Goal: Task Accomplishment & Management: Complete application form

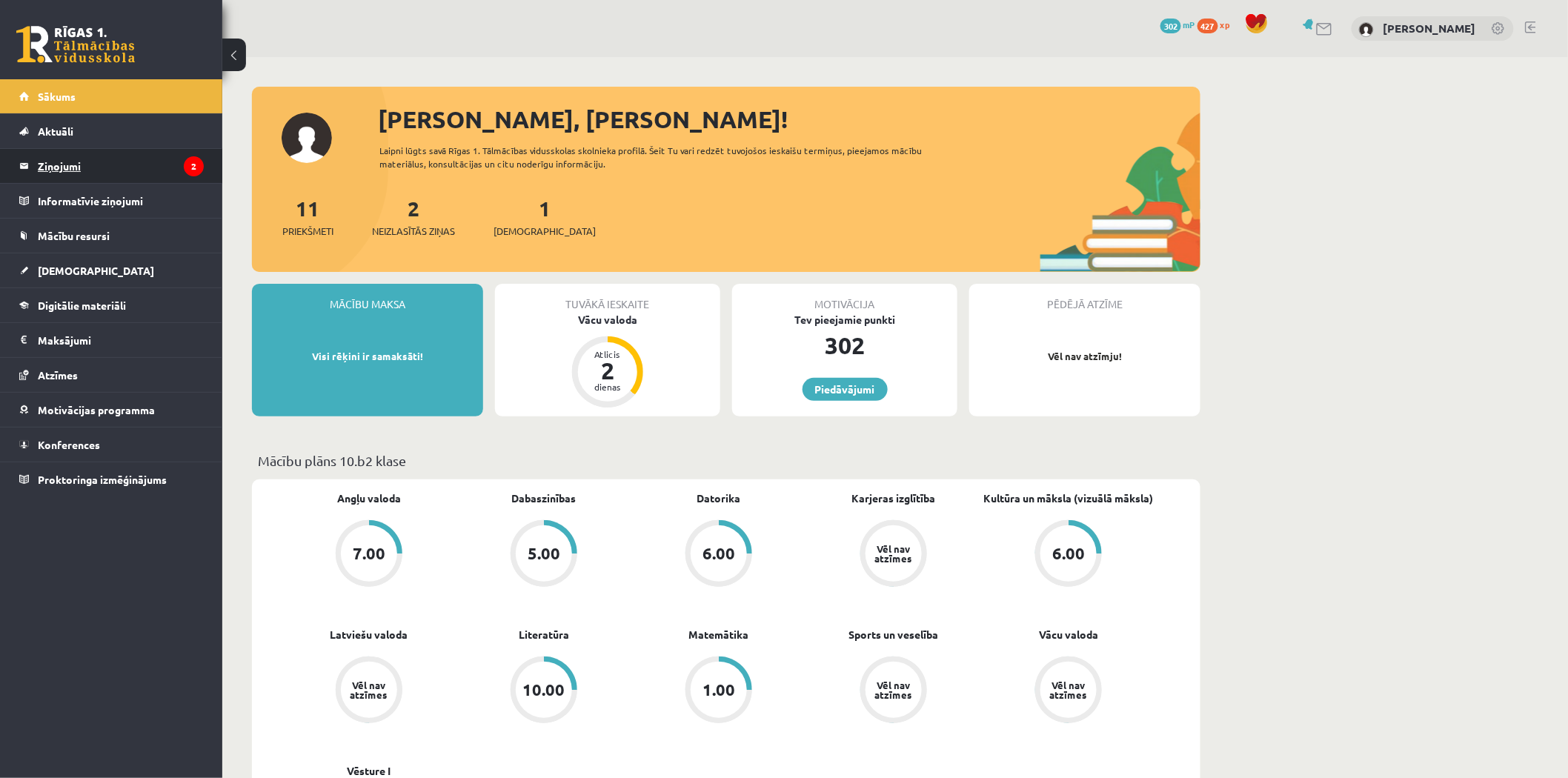
click at [68, 169] on legend "Ziņojumi 2" at bounding box center [120, 166] width 166 height 34
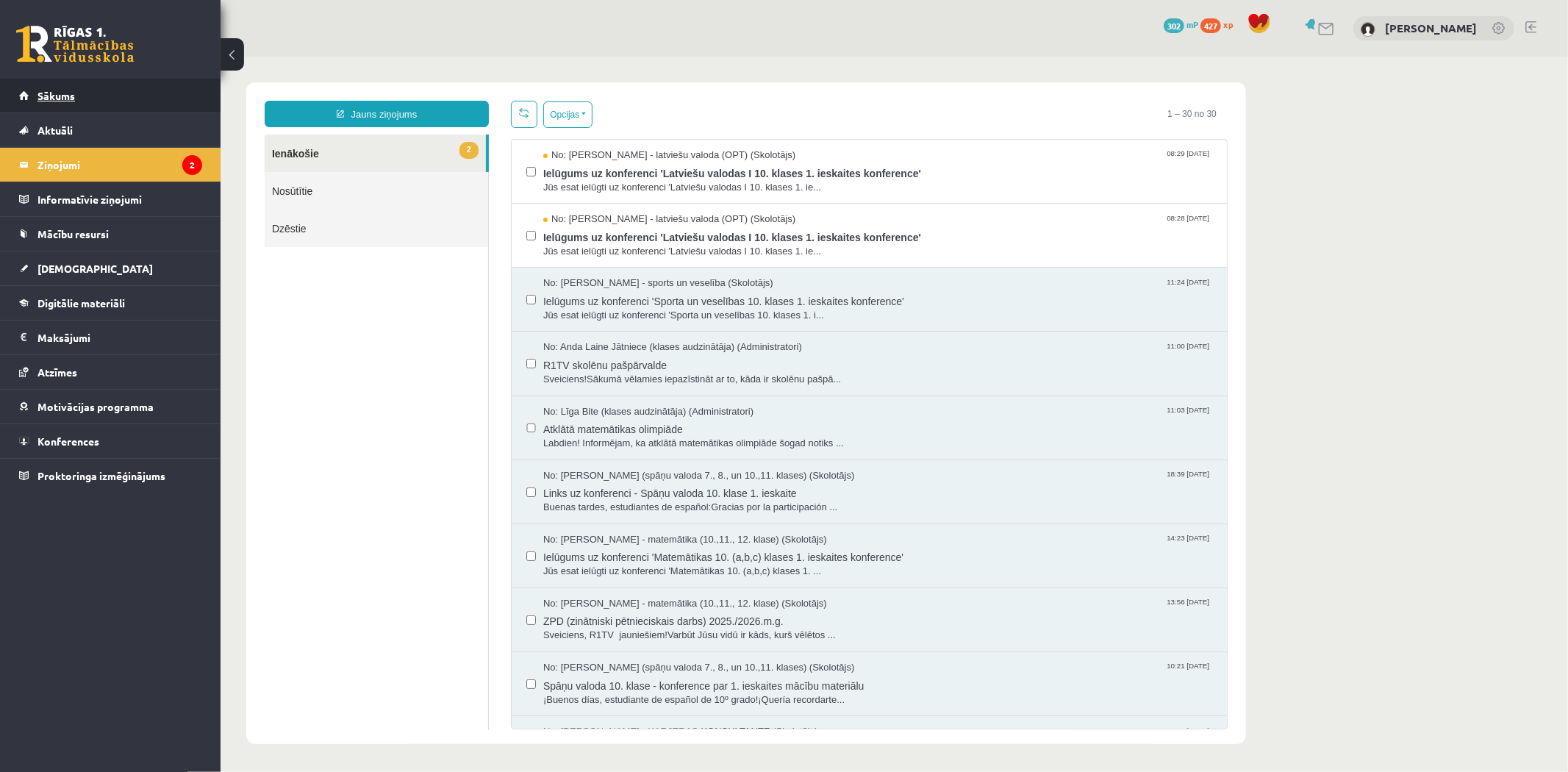
click at [69, 96] on span "Sākums" at bounding box center [56, 95] width 37 height 13
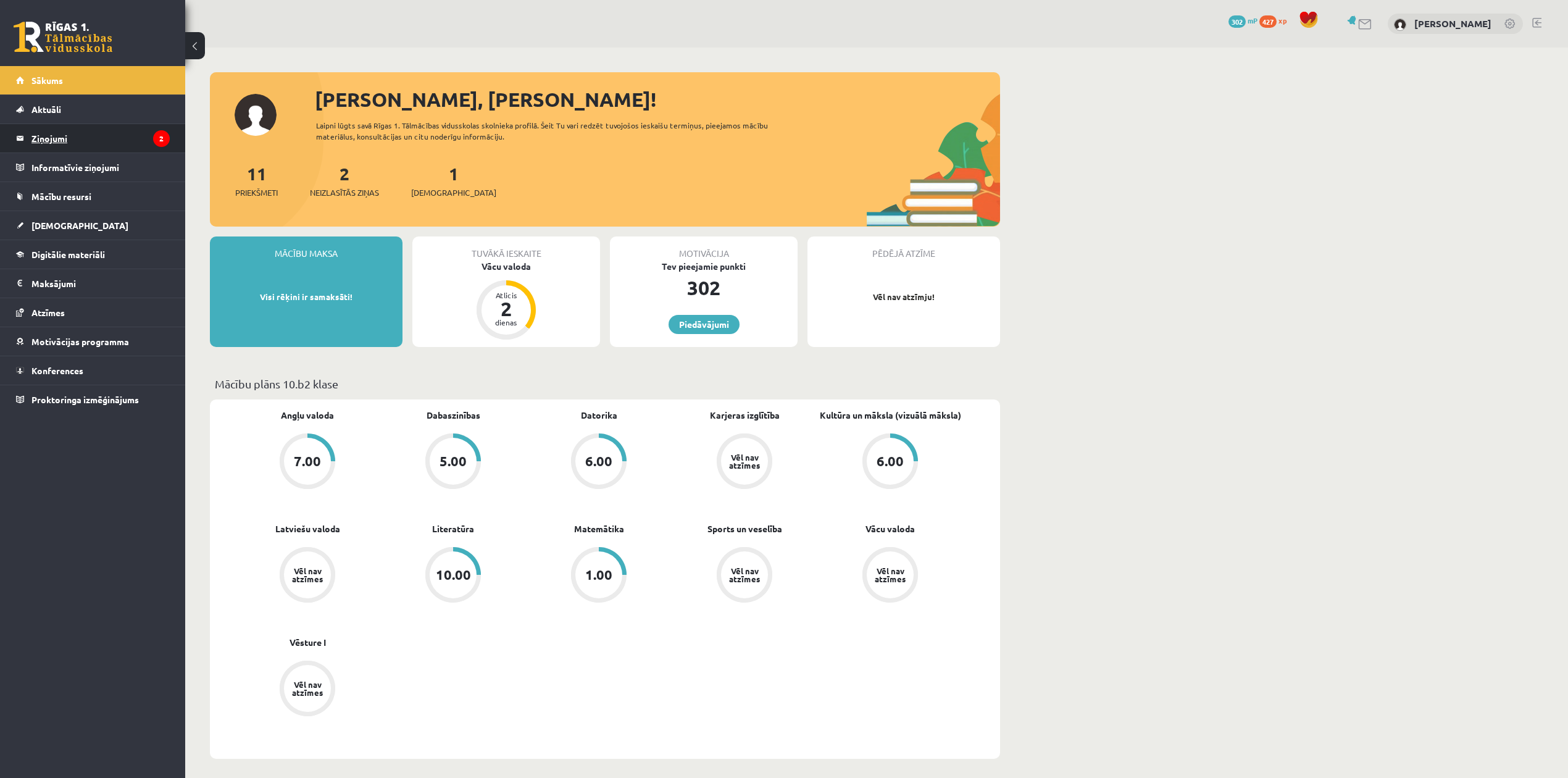
click at [81, 137] on legend "Ziņojumi 2" at bounding box center [100, 138] width 138 height 28
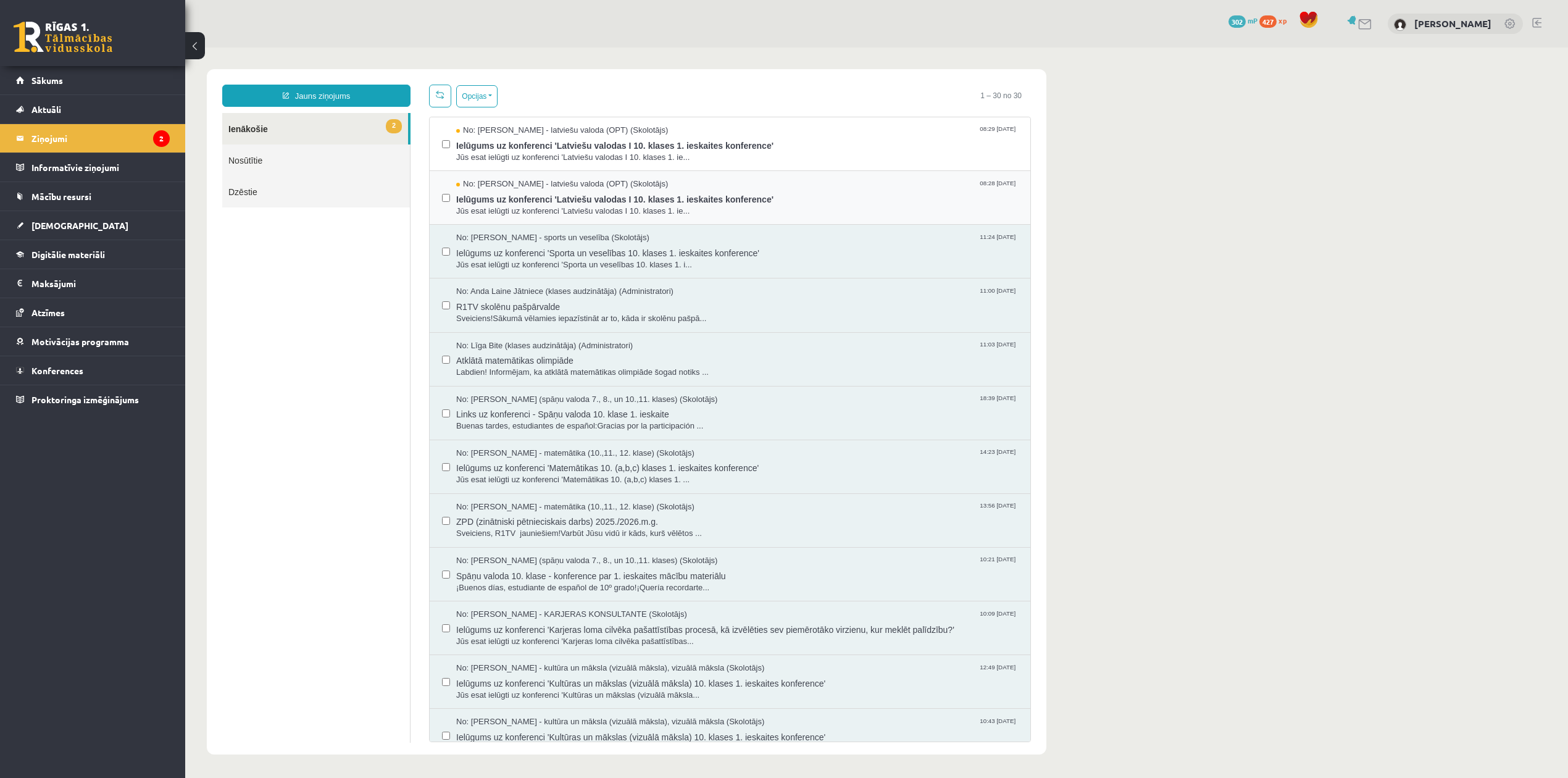
click at [472, 173] on div "No: Laila Jirgensone - latviešu valoda (OPT) (Skolotājs) 08:28 14/10/2025 Ielūg…" at bounding box center [730, 198] width 601 height 54
click at [472, 157] on span "Jūs esat ielūgti uz konferenci 'Latviešu valodas I 10. klases 1. ie..." at bounding box center [737, 158] width 562 height 12
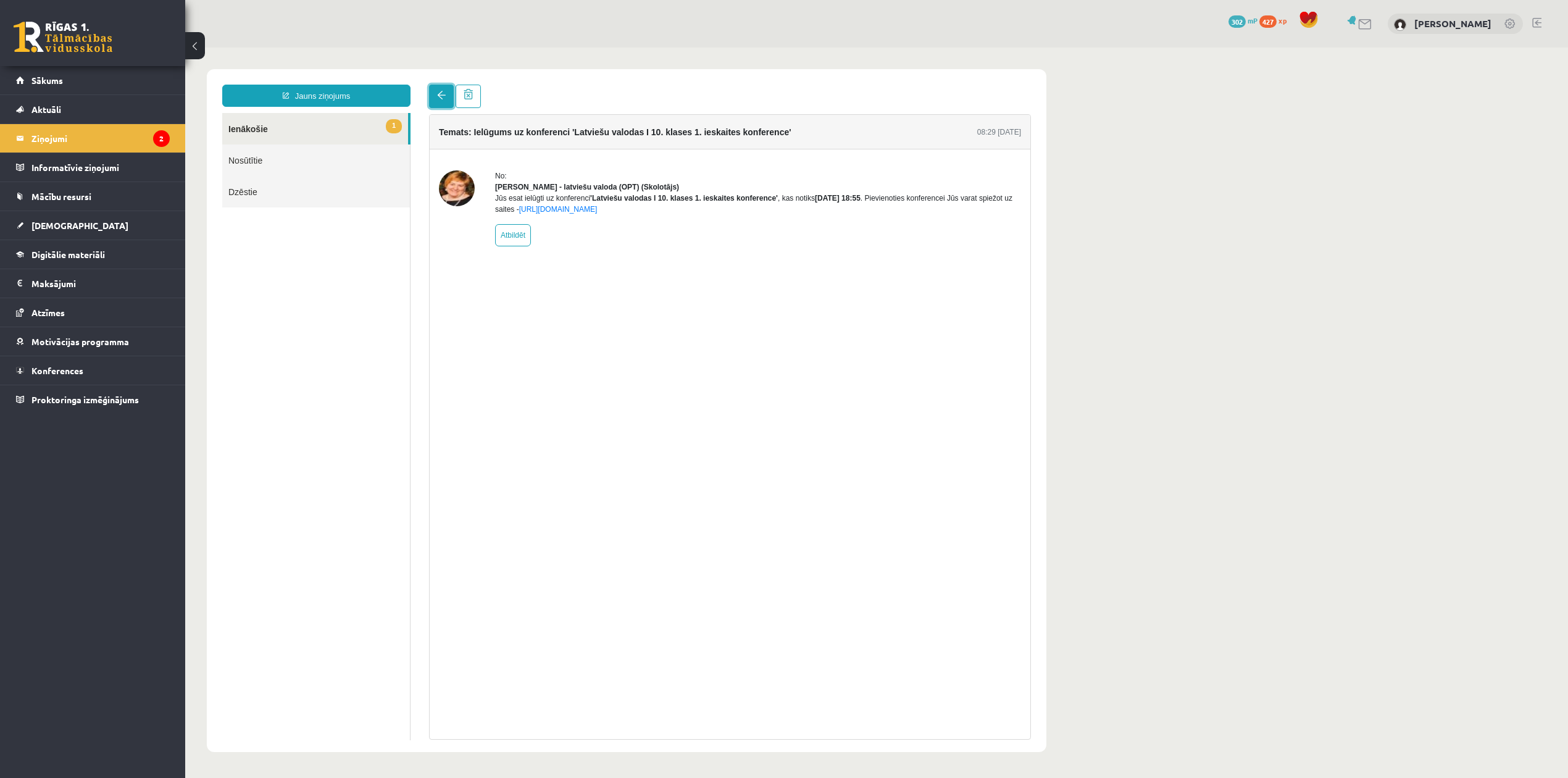
click at [429, 105] on link at bounding box center [441, 96] width 25 height 23
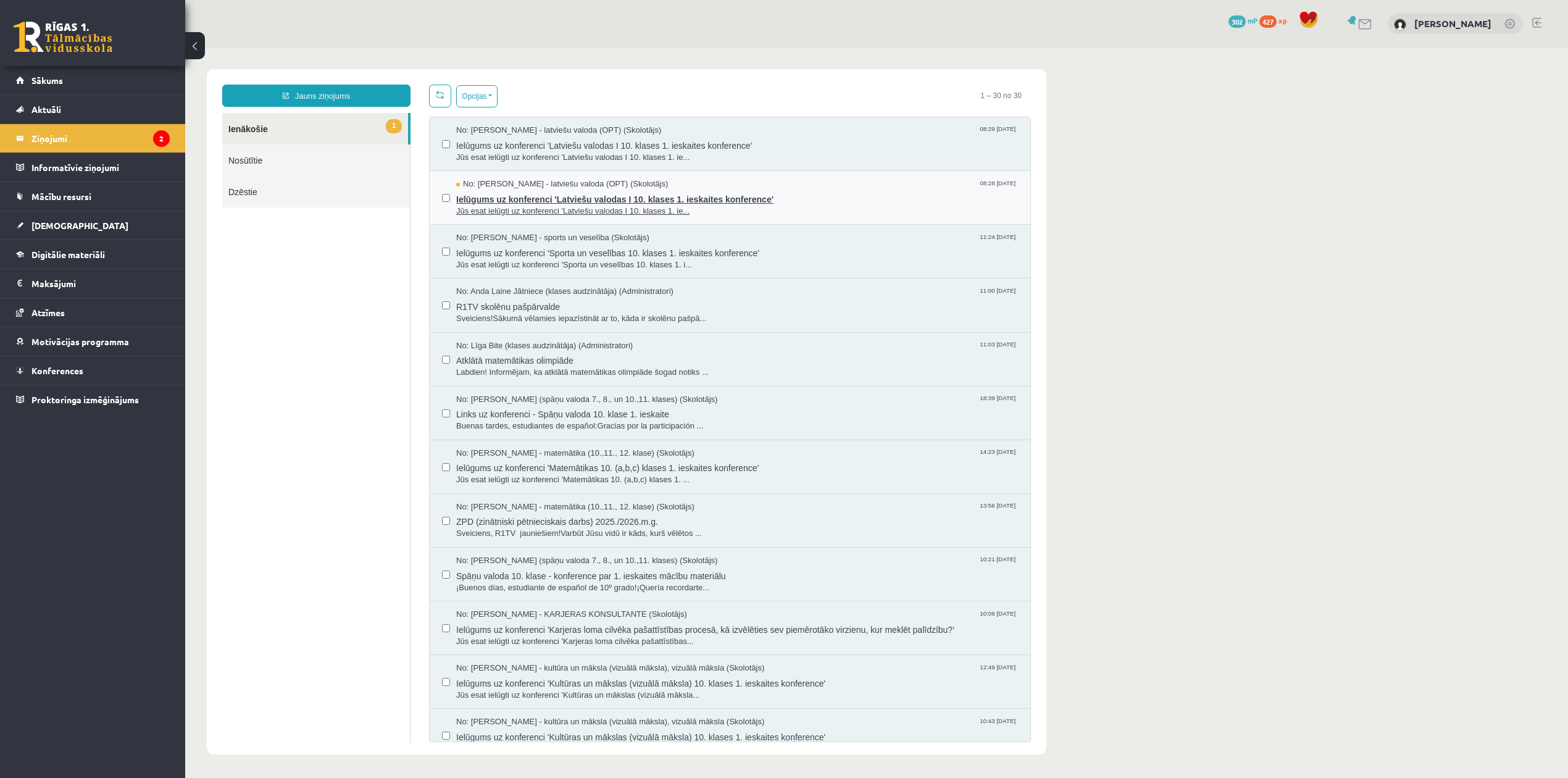
click at [516, 206] on span "Jūs esat ielūgti uz konferenci 'Latviešu valodas I 10. klases 1. ie..." at bounding box center [737, 211] width 562 height 12
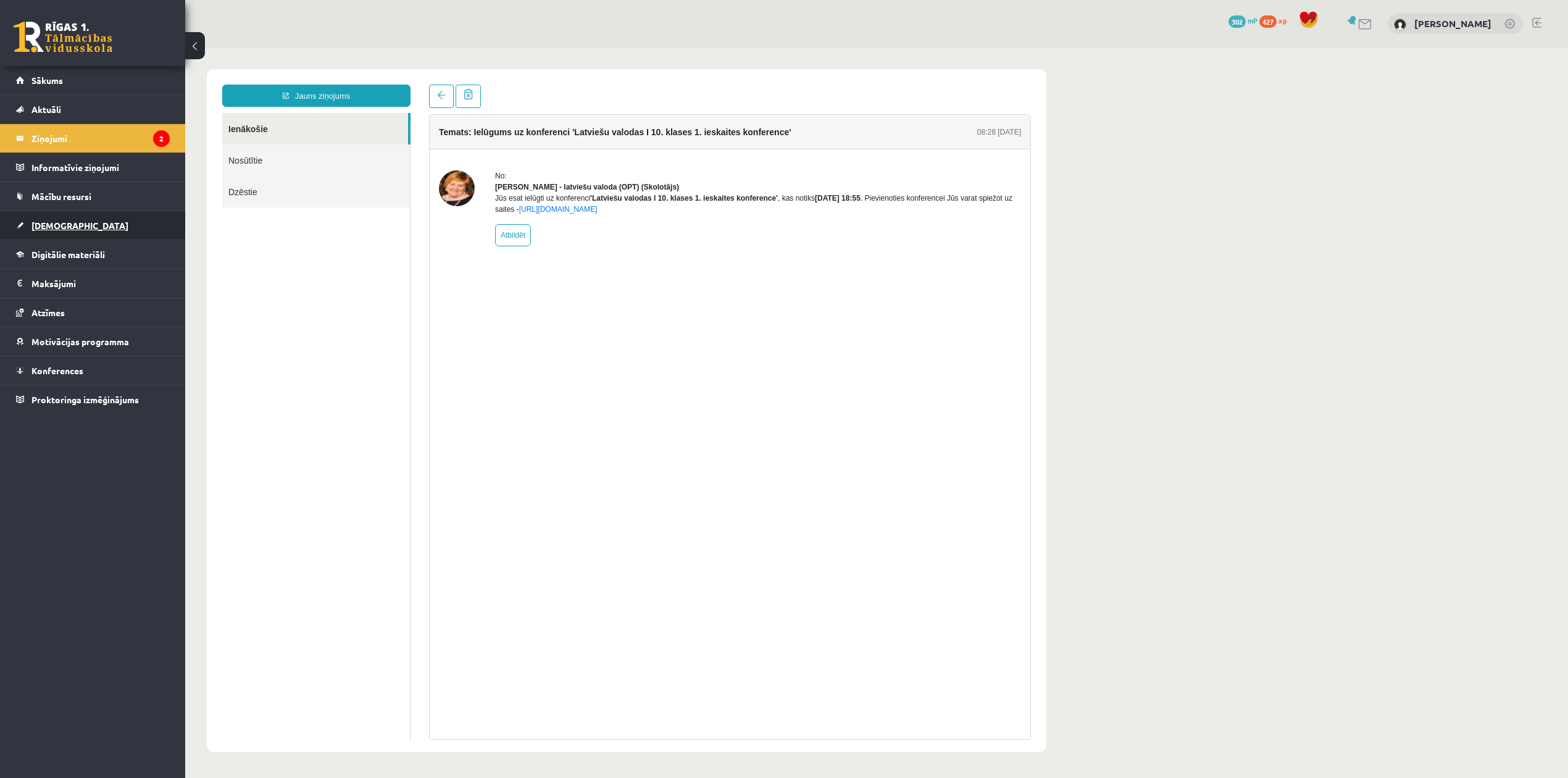
click at [51, 231] on link "[DEMOGRAPHIC_DATA]" at bounding box center [93, 225] width 154 height 28
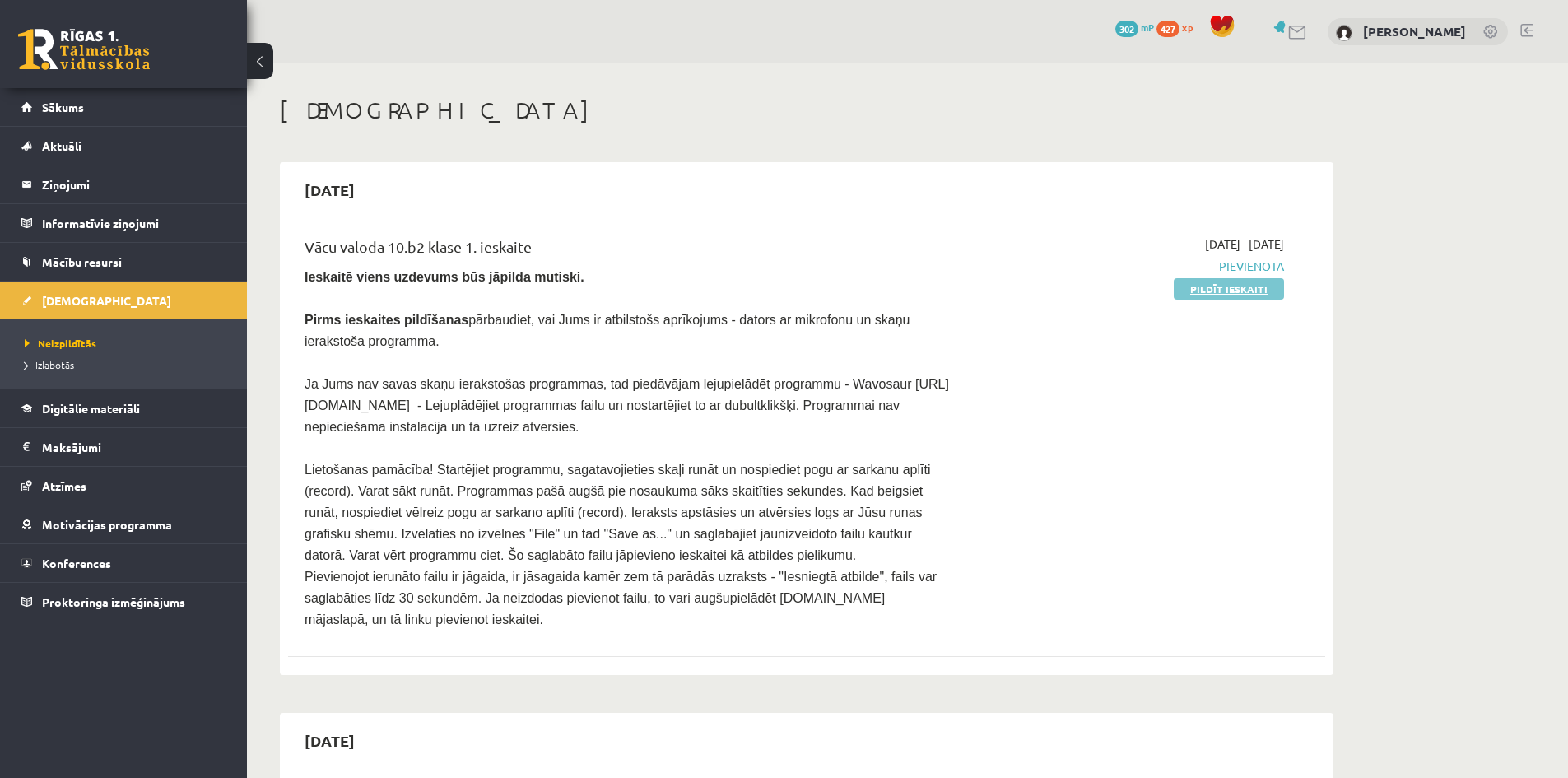
click at [1200, 288] on link "Pildīt ieskaiti" at bounding box center [1229, 290] width 111 height 22
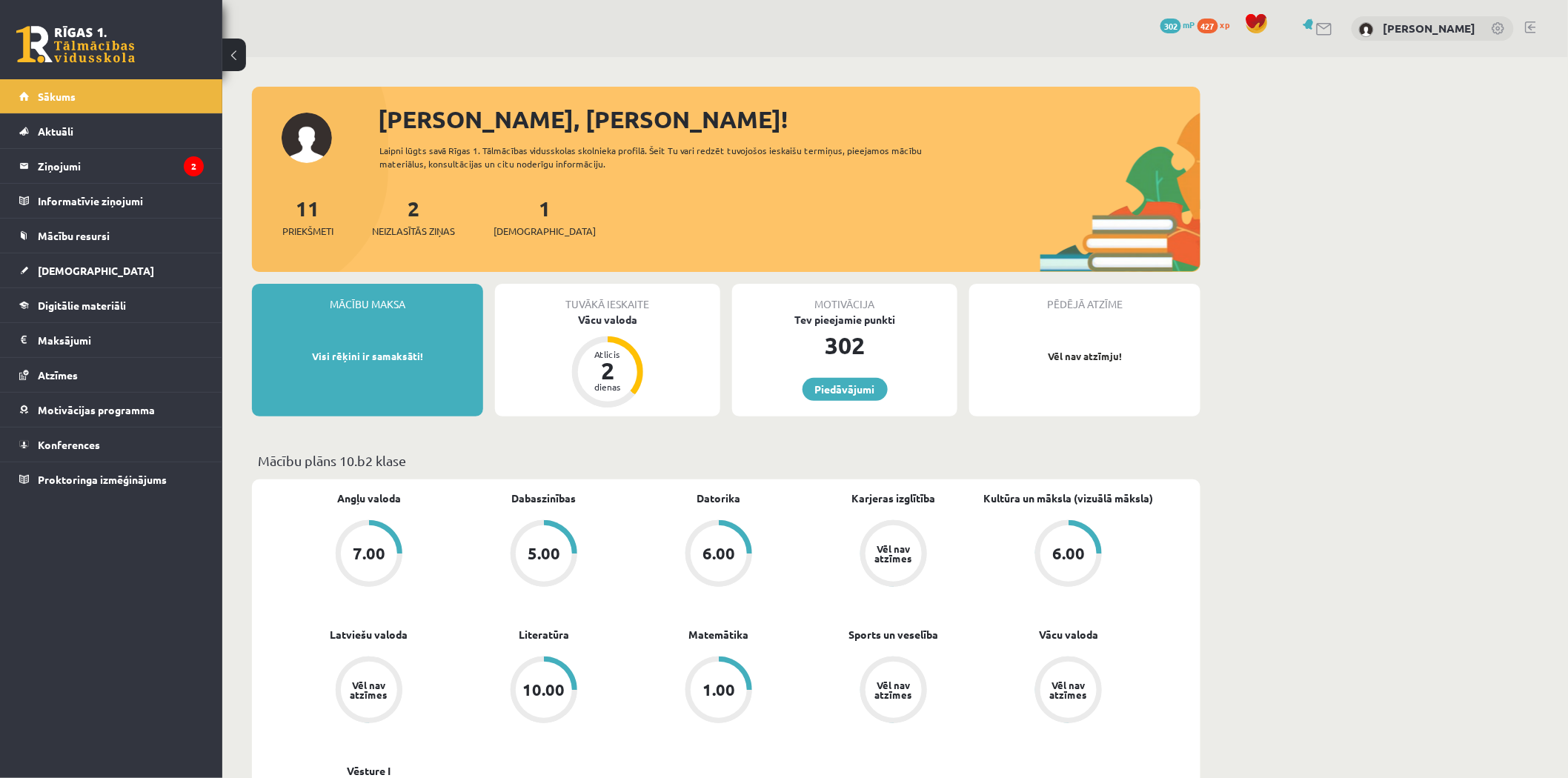
click at [509, 212] on div "1 Ieskaites" at bounding box center [545, 215] width 102 height 46
click at [523, 218] on link "1 Ieskaites" at bounding box center [545, 216] width 102 height 44
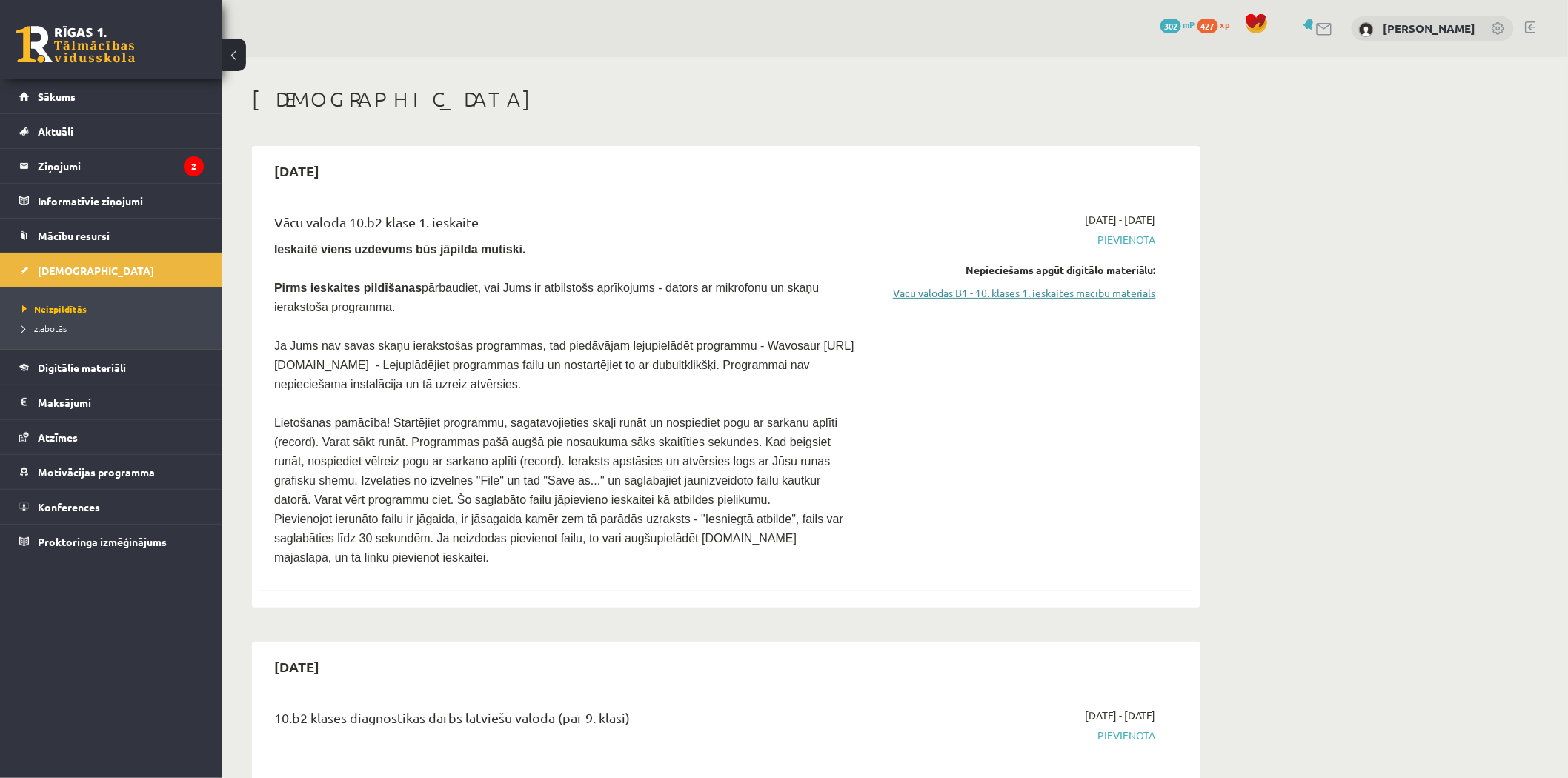
click at [1090, 286] on link "Vācu valodas B1 - 10. klases 1. ieskaites mācību materiāls" at bounding box center [1016, 292] width 280 height 15
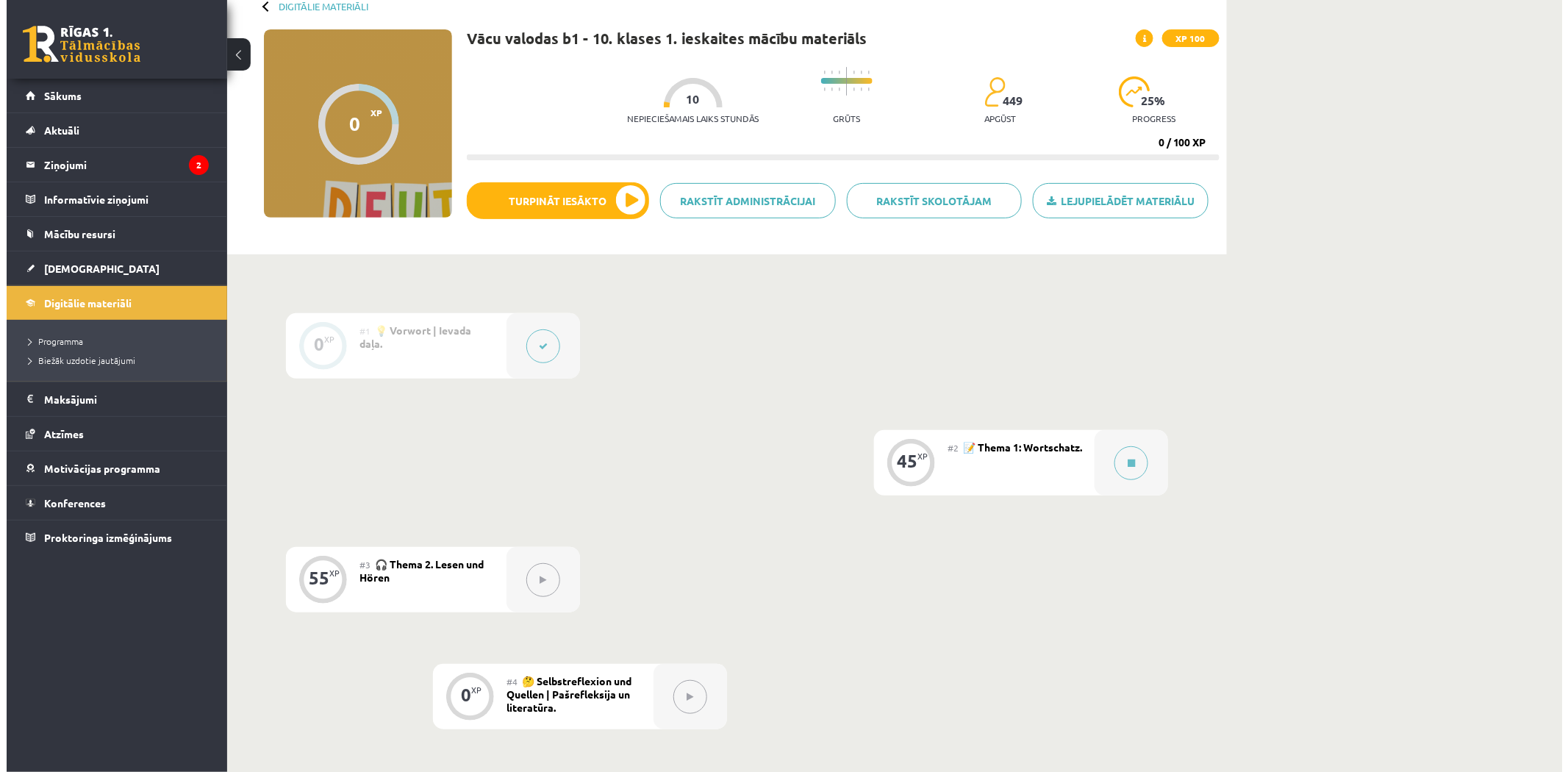
scroll to position [164, 0]
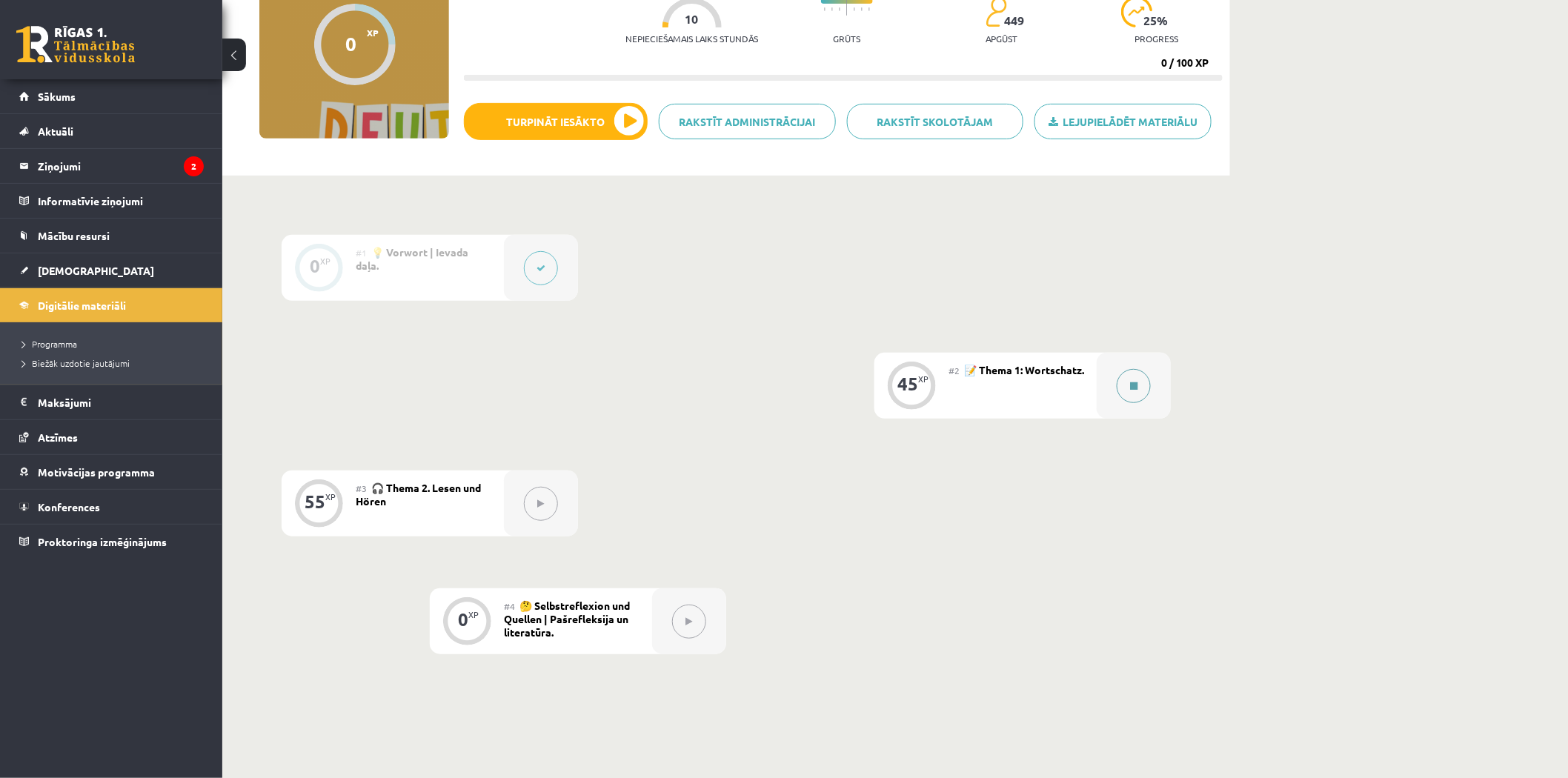
click at [1132, 376] on button at bounding box center [1133, 386] width 34 height 34
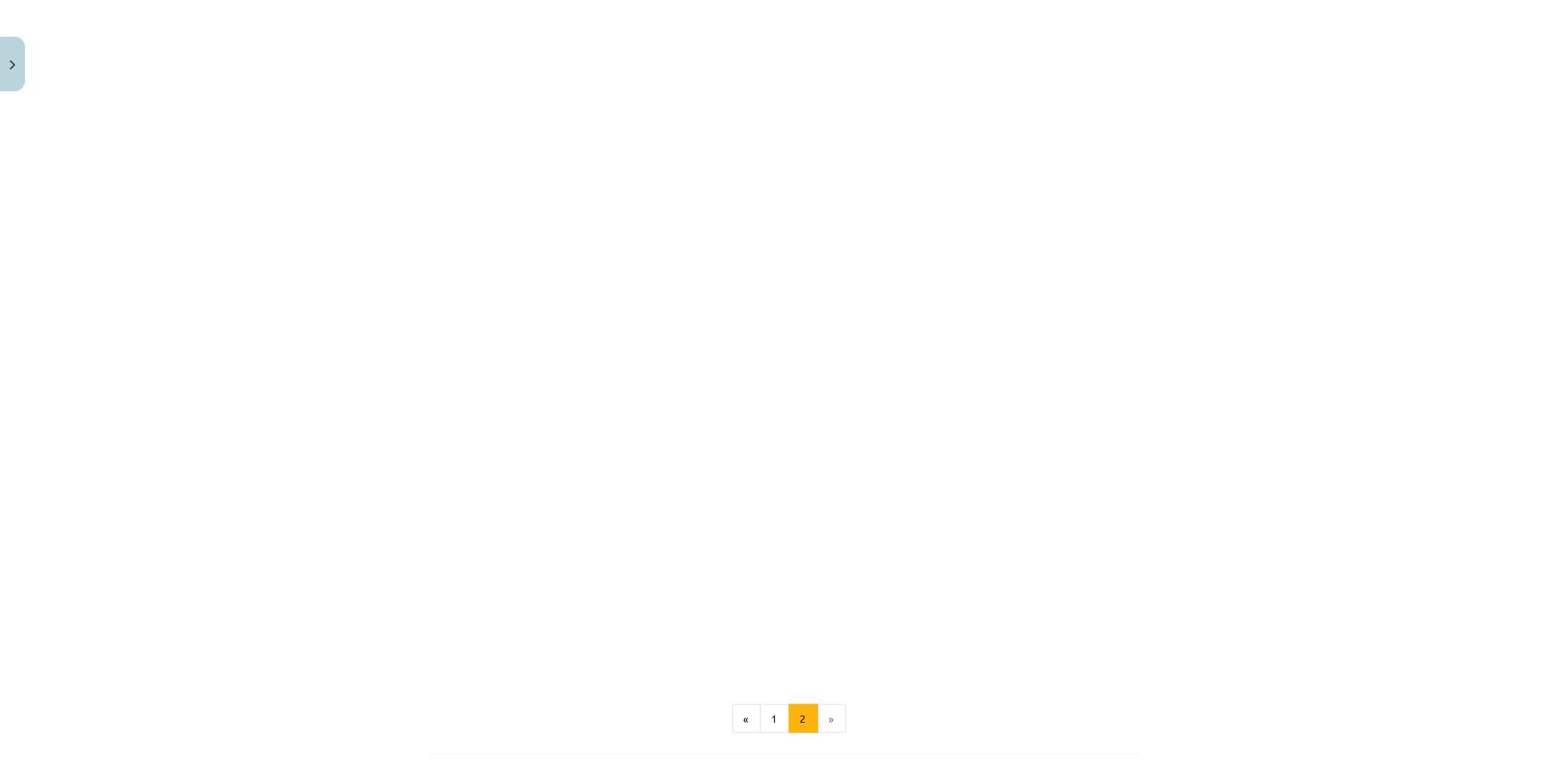
scroll to position [1379, 0]
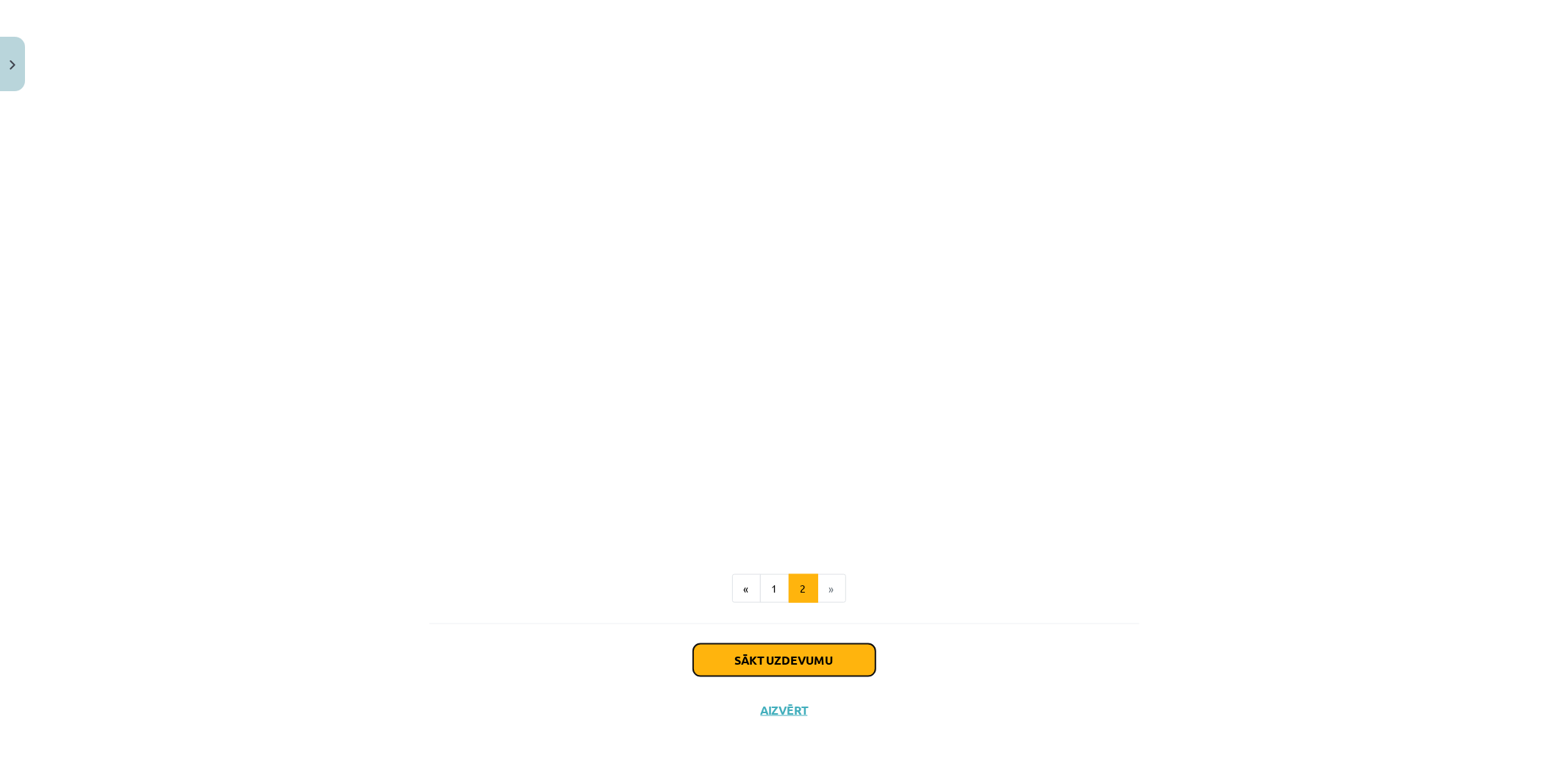
click at [806, 644] on button "Sākt uzdevumu" at bounding box center [784, 660] width 182 height 32
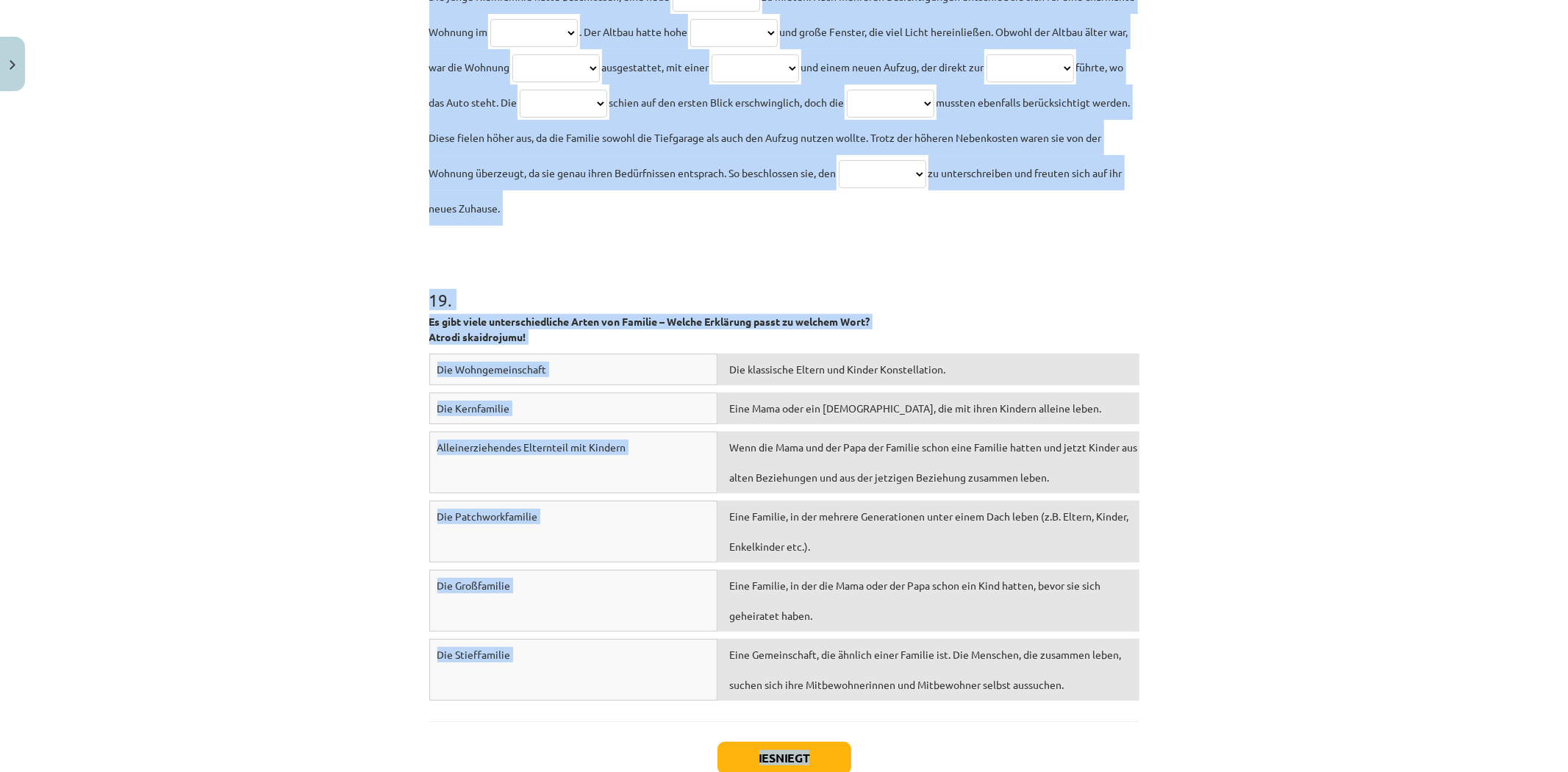
scroll to position [5192, 0]
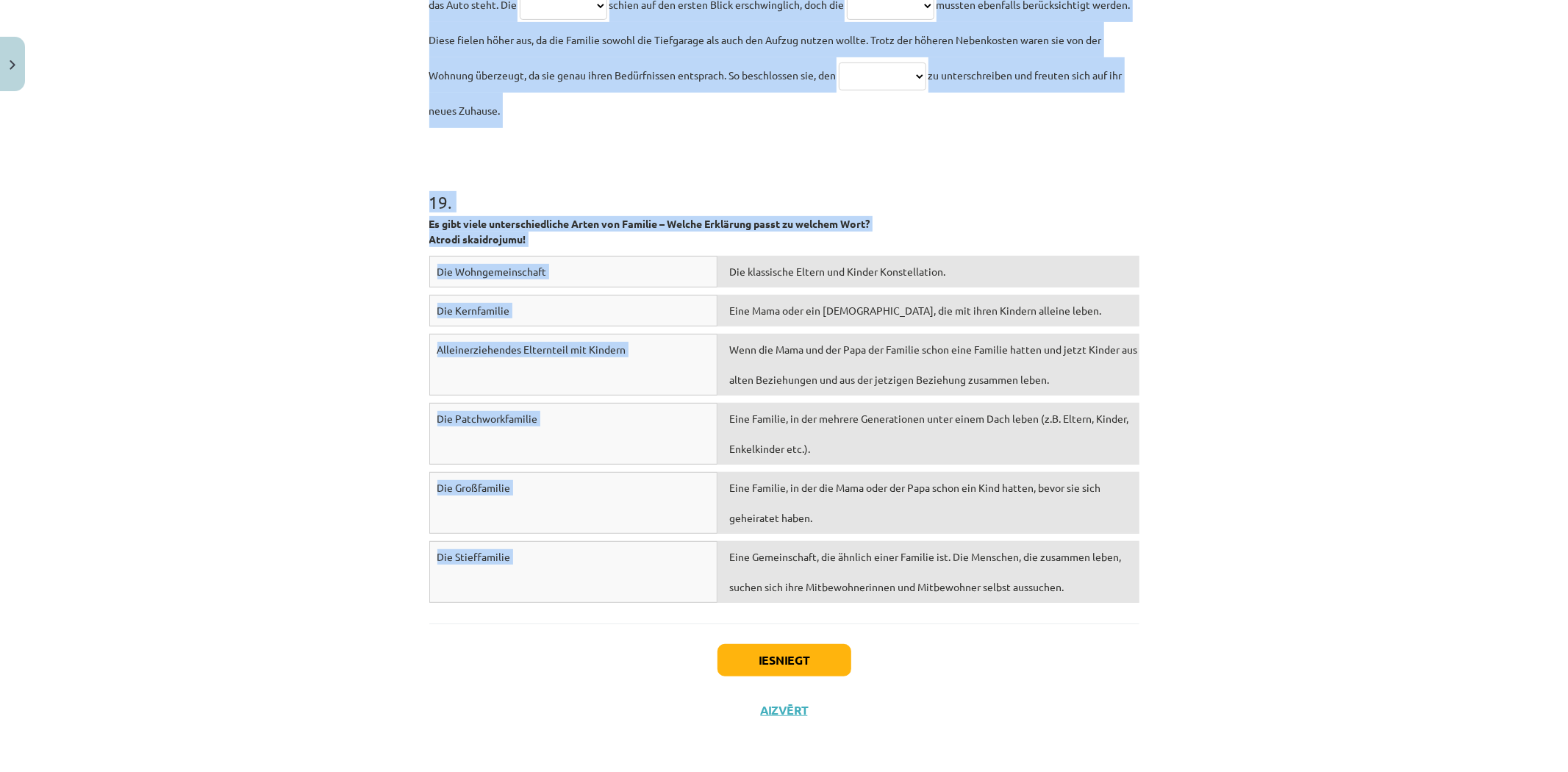
drag, startPoint x: 371, startPoint y: 309, endPoint x: 1491, endPoint y: 601, distance: 1157.4
click at [1491, 601] on div "Mācību tēma: Vācu valodas b1 - 10. klases 1. ieskaites mācību materiāls #2 📝 Th…" at bounding box center [784, 386] width 1568 height 772
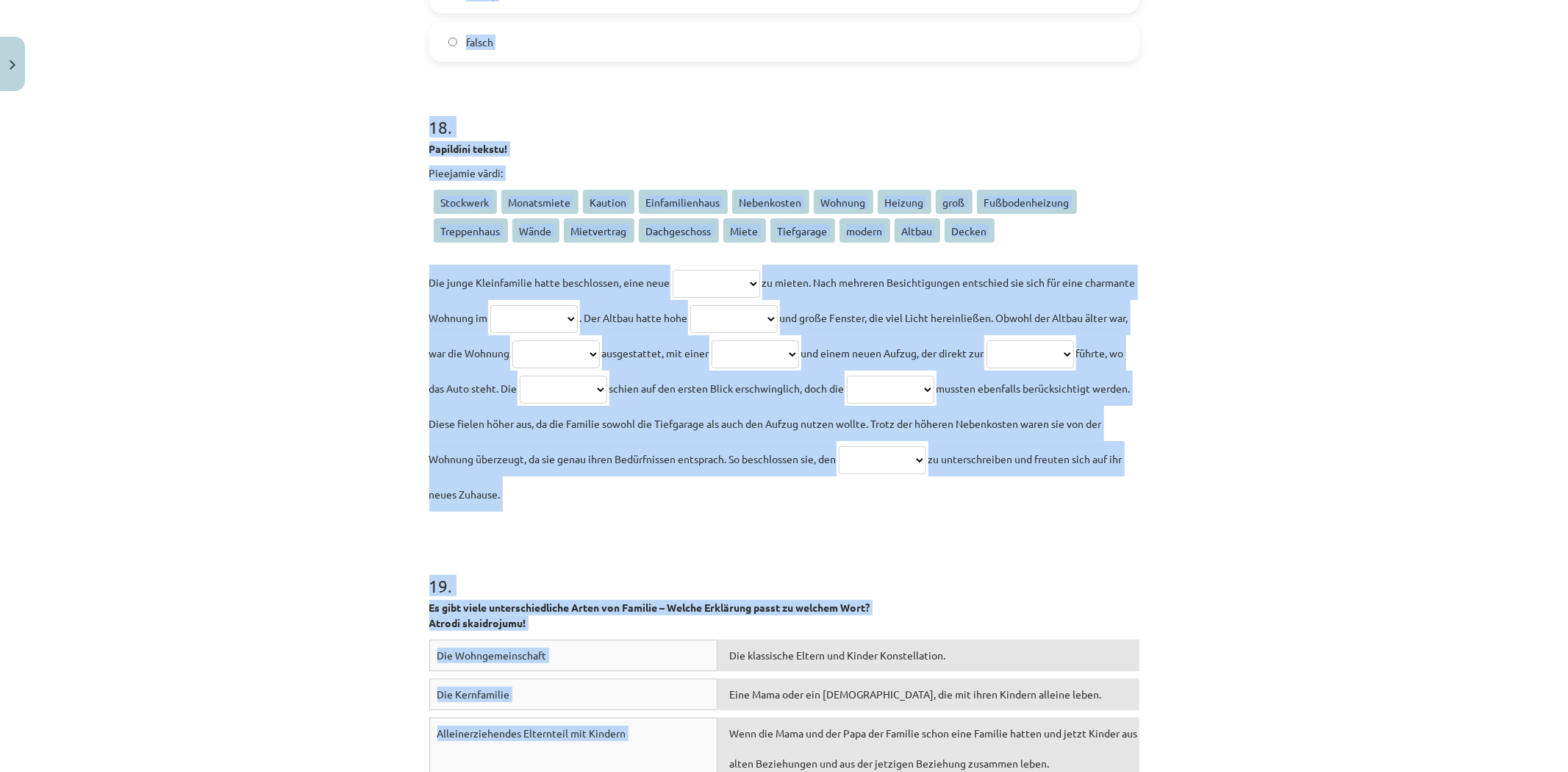
scroll to position [4784, 0]
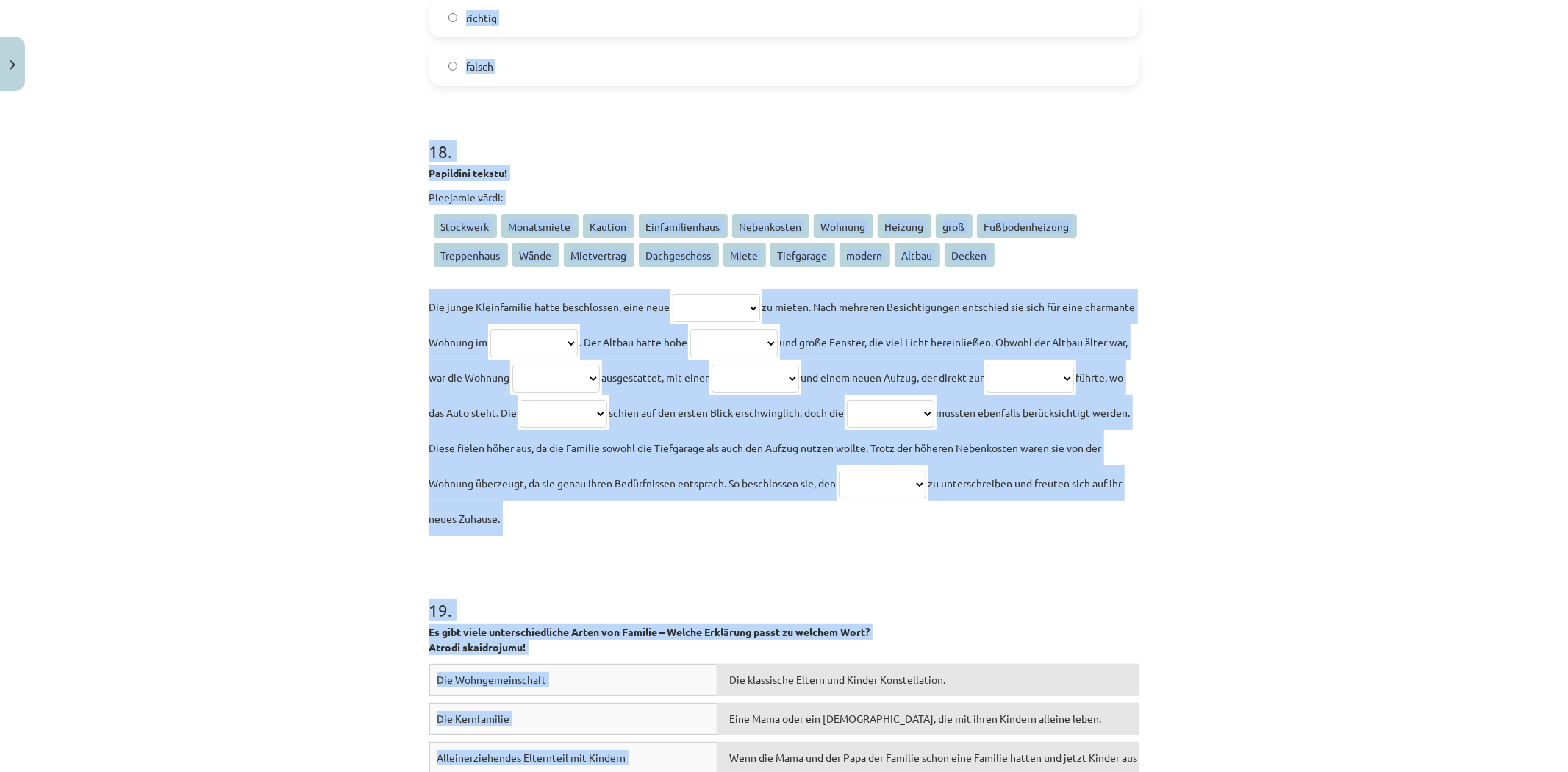
copy form "1 . Lies den Text “Blinde Eltern, sehende Kinder” und mache die Aufgabe nach de…"
click at [361, 297] on div "Mācību tēma: Vācu valodas b1 - 10. klases 1. ieskaites mācību materiāls #2 📝 Th…" at bounding box center [784, 386] width 1568 height 772
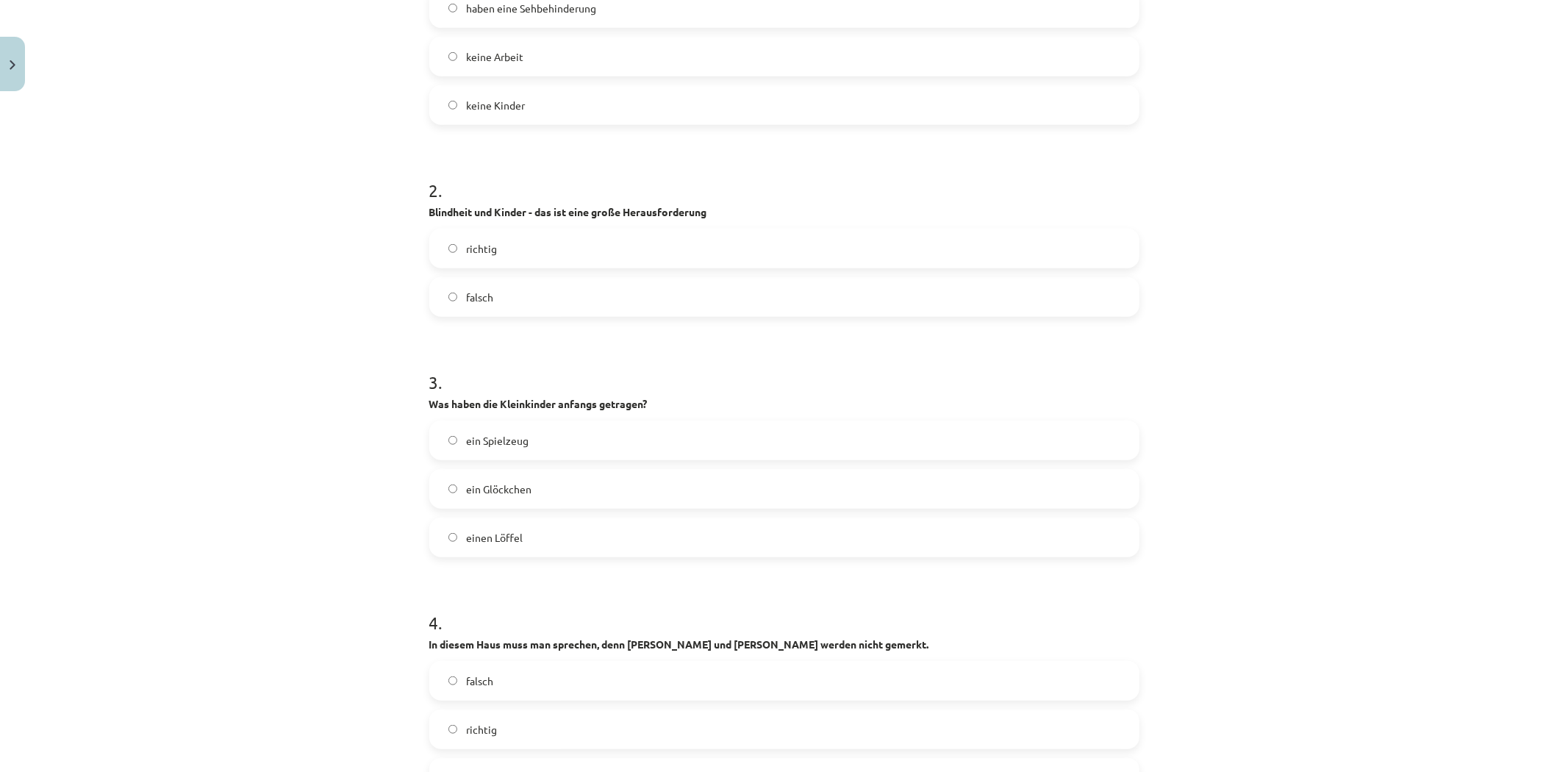
scroll to position [653, 0]
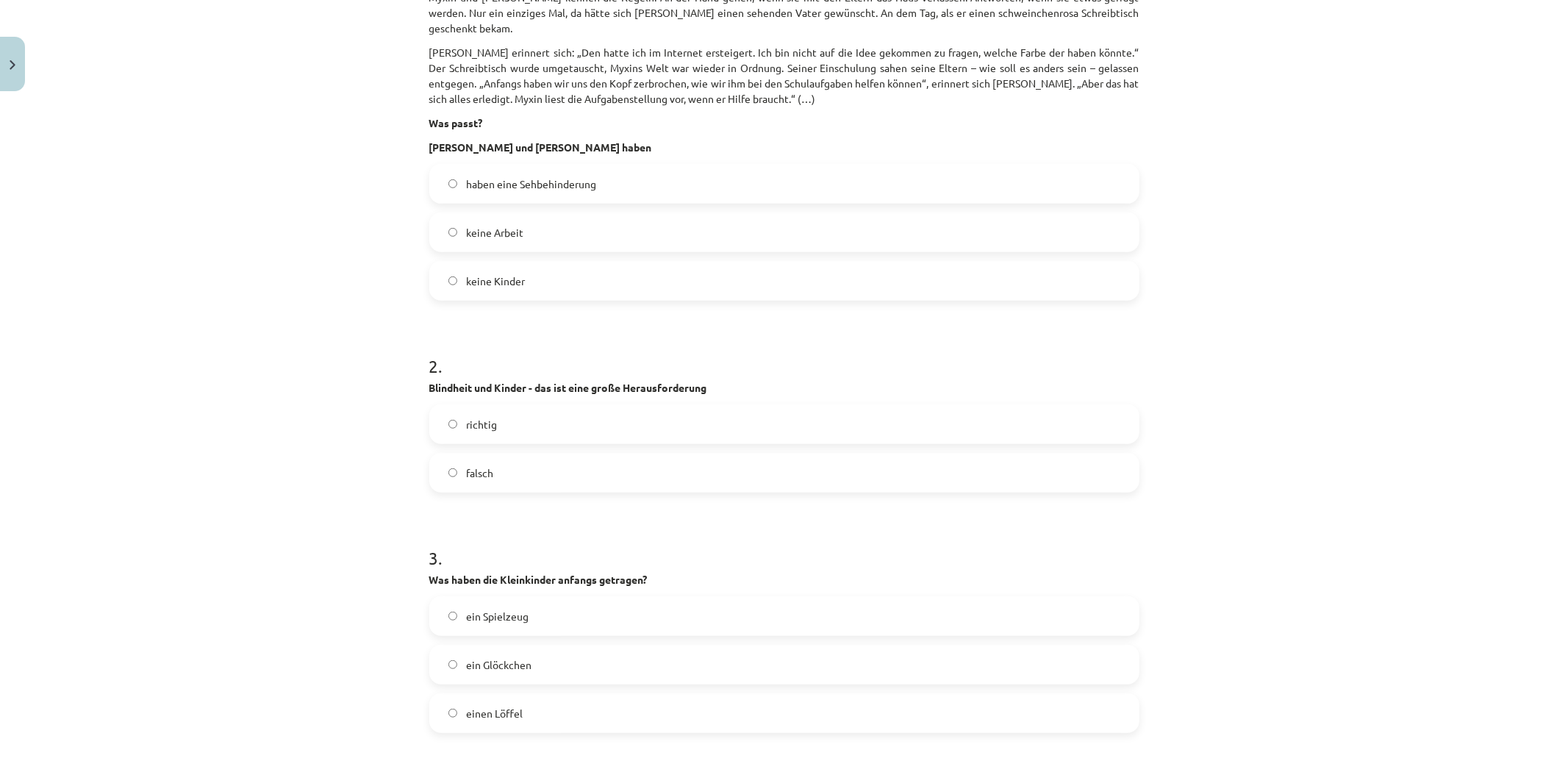
click at [545, 178] on label "haben eine Sehbehinderung" at bounding box center [785, 183] width 708 height 36
click at [490, 410] on label "richtig" at bounding box center [785, 423] width 708 height 36
click at [526, 653] on label "ein Glöckchen" at bounding box center [785, 664] width 708 height 36
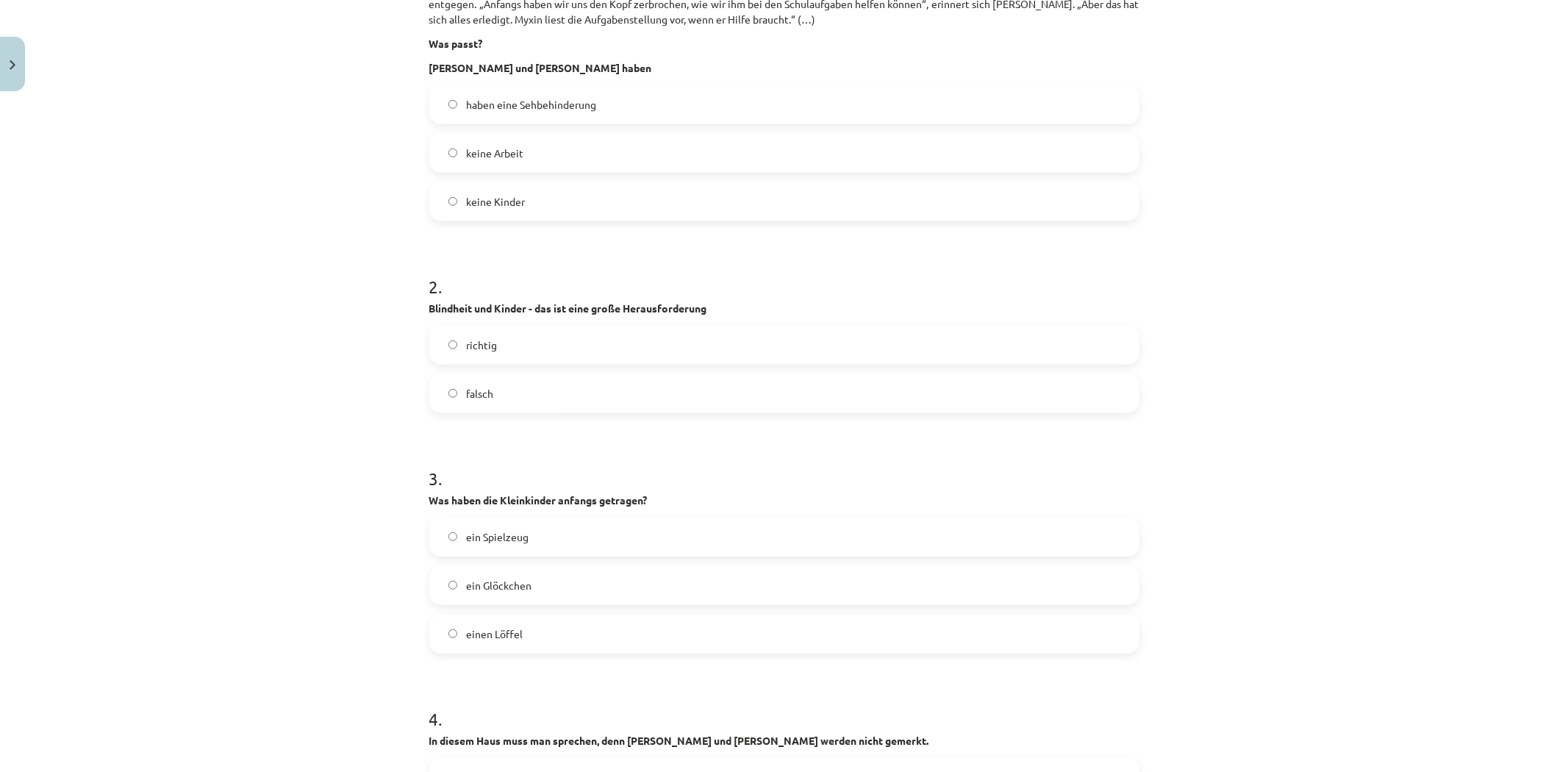
scroll to position [899, 0]
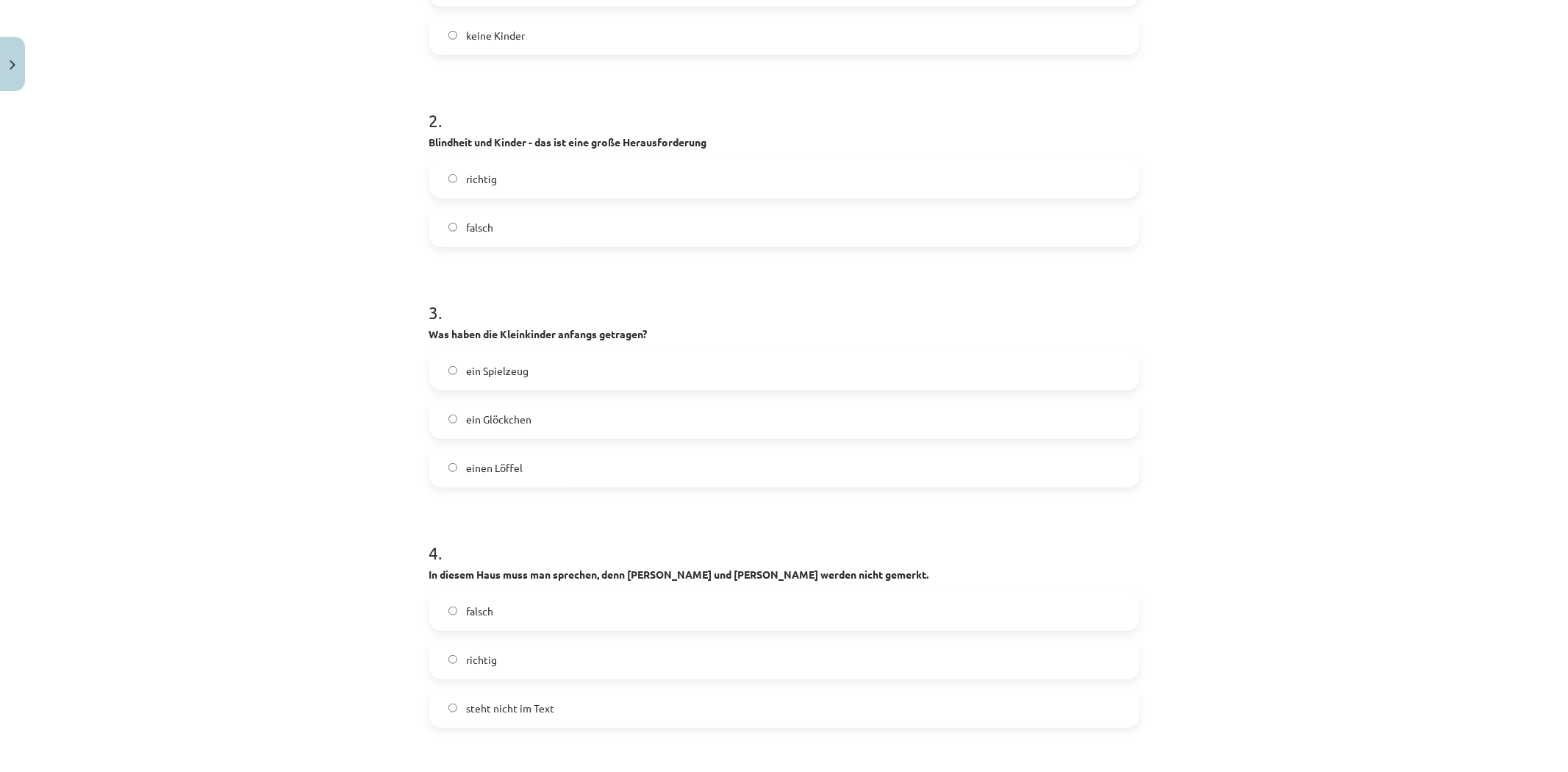
click at [493, 599] on label "falsch" at bounding box center [785, 611] width 708 height 36
click at [508, 641] on label "richtig" at bounding box center [785, 659] width 708 height 36
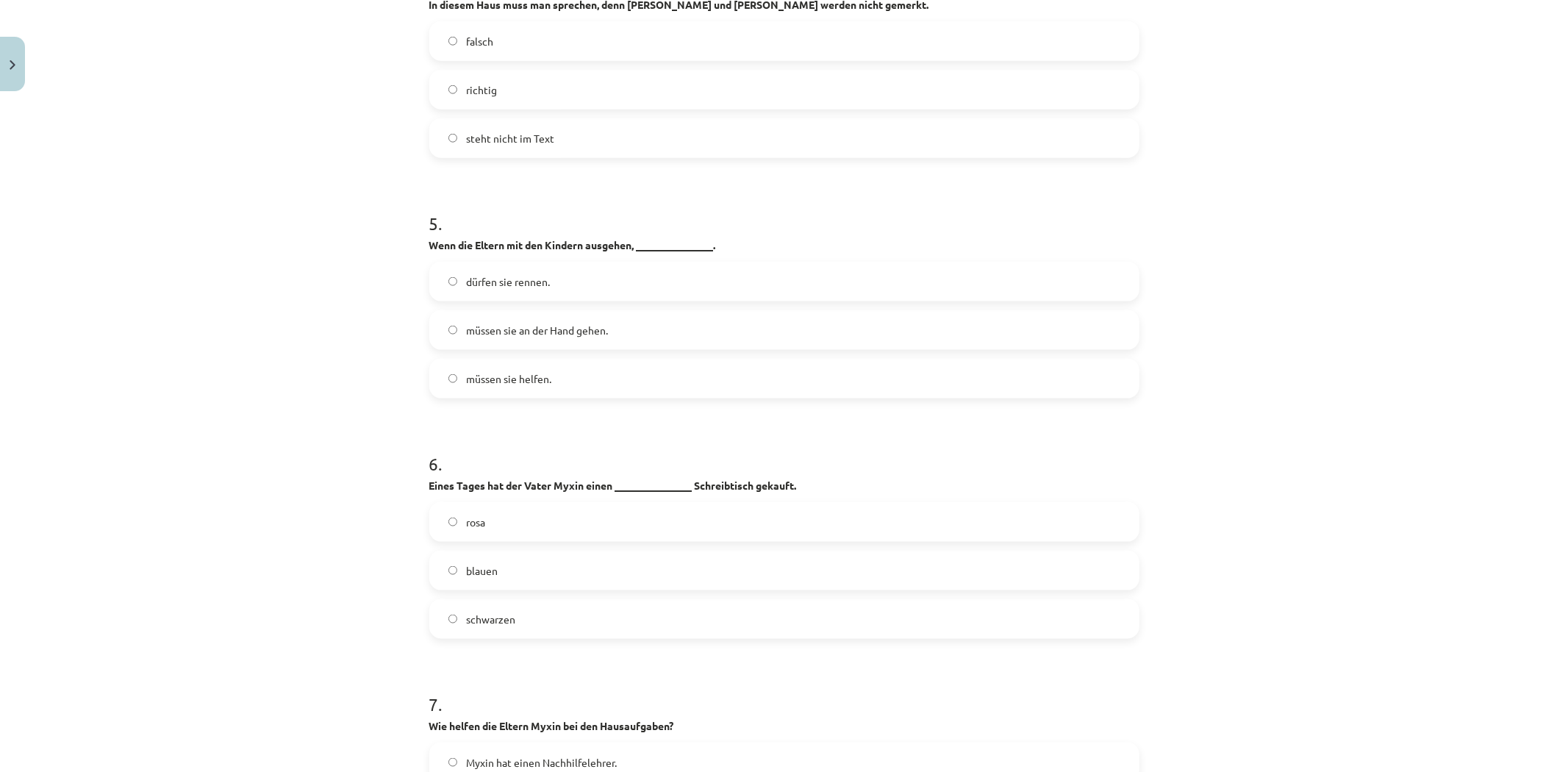
scroll to position [1471, 0]
click at [674, 320] on label "müssen sie an der Hand gehen." at bounding box center [785, 327] width 708 height 36
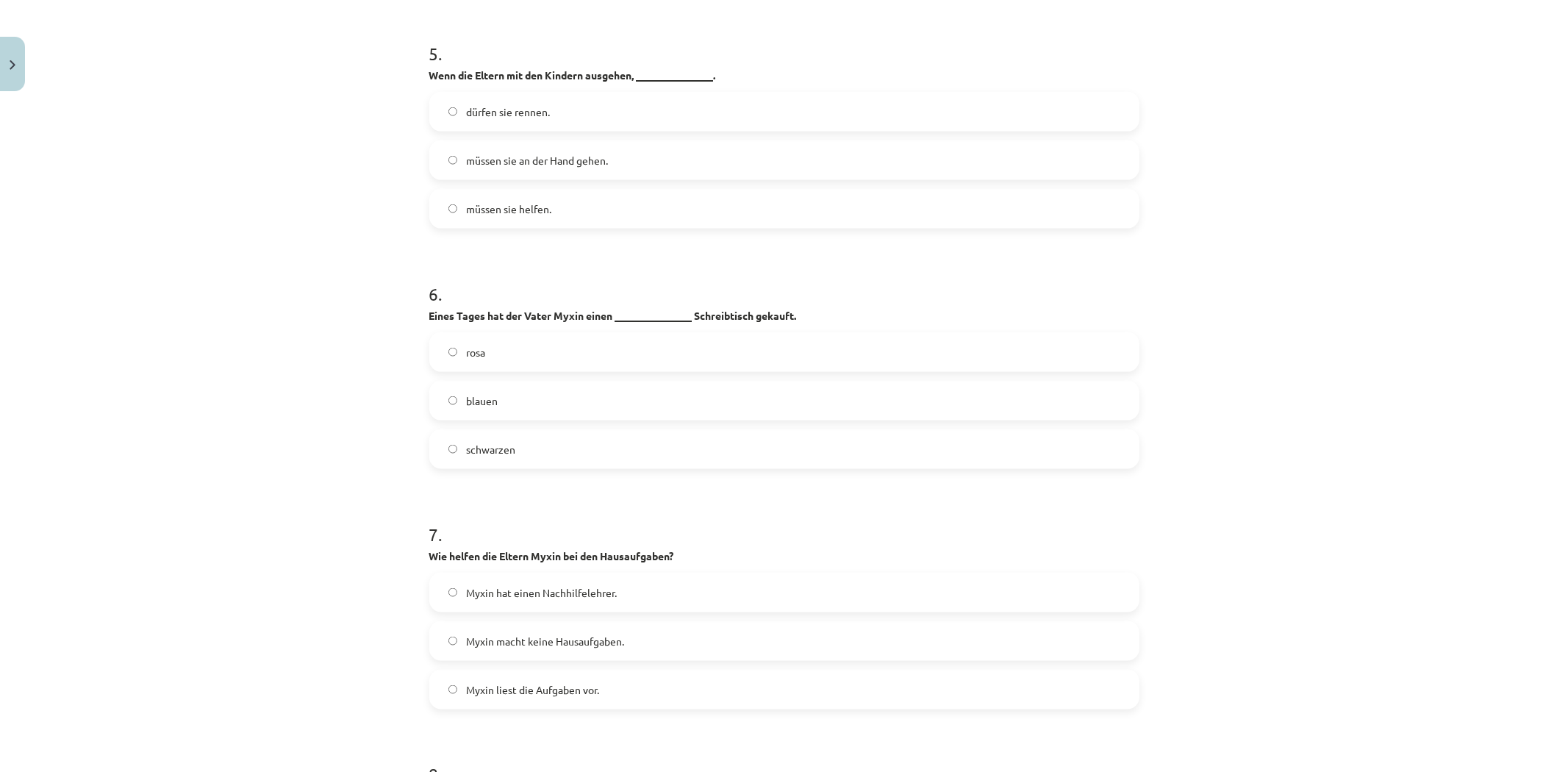
scroll to position [1716, 0]
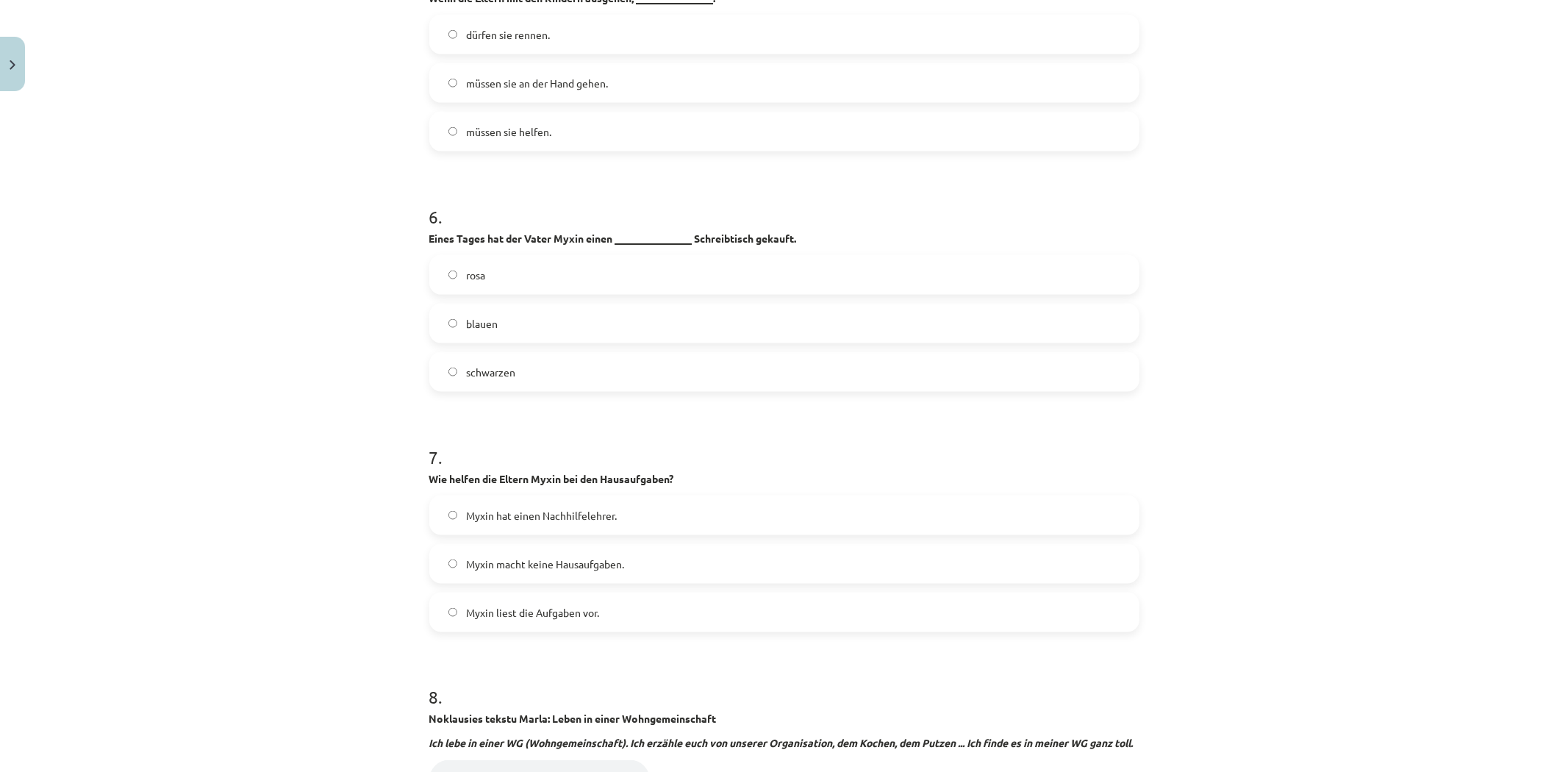
drag, startPoint x: 509, startPoint y: 319, endPoint x: 498, endPoint y: 325, distance: 12.5
click at [506, 321] on label "blauen" at bounding box center [785, 323] width 708 height 36
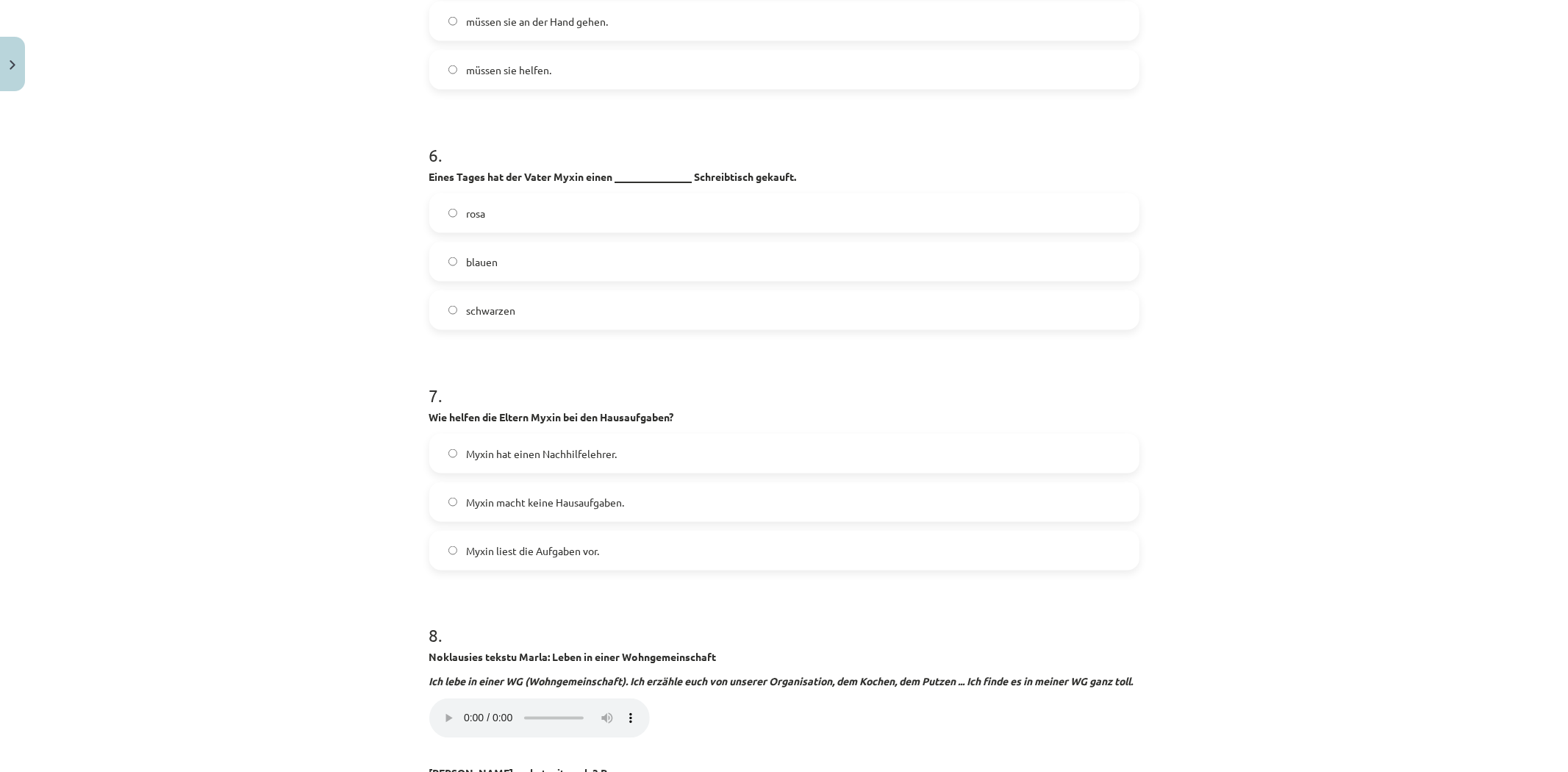
scroll to position [1879, 0]
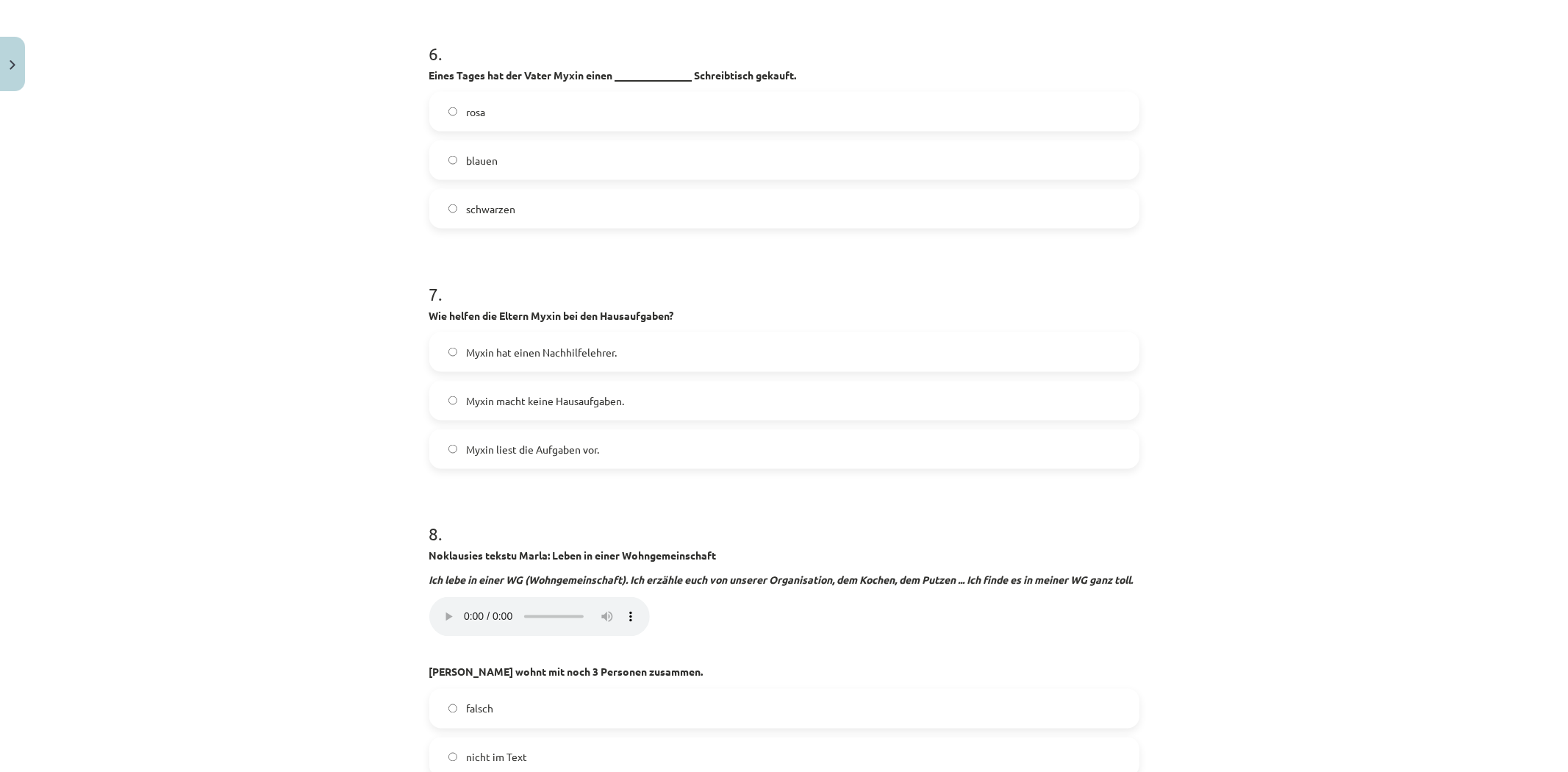
click at [603, 431] on label "Myxin liest die Aufgaben vor." at bounding box center [785, 449] width 708 height 36
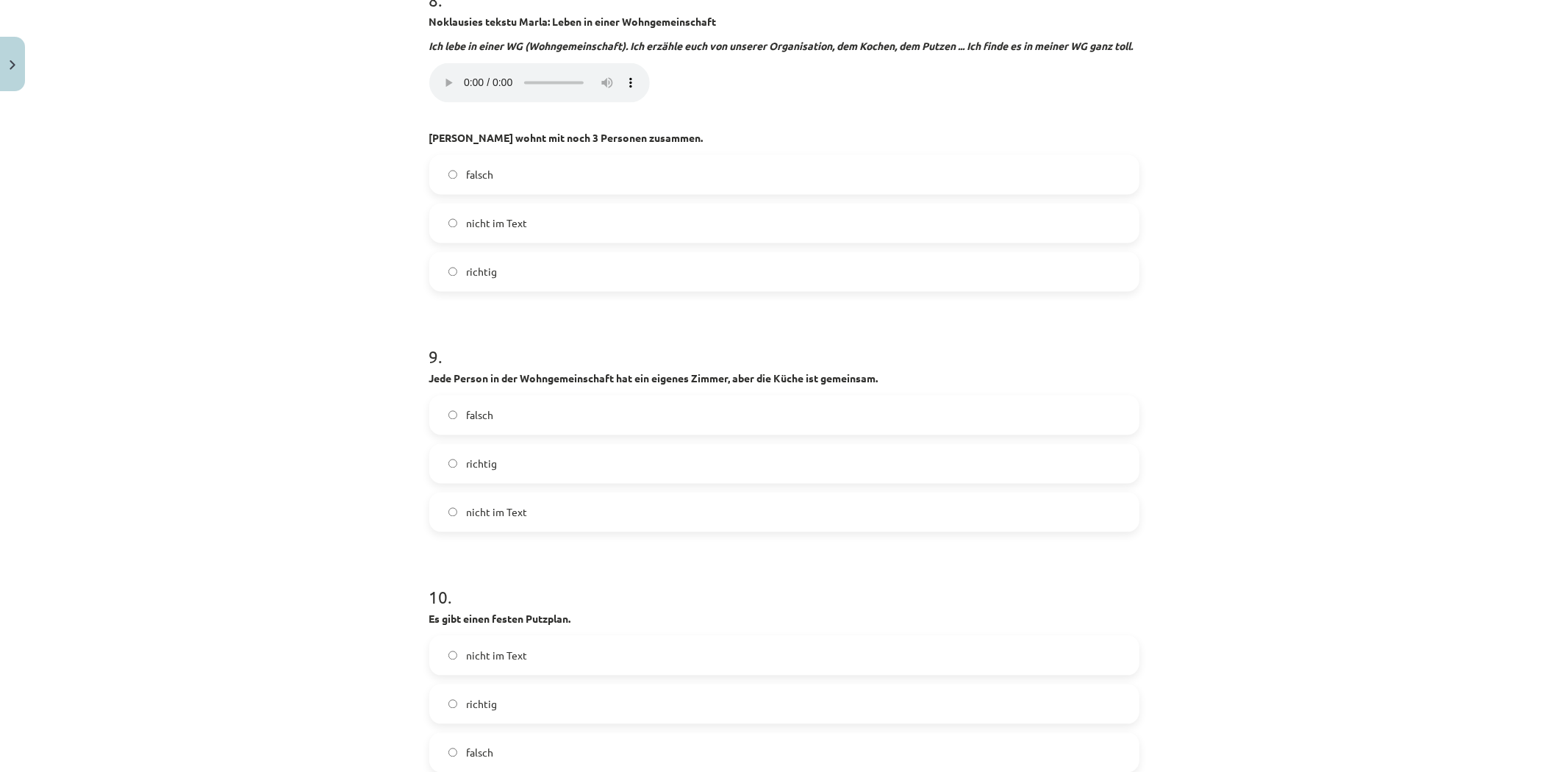
scroll to position [2332, 0]
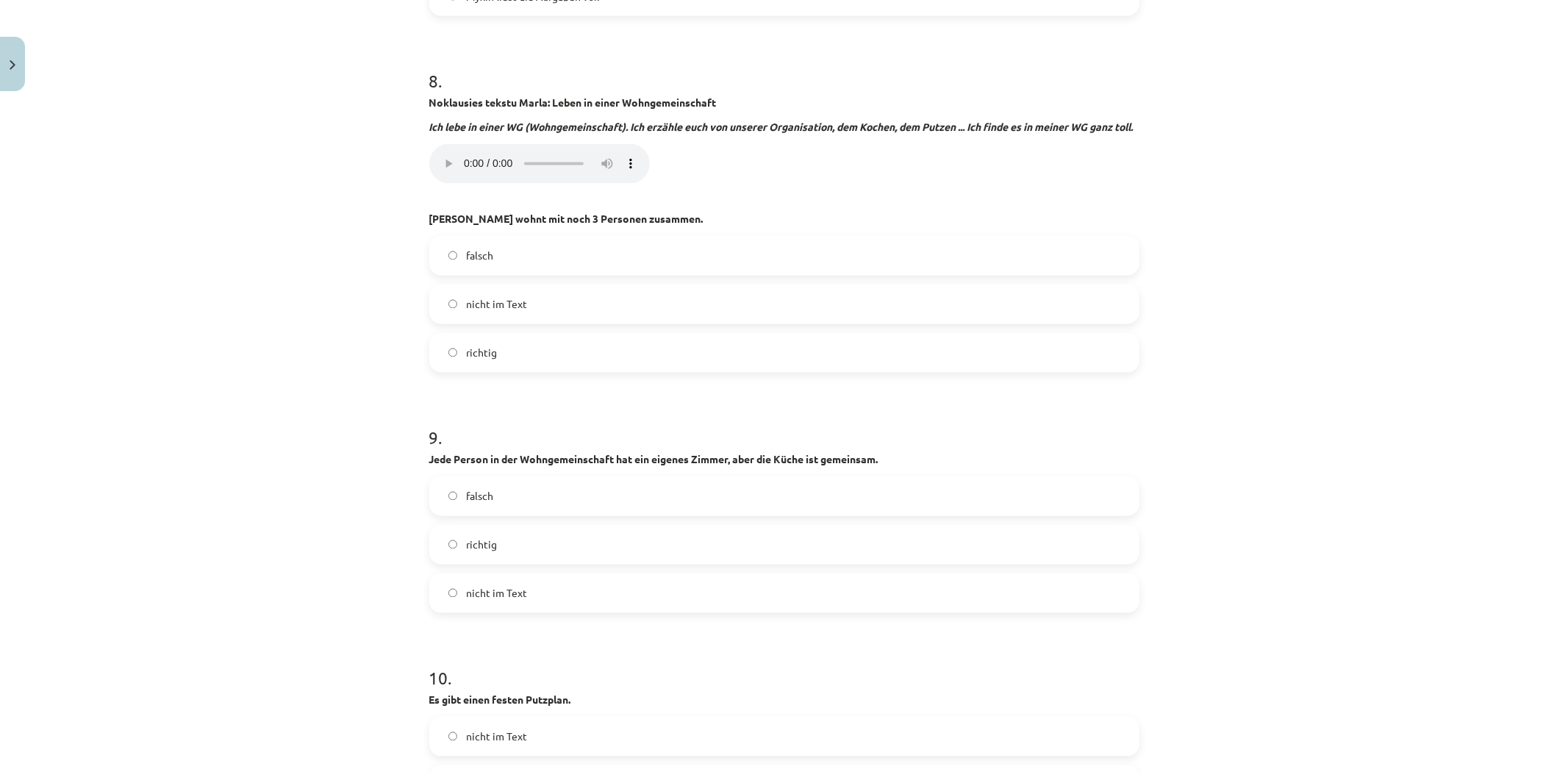
drag, startPoint x: 505, startPoint y: 350, endPoint x: 512, endPoint y: 350, distance: 7.0
click at [512, 350] on label "richtig" at bounding box center [785, 352] width 708 height 36
click at [489, 538] on span "richtig" at bounding box center [481, 545] width 31 height 15
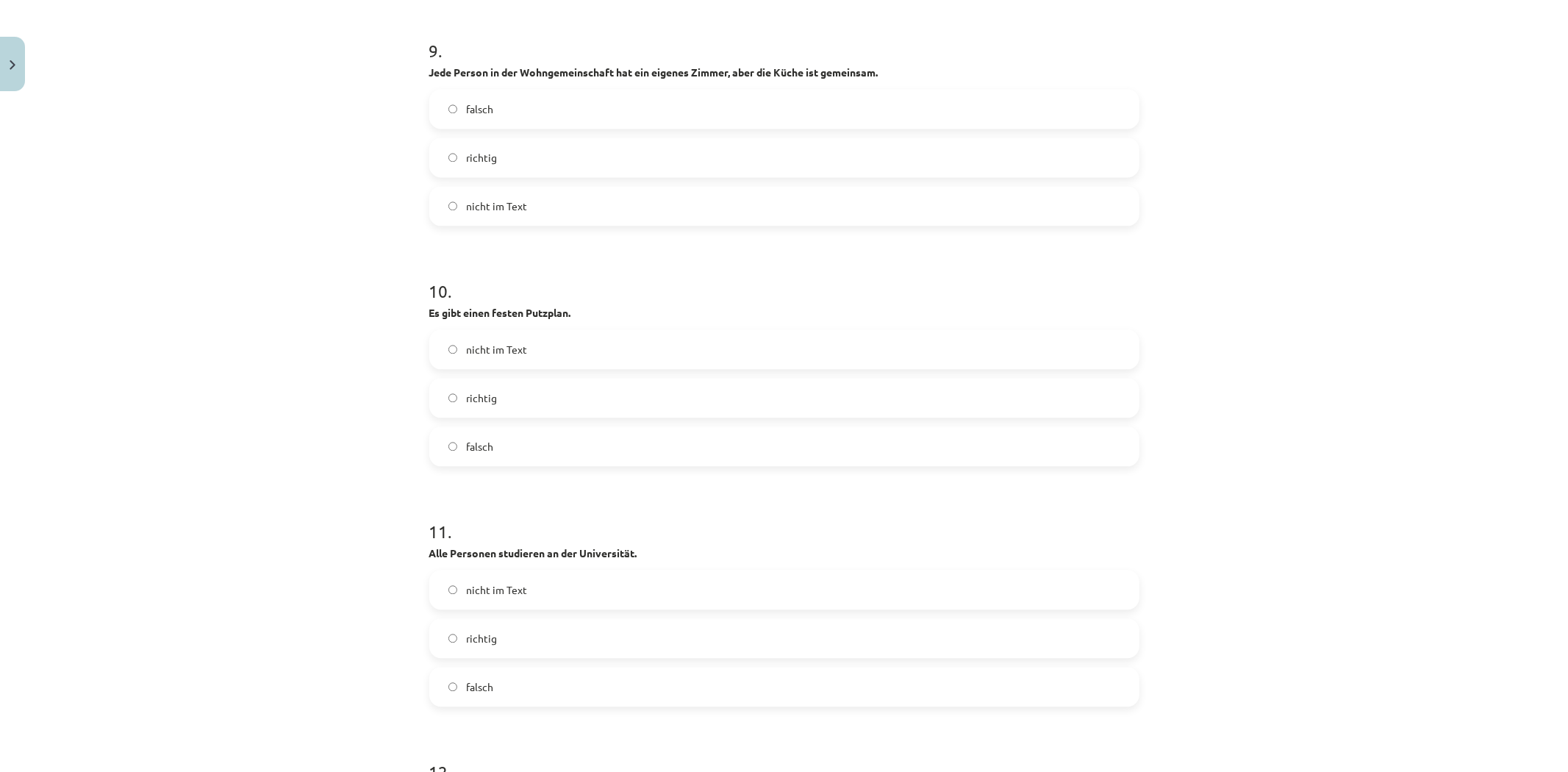
scroll to position [2740, 0]
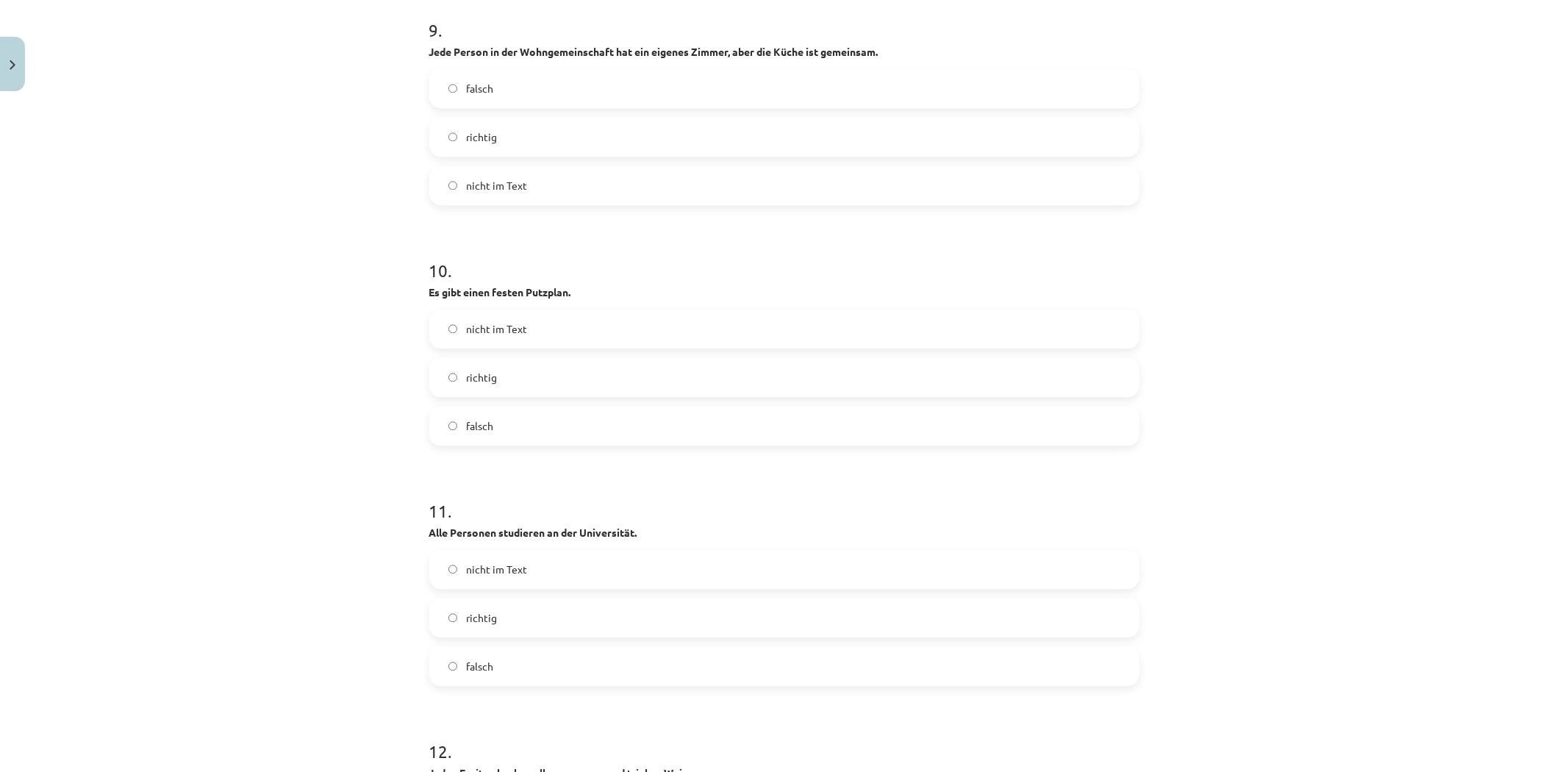
click at [474, 414] on label "falsch" at bounding box center [785, 425] width 708 height 36
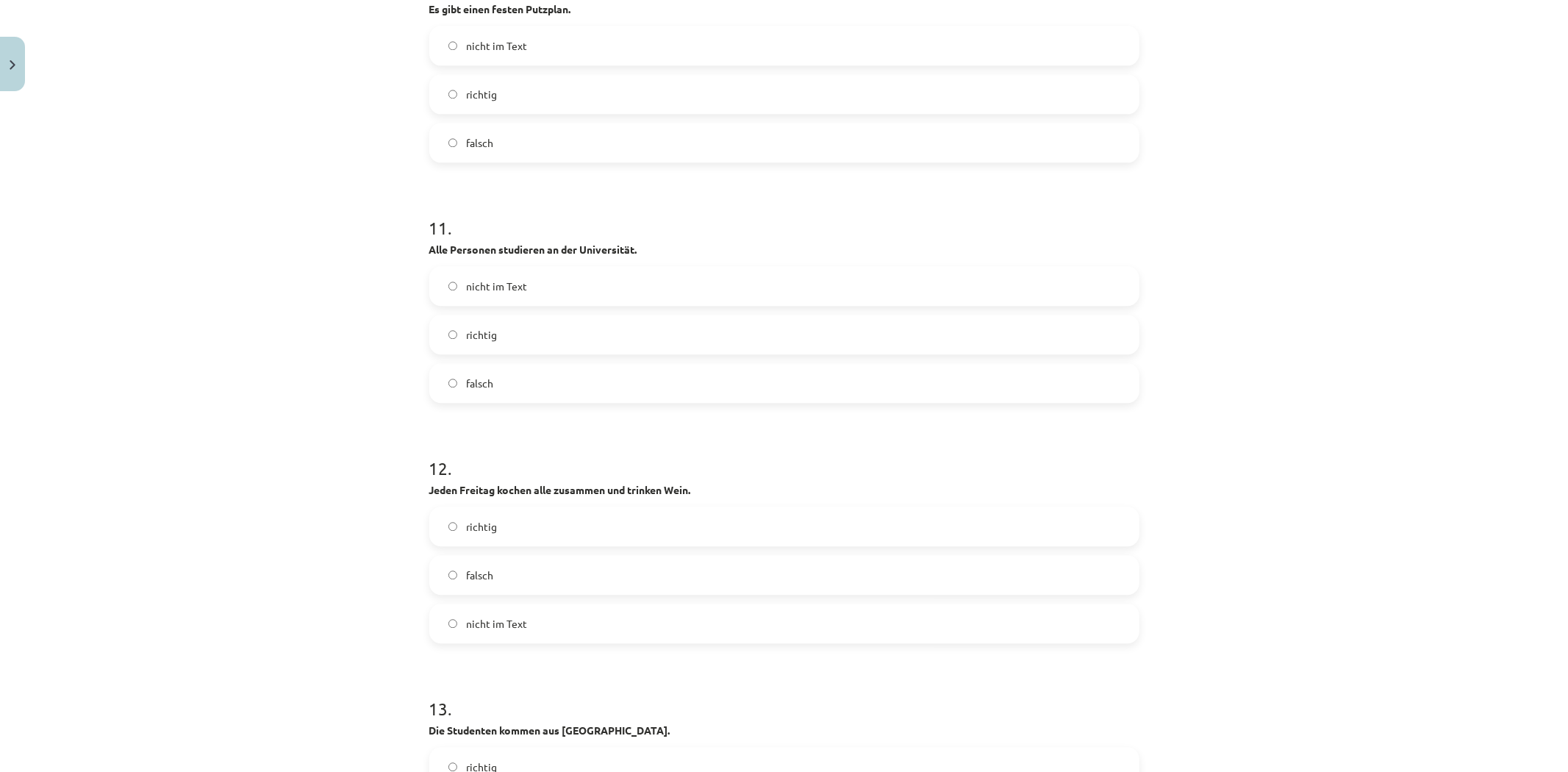
scroll to position [2986, 0]
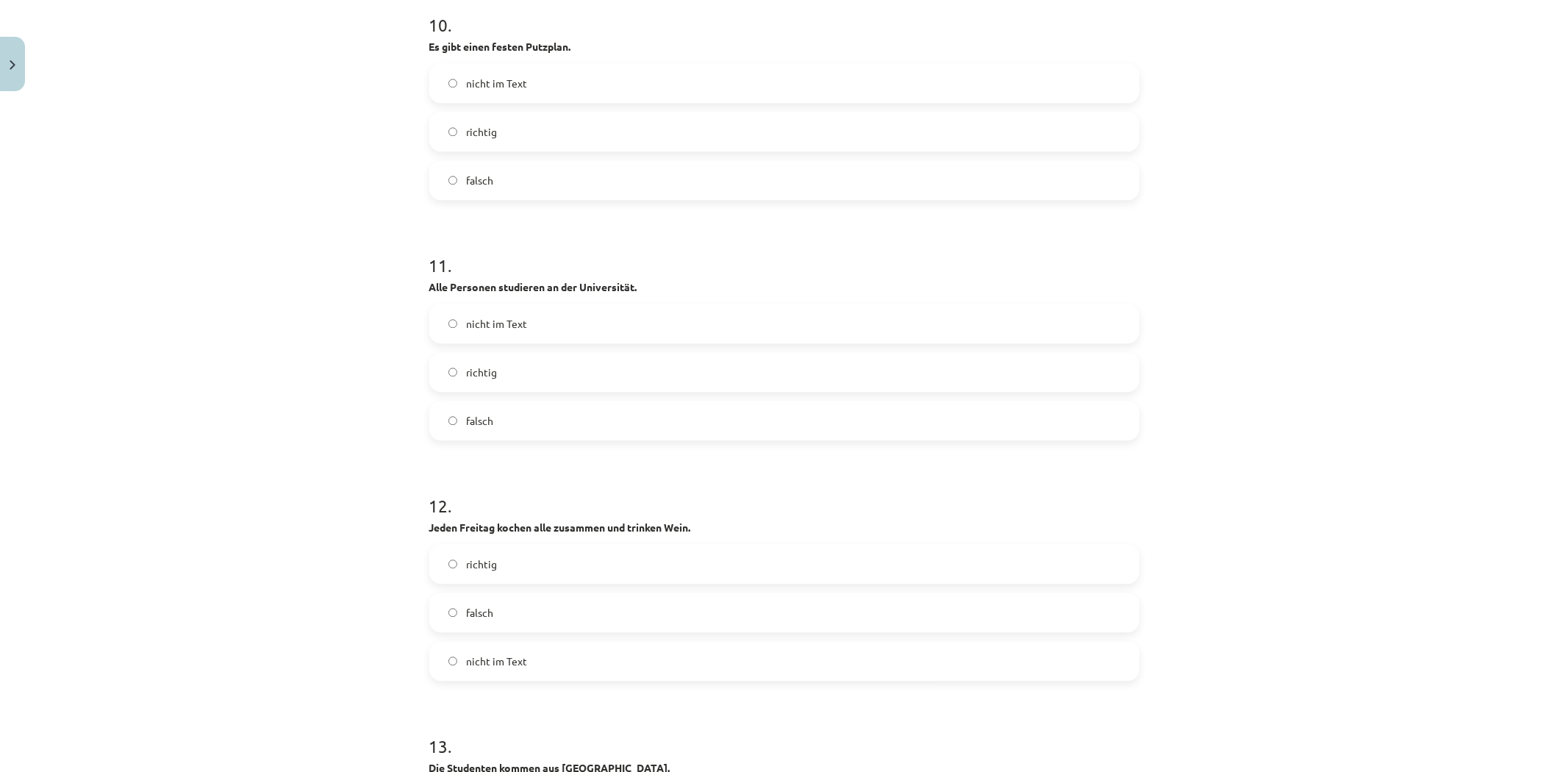
click at [497, 410] on label "falsch" at bounding box center [785, 420] width 708 height 36
click at [512, 560] on label "richtig" at bounding box center [785, 564] width 708 height 36
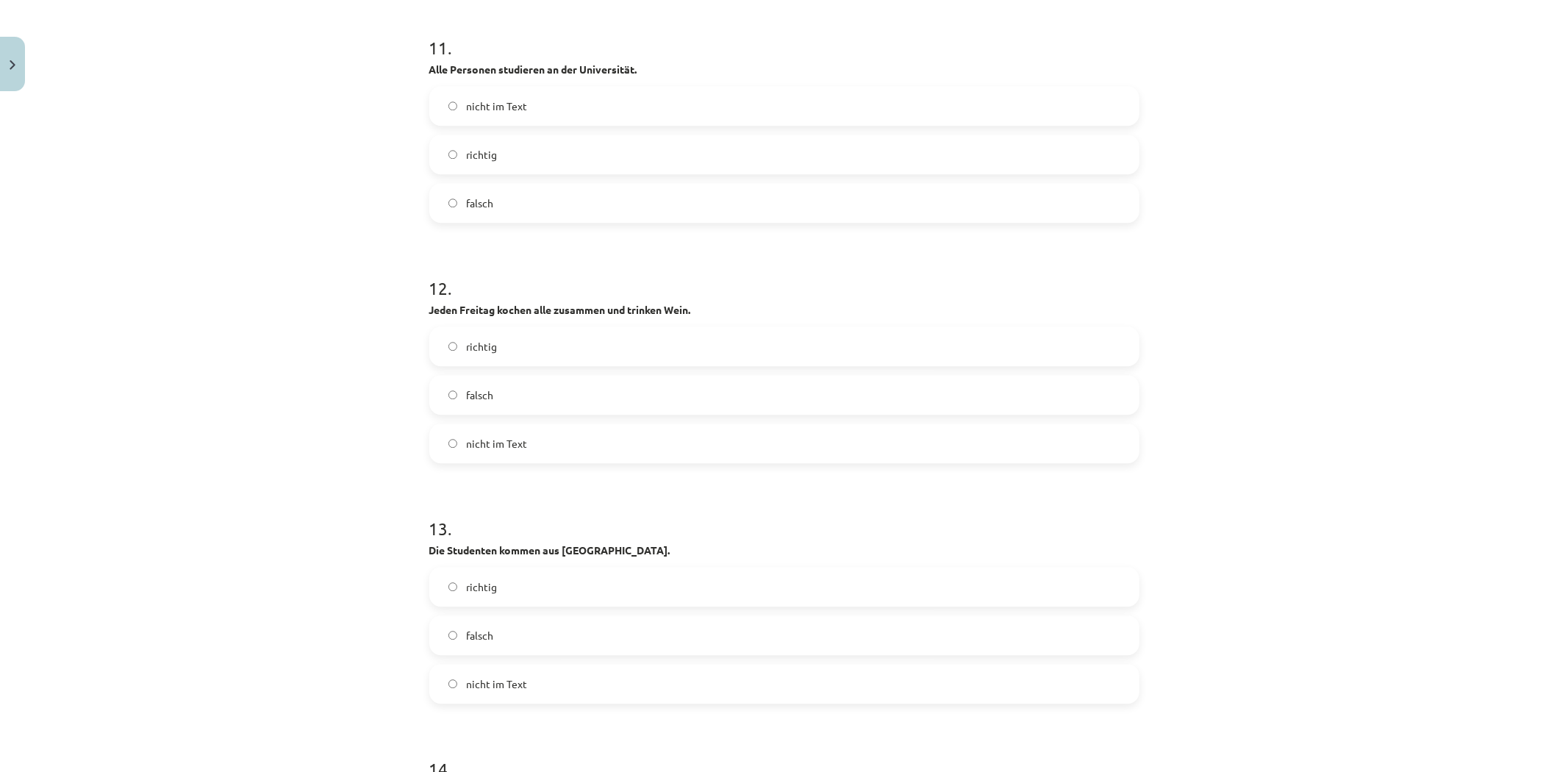
scroll to position [3394, 0]
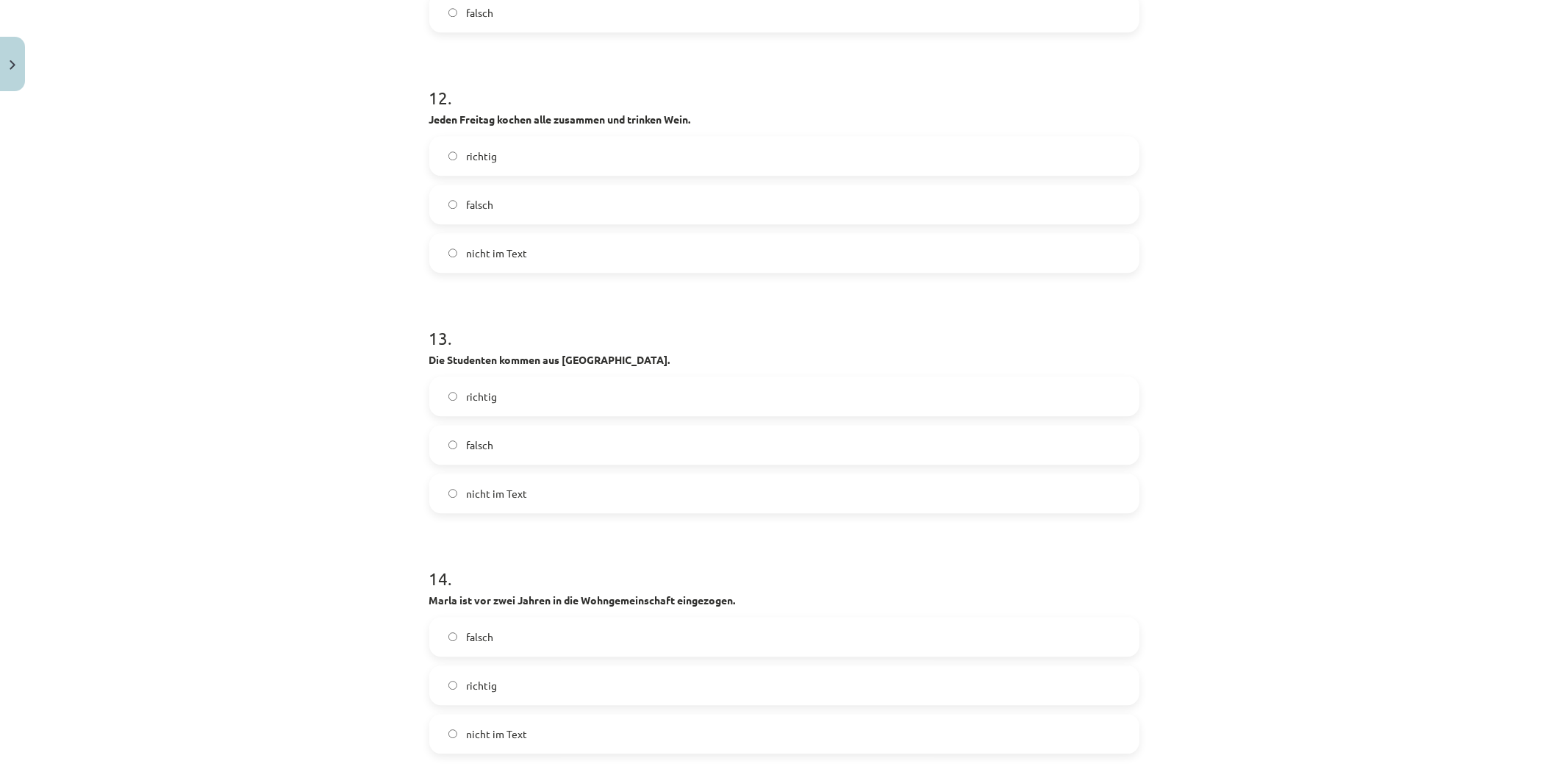
click at [469, 442] on span "falsch" at bounding box center [479, 445] width 28 height 15
click at [476, 693] on label "richtig" at bounding box center [785, 685] width 708 height 36
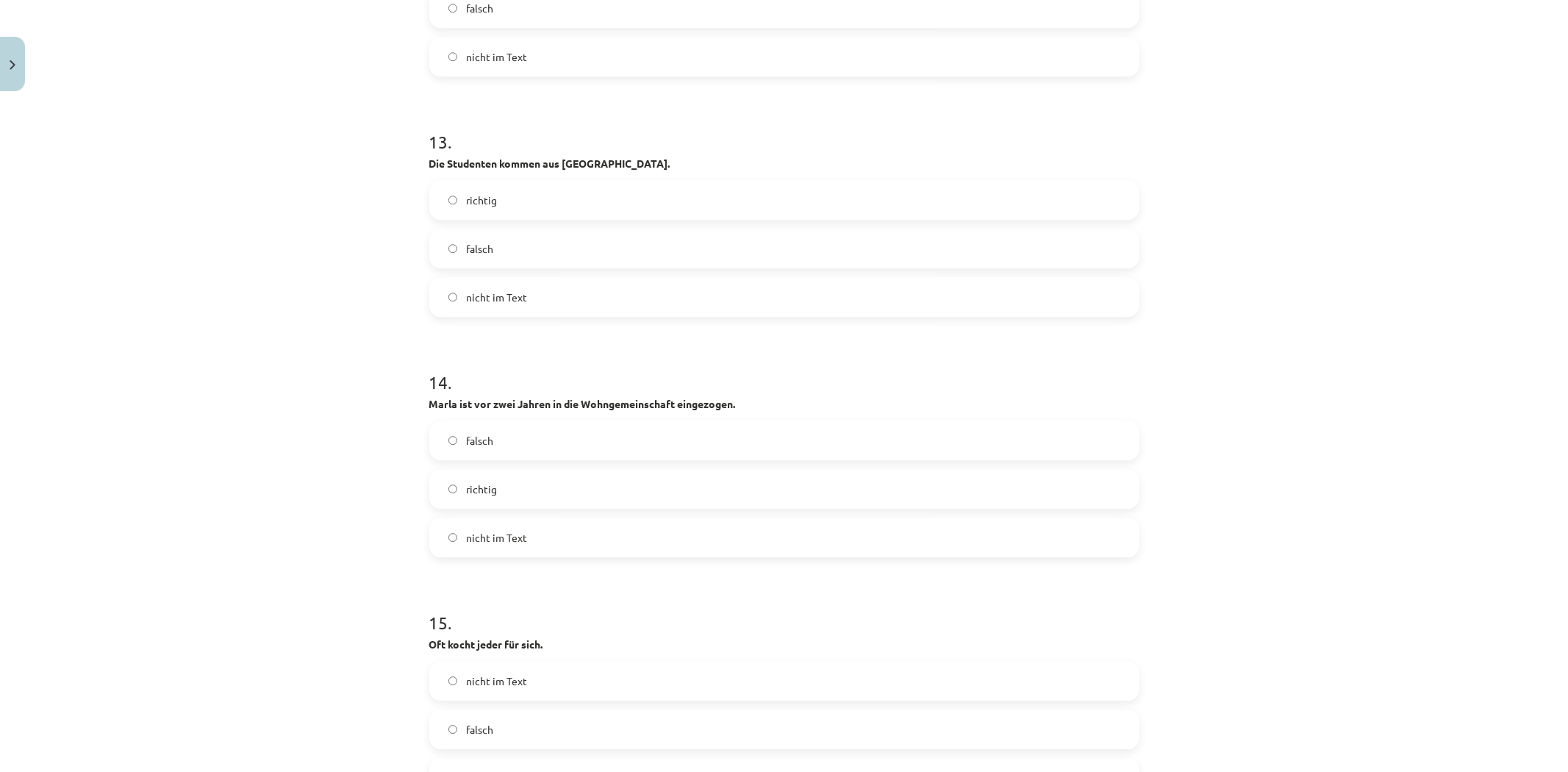
scroll to position [3721, 0]
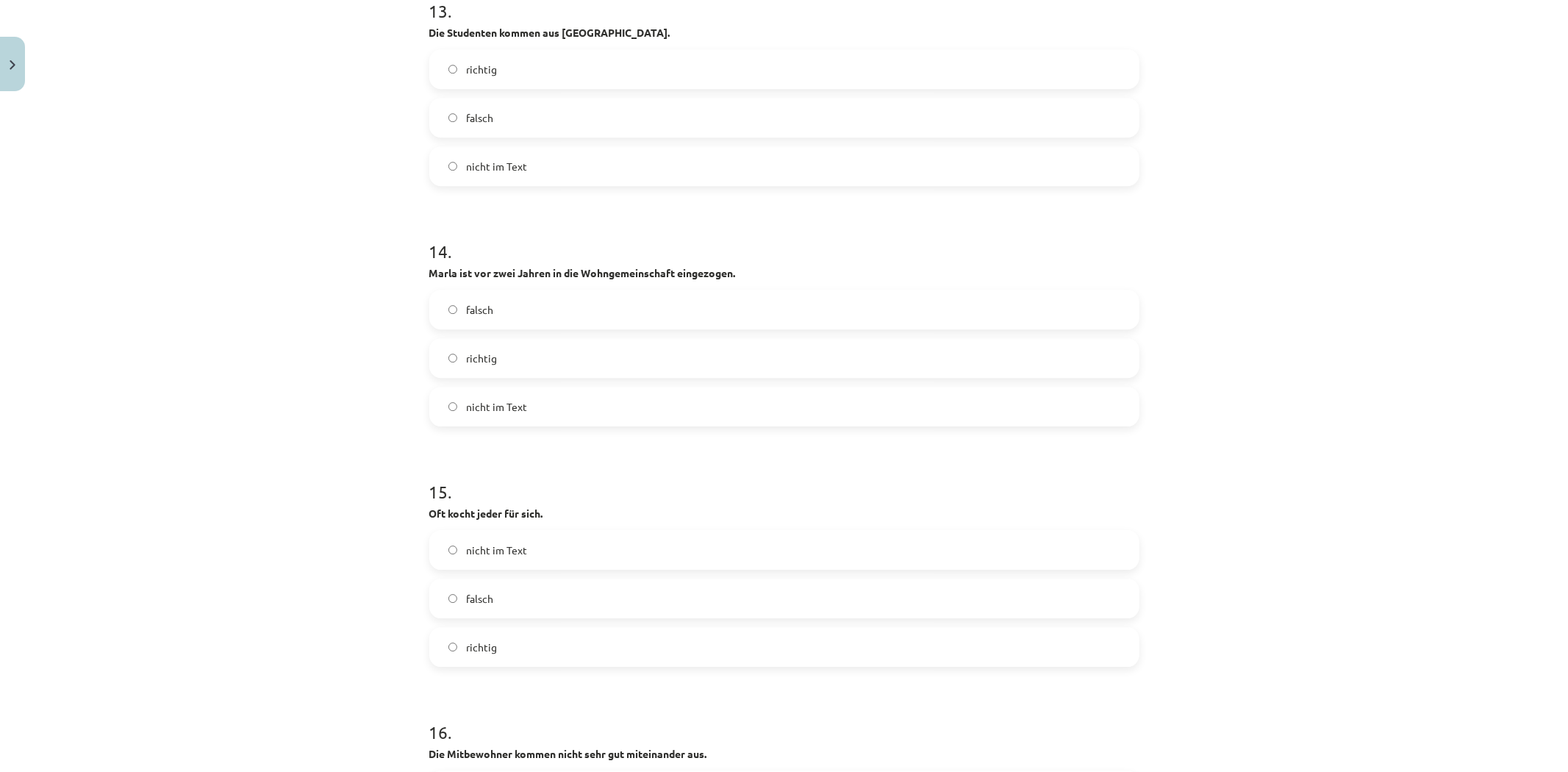
click at [546, 596] on label "falsch" at bounding box center [785, 598] width 708 height 36
drag, startPoint x: 555, startPoint y: 671, endPoint x: 552, endPoint y: 657, distance: 14.3
click at [553, 653] on label "richtig" at bounding box center [785, 647] width 708 height 36
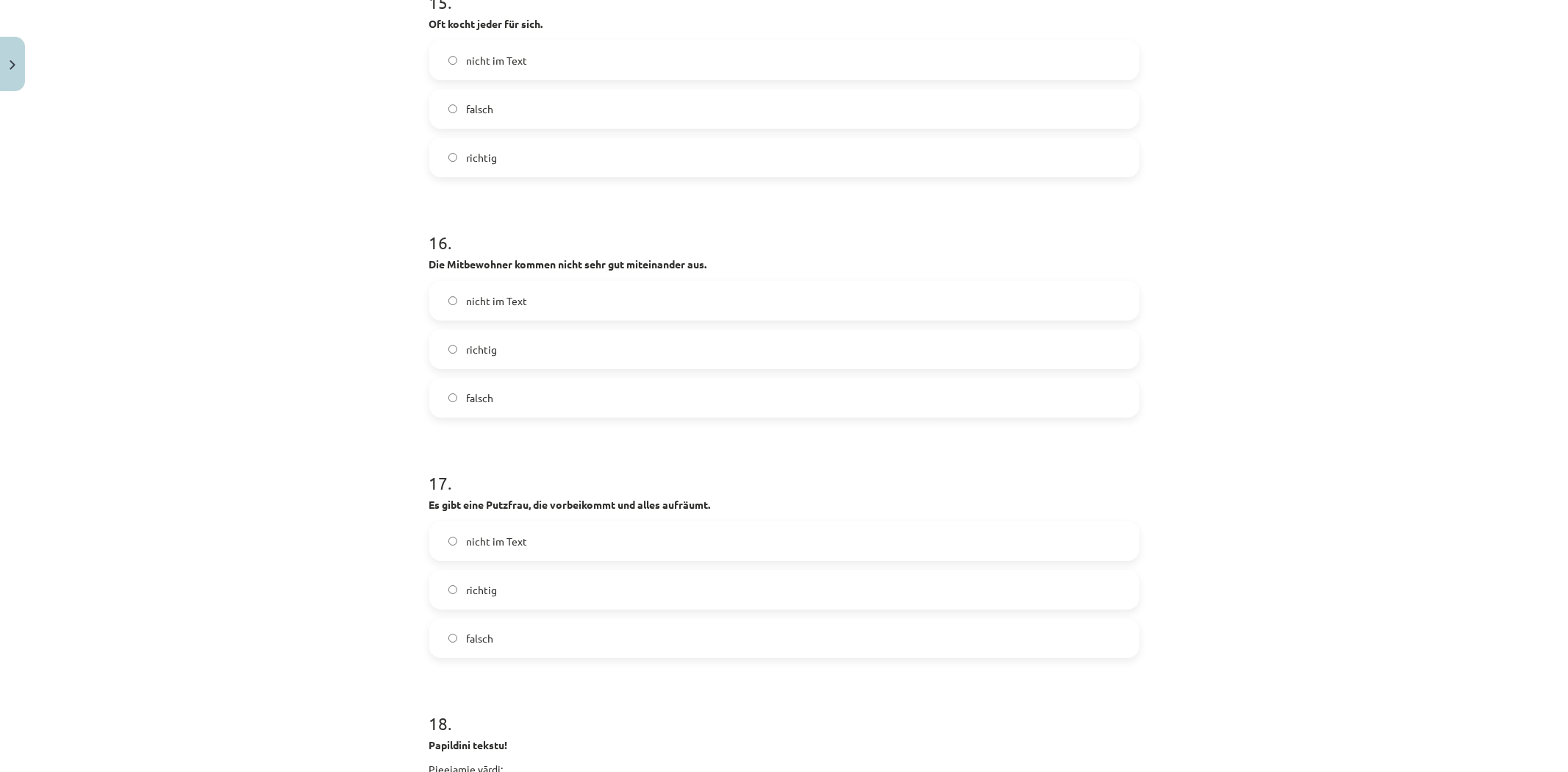
click at [478, 390] on span "falsch" at bounding box center [479, 398] width 28 height 15
click at [466, 651] on label "falsch" at bounding box center [785, 638] width 708 height 36
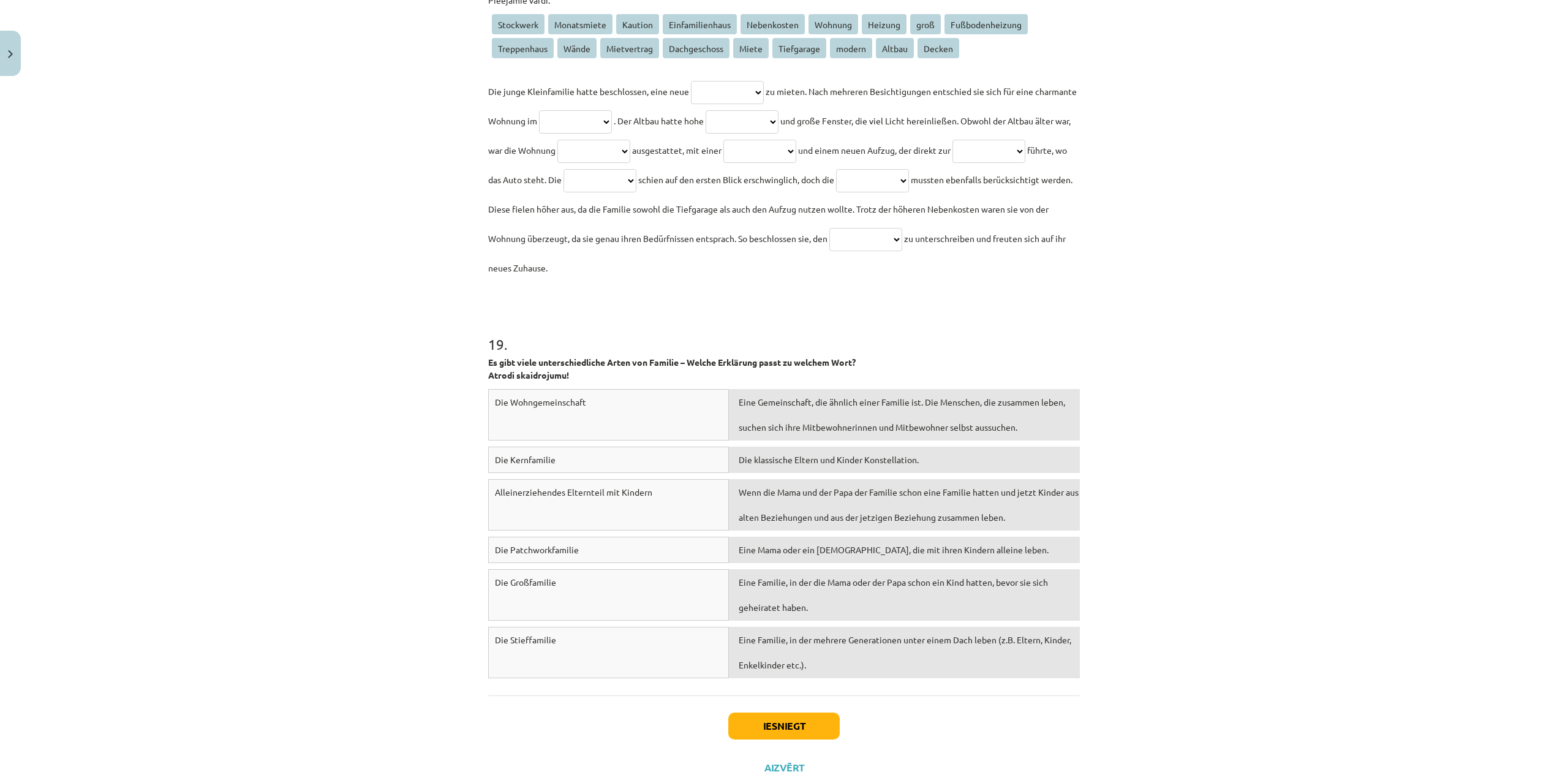
scroll to position [4037, 0]
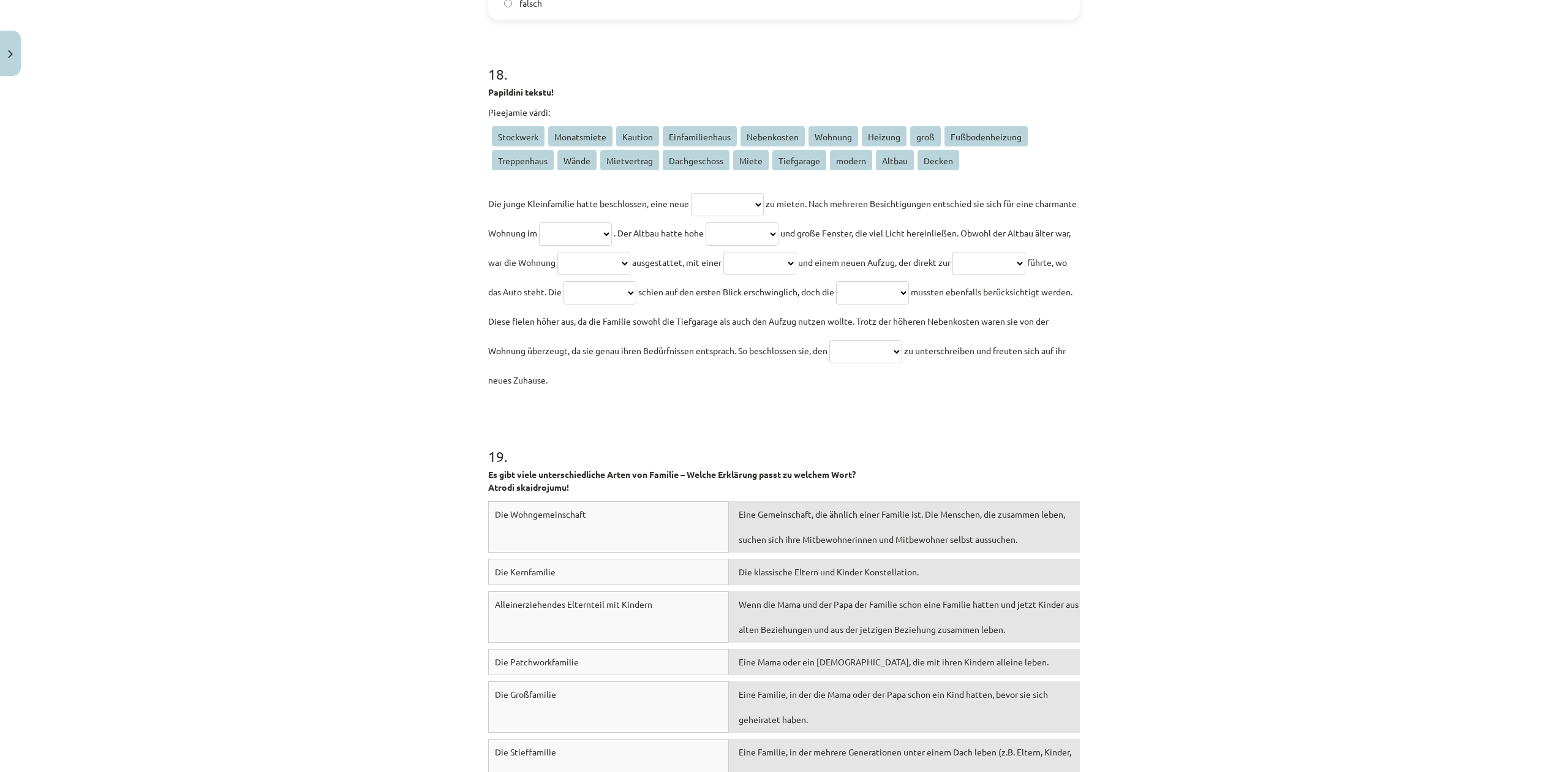
click at [735, 206] on select "**********" at bounding box center [727, 204] width 73 height 23
select select "*******"
click at [691, 193] on select "**********" at bounding box center [727, 204] width 73 height 23
click at [612, 230] on select "**********" at bounding box center [576, 233] width 73 height 23
select select "**********"
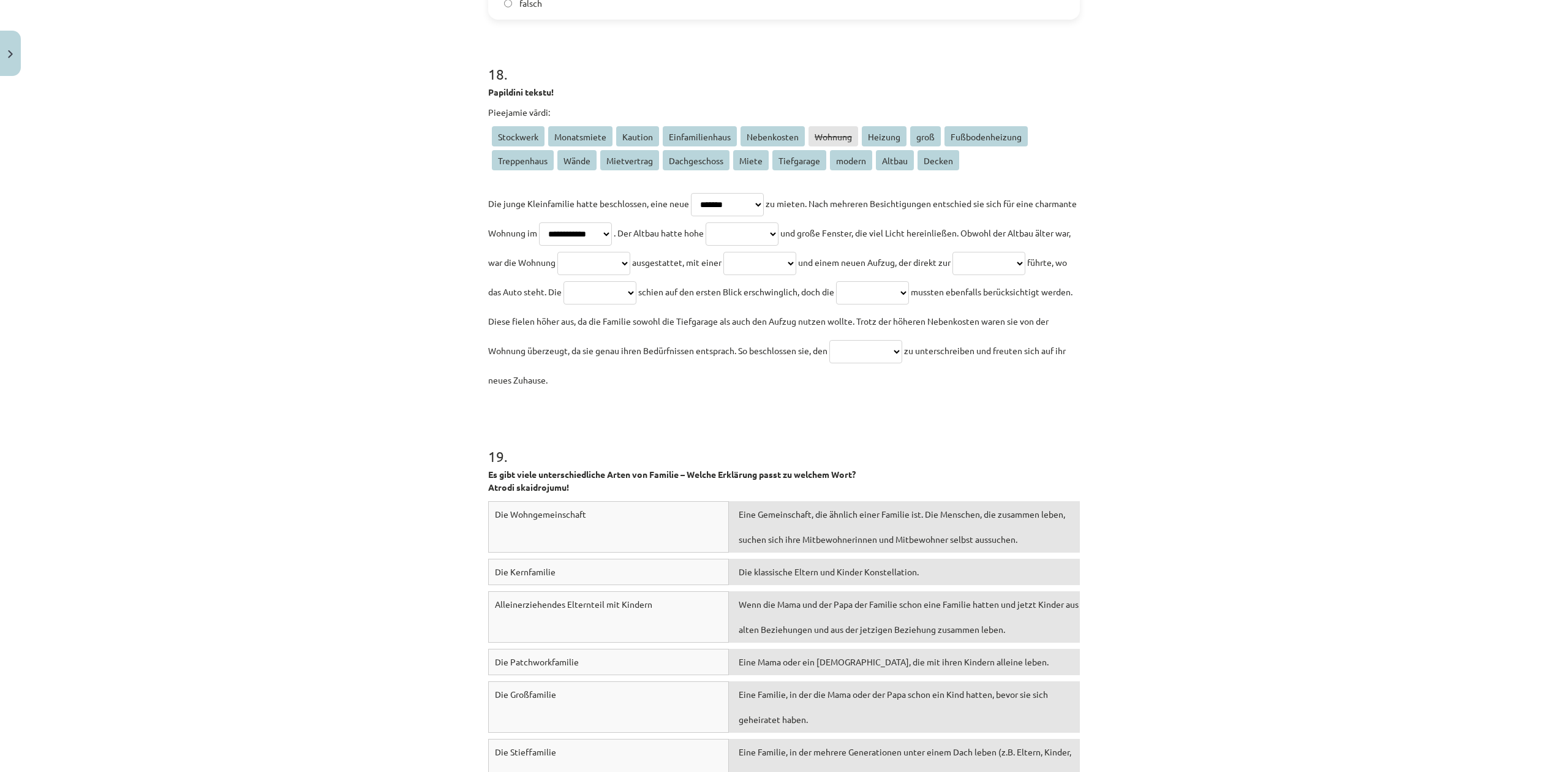
click at [578, 222] on select "**********" at bounding box center [576, 233] width 73 height 23
click at [778, 240] on select "**********" at bounding box center [742, 233] width 73 height 23
select select "******"
click at [773, 222] on select "**********" at bounding box center [742, 233] width 73 height 23
click at [630, 265] on select "**********" at bounding box center [594, 263] width 73 height 23
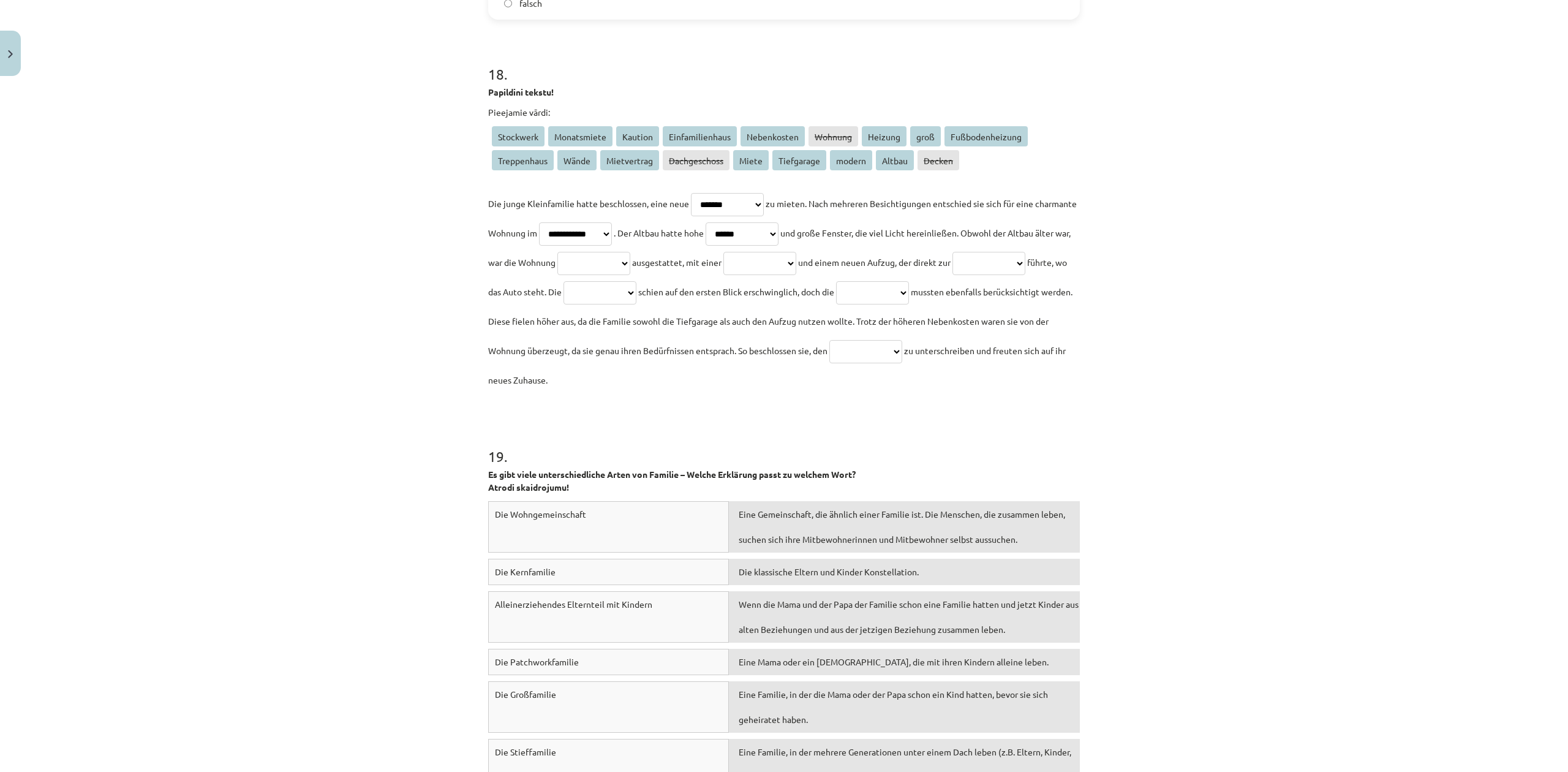
select select "****"
click at [630, 252] on select "**********" at bounding box center [594, 263] width 73 height 23
click at [796, 260] on select "**********" at bounding box center [760, 263] width 73 height 23
click at [796, 259] on select "**********" at bounding box center [760, 263] width 73 height 23
click at [796, 268] on select "**********" at bounding box center [760, 263] width 73 height 23
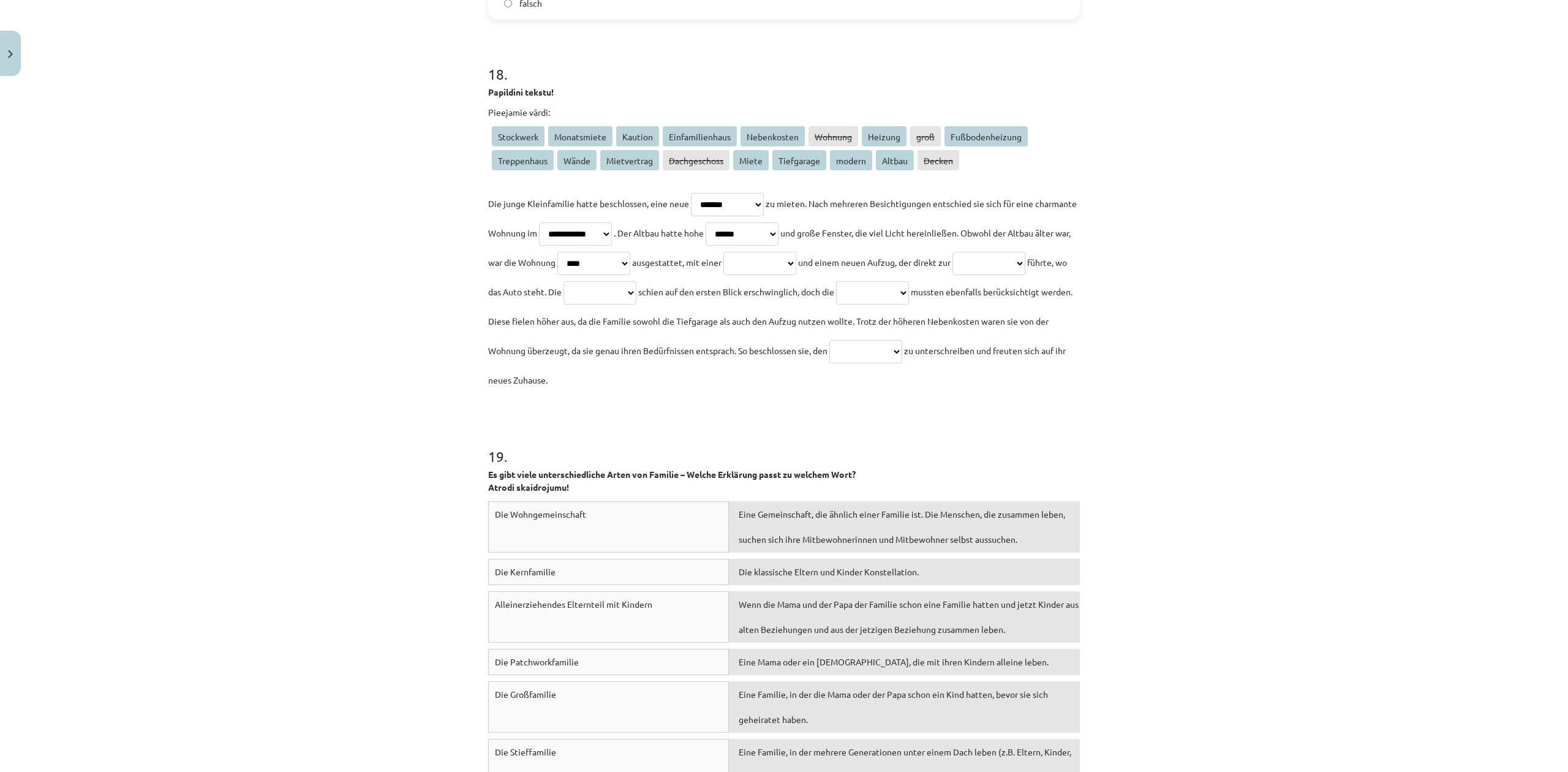
click at [796, 270] on select "**********" at bounding box center [760, 263] width 73 height 23
click at [796, 252] on select "**********" at bounding box center [760, 263] width 73 height 23
click at [796, 267] on select "**********" at bounding box center [760, 263] width 73 height 23
select select "**********"
click at [796, 252] on select "**********" at bounding box center [760, 263] width 73 height 23
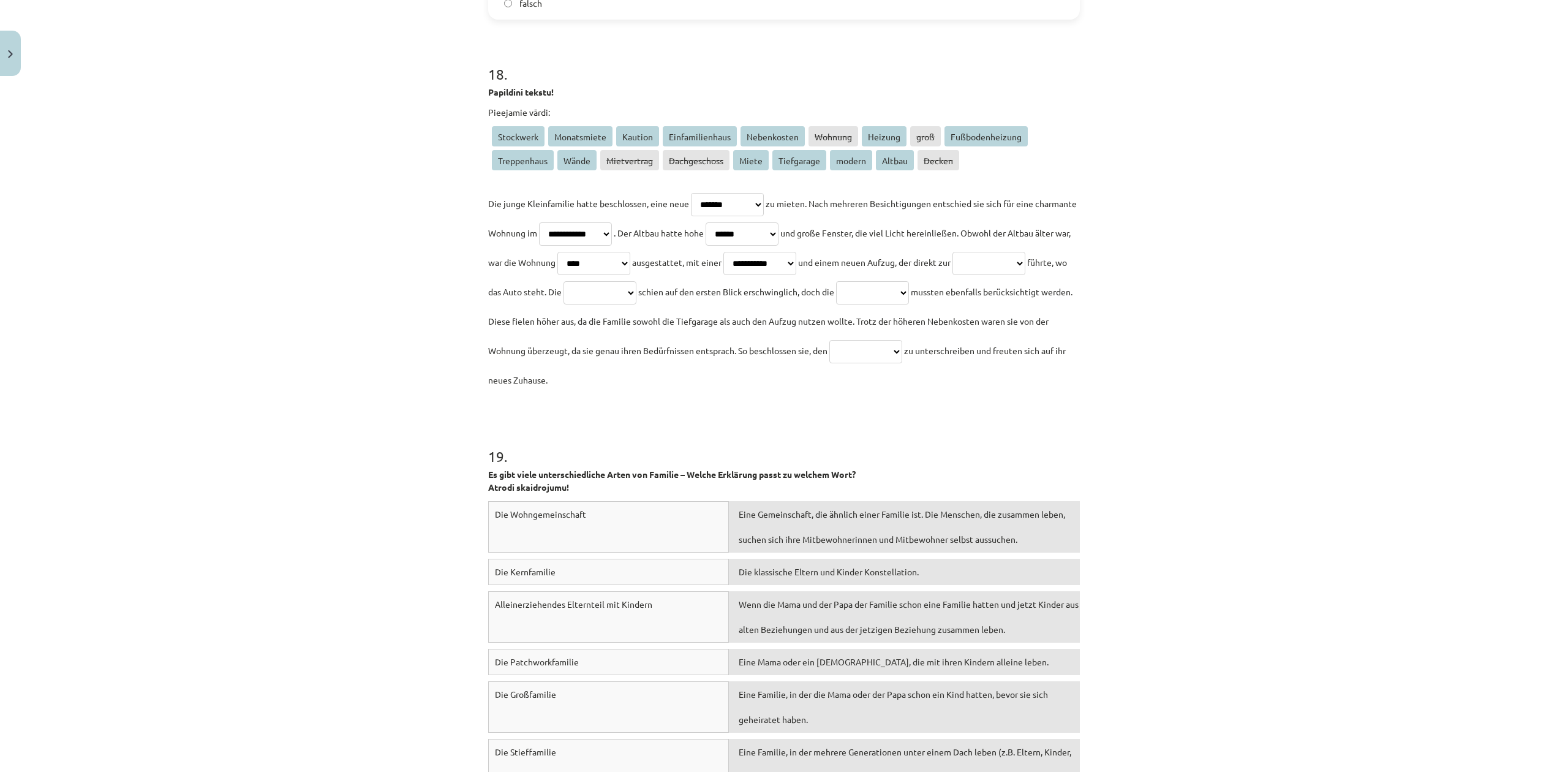
click at [953, 275] on select "**********" at bounding box center [989, 263] width 73 height 23
select select "**********"
click at [953, 275] on select "**********" at bounding box center [989, 263] width 73 height 23
click at [636, 285] on select "**********" at bounding box center [600, 293] width 73 height 23
click at [636, 282] on select "**********" at bounding box center [600, 293] width 73 height 23
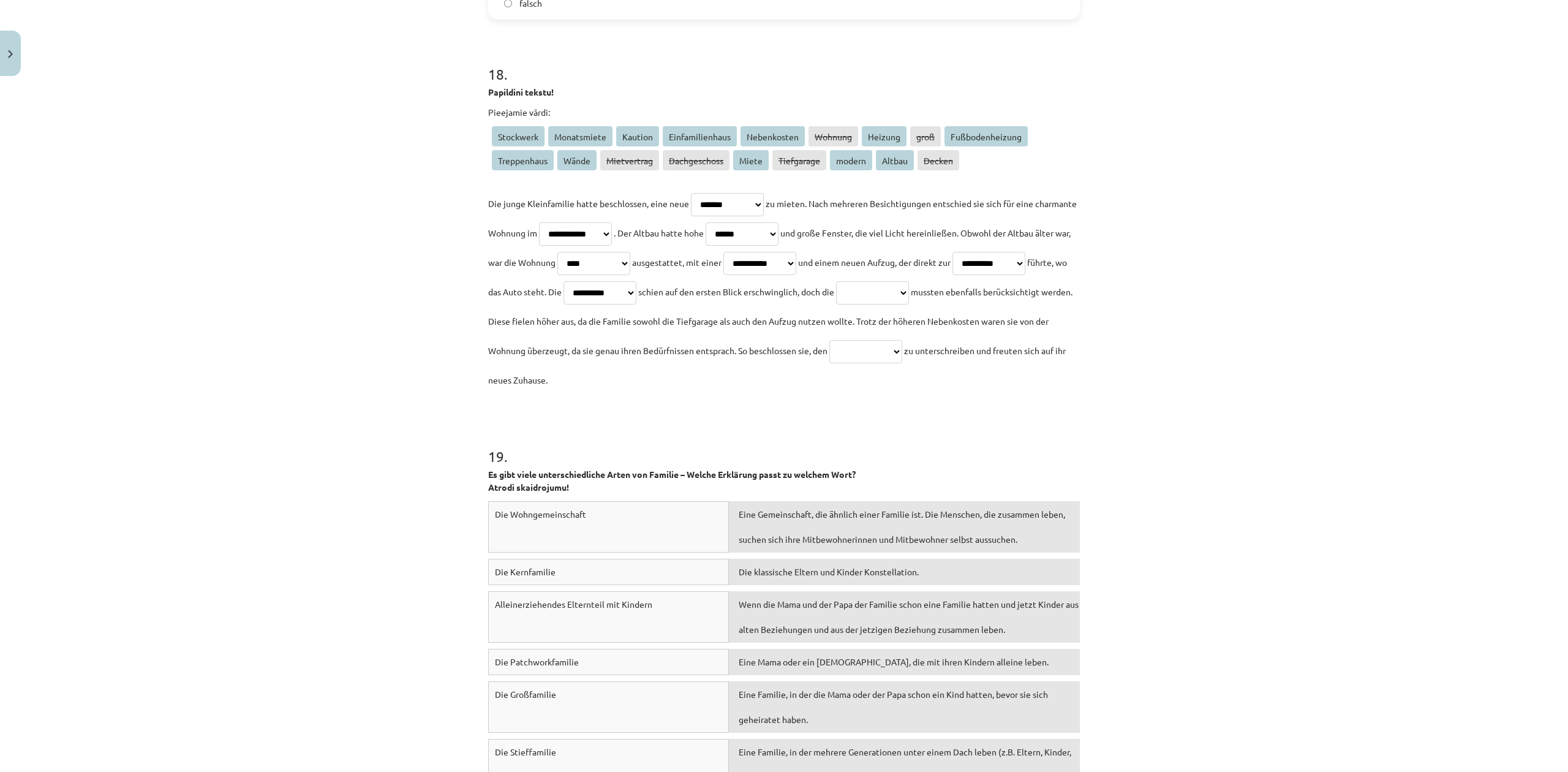
click at [636, 299] on select "**********" at bounding box center [600, 293] width 73 height 23
select select "******"
click at [636, 282] on select "**********" at bounding box center [600, 293] width 73 height 23
click at [836, 305] on select "**********" at bounding box center [873, 293] width 73 height 23
select select "**********"
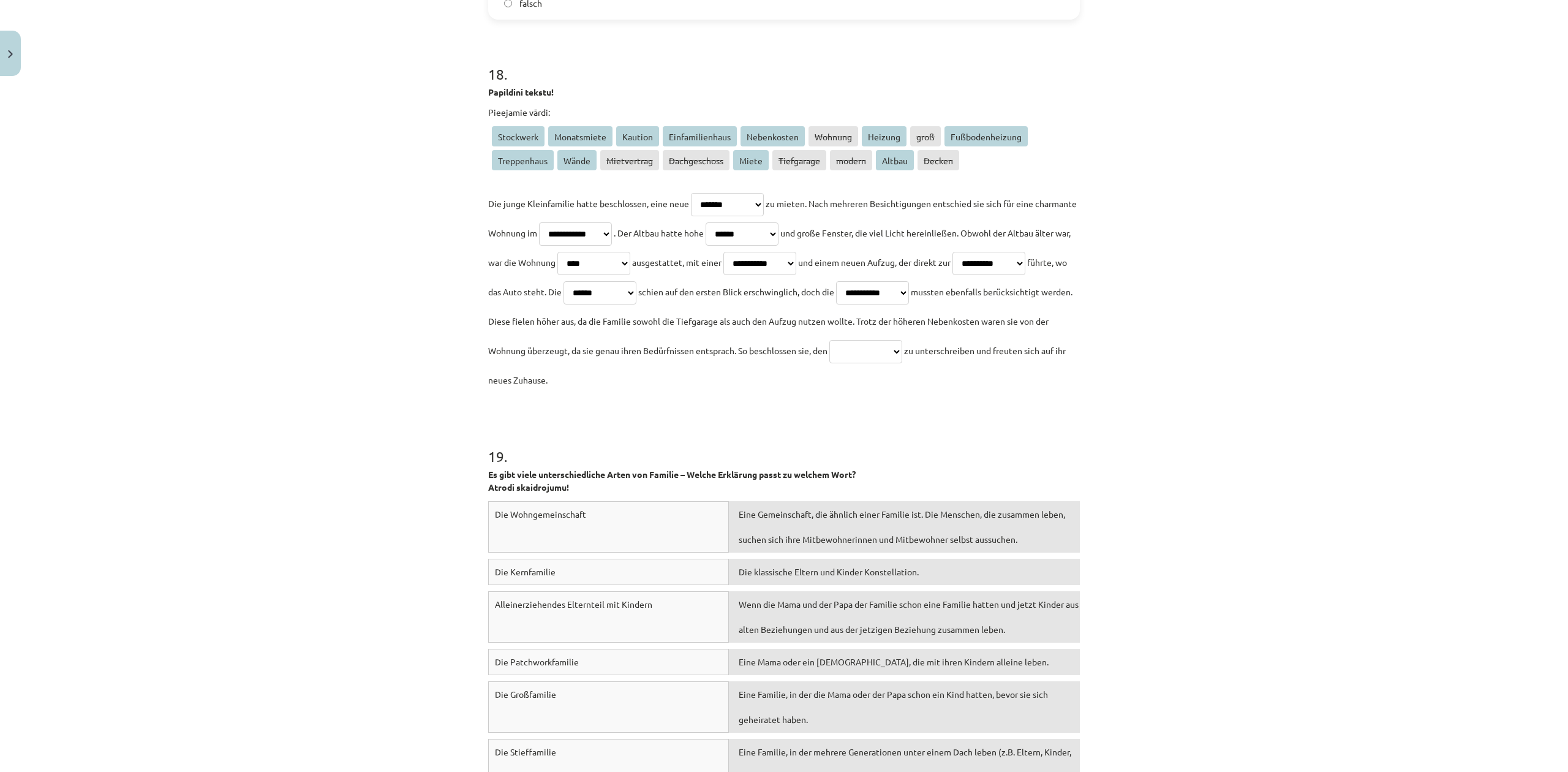
click at [836, 305] on select "**********" at bounding box center [873, 293] width 73 height 23
click at [830, 363] on select "**********" at bounding box center [866, 351] width 73 height 23
select select "**********"
click at [830, 363] on select "**********" at bounding box center [866, 351] width 73 height 23
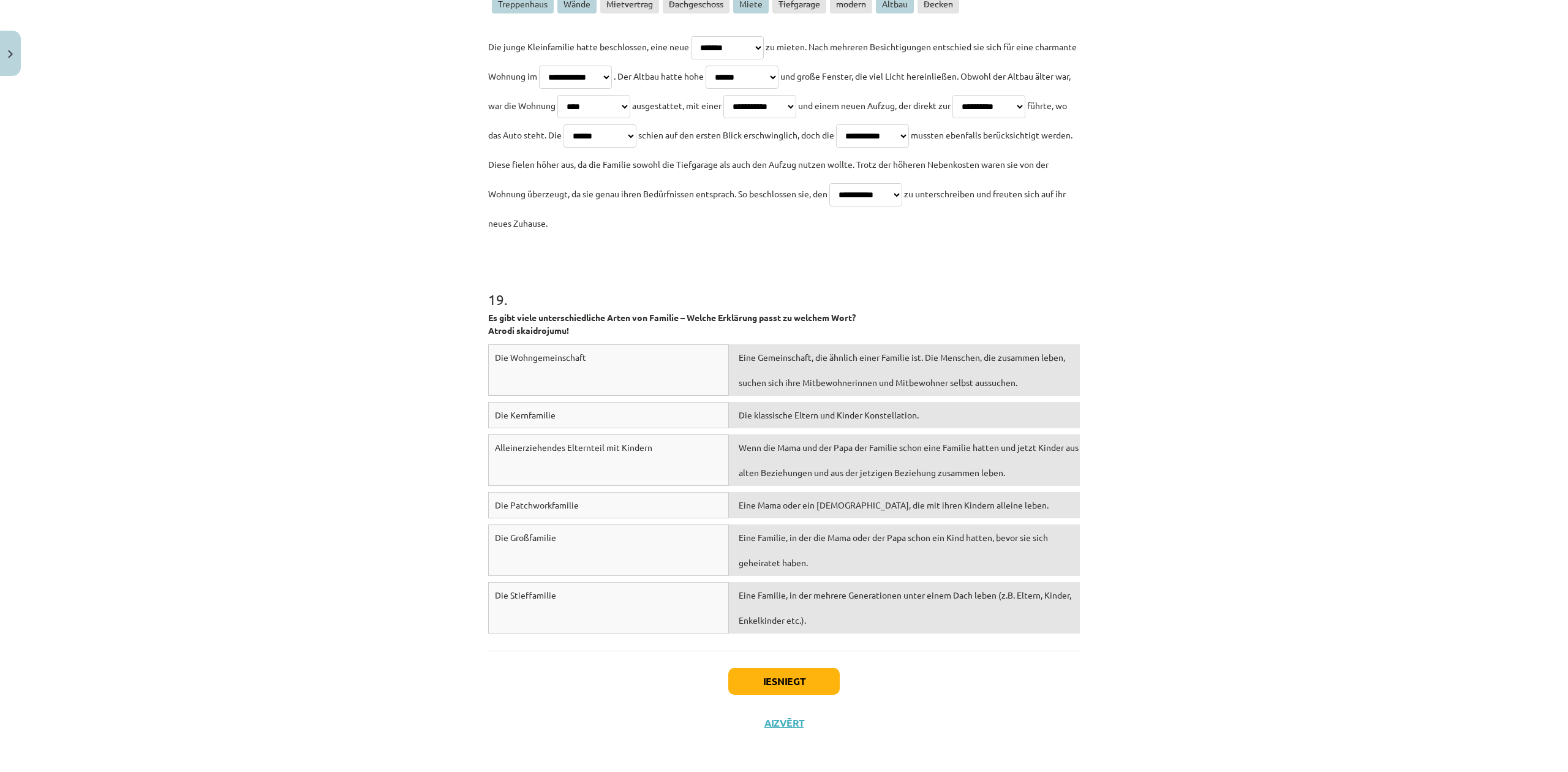
scroll to position [4201, 0]
click at [812, 642] on button "Iesniegt" at bounding box center [784, 679] width 112 height 27
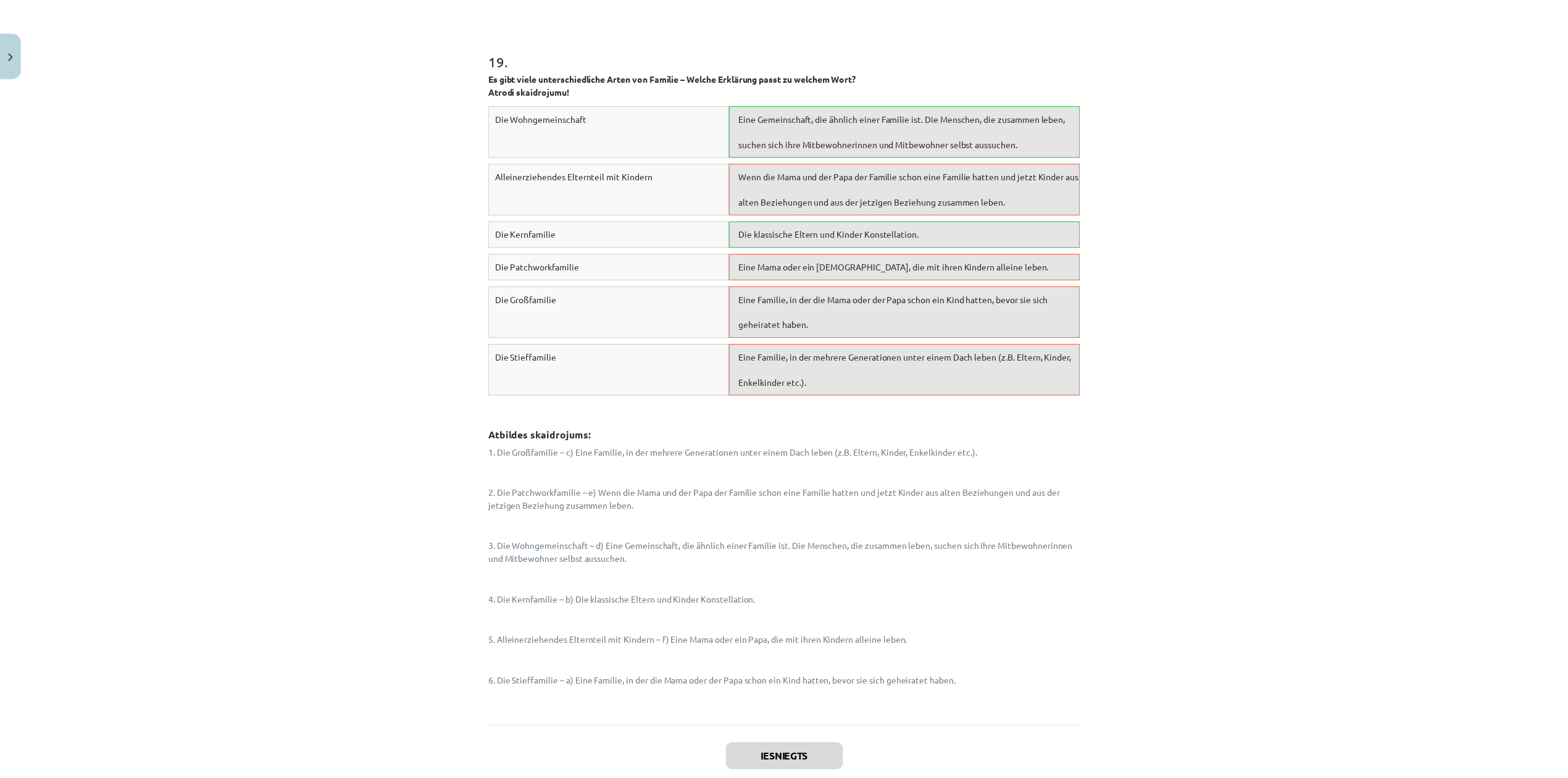
scroll to position [4748, 0]
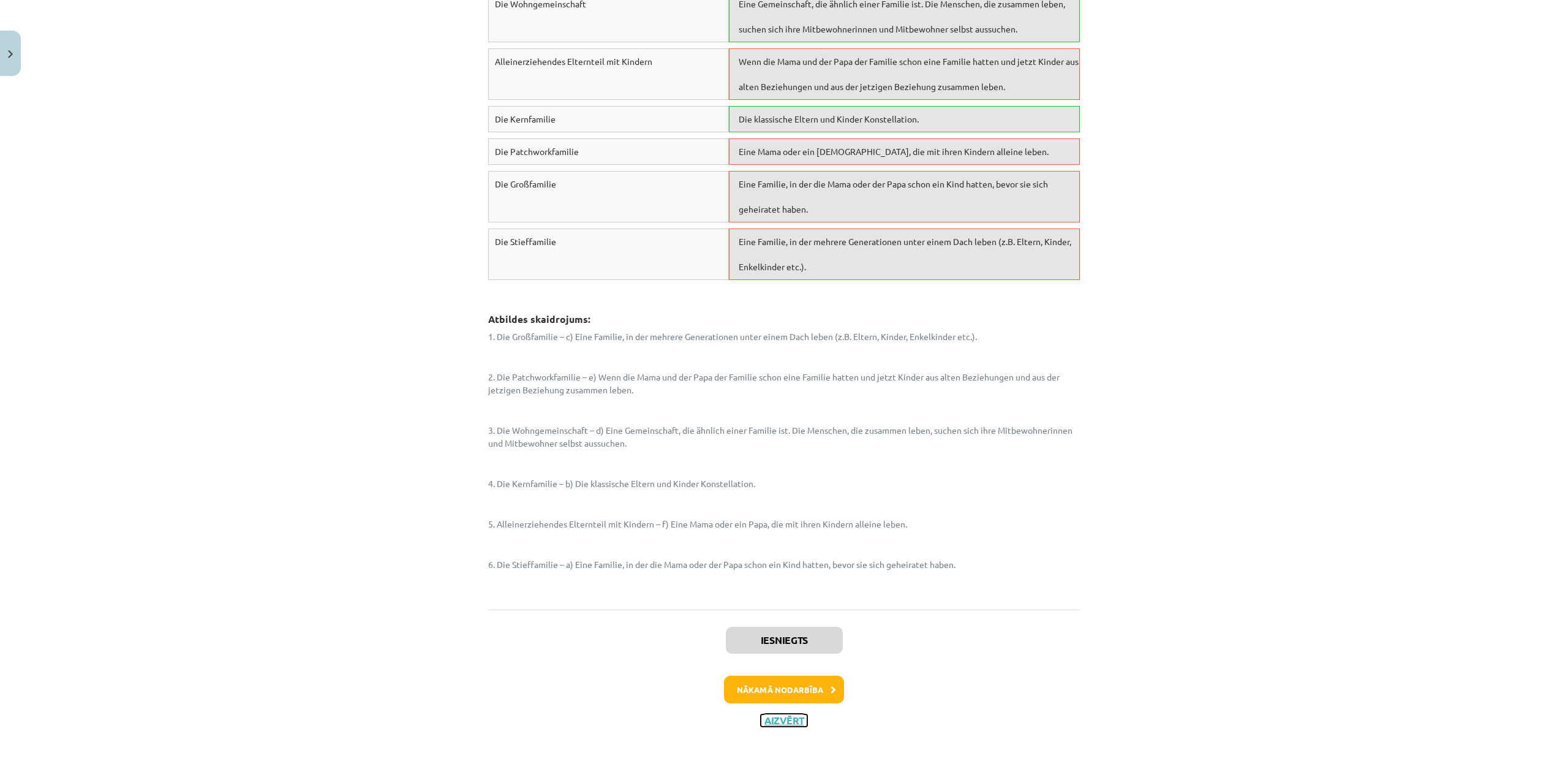
click at [777, 642] on button "Aizvērt" at bounding box center [784, 720] width 47 height 13
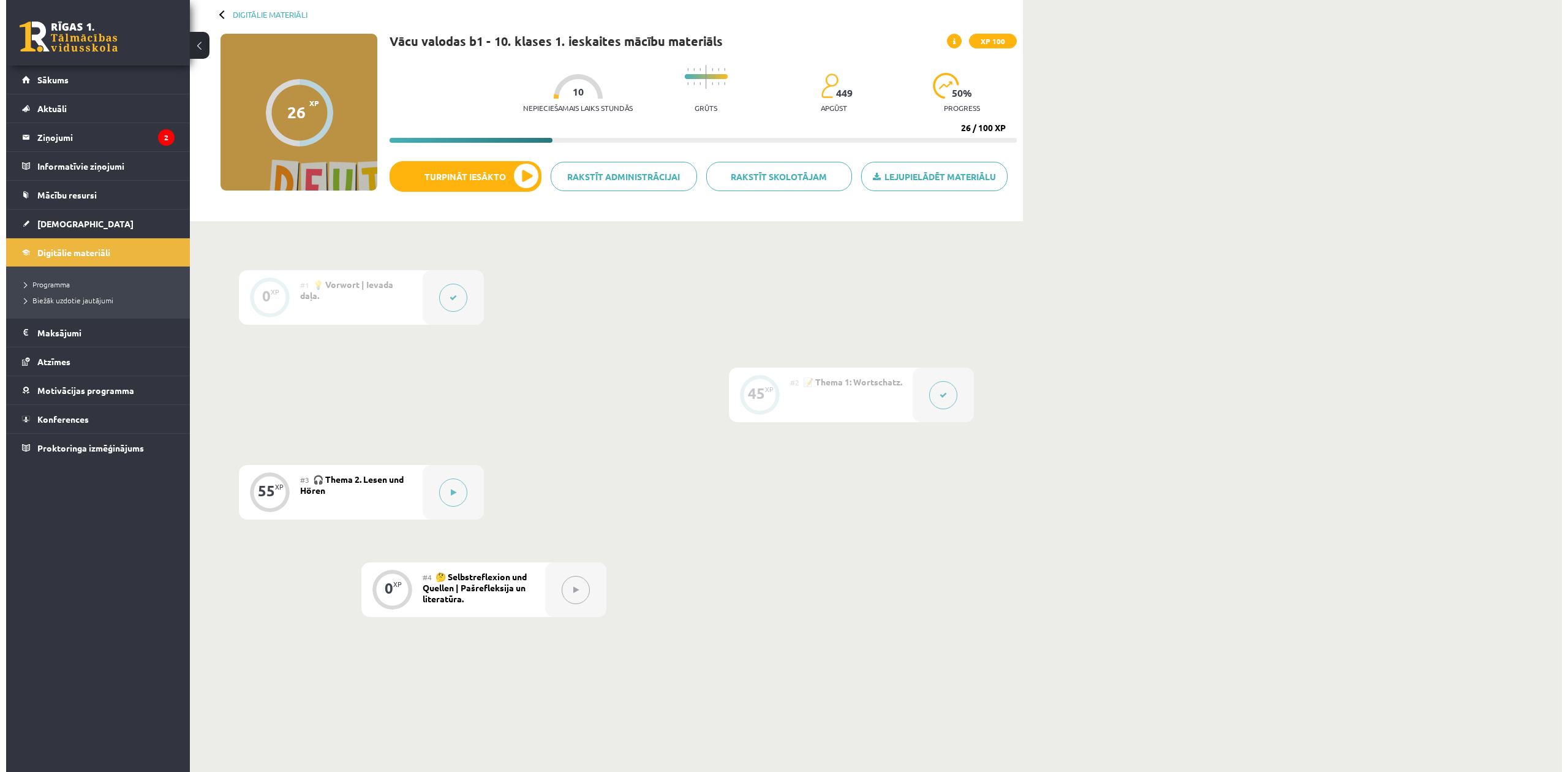
scroll to position [0, 0]
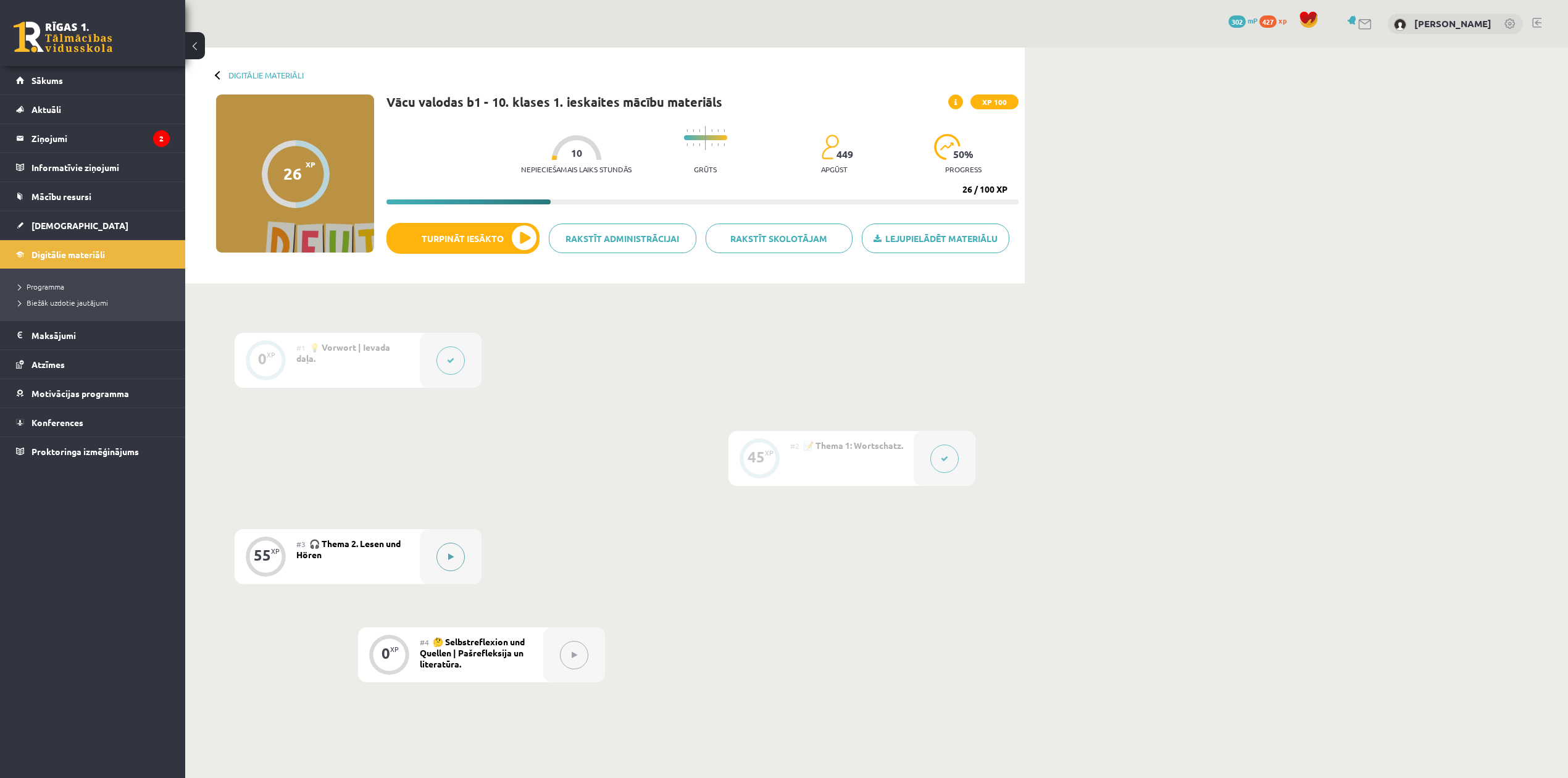
click at [448, 555] on icon at bounding box center [450, 557] width 5 height 7
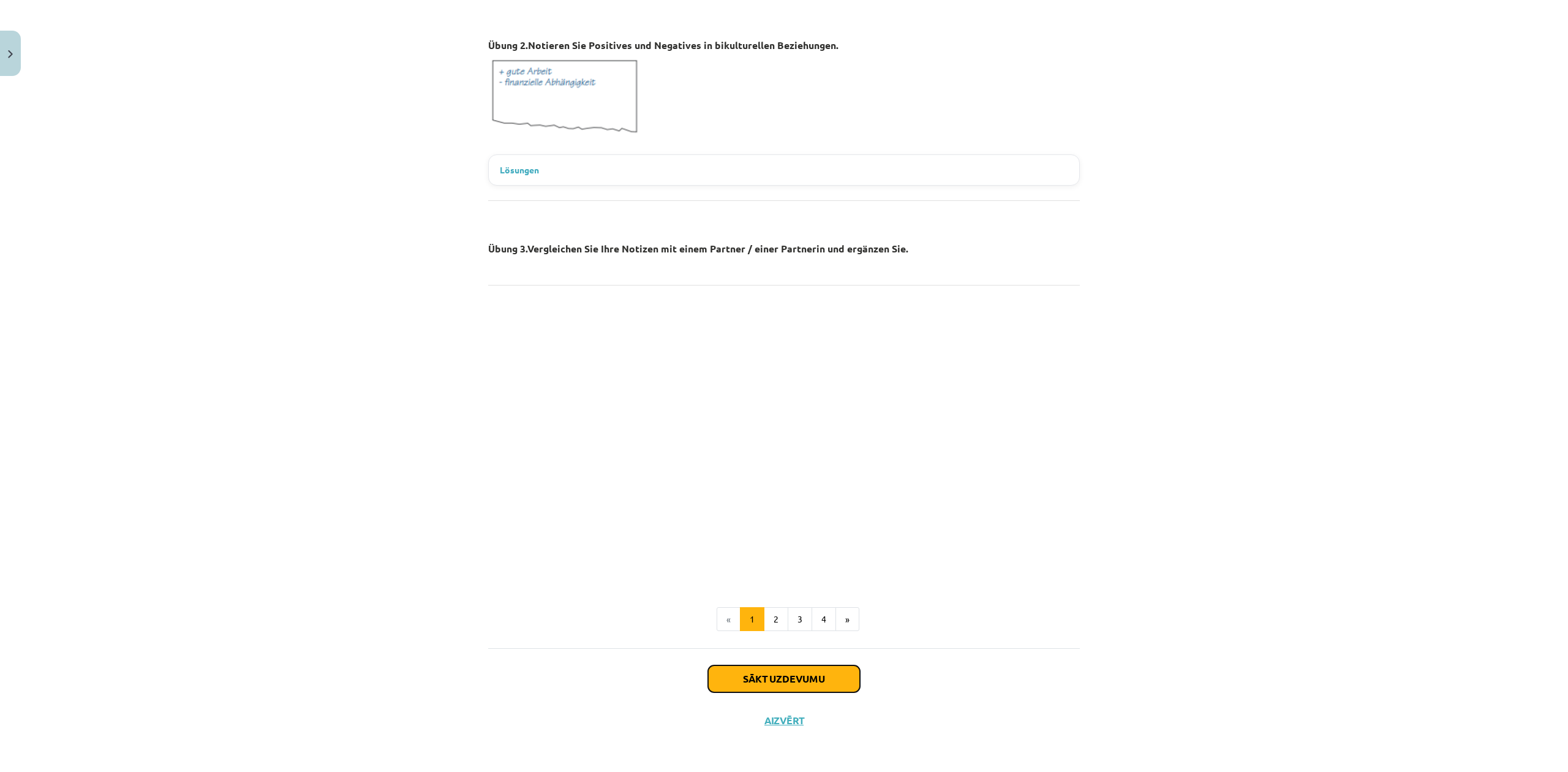
click at [804, 642] on button "Sākt uzdevumu" at bounding box center [784, 679] width 152 height 27
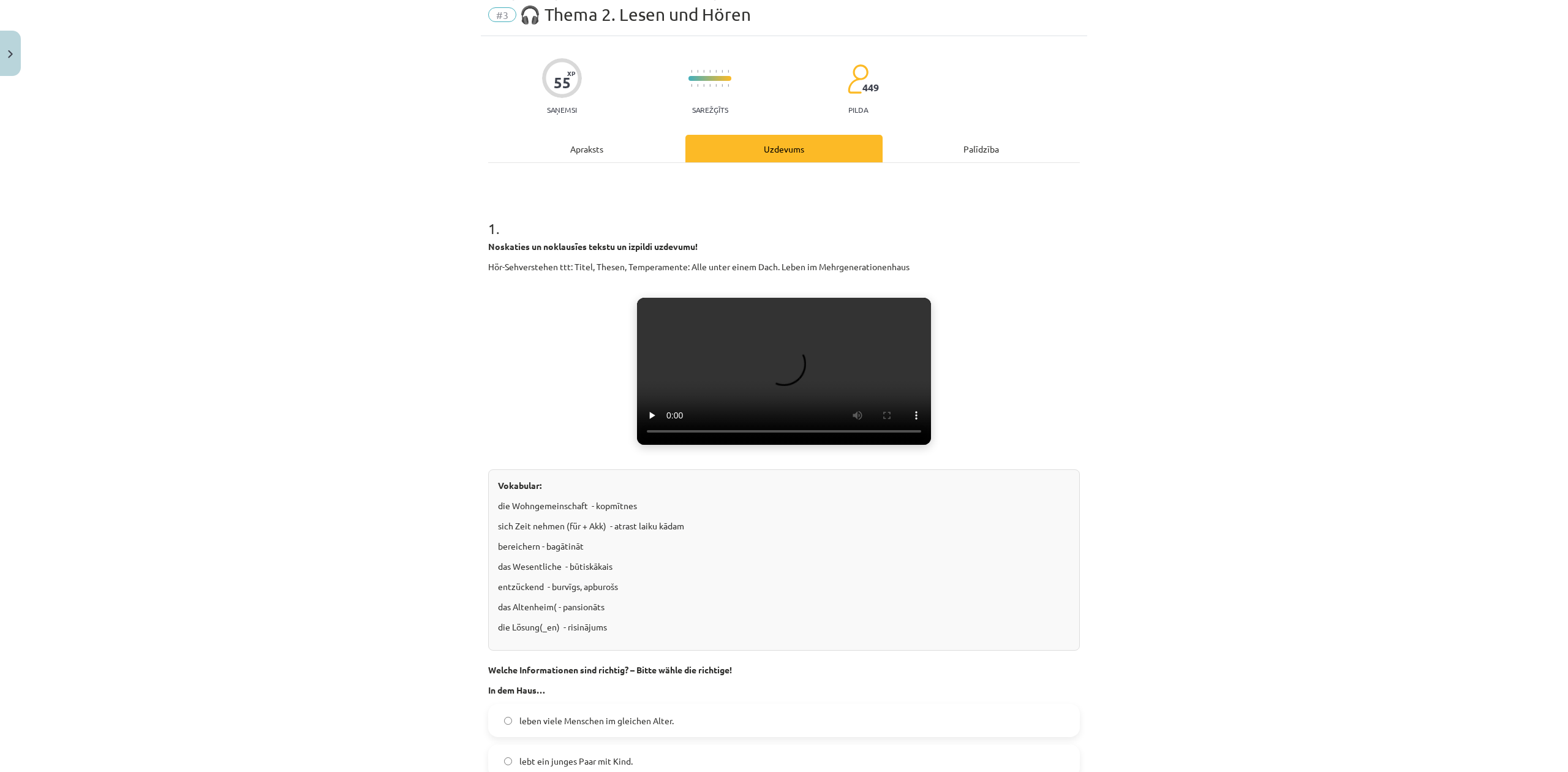
scroll to position [30, 0]
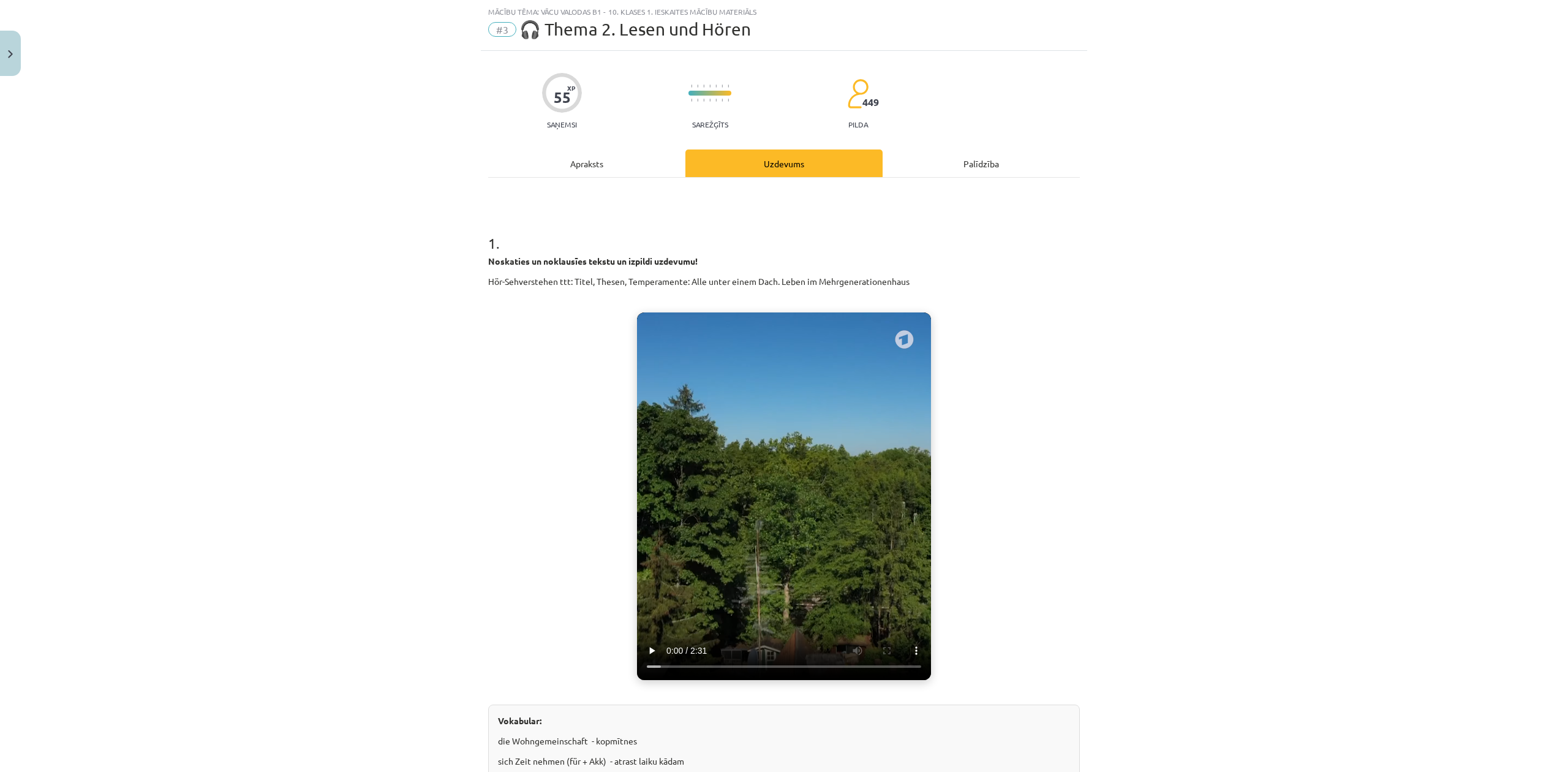
click at [795, 573] on video "Jūsu pārlūkprogramma neatbalsta video atskaņošanu." at bounding box center [784, 496] width 294 height 367
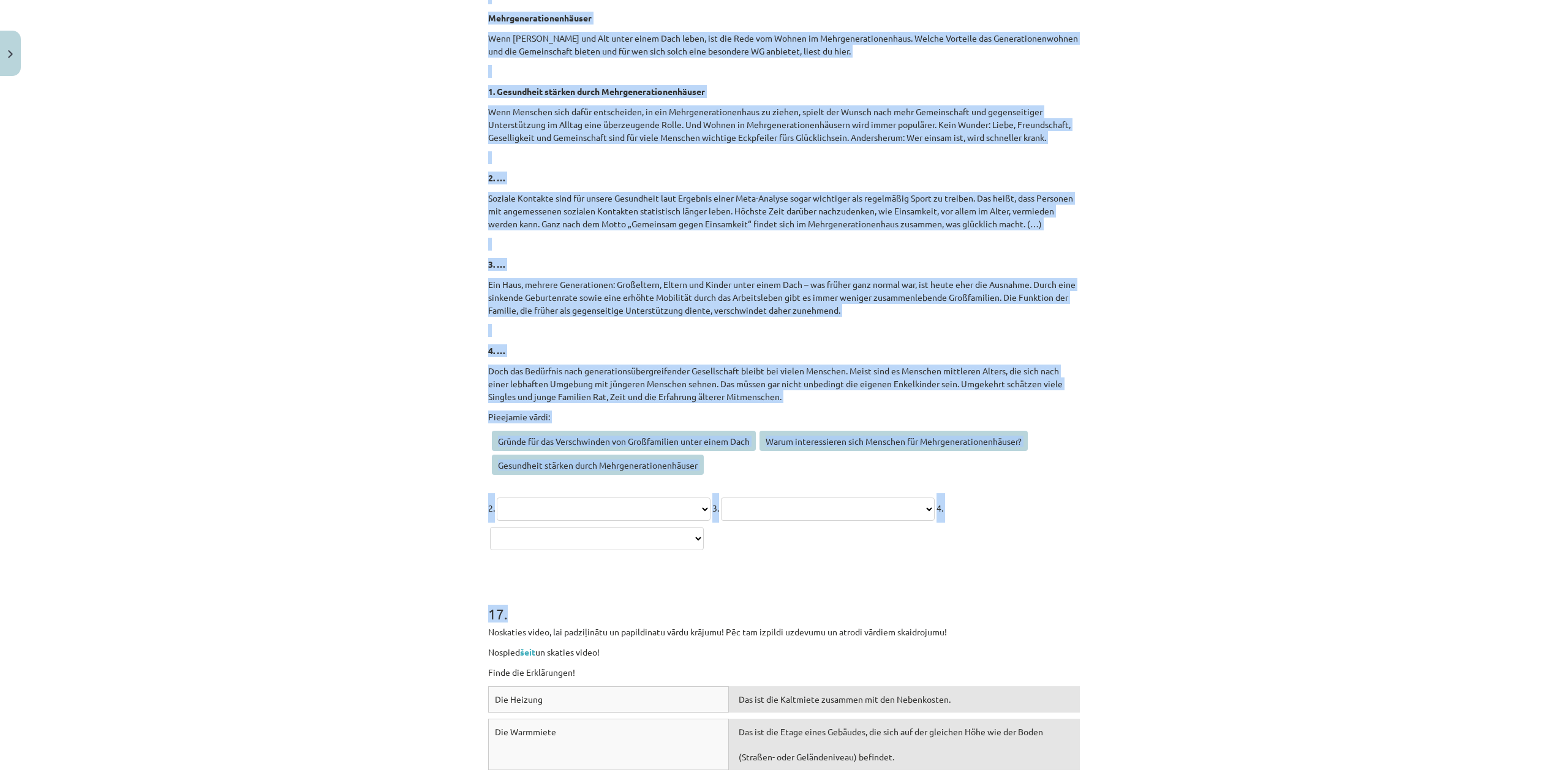
scroll to position [4799, 0]
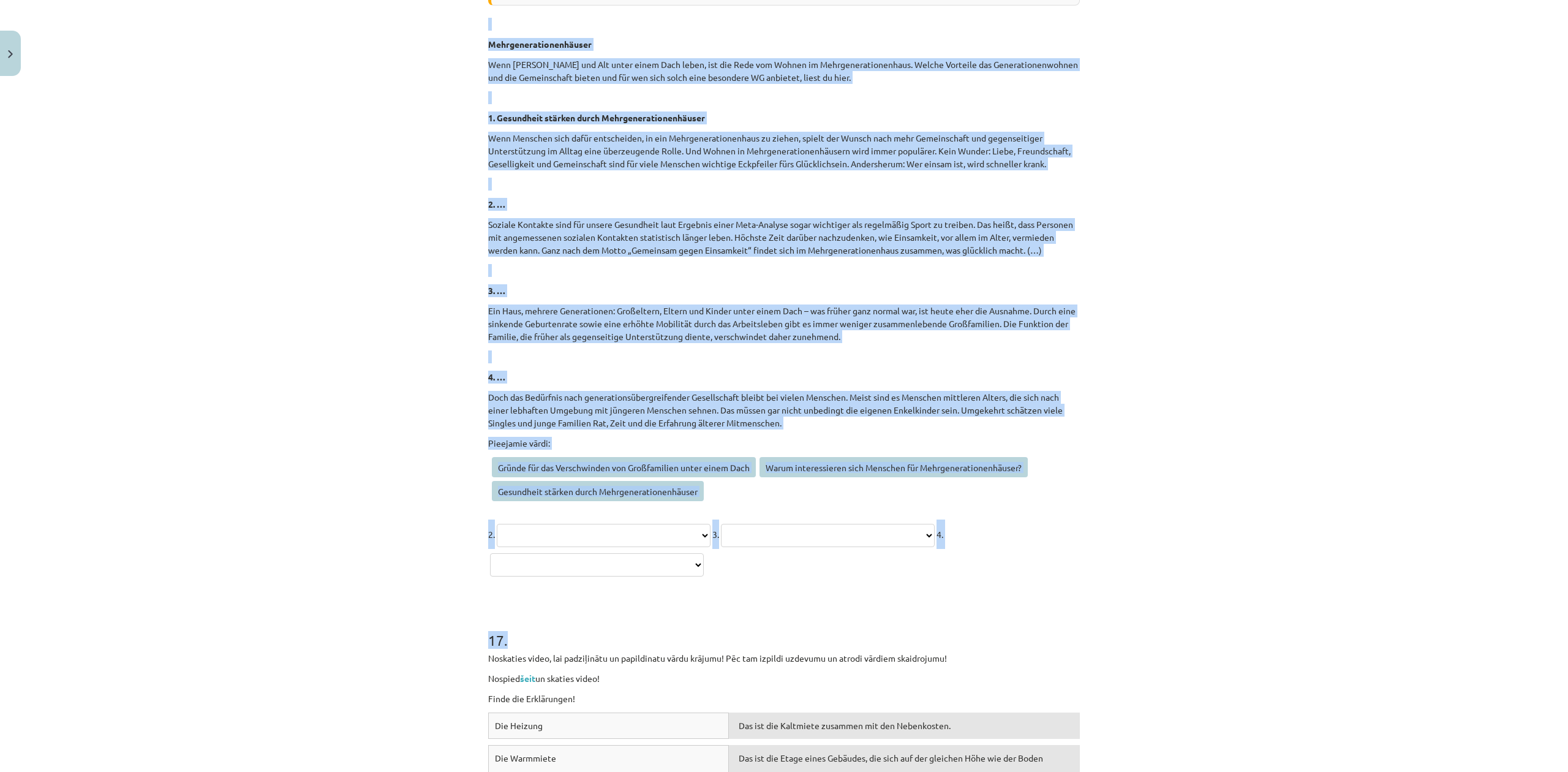
drag, startPoint x: 424, startPoint y: 263, endPoint x: 877, endPoint y: 581, distance: 553.5
click at [877, 581] on div "Mācību tēma: Vācu valodas b1 - 10. klases 1. ieskaites mācību materiāls #3 🎧 Th…" at bounding box center [784, 386] width 1568 height 772
copy form "1 . Noskaties un noklausīes tekstu un izpildi uzdevumu! Hör-Sehverstehen ttt: T…"
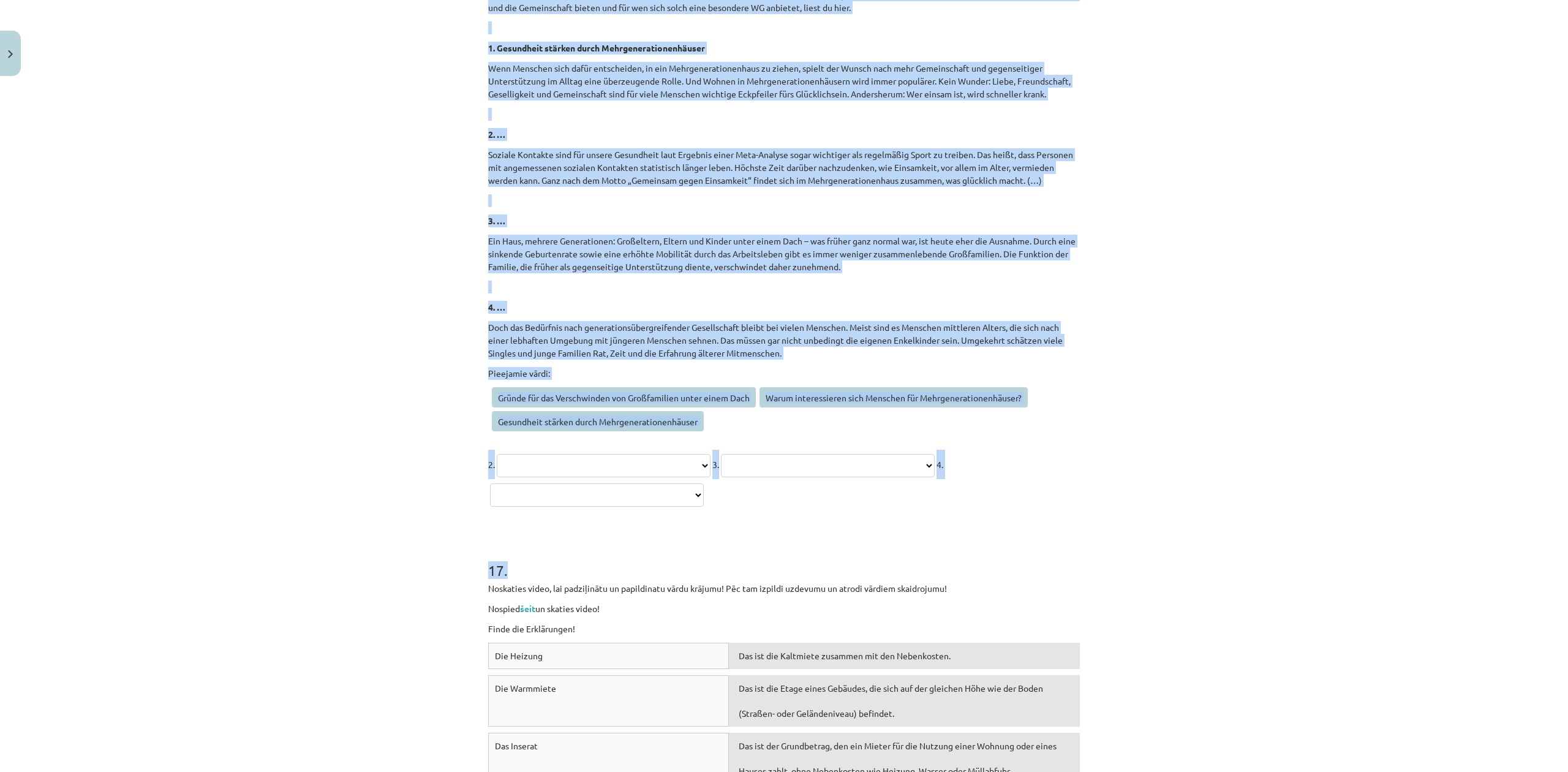
scroll to position [4963, 0]
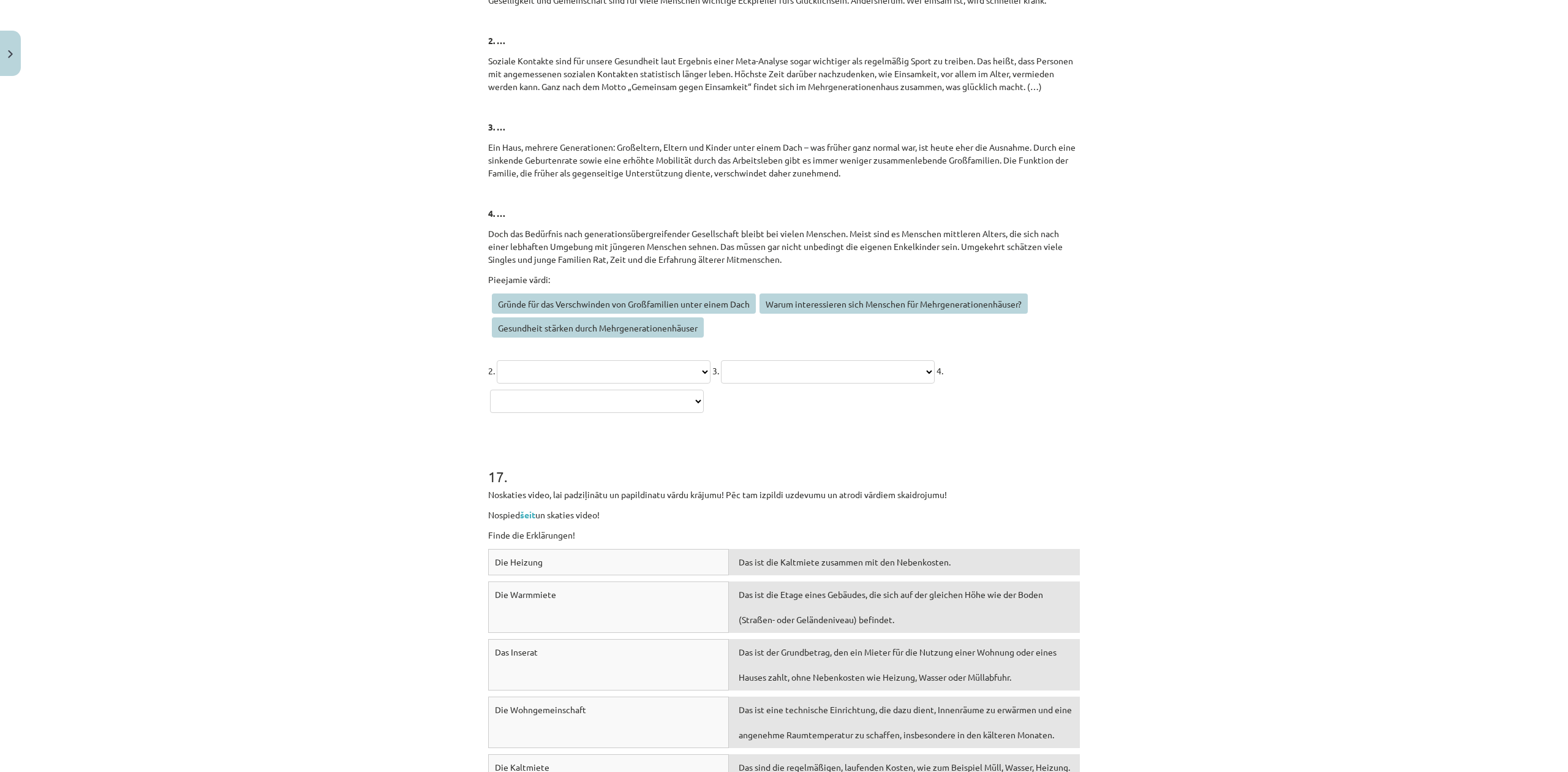
click at [522, 508] on p "Nospied šeit un skaties video!" at bounding box center [784, 514] width 592 height 13
click at [530, 512] on link "šeit" at bounding box center [527, 514] width 16 height 11
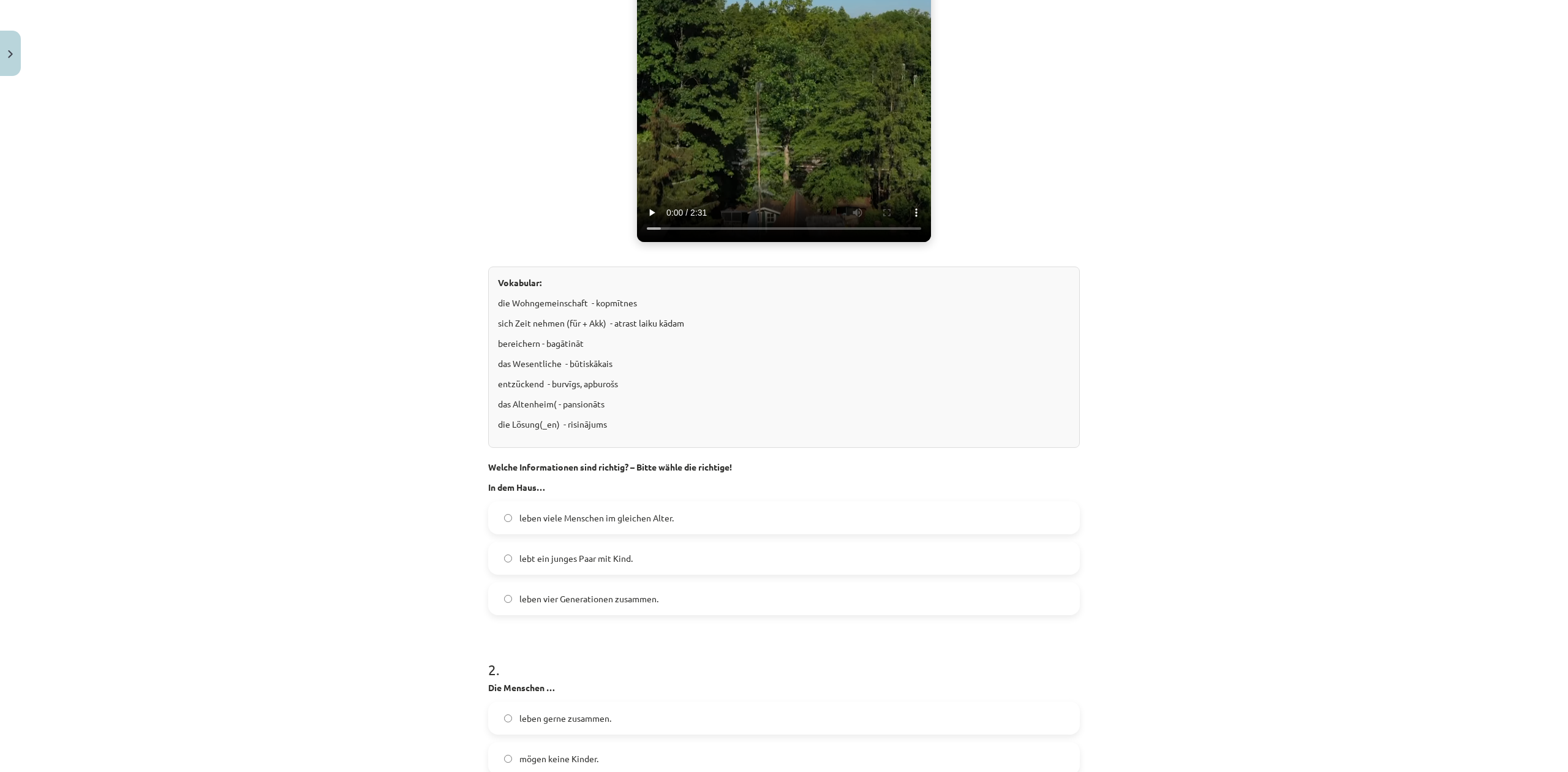
scroll to position [408, 0]
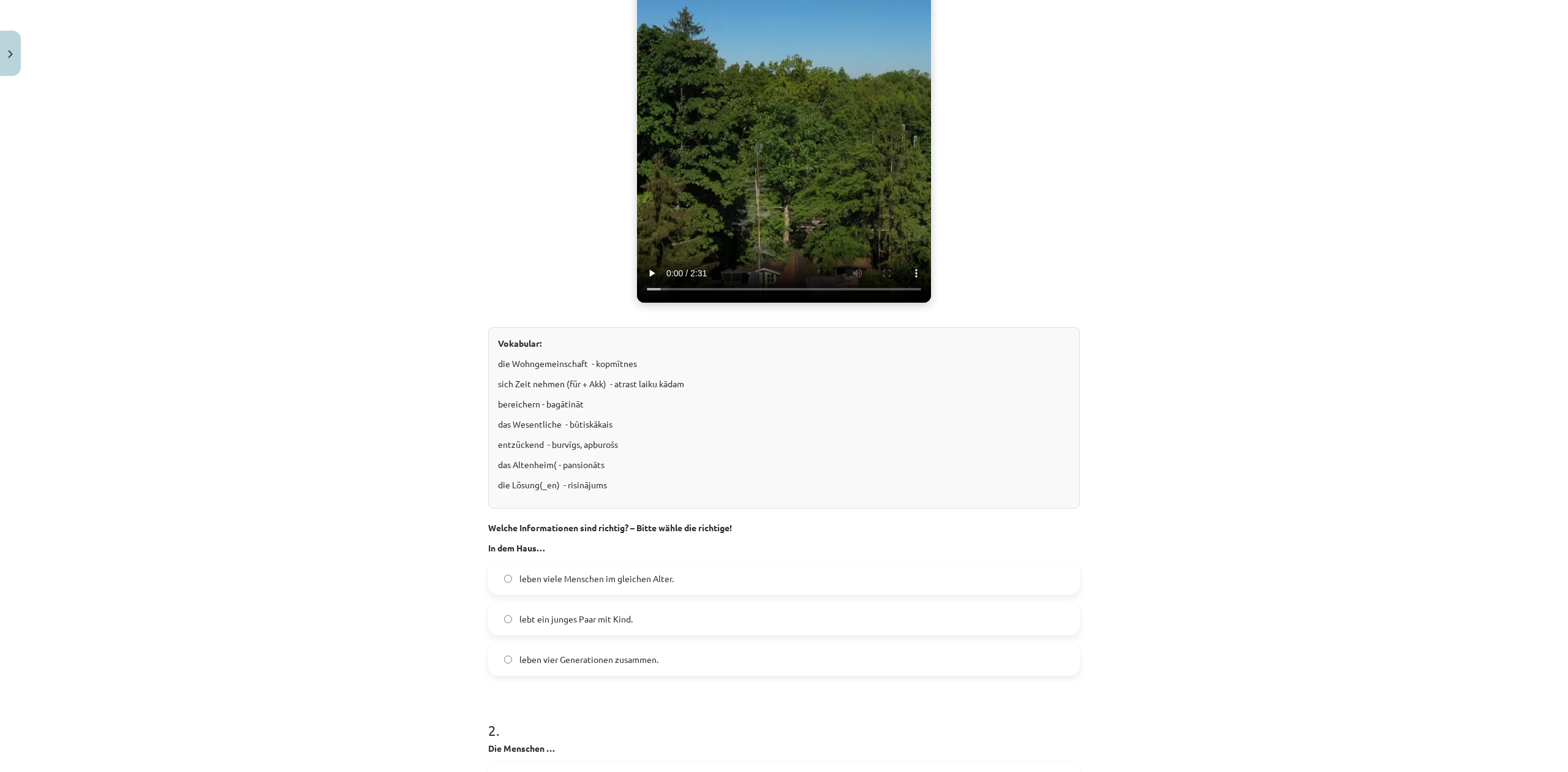
click at [725, 142] on video "Jūsu pārlūkprogramma neatbalsta video atskaņošanu." at bounding box center [784, 119] width 294 height 367
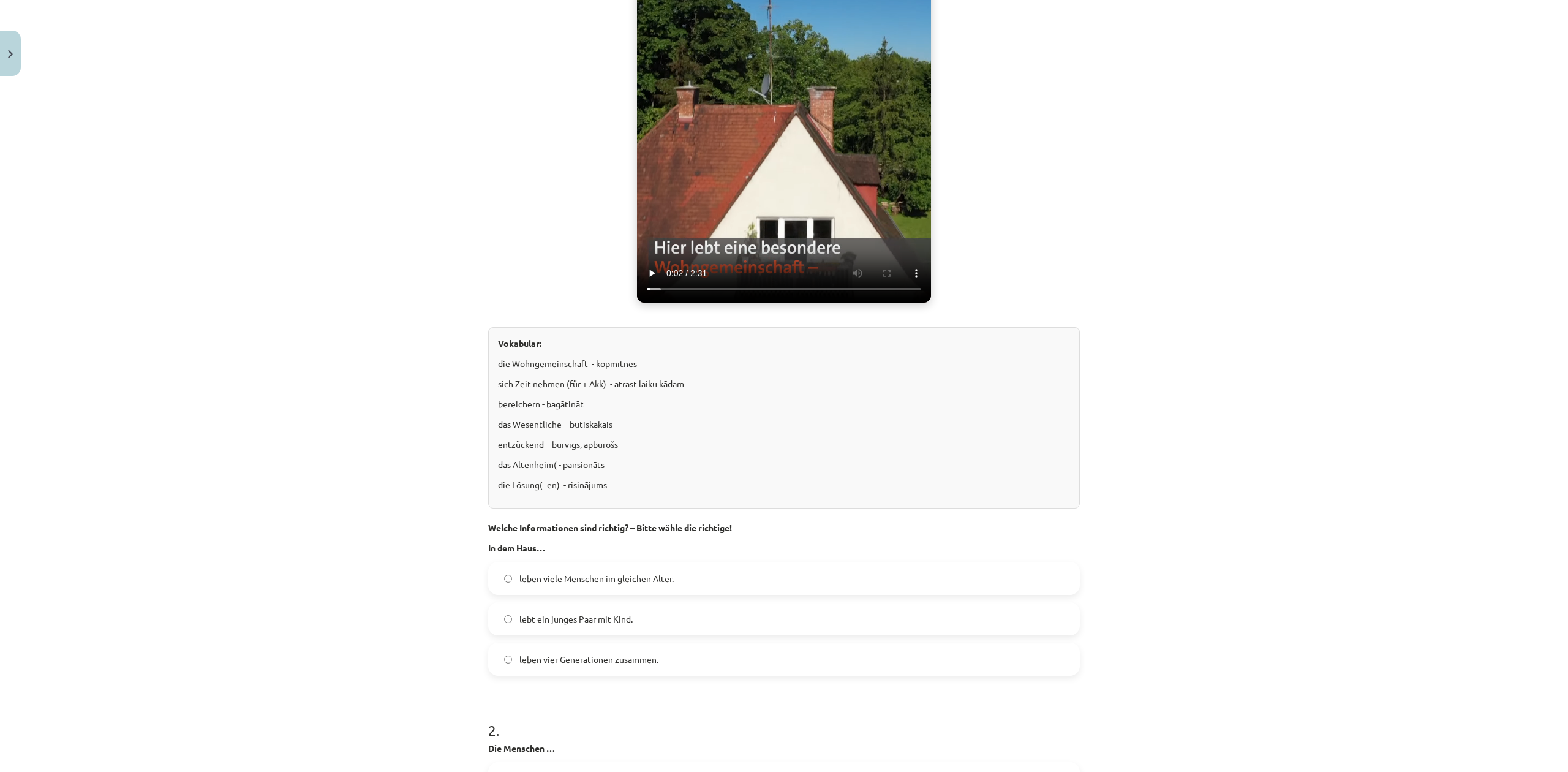
click at [747, 87] on video "Jūsu pārlūkprogramma neatbalsta video atskaņošanu." at bounding box center [784, 119] width 294 height 367
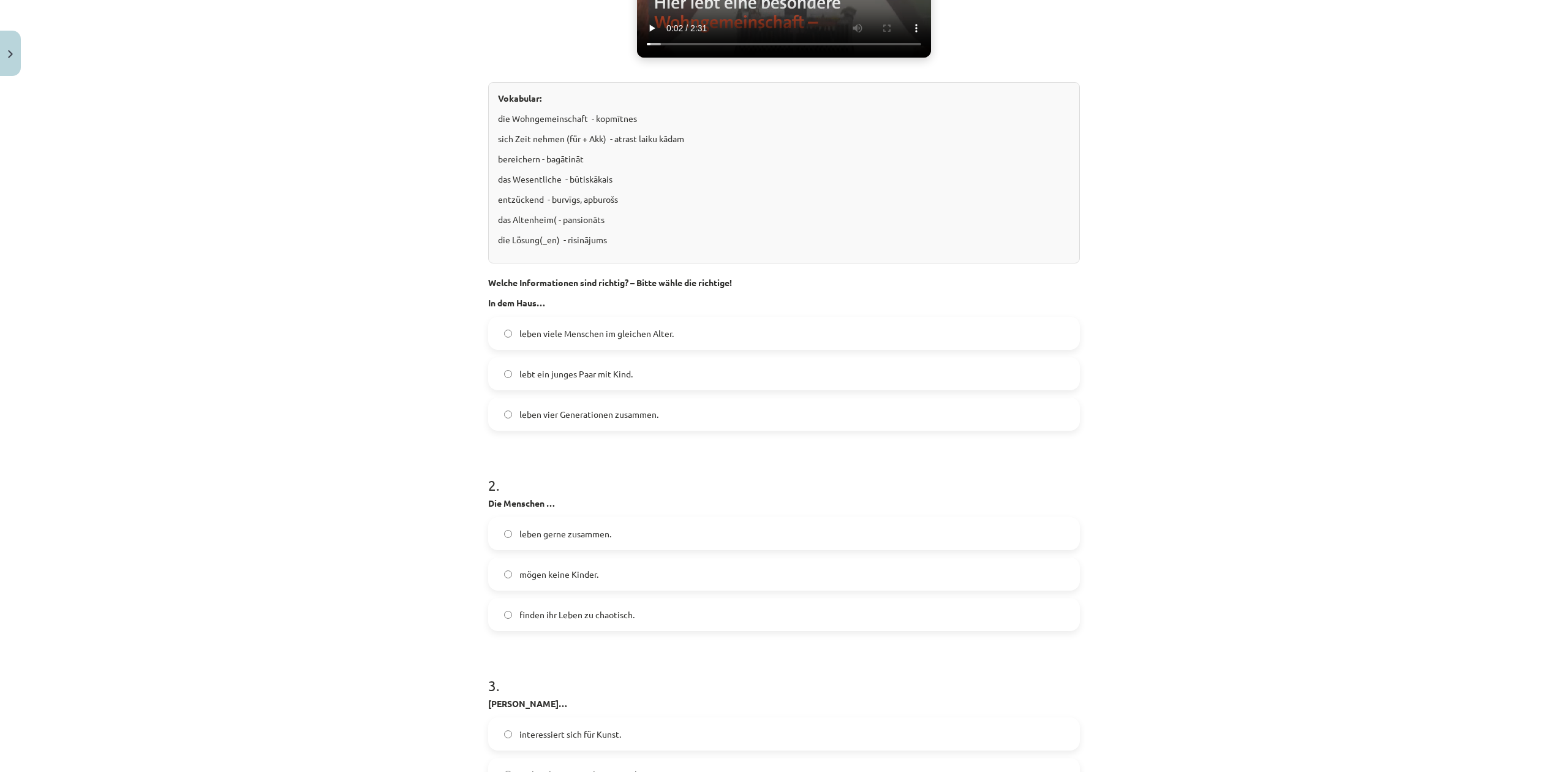
click at [653, 364] on label "lebt ein junges Paar mit Kind." at bounding box center [784, 373] width 590 height 30
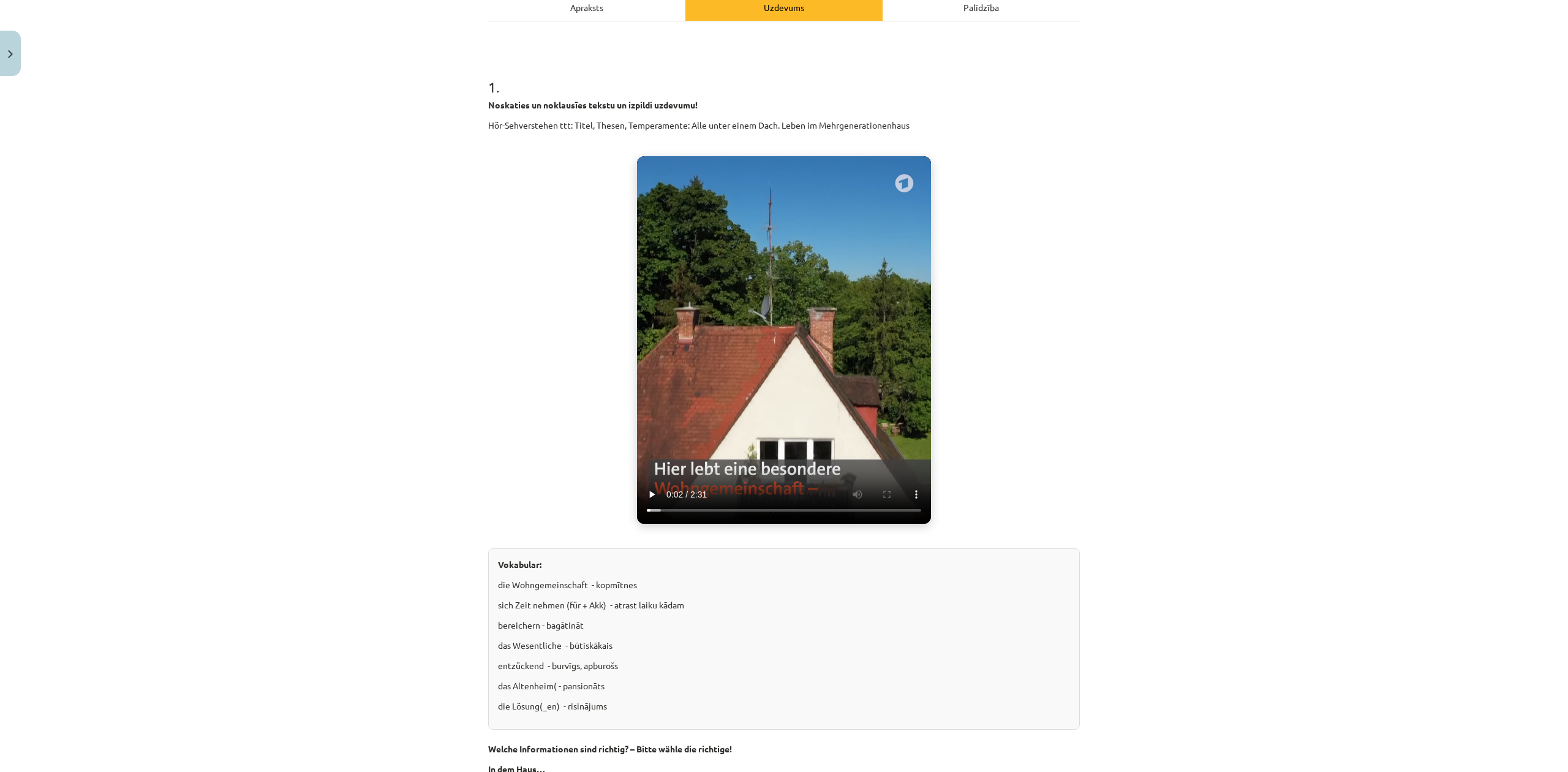
scroll to position [163, 0]
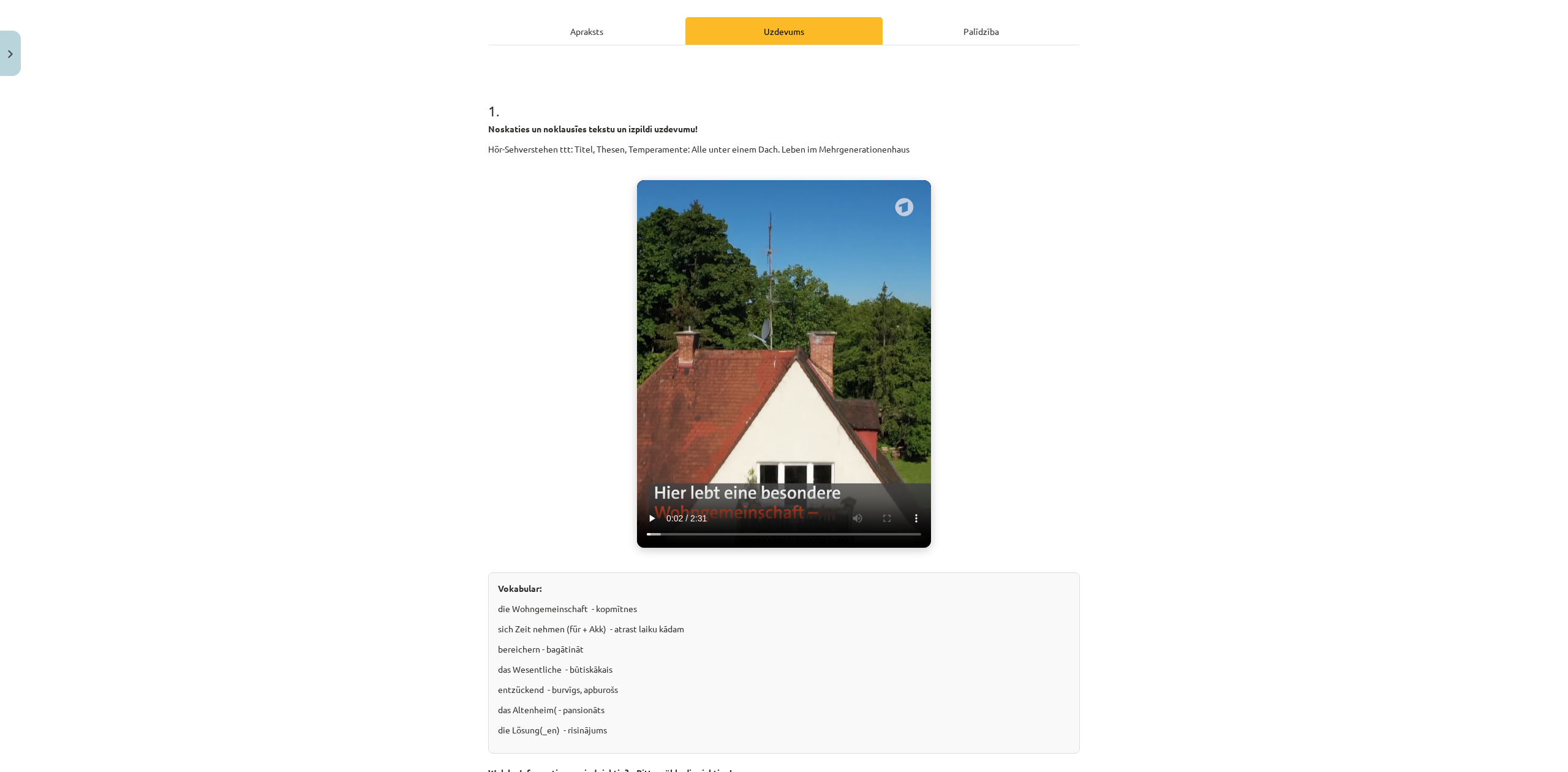
click at [787, 400] on video "Jūsu pārlūkprogramma neatbalsta video atskaņošanu." at bounding box center [784, 364] width 294 height 367
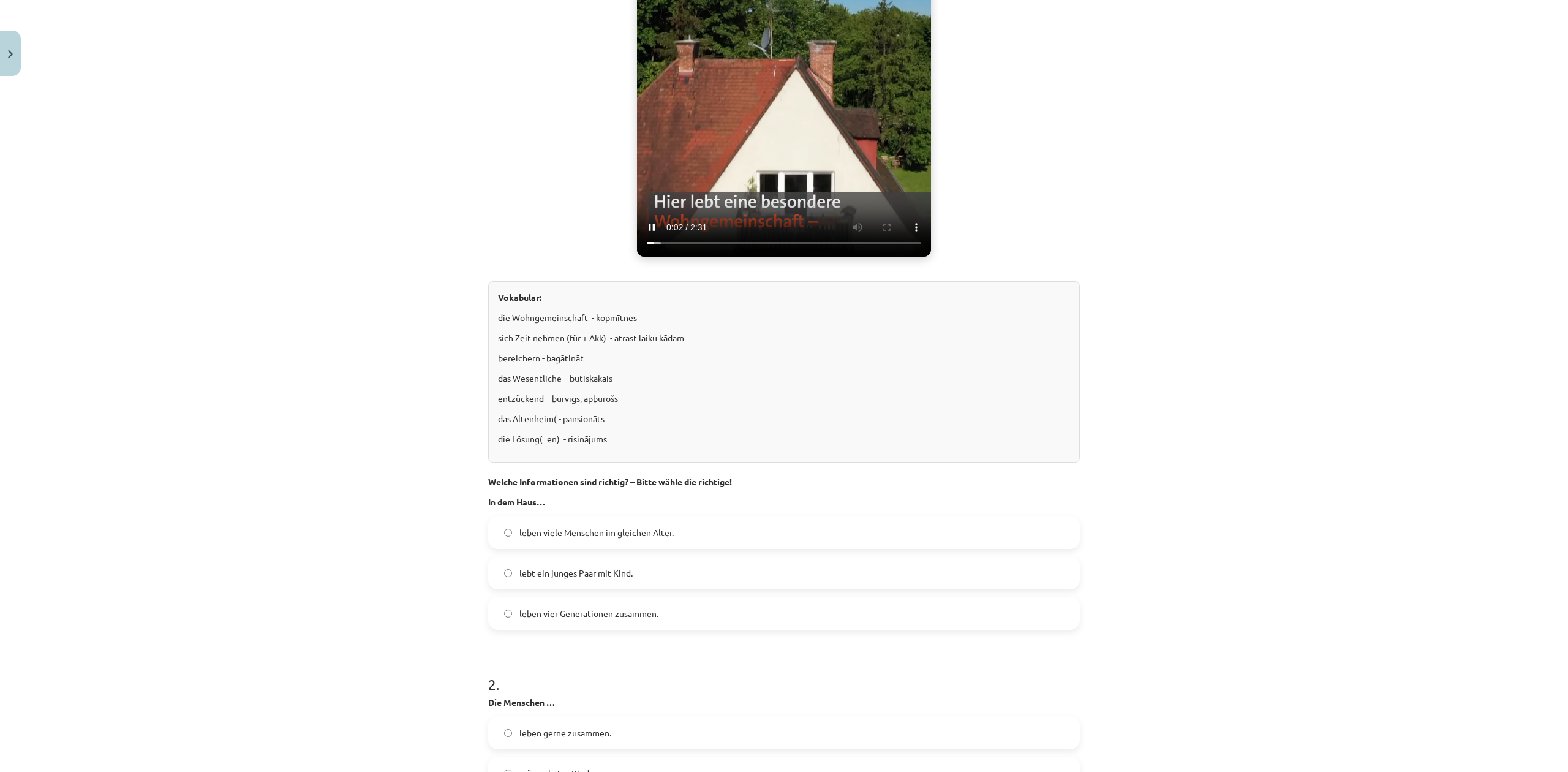
scroll to position [327, 0]
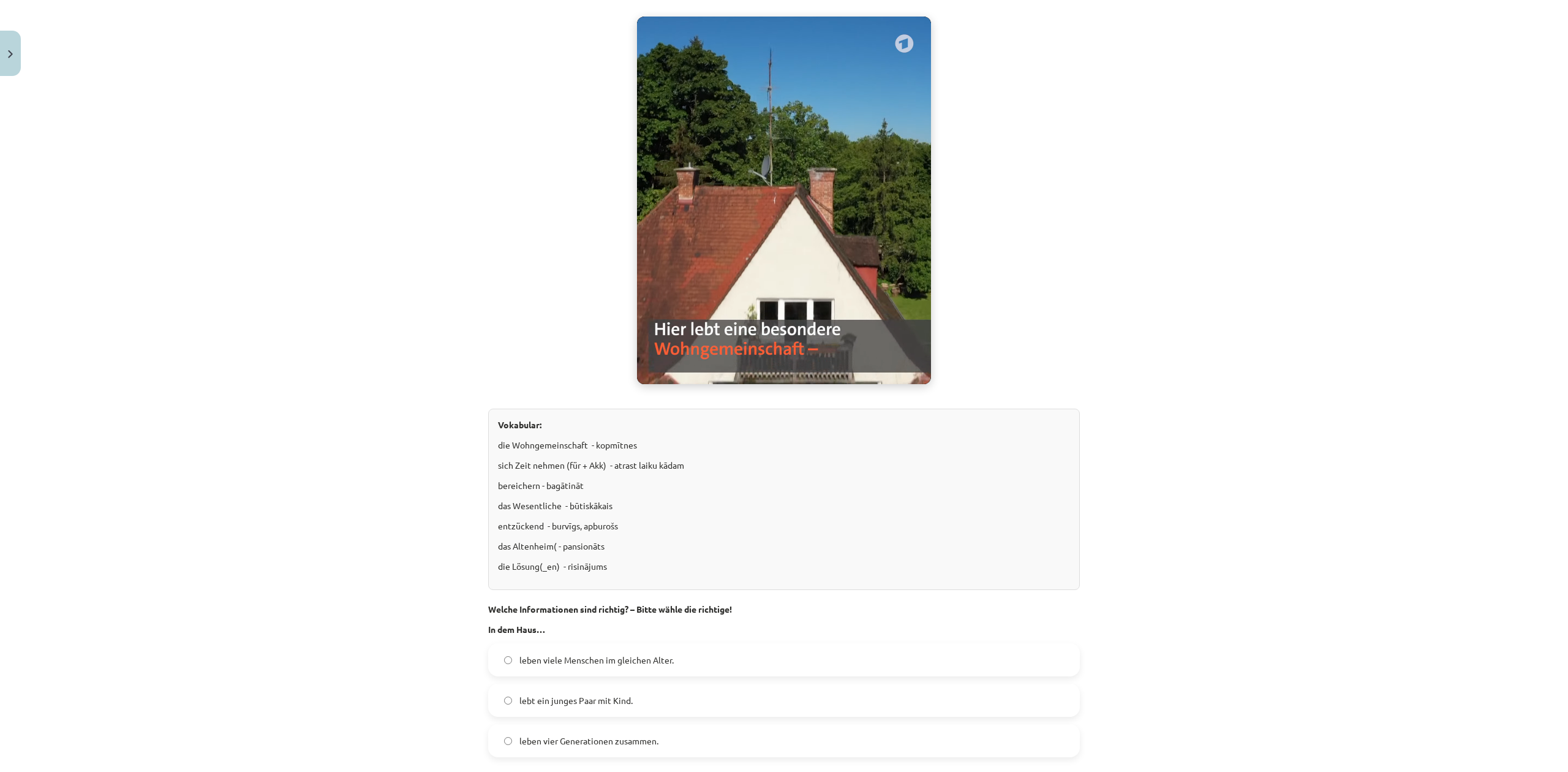
click at [581, 642] on label "leben vier Generationen zusammen." at bounding box center [784, 740] width 590 height 30
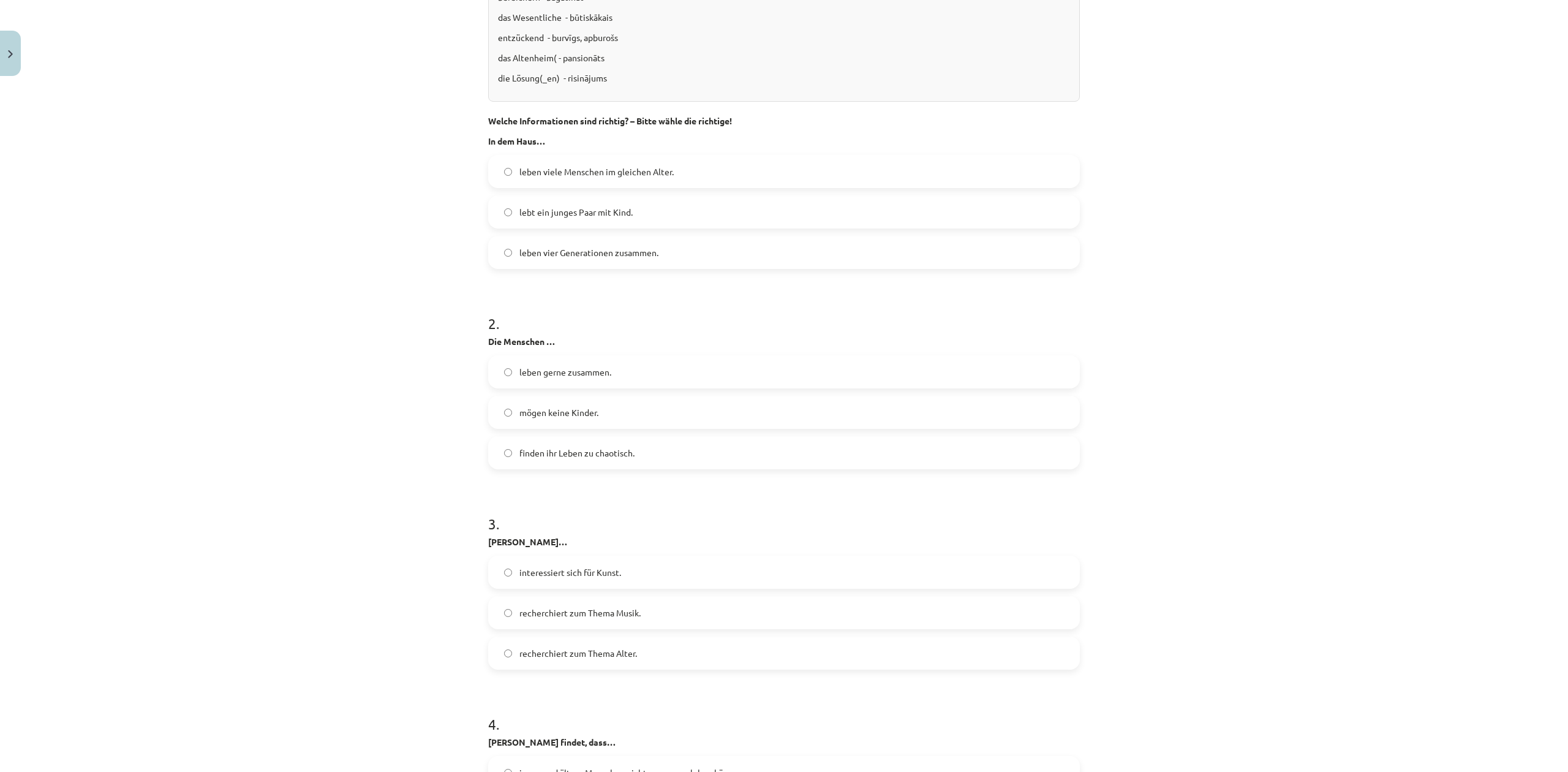
scroll to position [816, 0]
click at [568, 381] on label "leben gerne zusammen." at bounding box center [784, 370] width 590 height 30
click at [536, 366] on span "leben gerne zusammen." at bounding box center [565, 370] width 92 height 13
click at [564, 642] on label "recherchiert zum Thema Alter." at bounding box center [784, 650] width 590 height 30
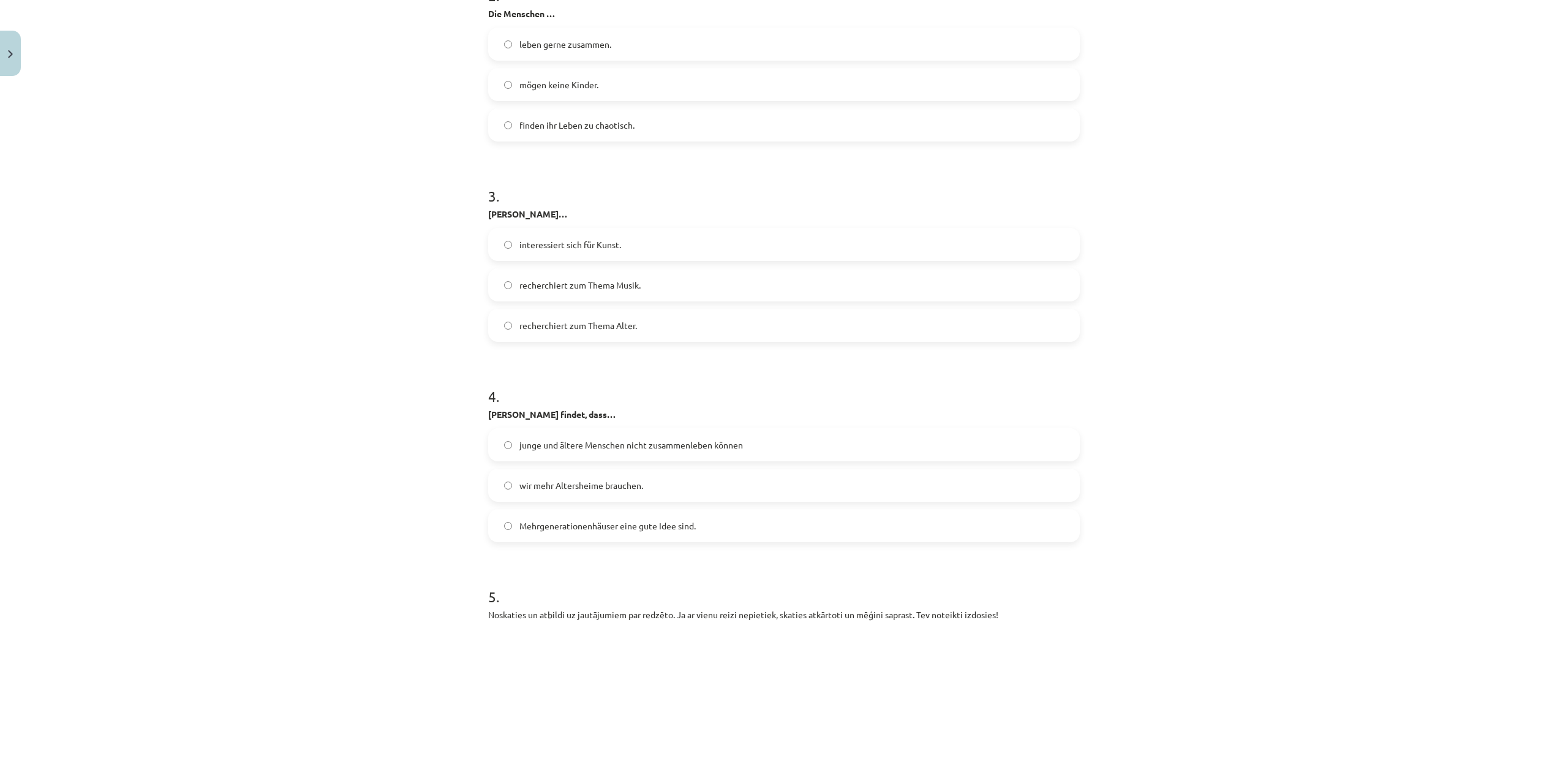
scroll to position [1143, 0]
click at [744, 510] on label "Mehrgenerationenhäuser eine gute Idee sind." at bounding box center [784, 525] width 590 height 30
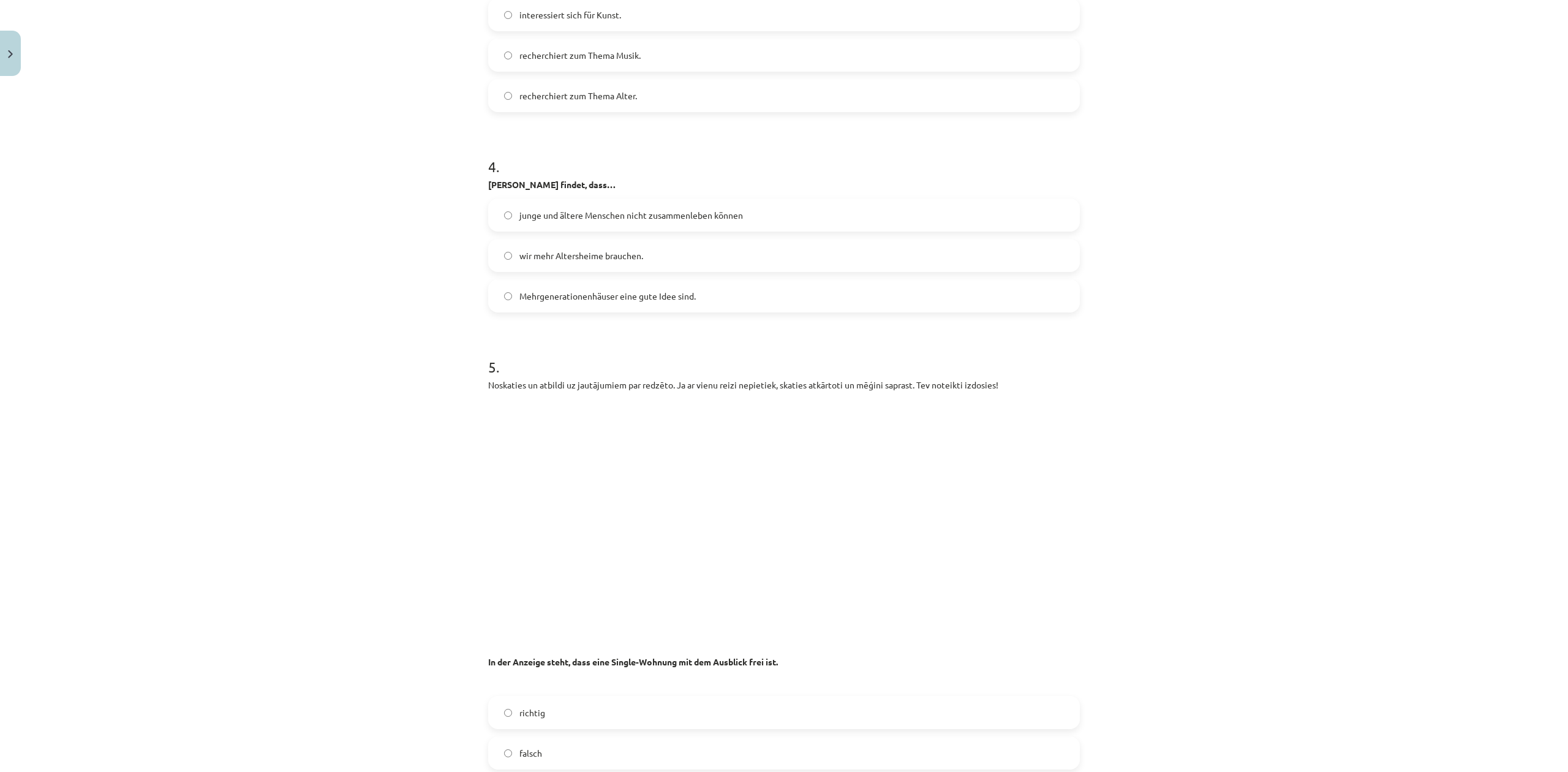
scroll to position [1552, 0]
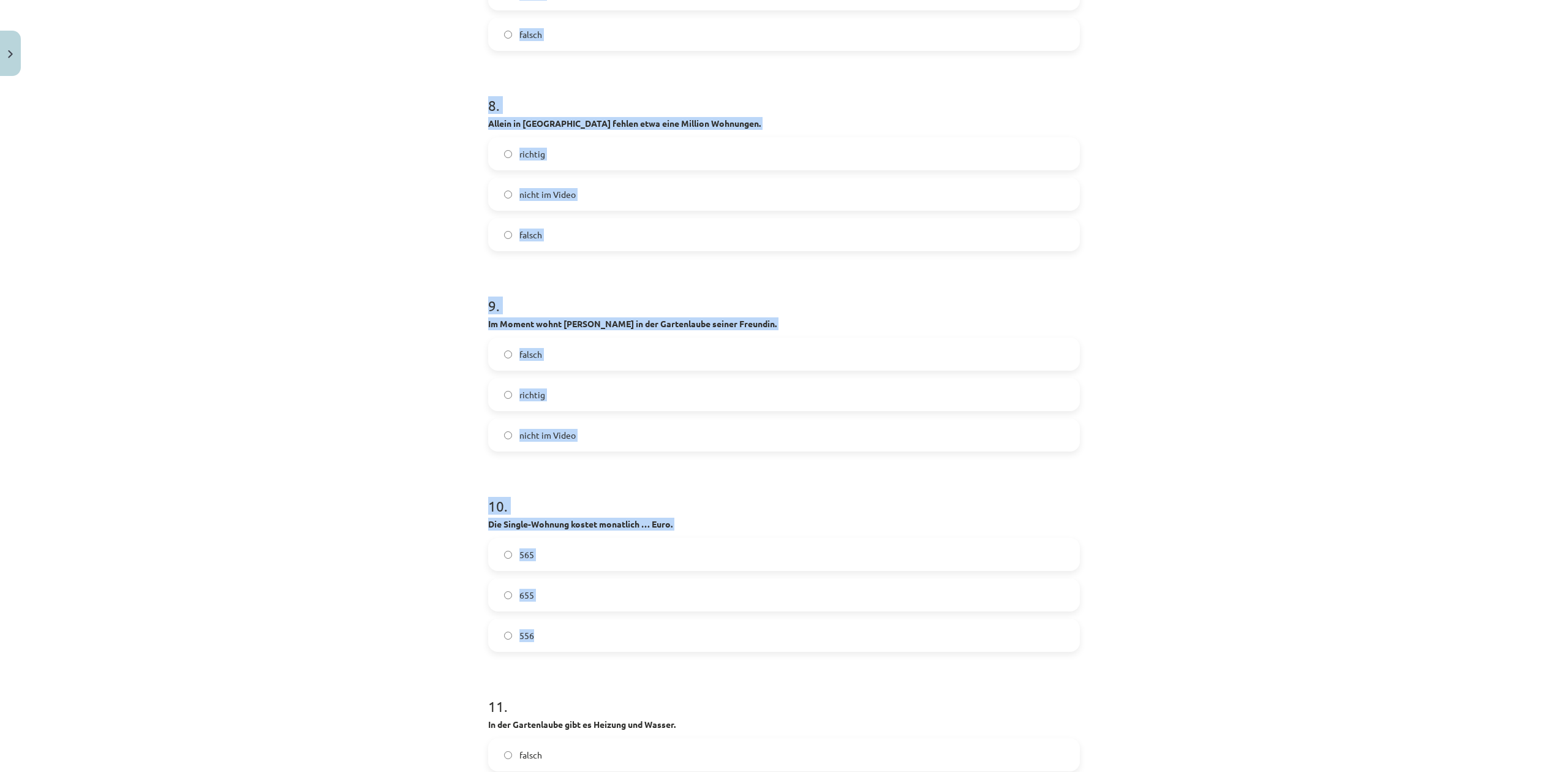
drag, startPoint x: 461, startPoint y: 472, endPoint x: 697, endPoint y: 623, distance: 280.2
click at [697, 623] on div "Mācību tēma: Vācu valodas b1 - 10. klases 1. ieskaites mācību materiāls #3 🎧 Th…" at bounding box center [784, 386] width 1568 height 772
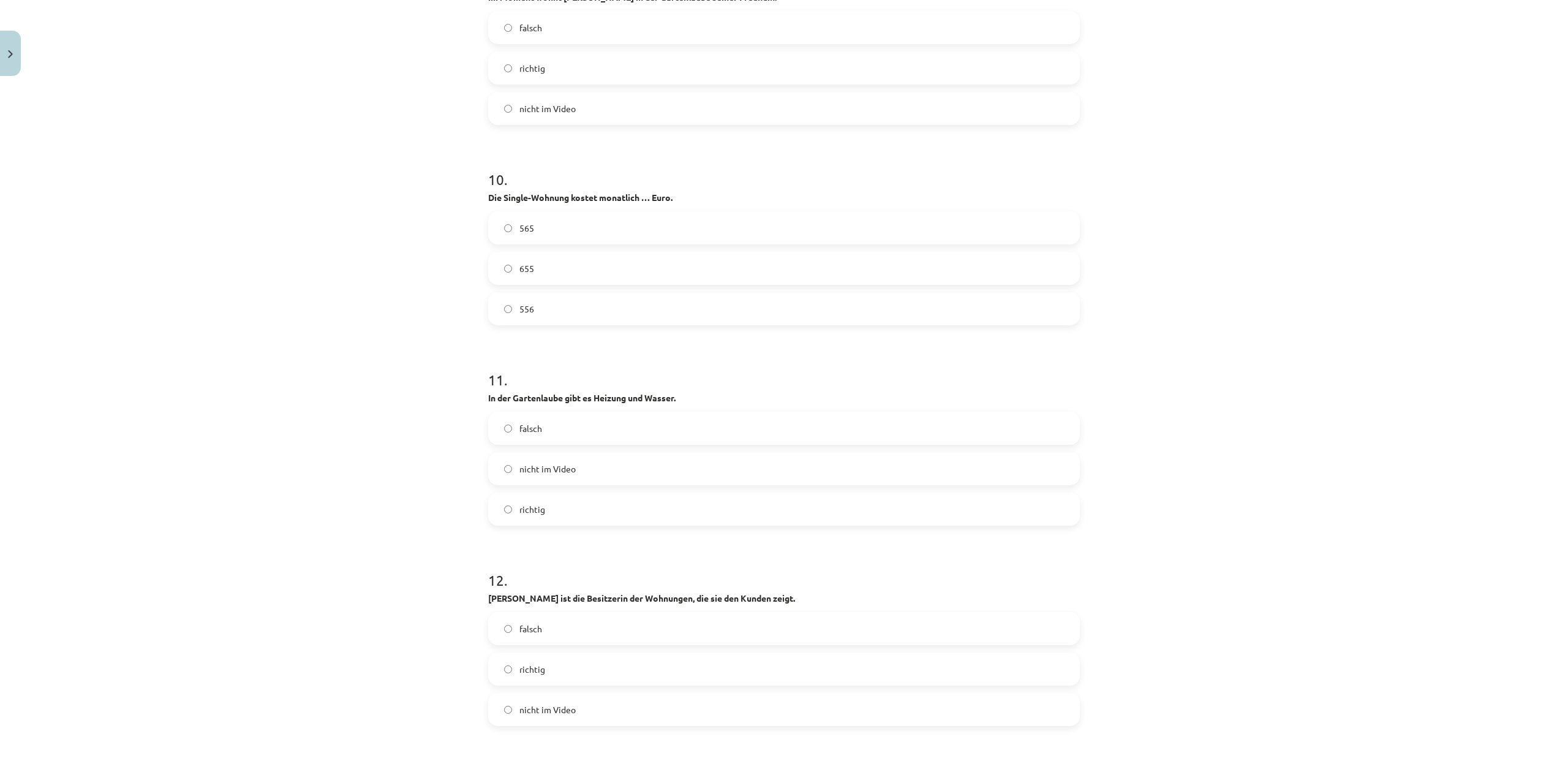
click at [697, 623] on label "falsch" at bounding box center [784, 628] width 590 height 30
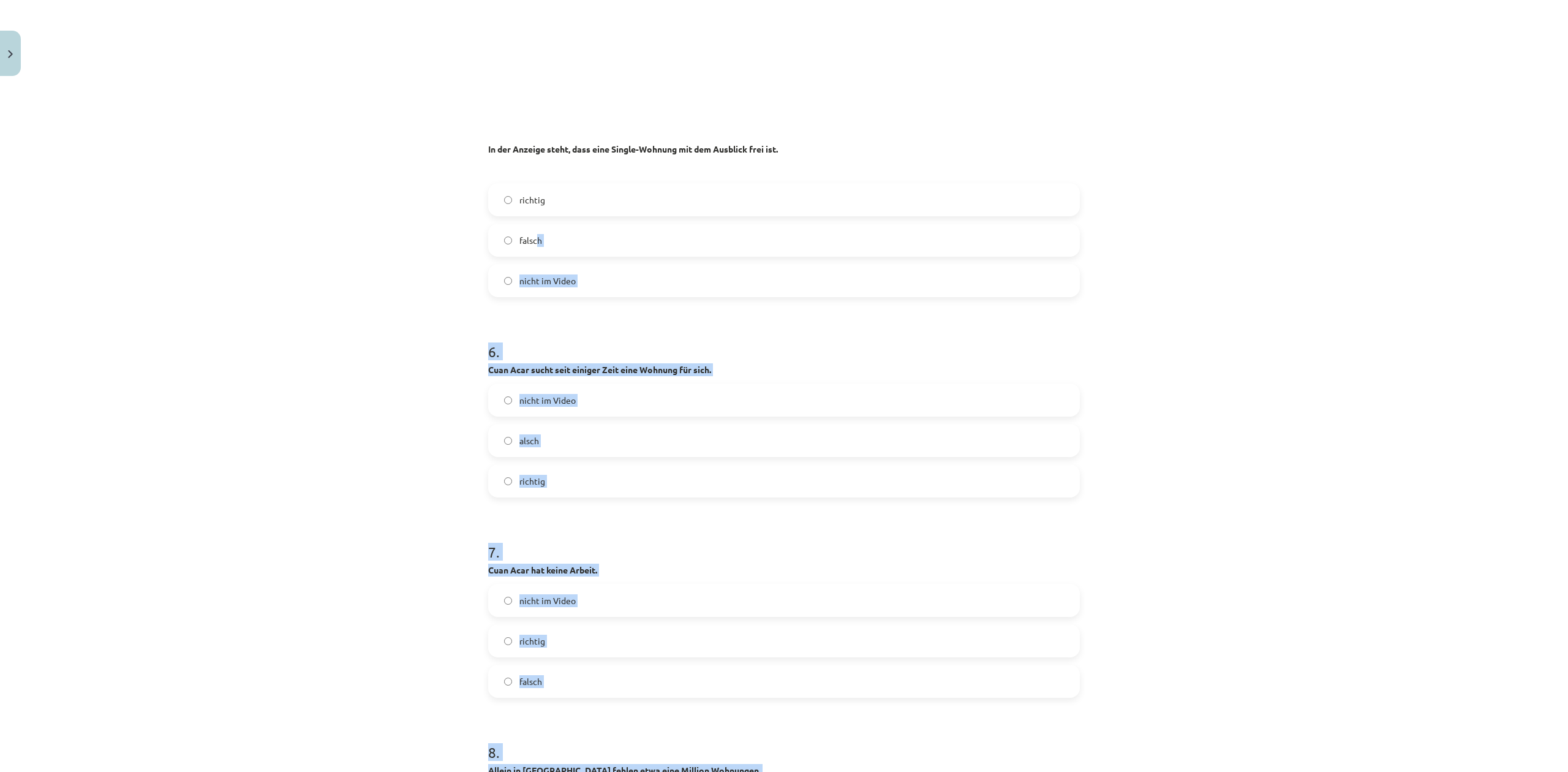
scroll to position [1634, 0]
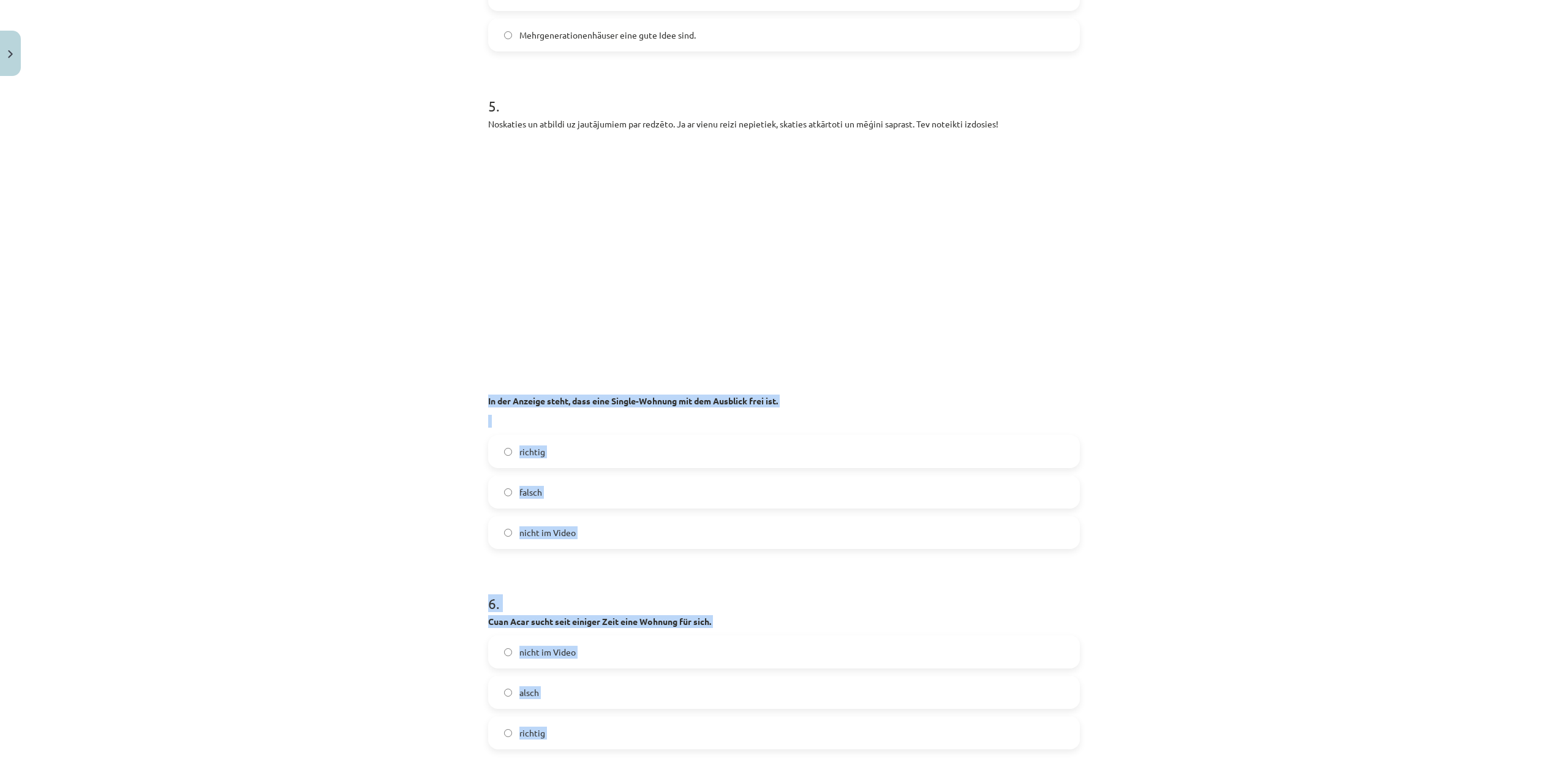
drag, startPoint x: 767, startPoint y: 339, endPoint x: 476, endPoint y: 400, distance: 297.3
copy form "In der Anzeige steht, dass eine Single-Wohnung mit dem Ausblick frei ist. richt…"
click at [283, 433] on div "Mācību tēma: Vācu valodas b1 - 10. klases 1. ieskaites mācību materiāls #3 🎧 Th…" at bounding box center [784, 386] width 1568 height 772
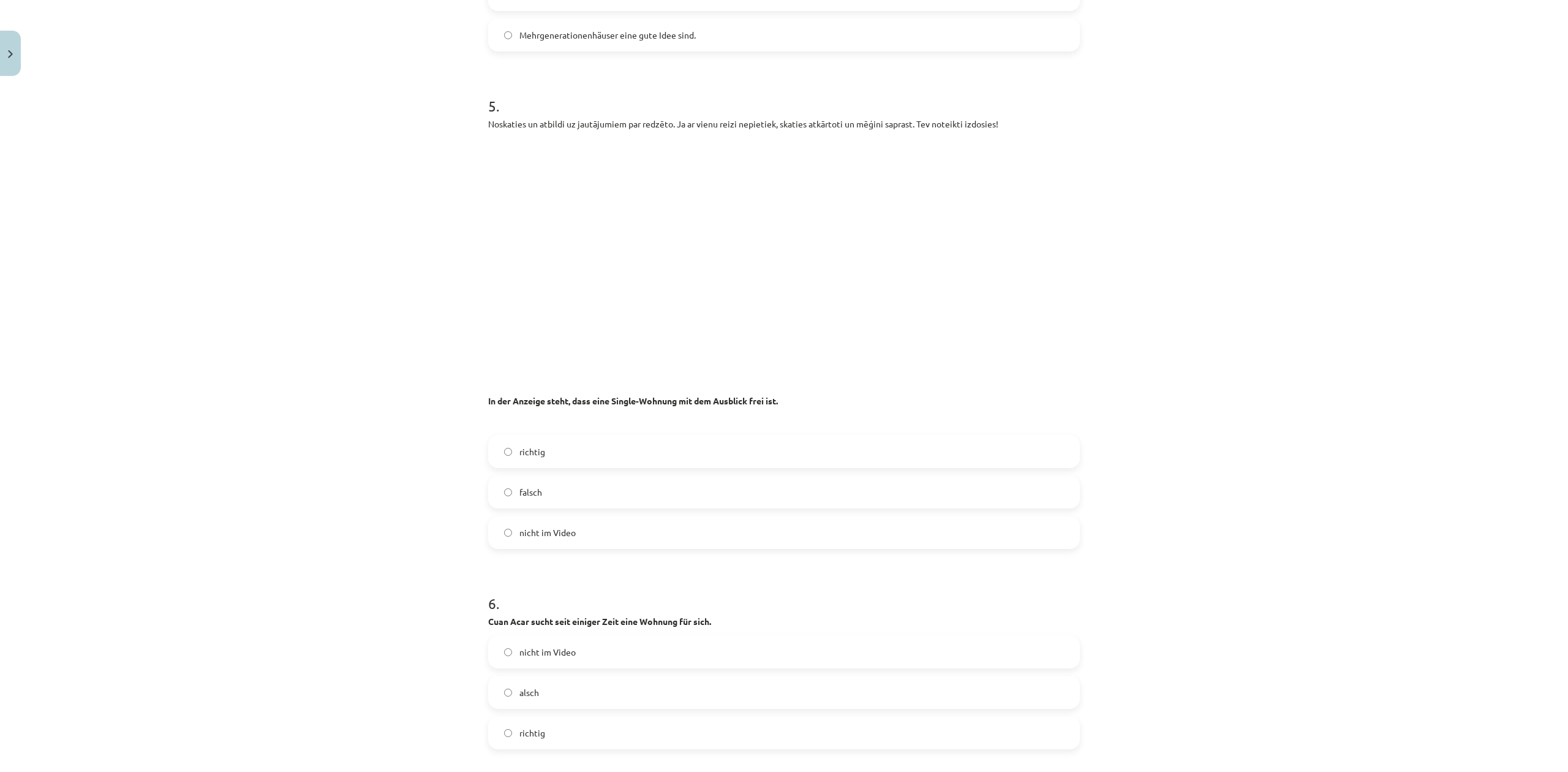
click at [542, 457] on label "richtig" at bounding box center [784, 451] width 590 height 30
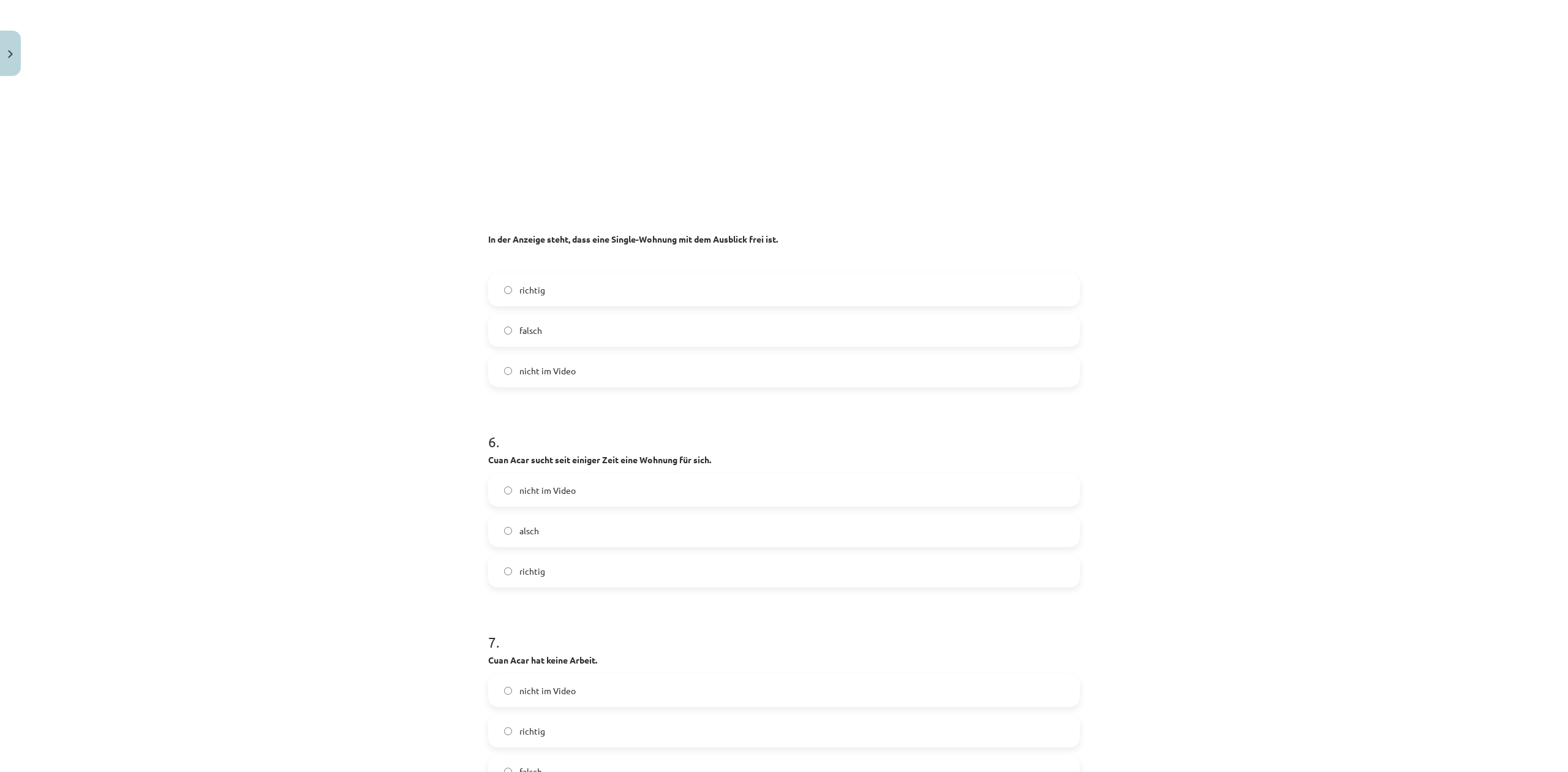
scroll to position [1797, 0]
click at [547, 559] on label "richtig" at bounding box center [784, 569] width 590 height 30
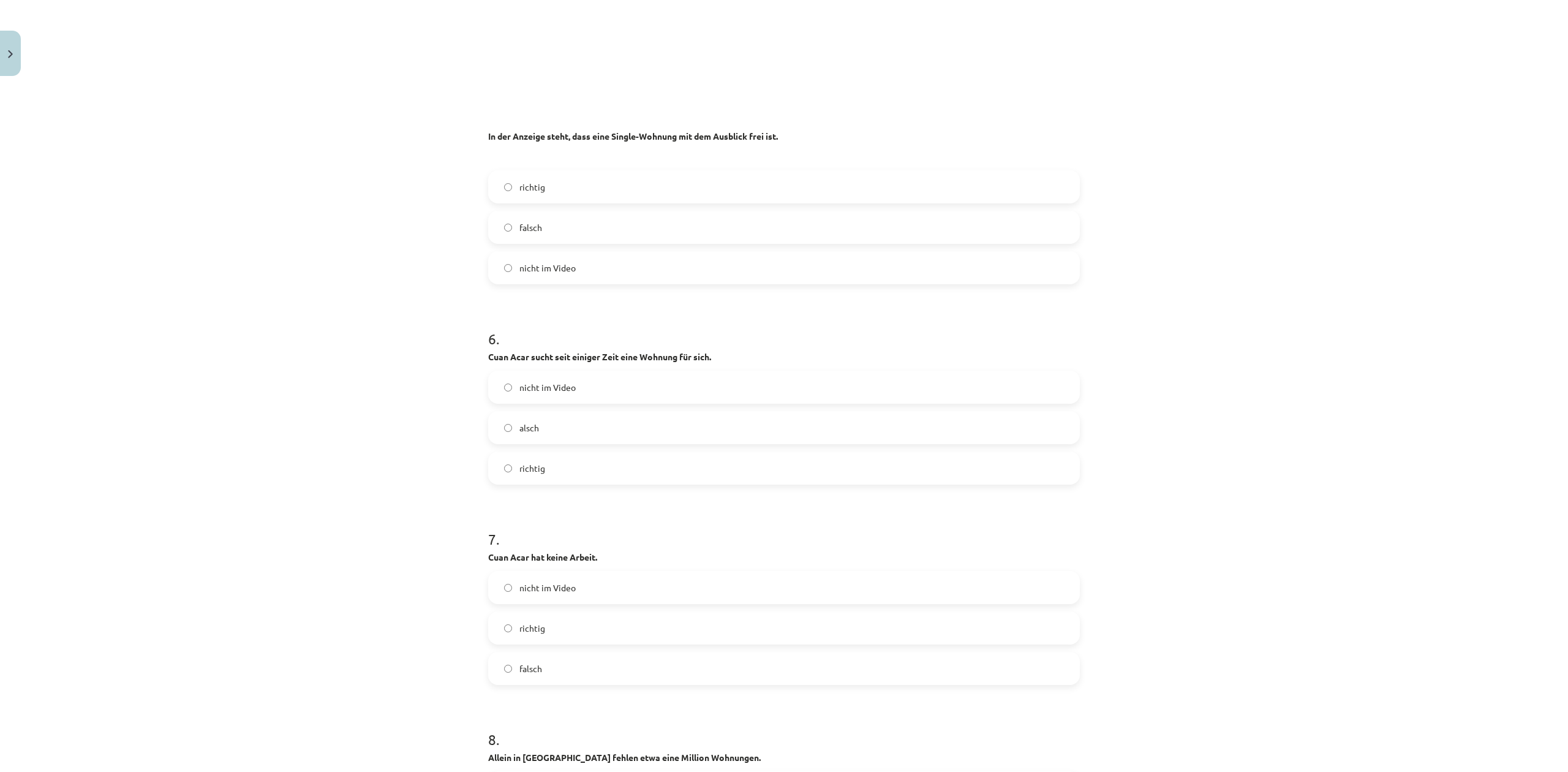
scroll to position [2042, 0]
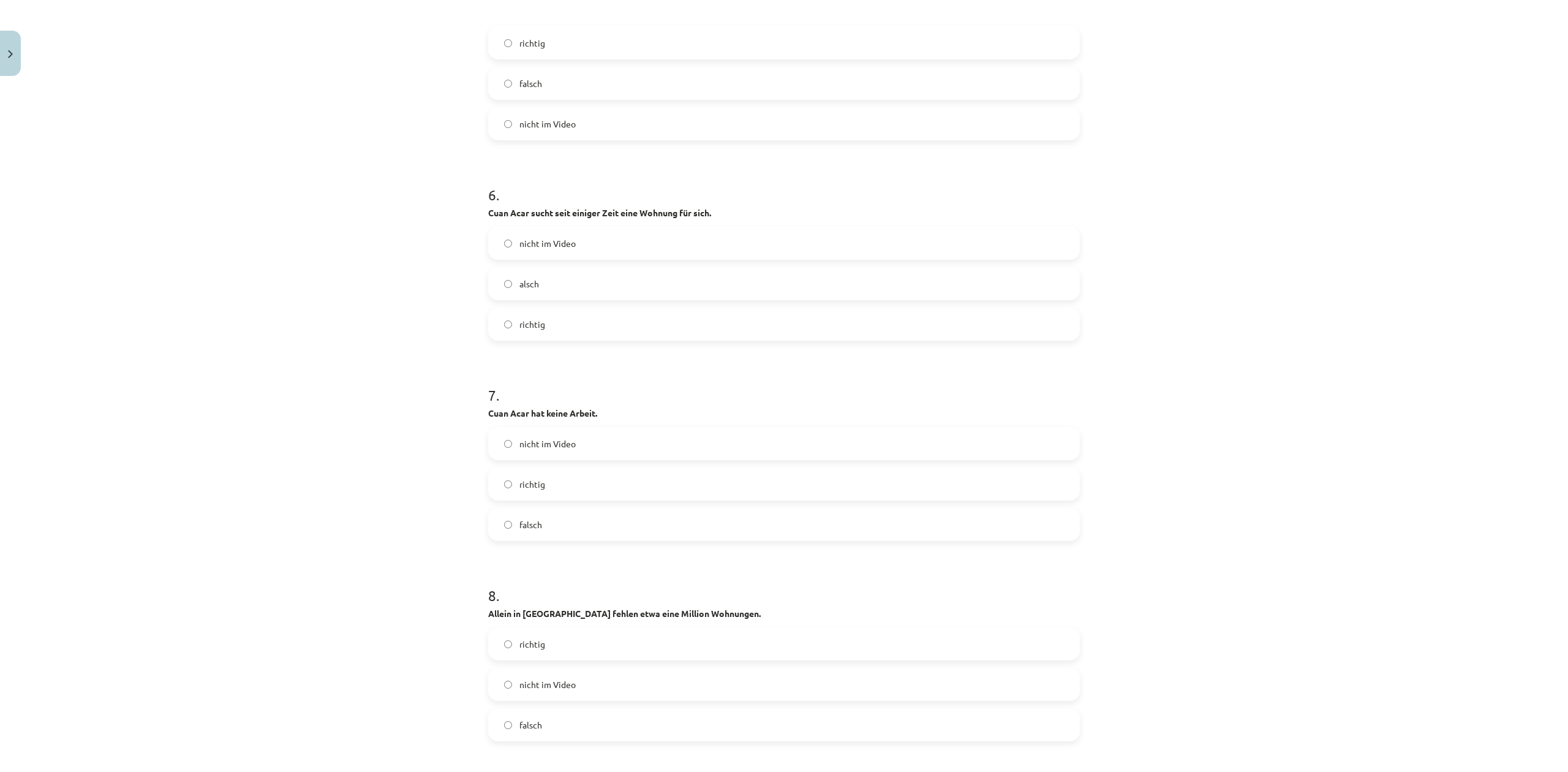
click at [530, 517] on label "falsch" at bounding box center [784, 524] width 590 height 30
click at [535, 642] on span "richtig" at bounding box center [532, 644] width 26 height 13
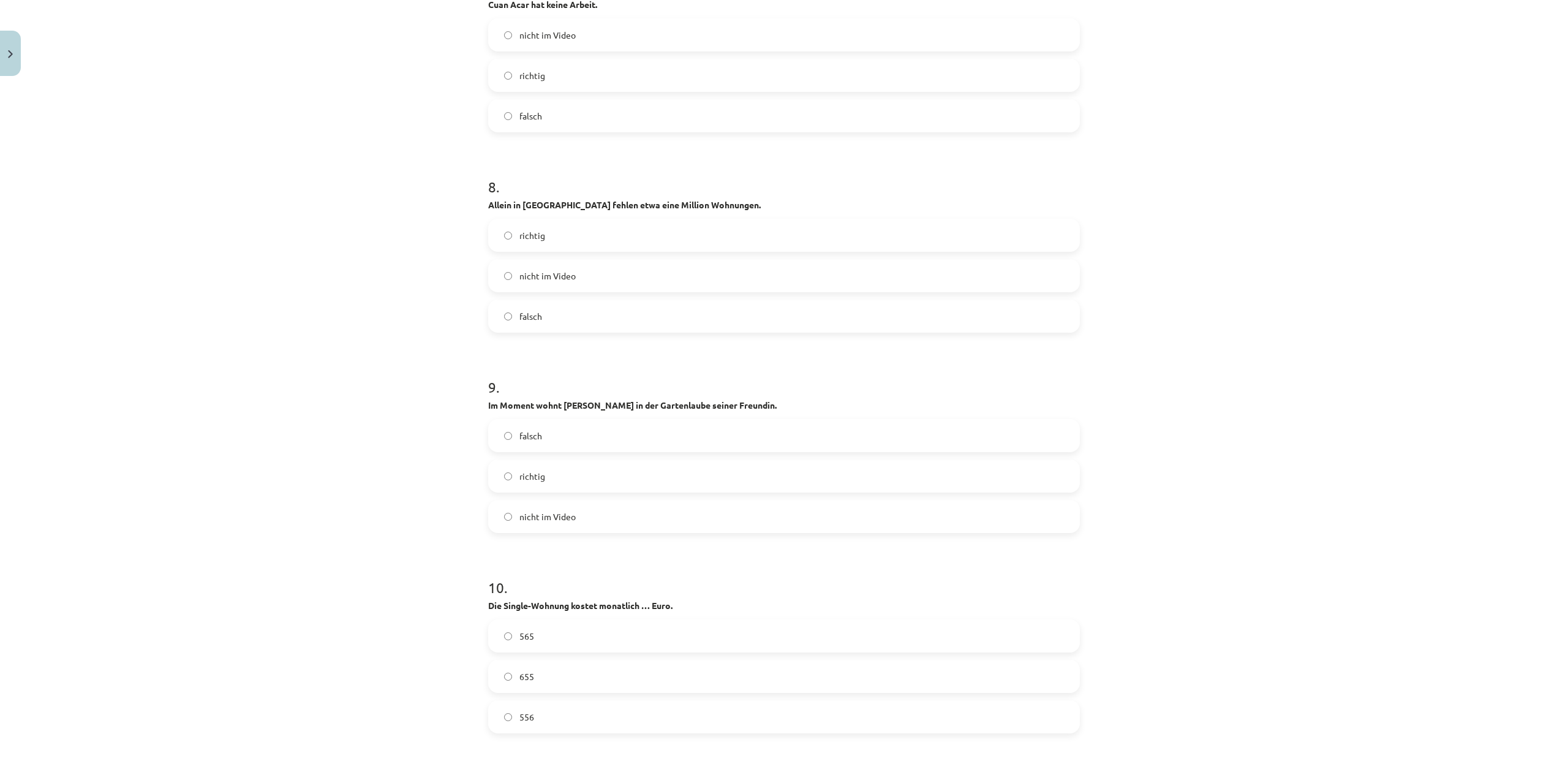
scroll to position [2532, 0]
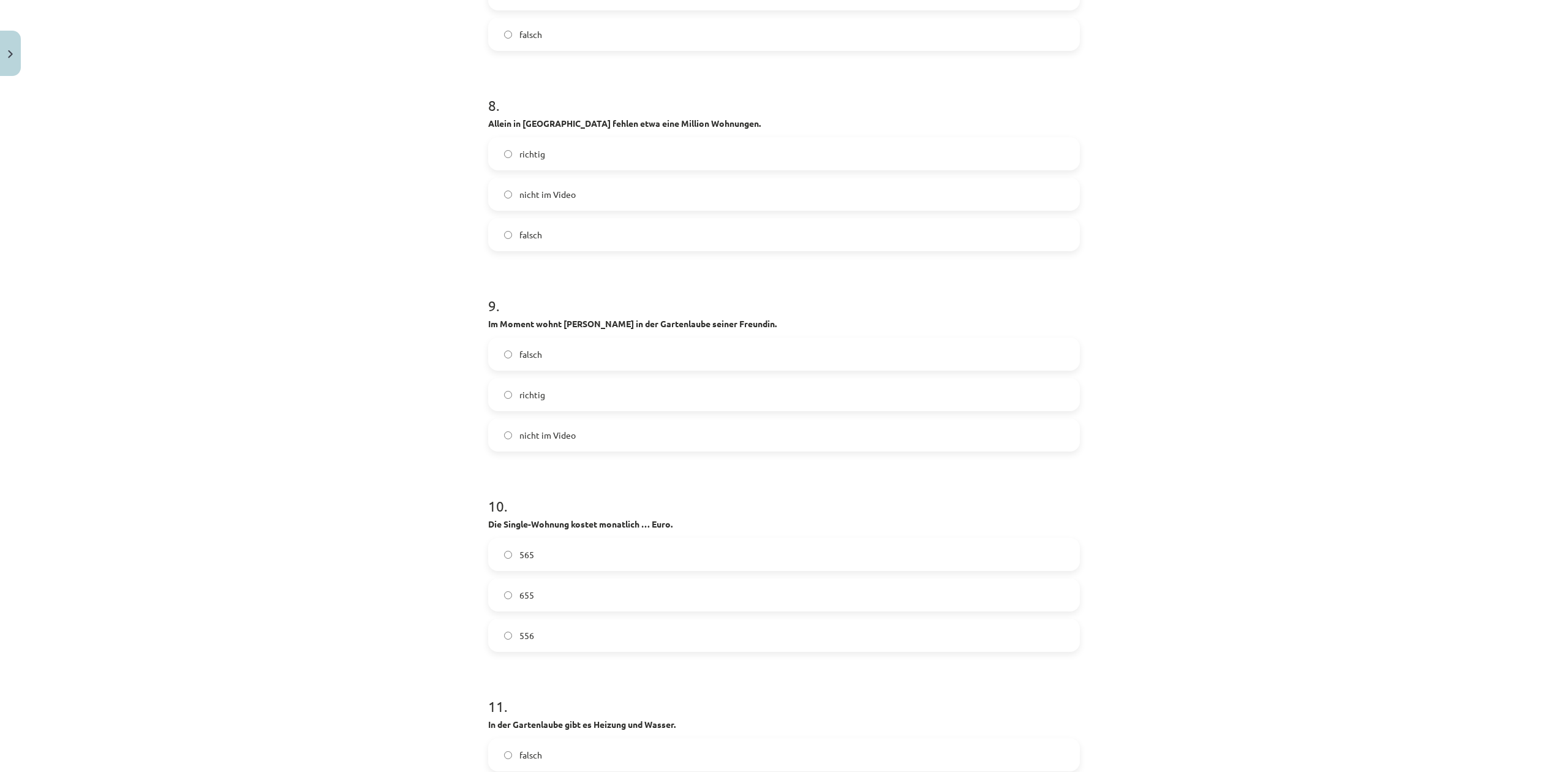
click at [635, 603] on label "655" at bounding box center [784, 594] width 590 height 30
click at [576, 402] on label "richtig" at bounding box center [784, 394] width 590 height 30
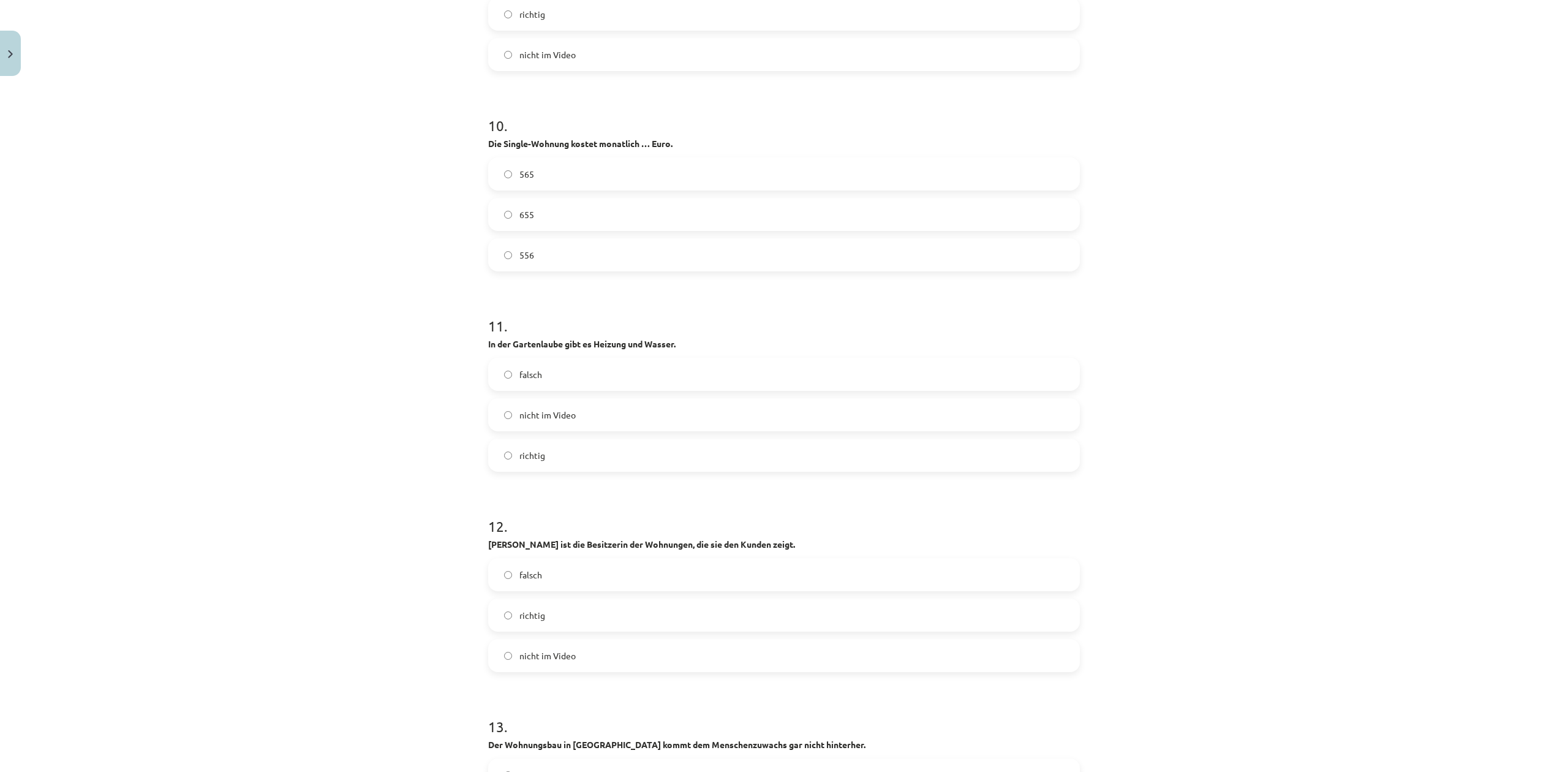
scroll to position [2941, 0]
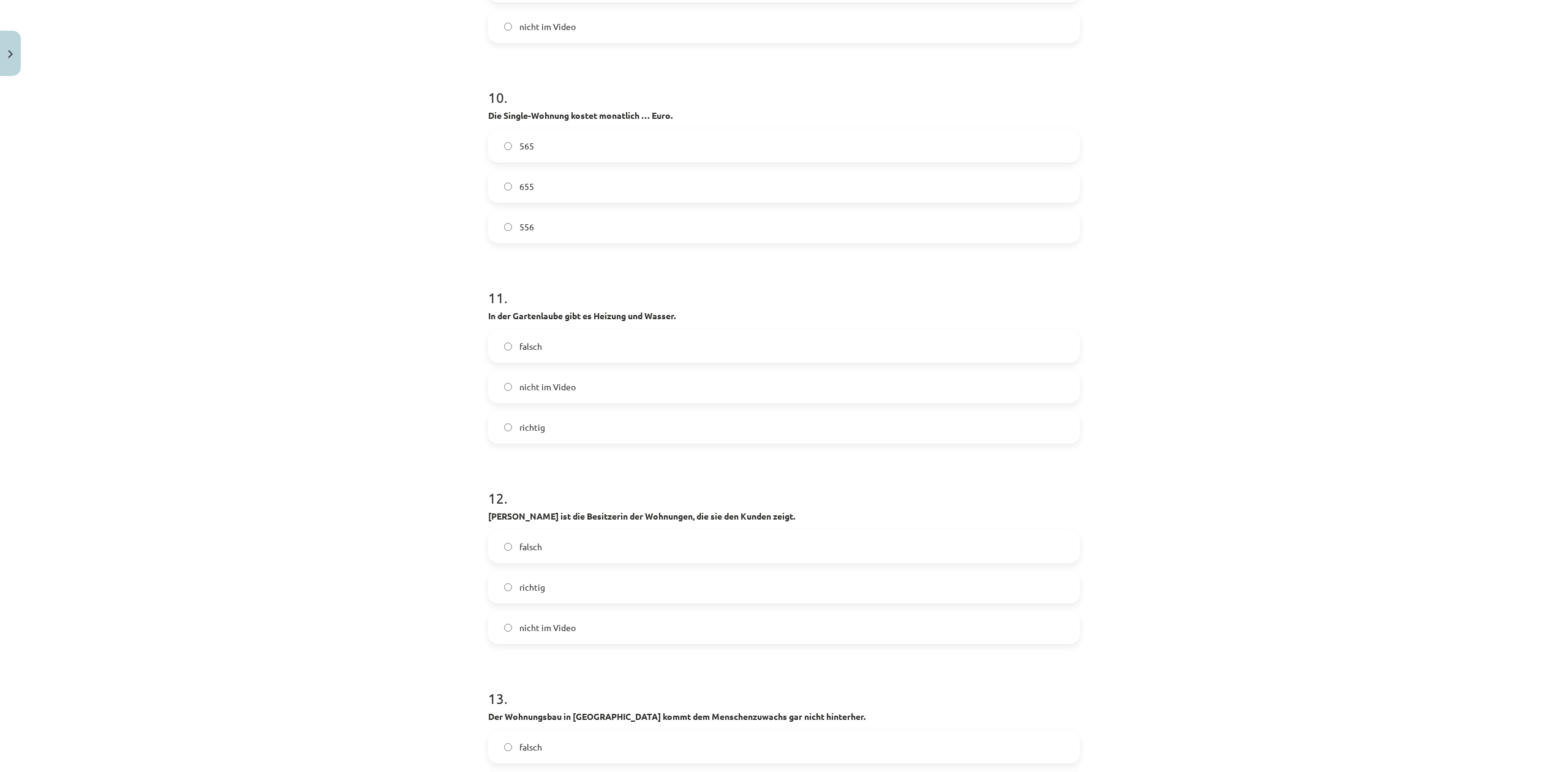
click at [544, 352] on label "falsch" at bounding box center [784, 346] width 590 height 30
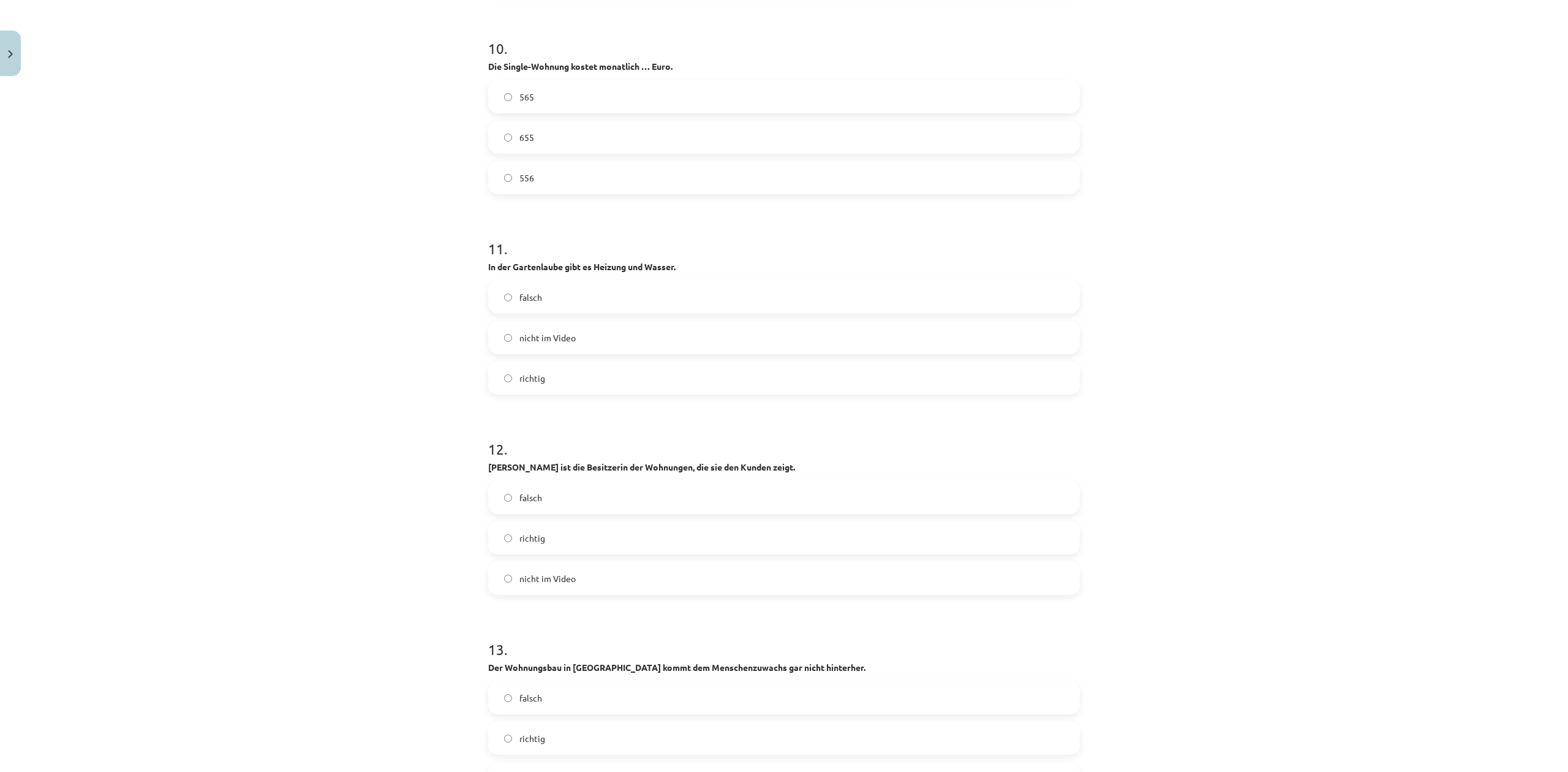
scroll to position [3186, 0]
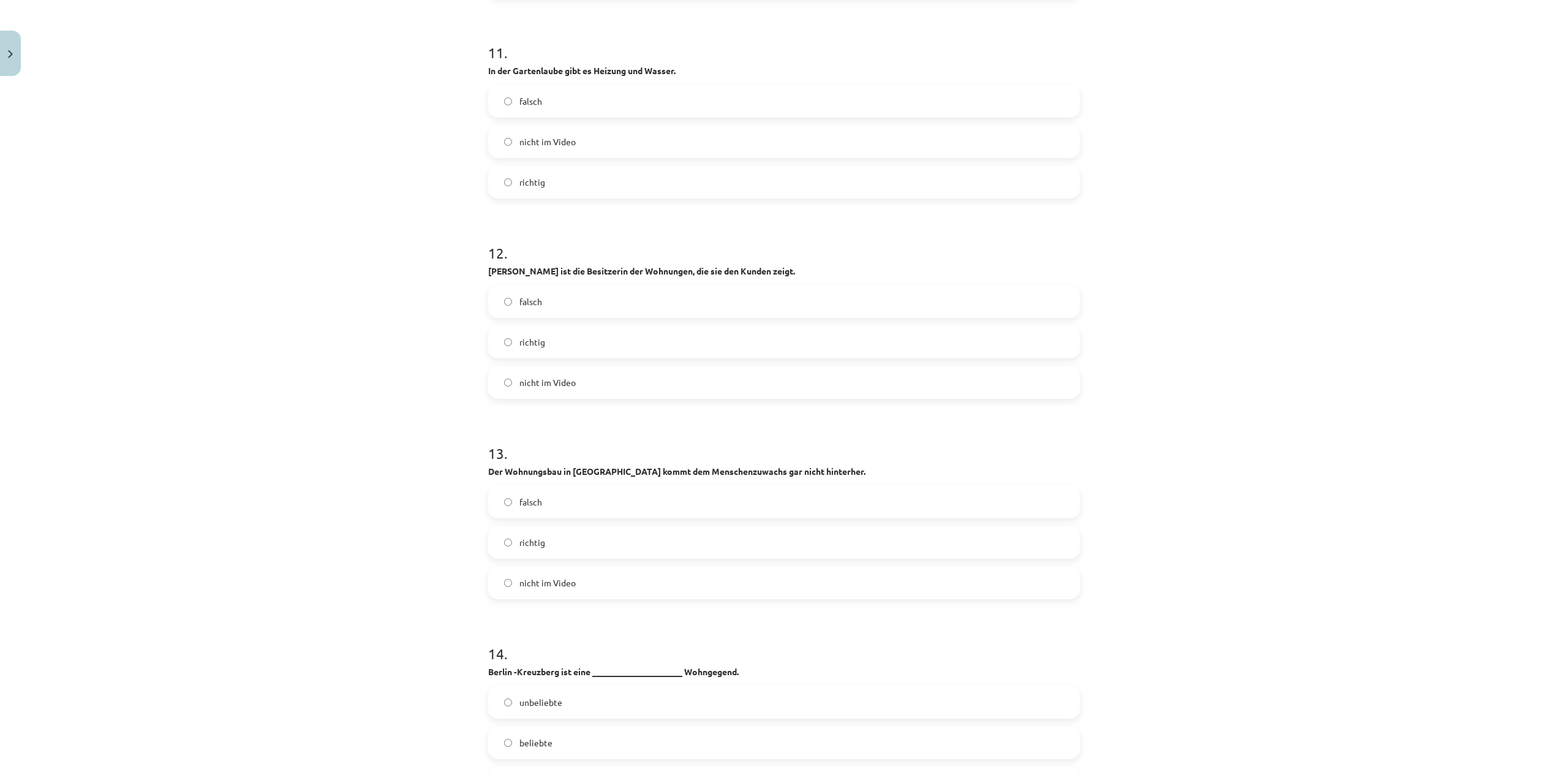
click at [562, 549] on label "richtig" at bounding box center [784, 542] width 590 height 30
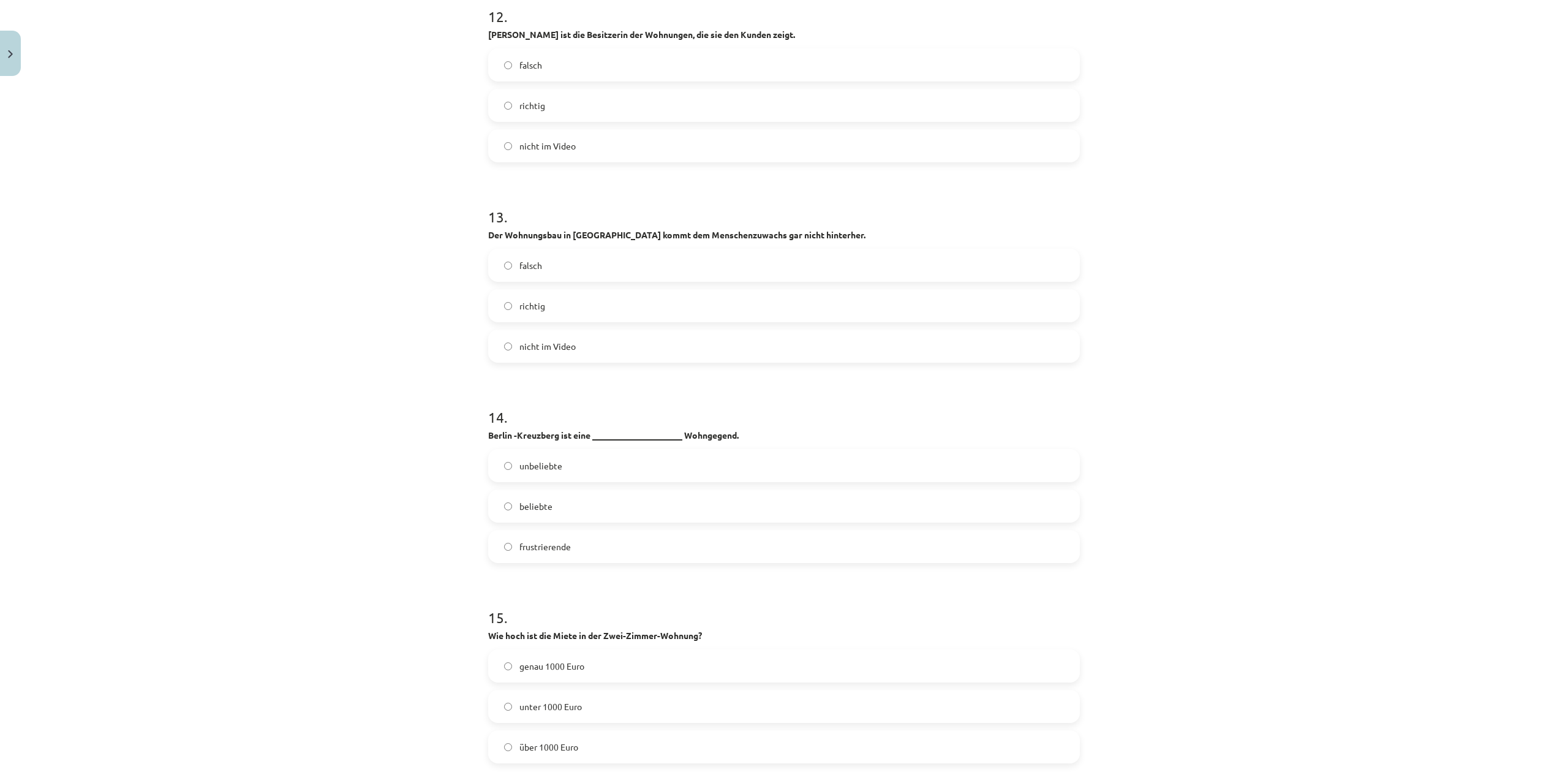
scroll to position [3431, 0]
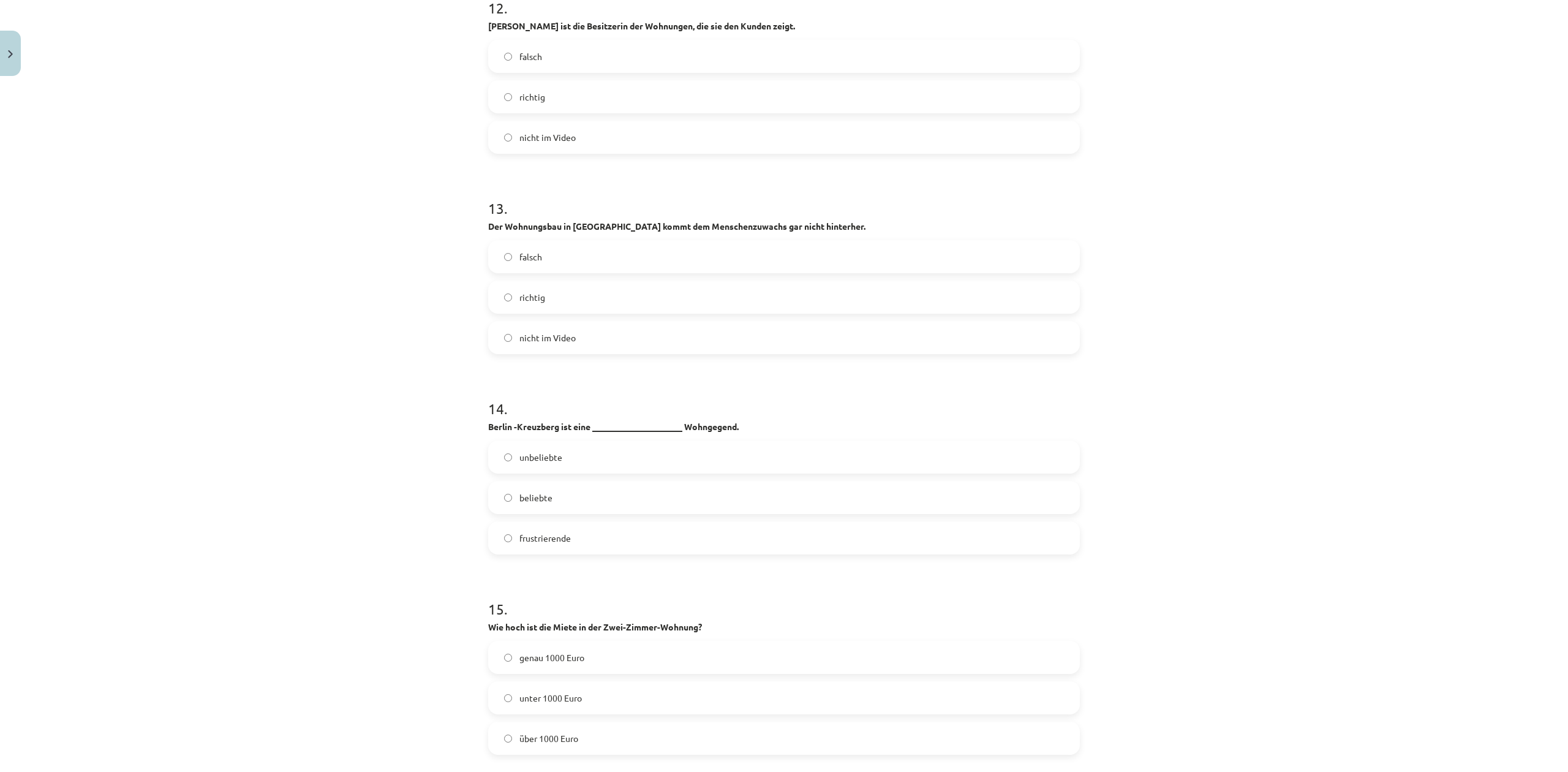
click at [567, 506] on label "beliebte" at bounding box center [784, 497] width 590 height 30
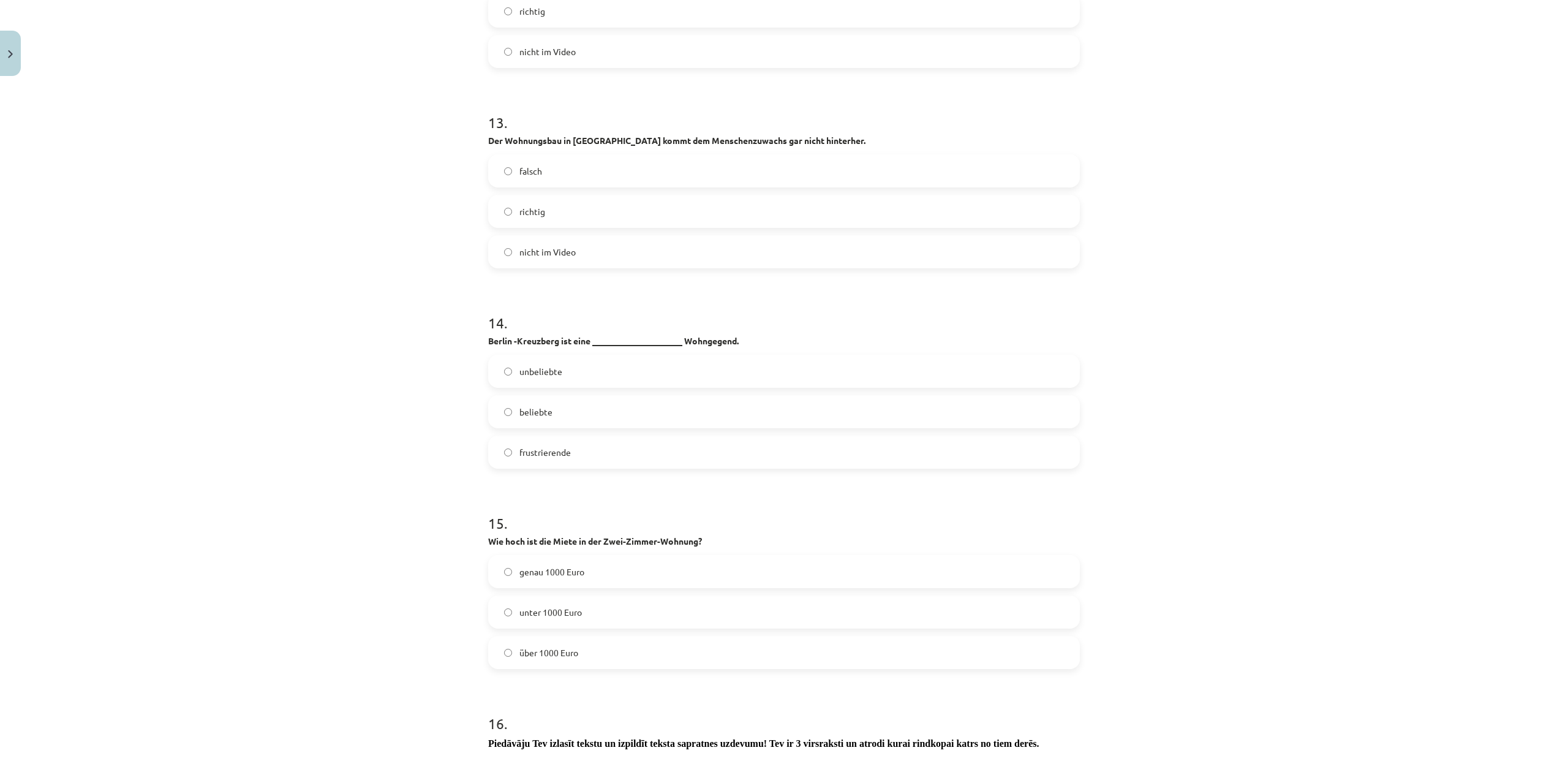
scroll to position [3676, 0]
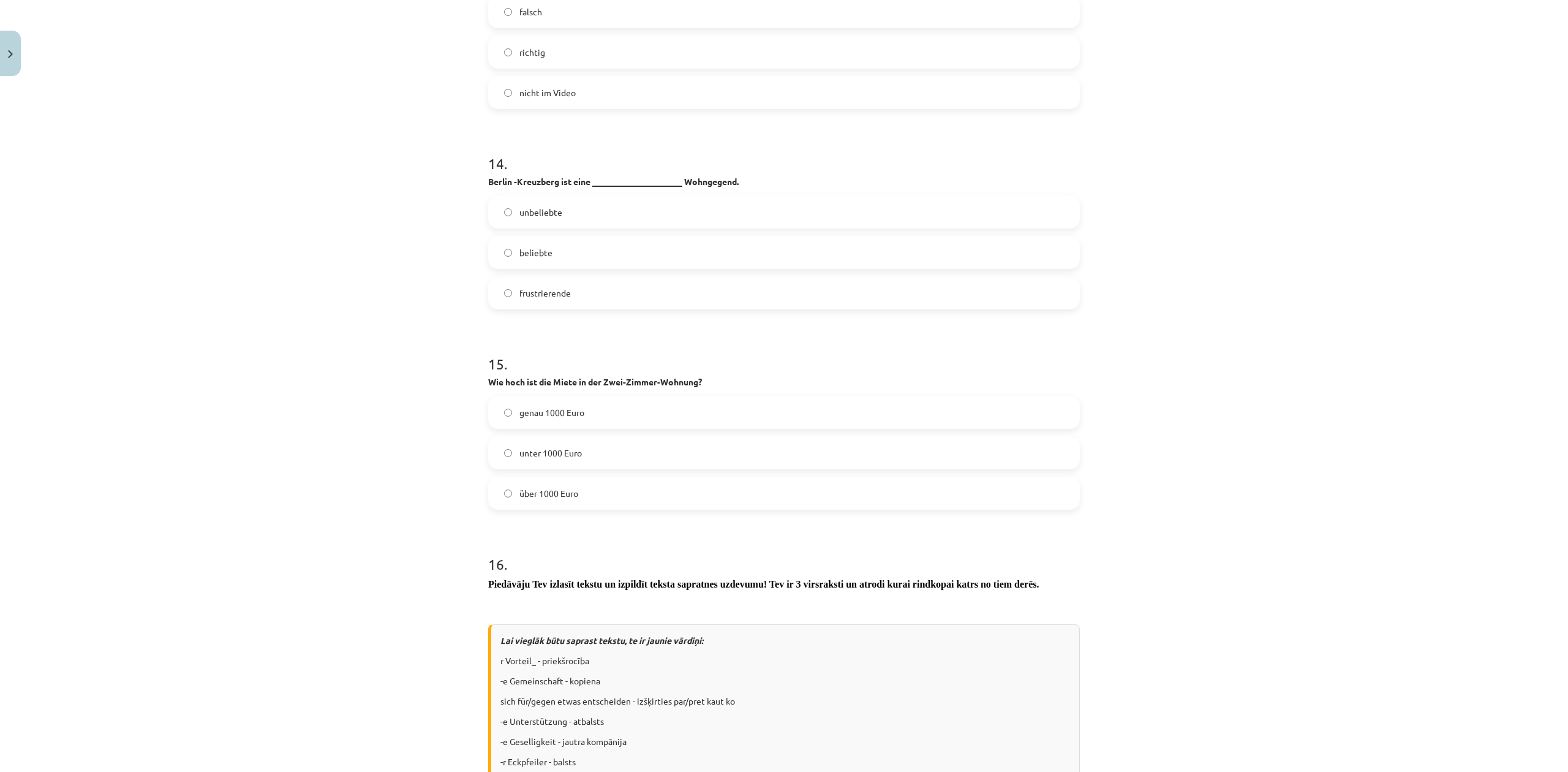
click at [575, 494] on label "über 1000 Euro" at bounding box center [784, 493] width 590 height 30
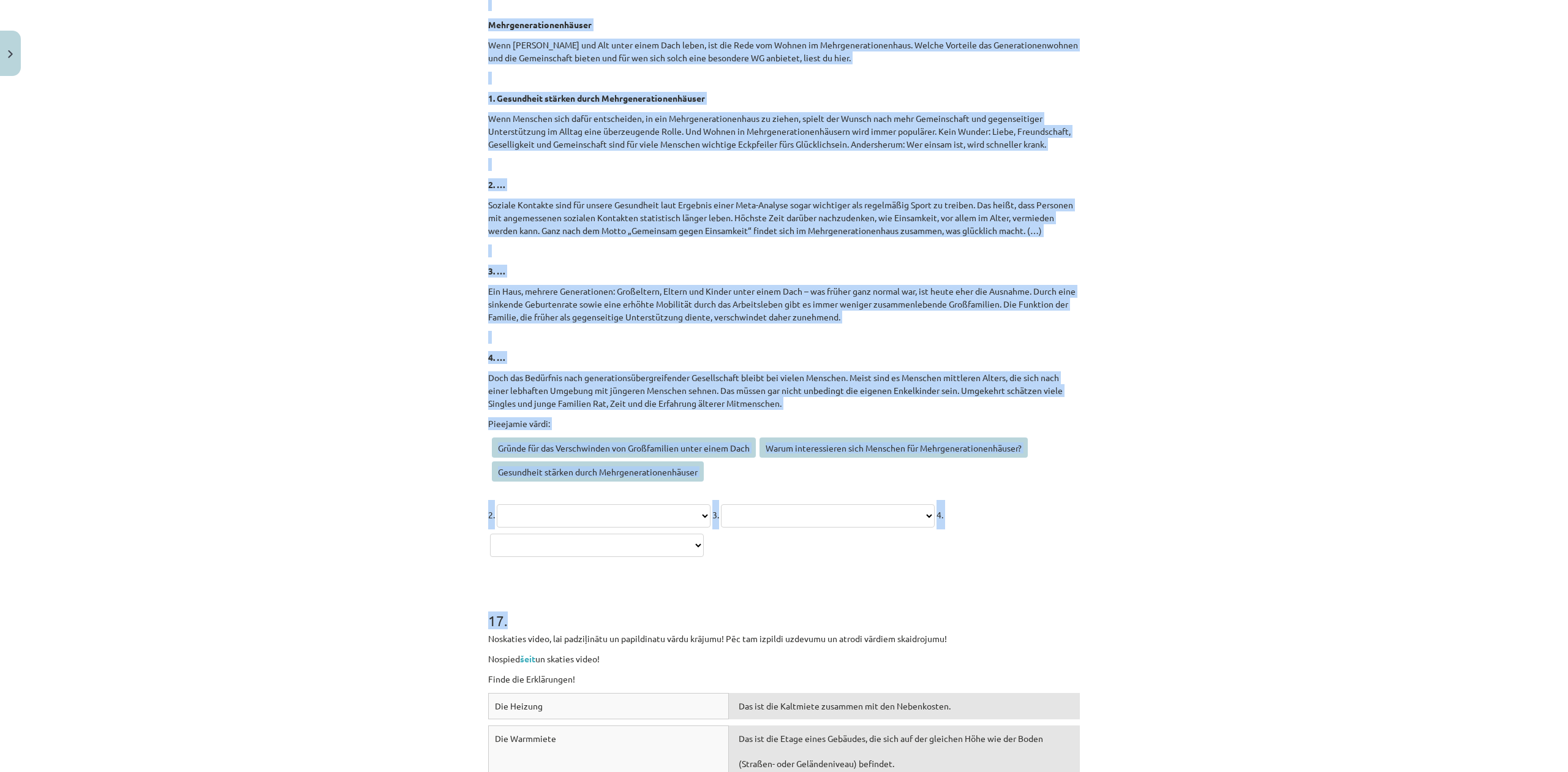
scroll to position [4902, 0]
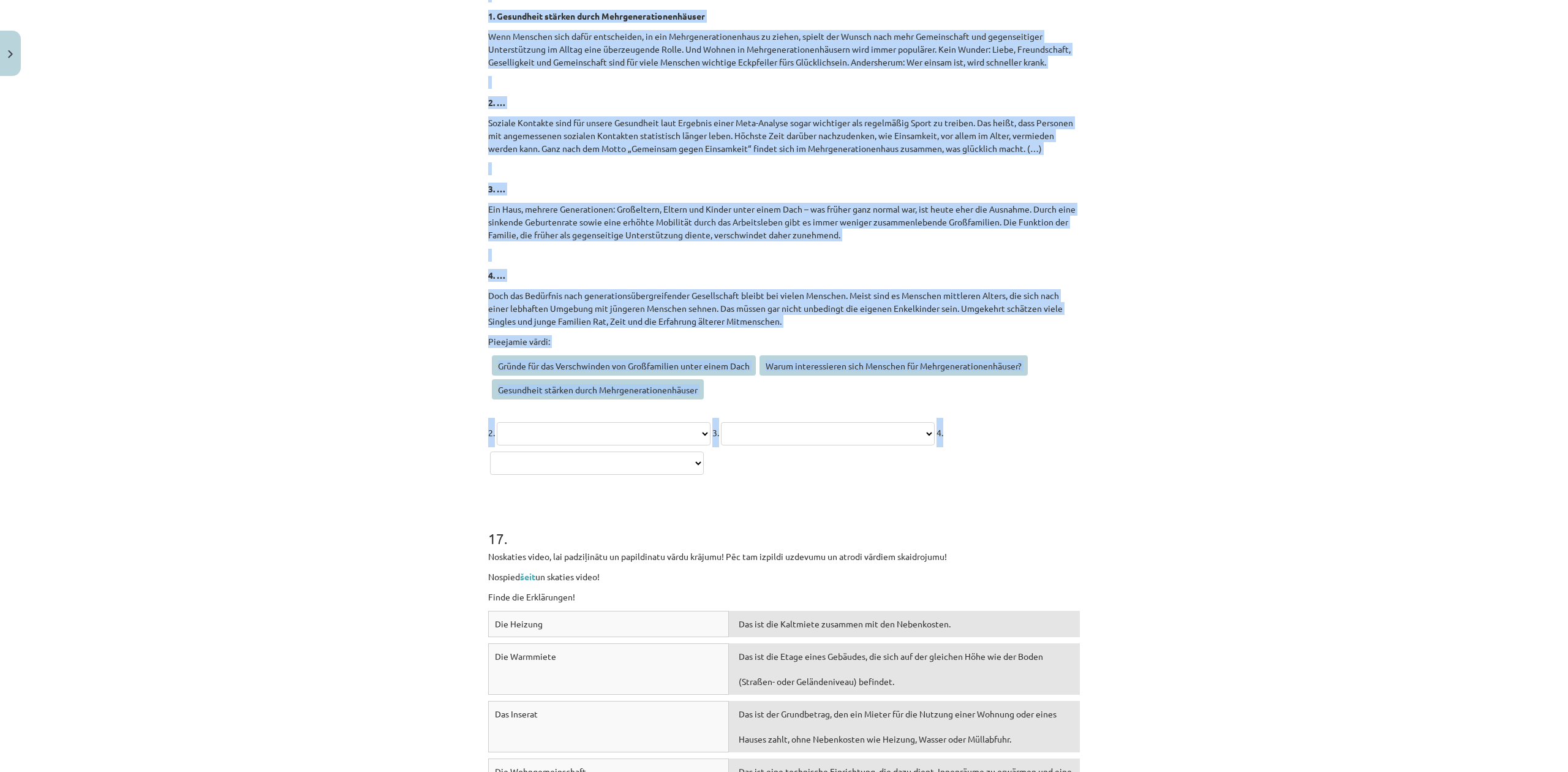
drag, startPoint x: 474, startPoint y: 250, endPoint x: 875, endPoint y: 476, distance: 460.3
copy div "Piedāvāju Tev izlasīt tekstu un izpildīt teksta sapratnes uzdevumu! Tev ir 3 vi…"
click at [373, 433] on div "Mācību tēma: Vācu valodas b1 - 10. klases 1. ieskaites mācību materiāls #3 🎧 Th…" at bounding box center [784, 386] width 1568 height 772
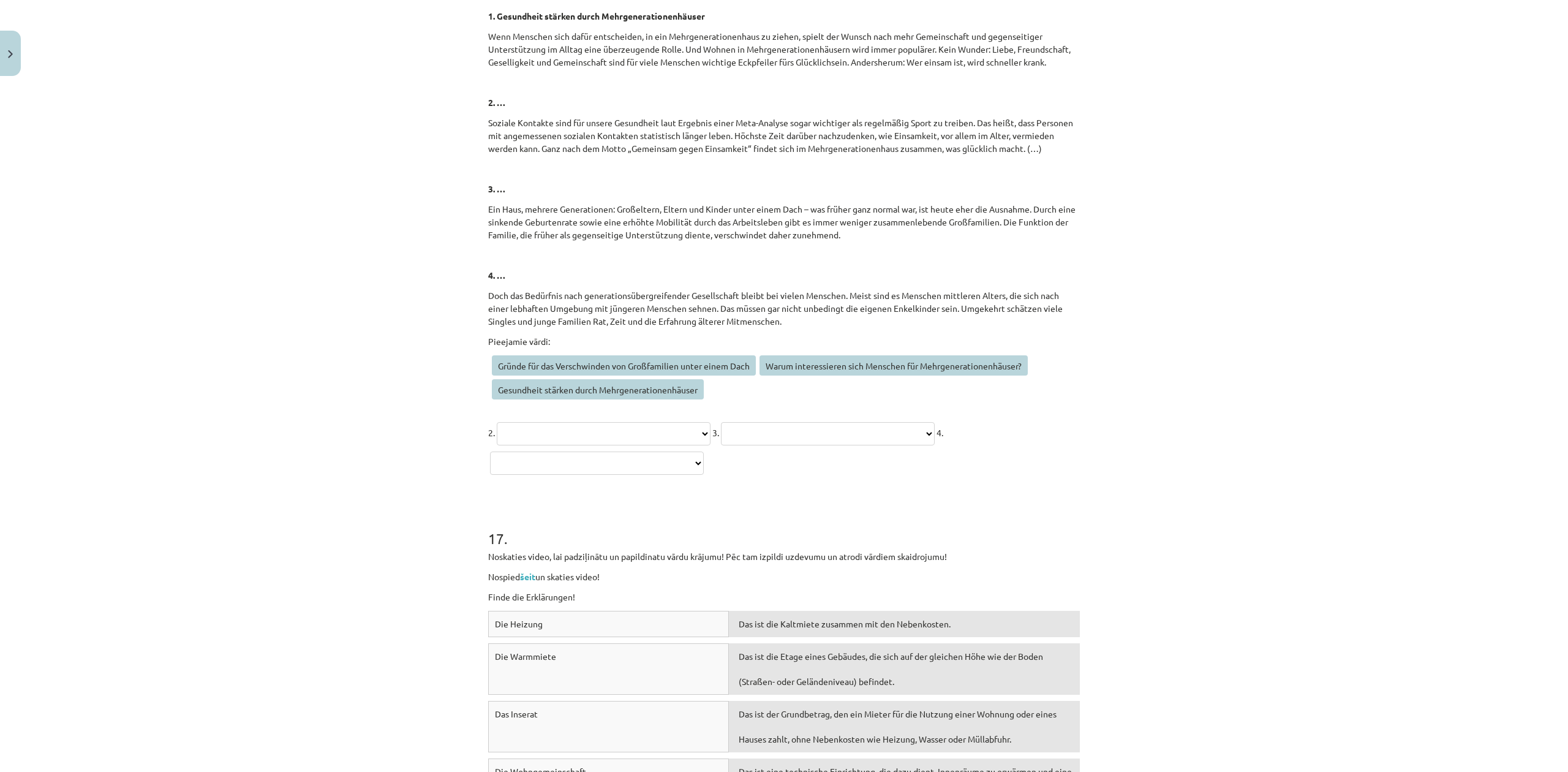
click at [635, 427] on select "**********" at bounding box center [604, 433] width 214 height 23
click at [273, 591] on div "Mācību tēma: Vācu valodas b1 - 10. klases 1. ieskaites mācību materiāls #3 🎧 Th…" at bounding box center [784, 386] width 1568 height 772
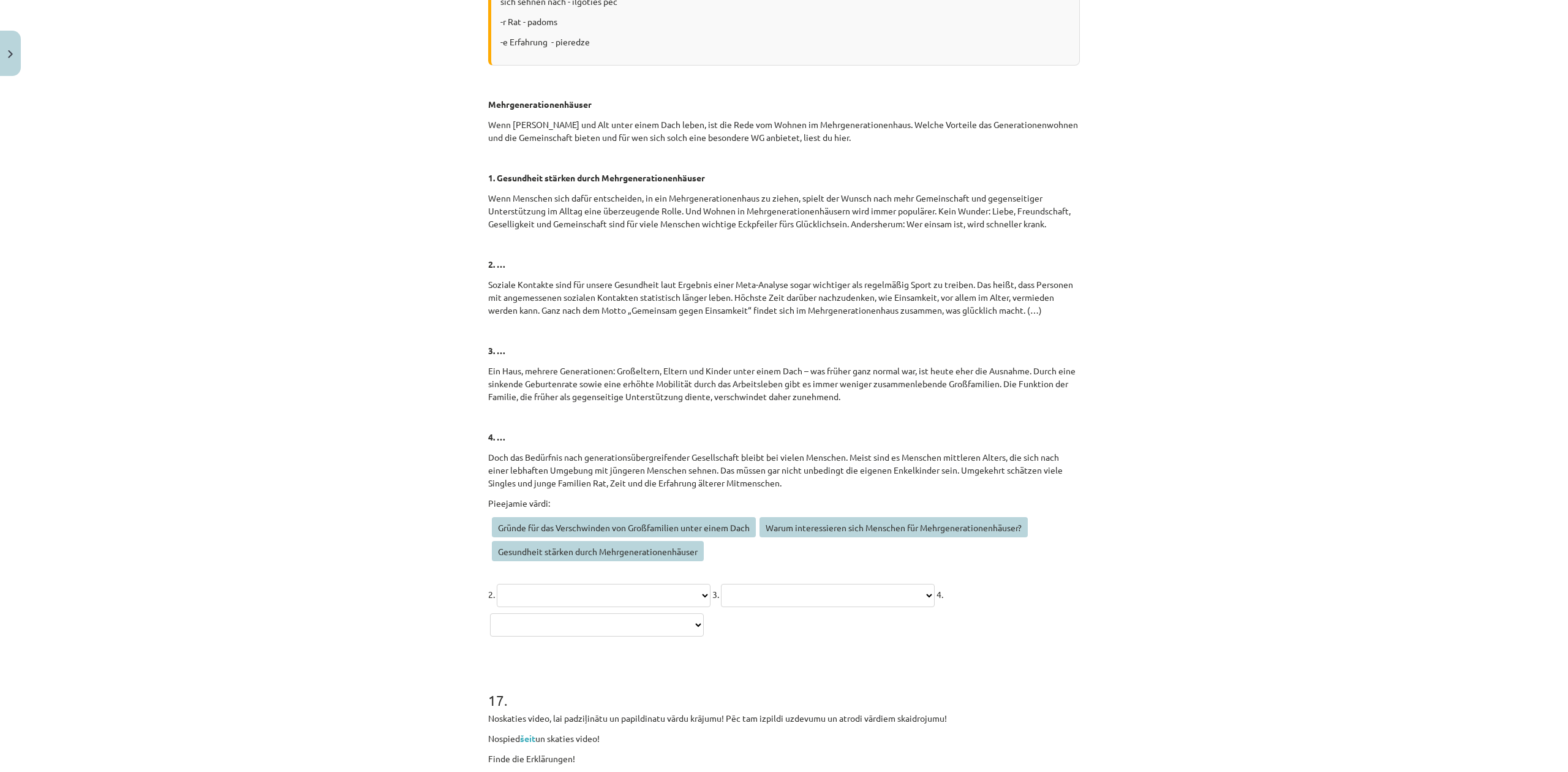
scroll to position [4738, 0]
drag, startPoint x: 553, startPoint y: 522, endPoint x: 544, endPoint y: 579, distance: 57.7
click at [547, 586] on div "**********" at bounding box center [784, 569] width 592 height 142
click at [375, 576] on div "Mācību tēma: Vācu valodas b1 - 10. klases 1. ieskaites mācību materiāls #3 🎧 Th…" at bounding box center [784, 386] width 1568 height 772
click at [556, 605] on select "**********" at bounding box center [604, 597] width 214 height 23
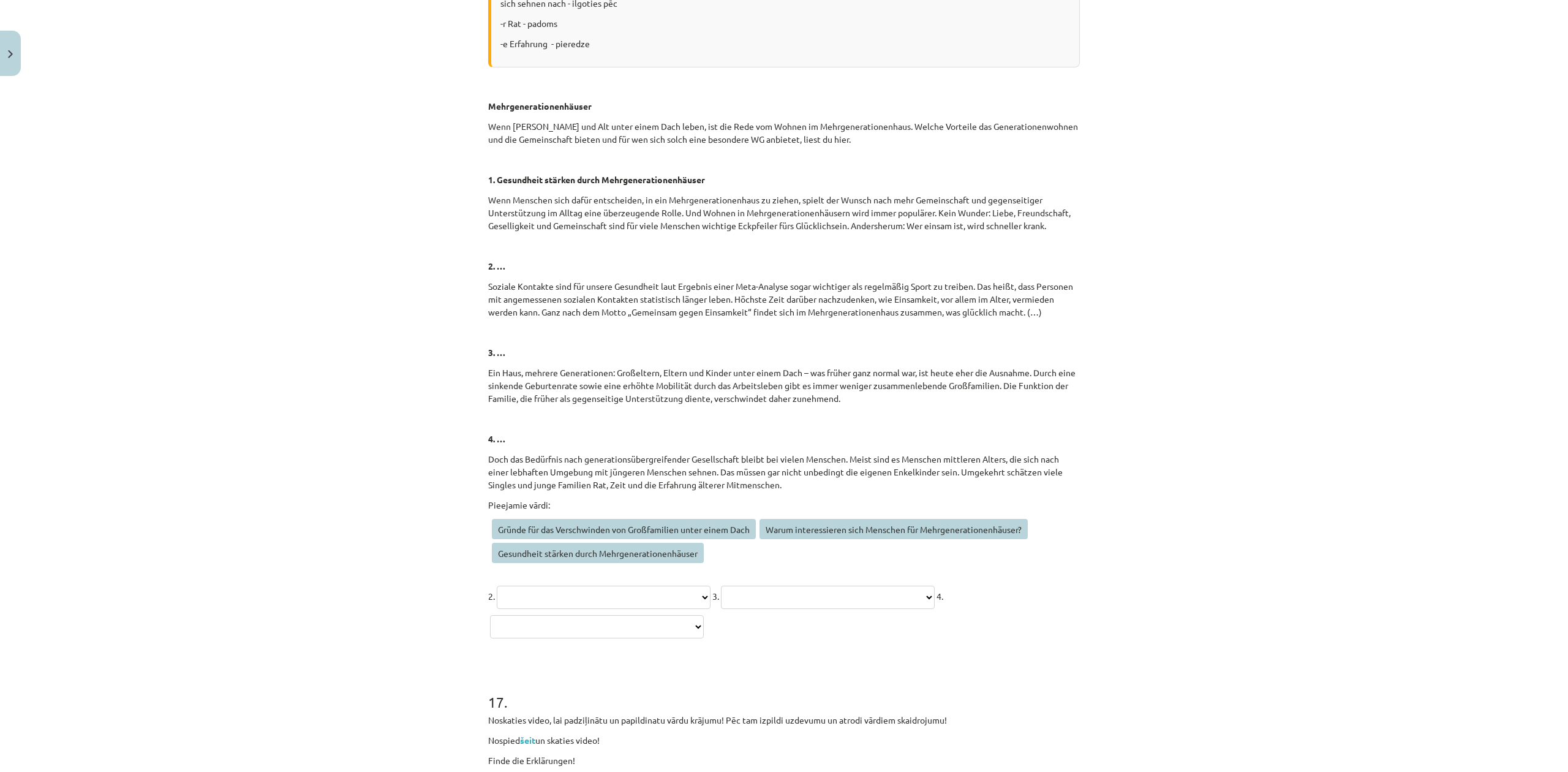
select select "**********"
click at [497, 586] on select "**********" at bounding box center [604, 597] width 214 height 23
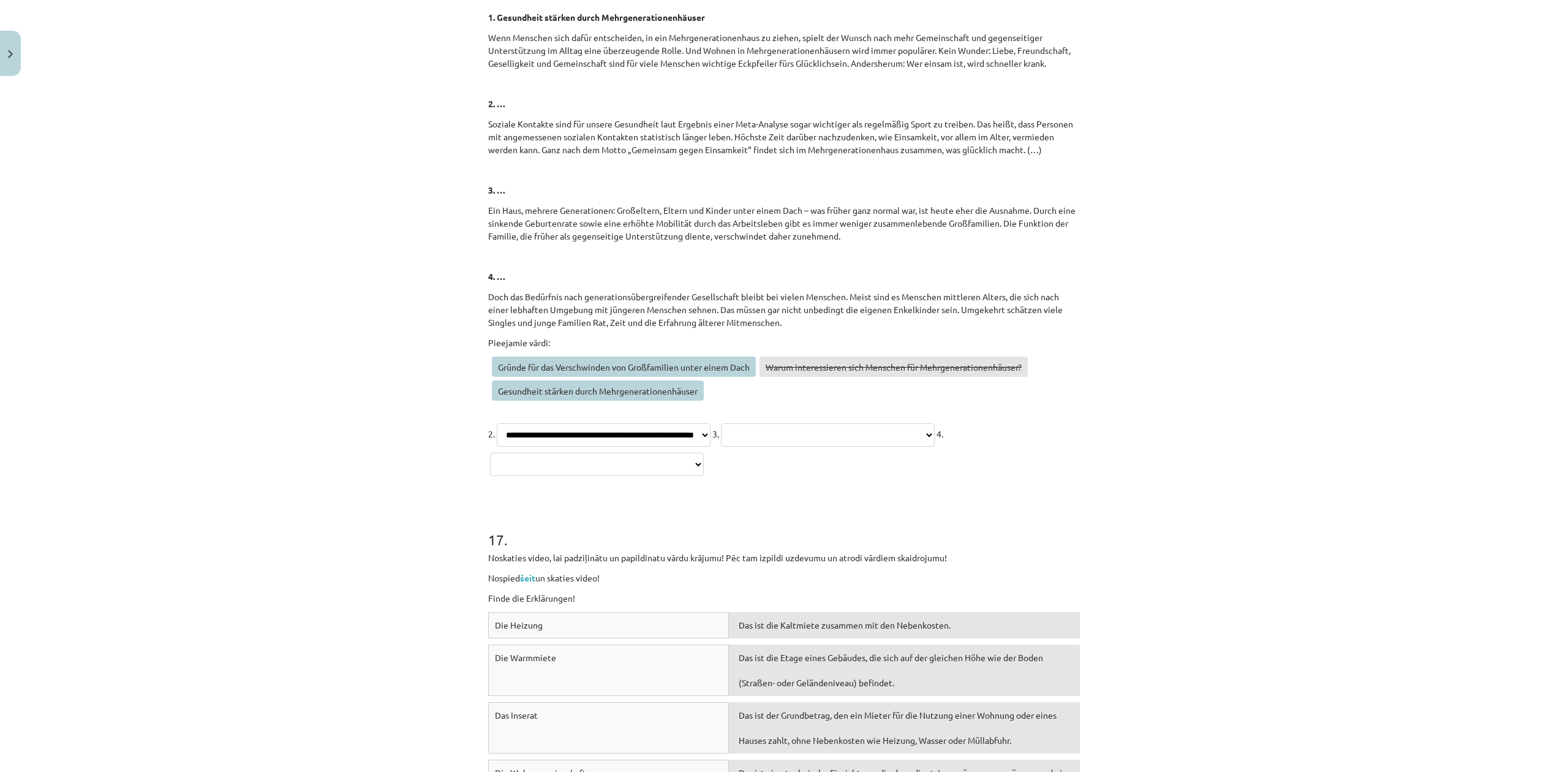
scroll to position [4902, 0]
click at [721, 445] on select "**********" at bounding box center [827, 433] width 214 height 23
select select "**********"
click at [721, 445] on select "**********" at bounding box center [827, 433] width 214 height 23
click at [704, 463] on select "**********" at bounding box center [597, 462] width 214 height 23
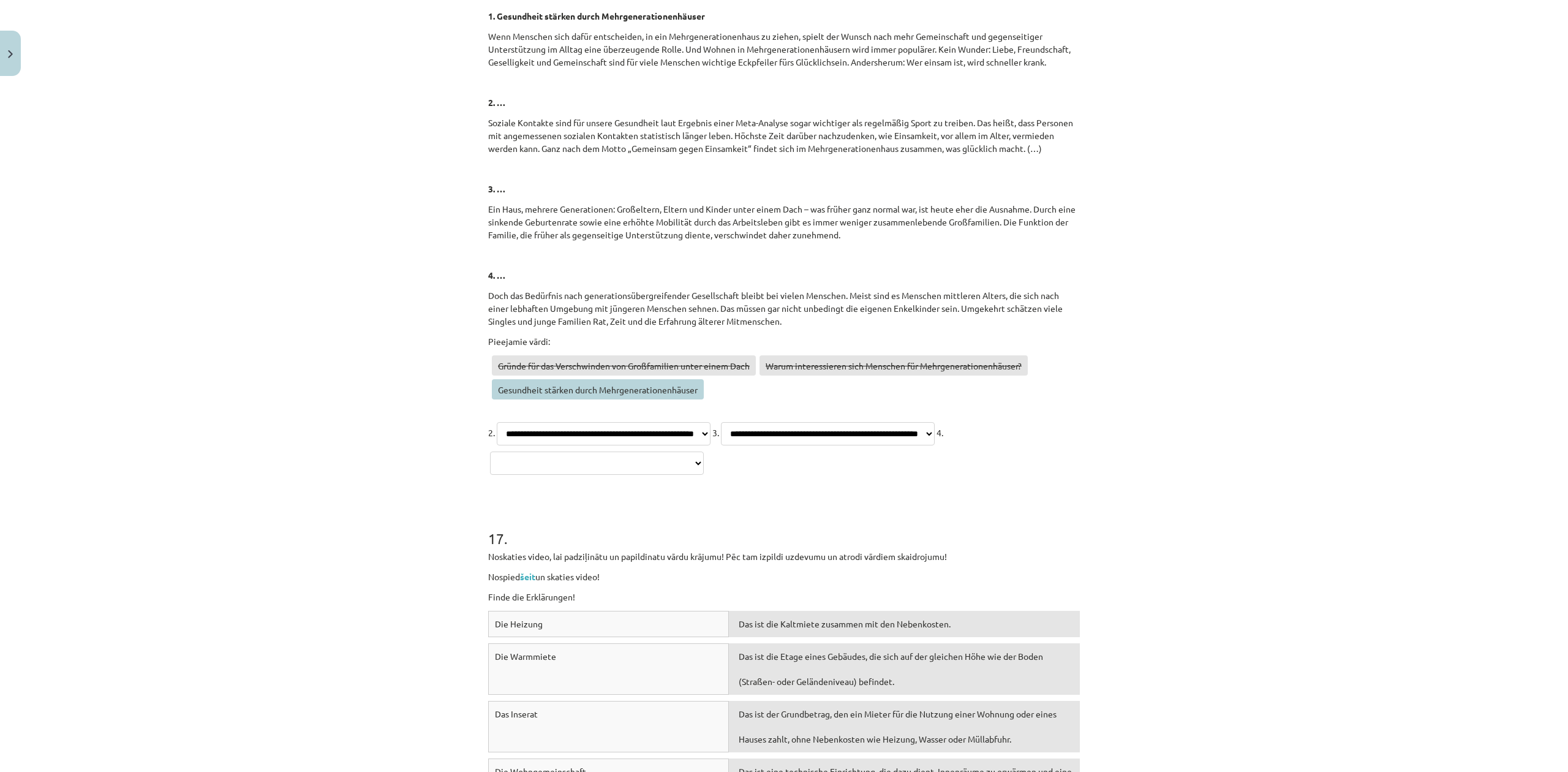
select select "**********"
click at [704, 451] on select "**********" at bounding box center [597, 462] width 214 height 23
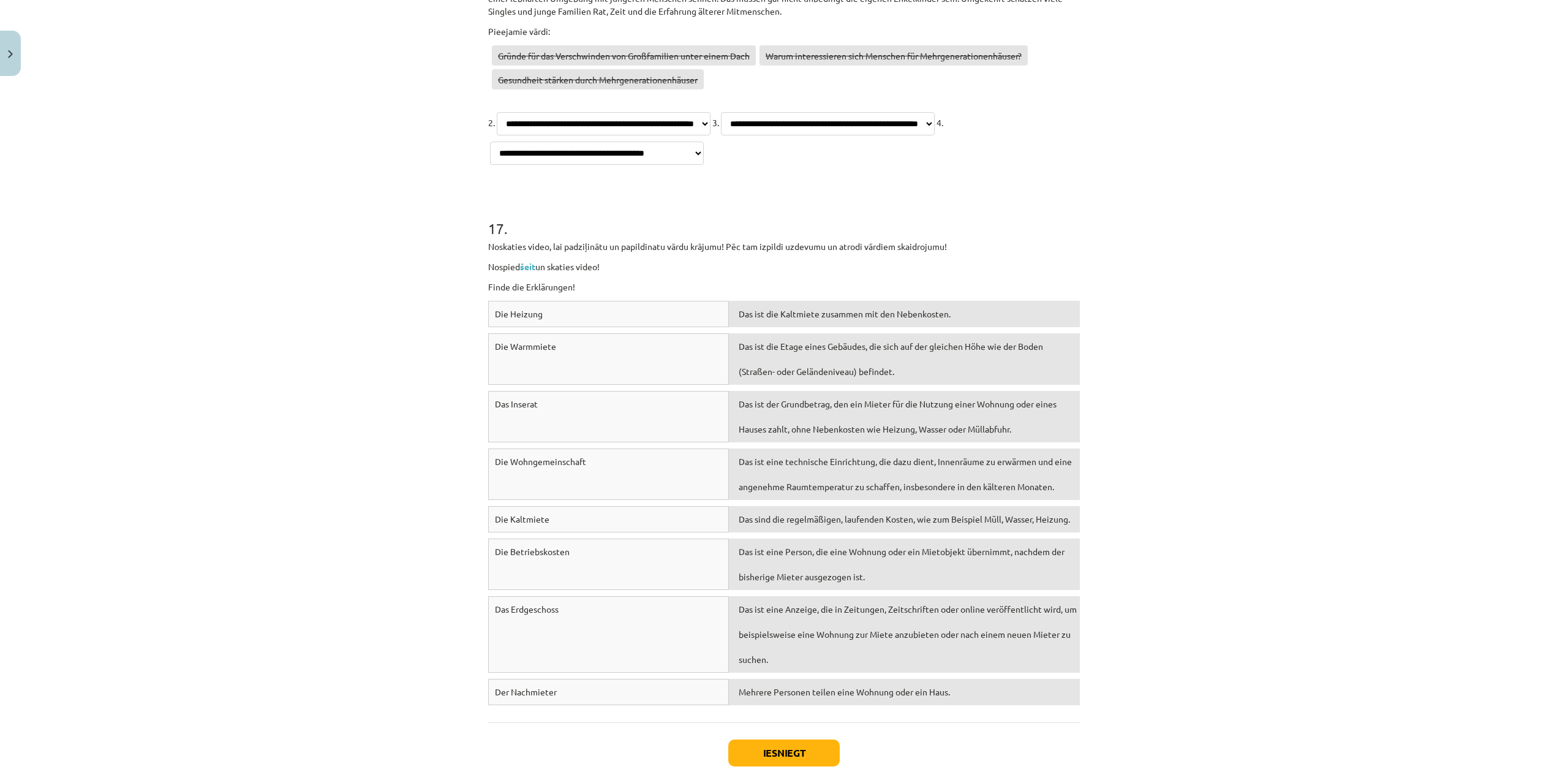
scroll to position [5290, 0]
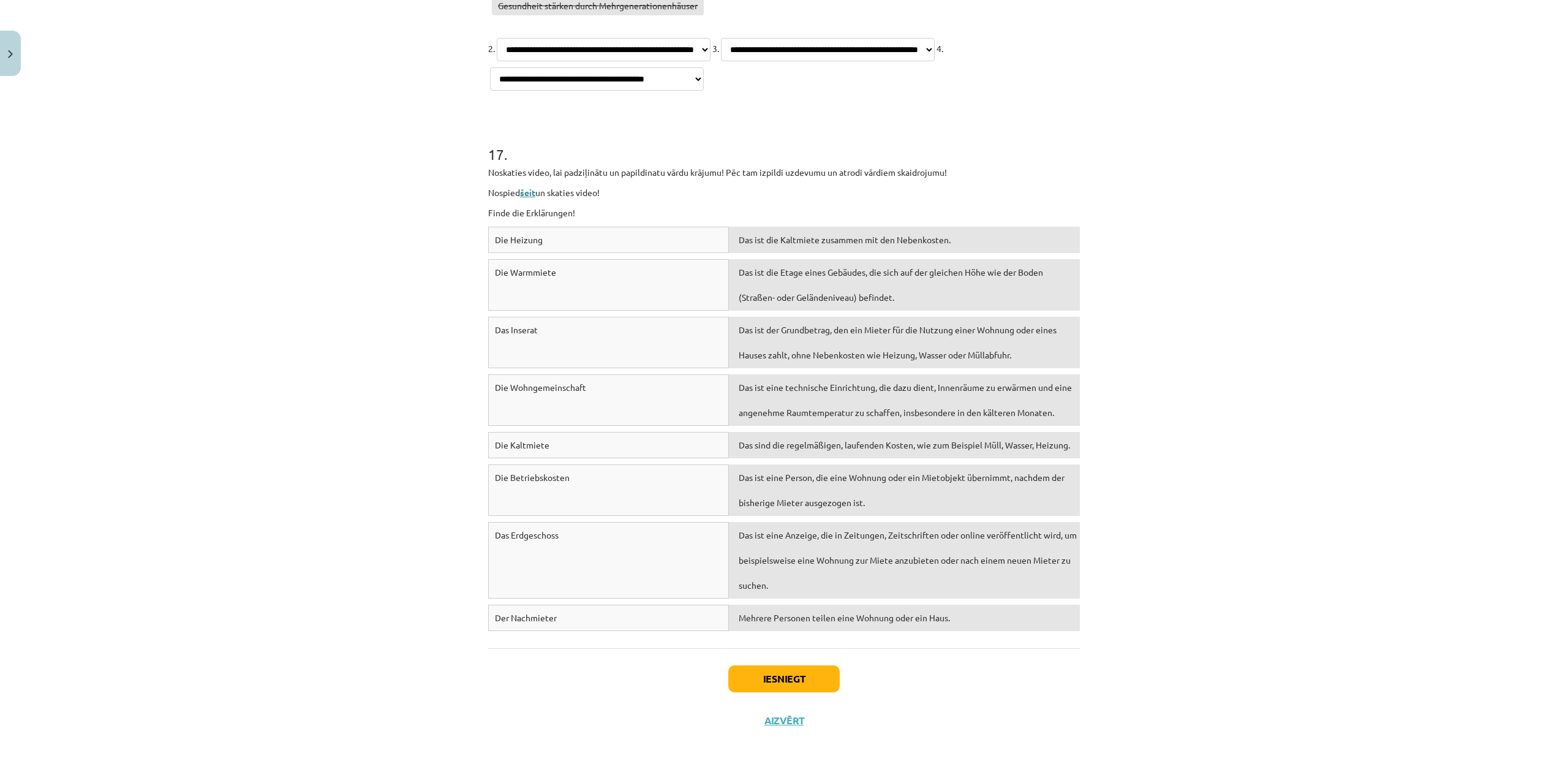
click at [523, 190] on link "šeit" at bounding box center [527, 192] width 16 height 11
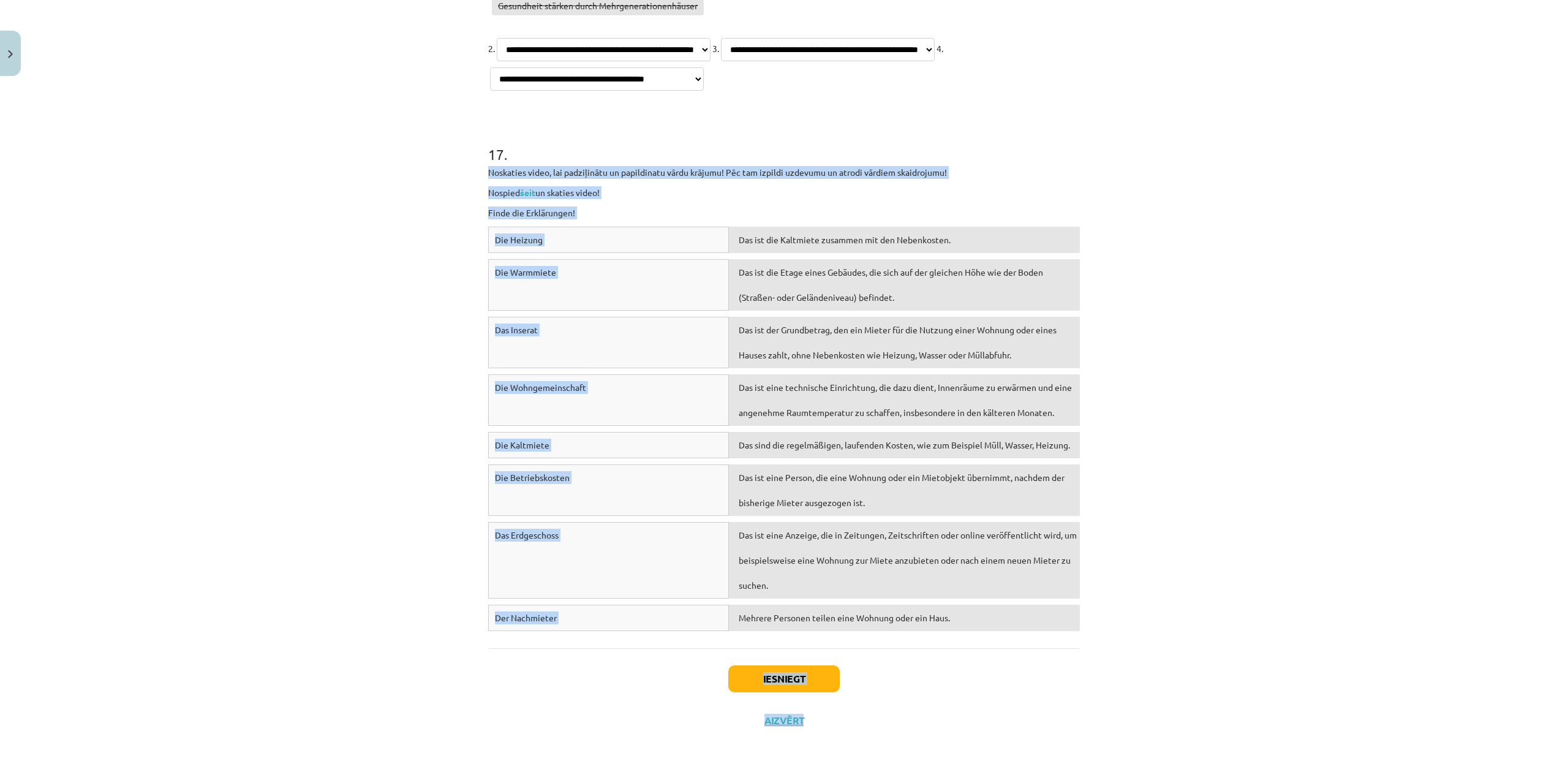
drag, startPoint x: 572, startPoint y: 299, endPoint x: 1039, endPoint y: 677, distance: 600.8
click at [987, 642] on div "Mācību tēma: Vācu valodas b1 - 10. klases 1. ieskaites mācību materiāls #3 🎧 Th…" at bounding box center [784, 386] width 1568 height 772
click at [309, 285] on div "Mācību tēma: Vācu valodas b1 - 10. klases 1. ieskaites mācību materiāls #3 🎧 Th…" at bounding box center [784, 386] width 1568 height 772
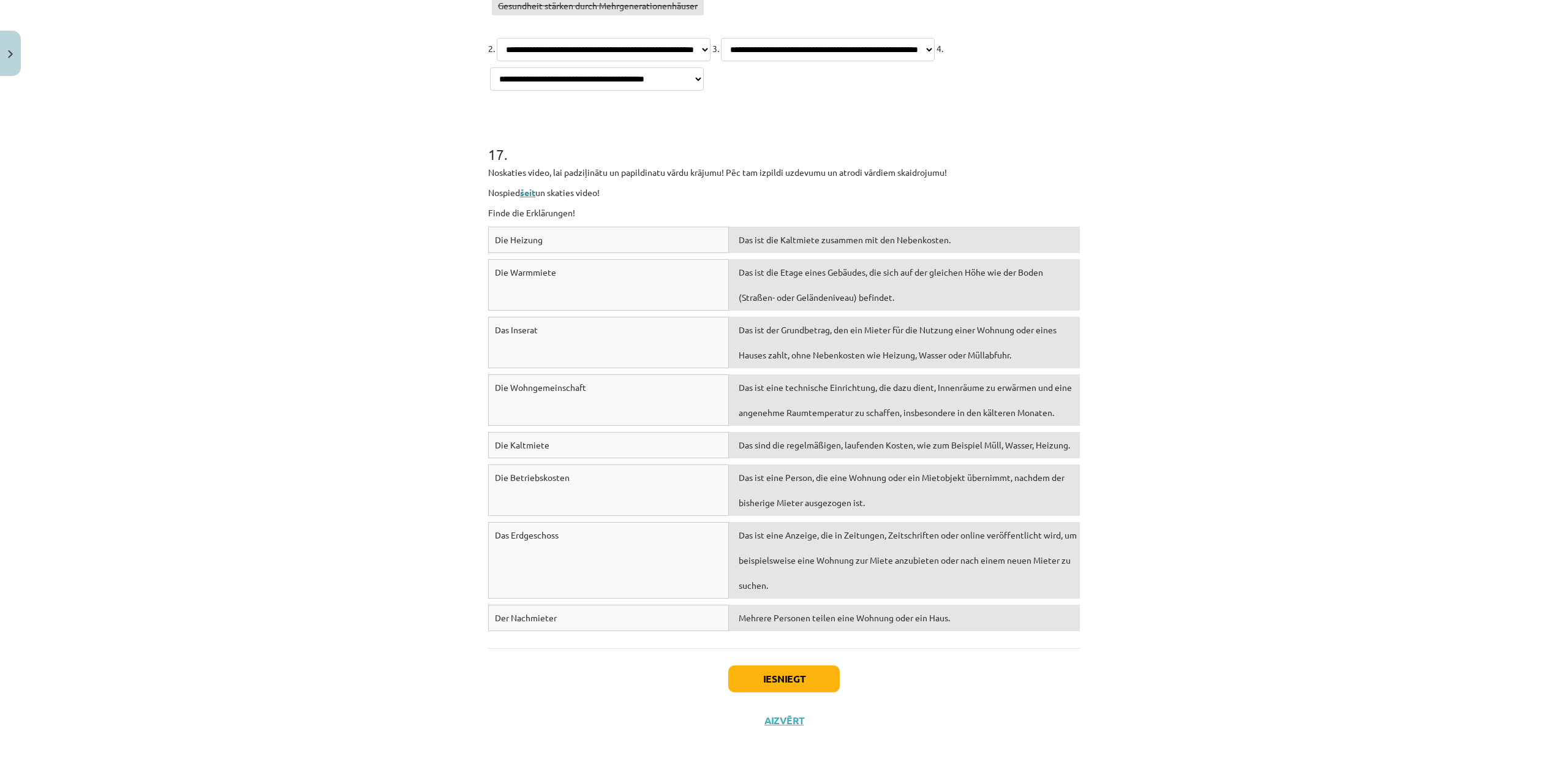
click at [521, 187] on link "šeit" at bounding box center [527, 192] width 16 height 11
click at [522, 192] on p "Nospied šeit un skaties video!" at bounding box center [784, 192] width 592 height 13
click at [523, 192] on link "šeit" at bounding box center [527, 192] width 16 height 11
drag, startPoint x: 473, startPoint y: 152, endPoint x: 341, endPoint y: 120, distance: 135.8
click at [341, 120] on div "Mācību tēma: Vācu valodas b1 - 10. klases 1. ieskaites mācību materiāls #3 🎧 Th…" at bounding box center [784, 386] width 1568 height 772
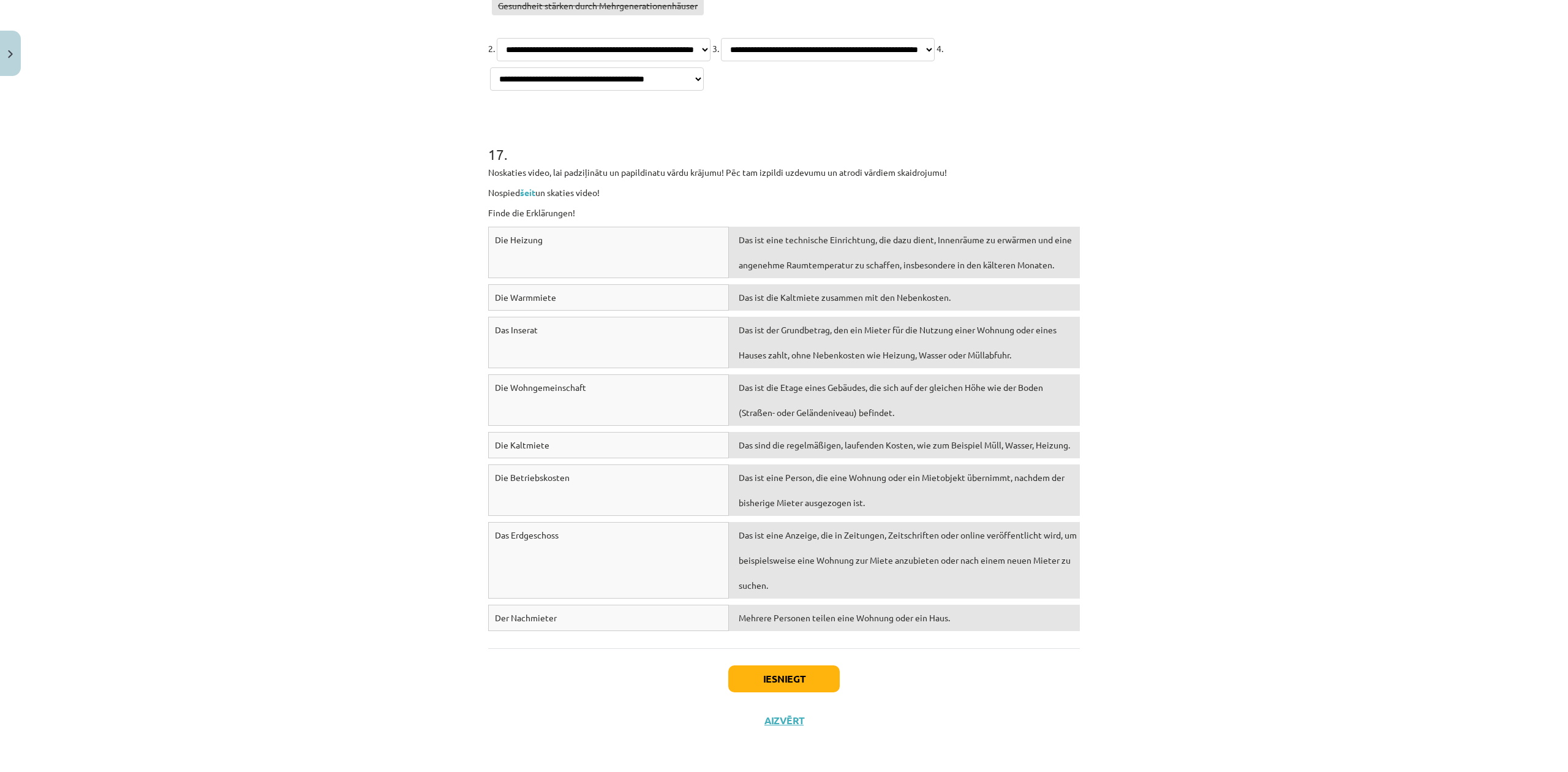
click at [944, 403] on div "Das ist die Etage eines Gebäudes, die sich auf der gleichen Höhe wie der Boden …" at bounding box center [904, 399] width 351 height 51
click at [895, 490] on div "Das ist eine Person, die eine Wohnung oder ein Mietobjekt übernimmt, nachdem de…" at bounding box center [904, 490] width 351 height 51
drag, startPoint x: 895, startPoint y: 490, endPoint x: 901, endPoint y: 359, distance: 131.1
click at [901, 359] on div "Die Heizung Das ist eine technische Einrichtung, die dazu dient, Innenräume zu …" at bounding box center [784, 432] width 592 height 410
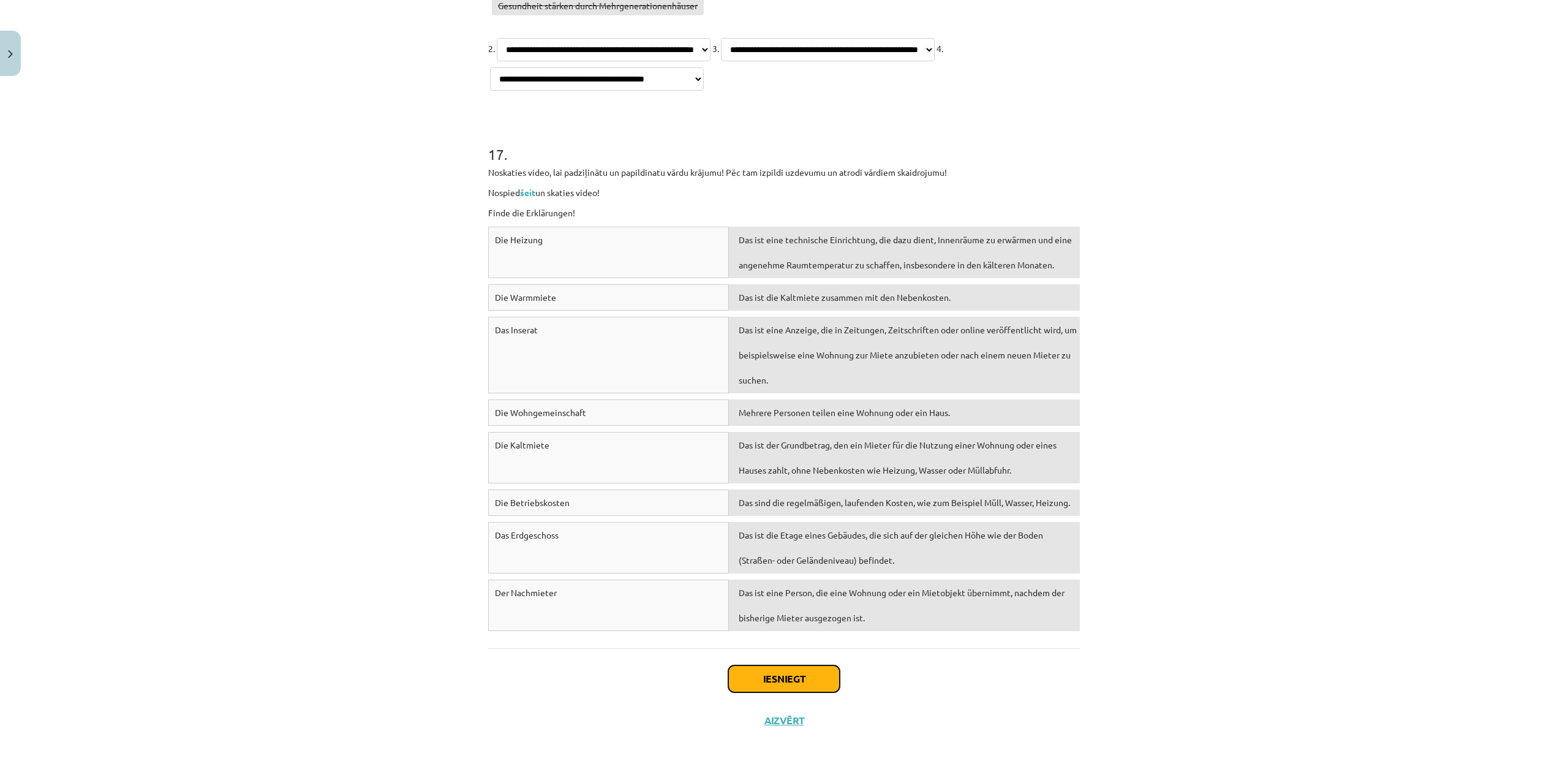
click at [787, 642] on button "Iesniegt" at bounding box center [784, 679] width 112 height 27
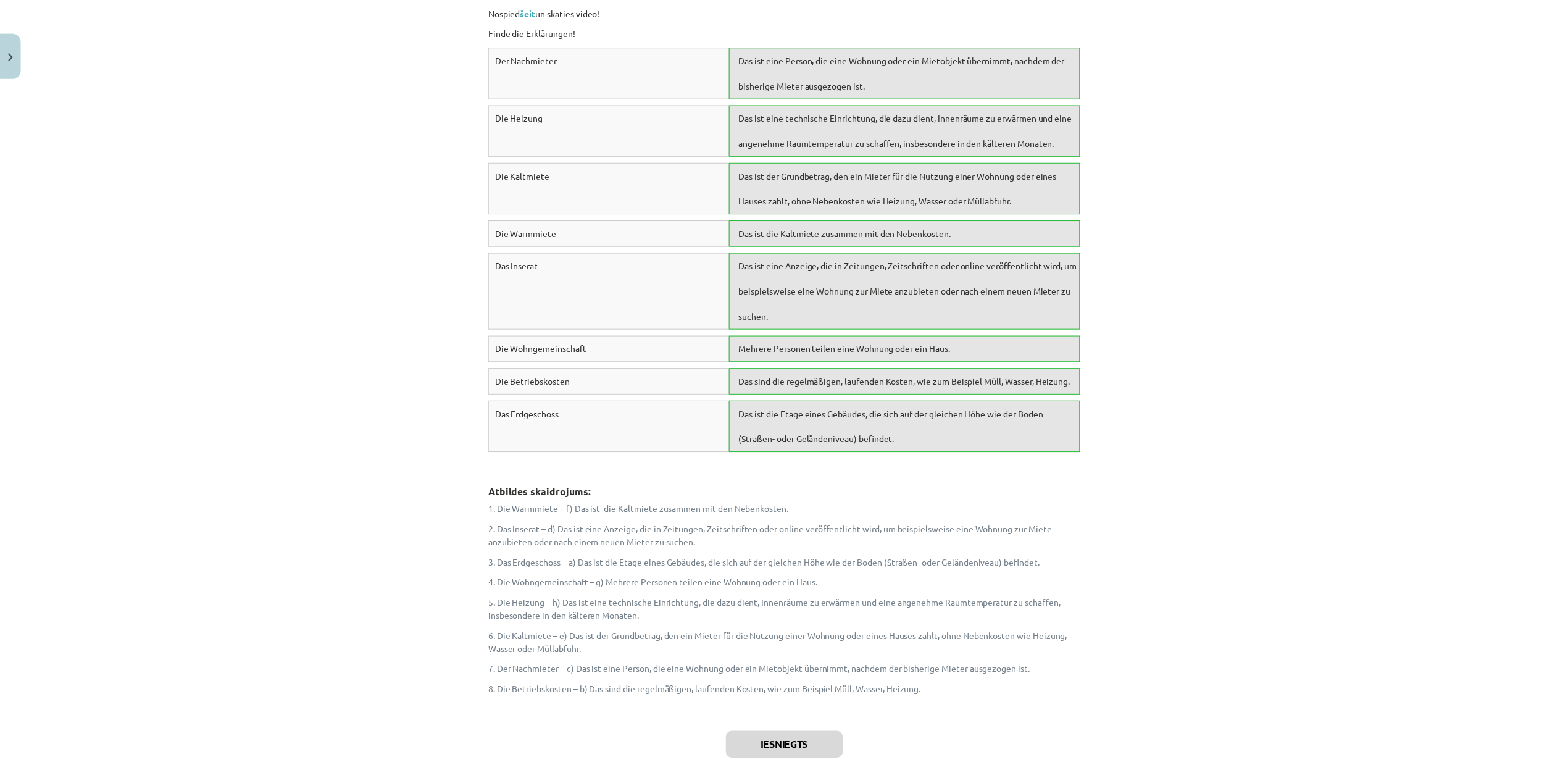
scroll to position [5733, 0]
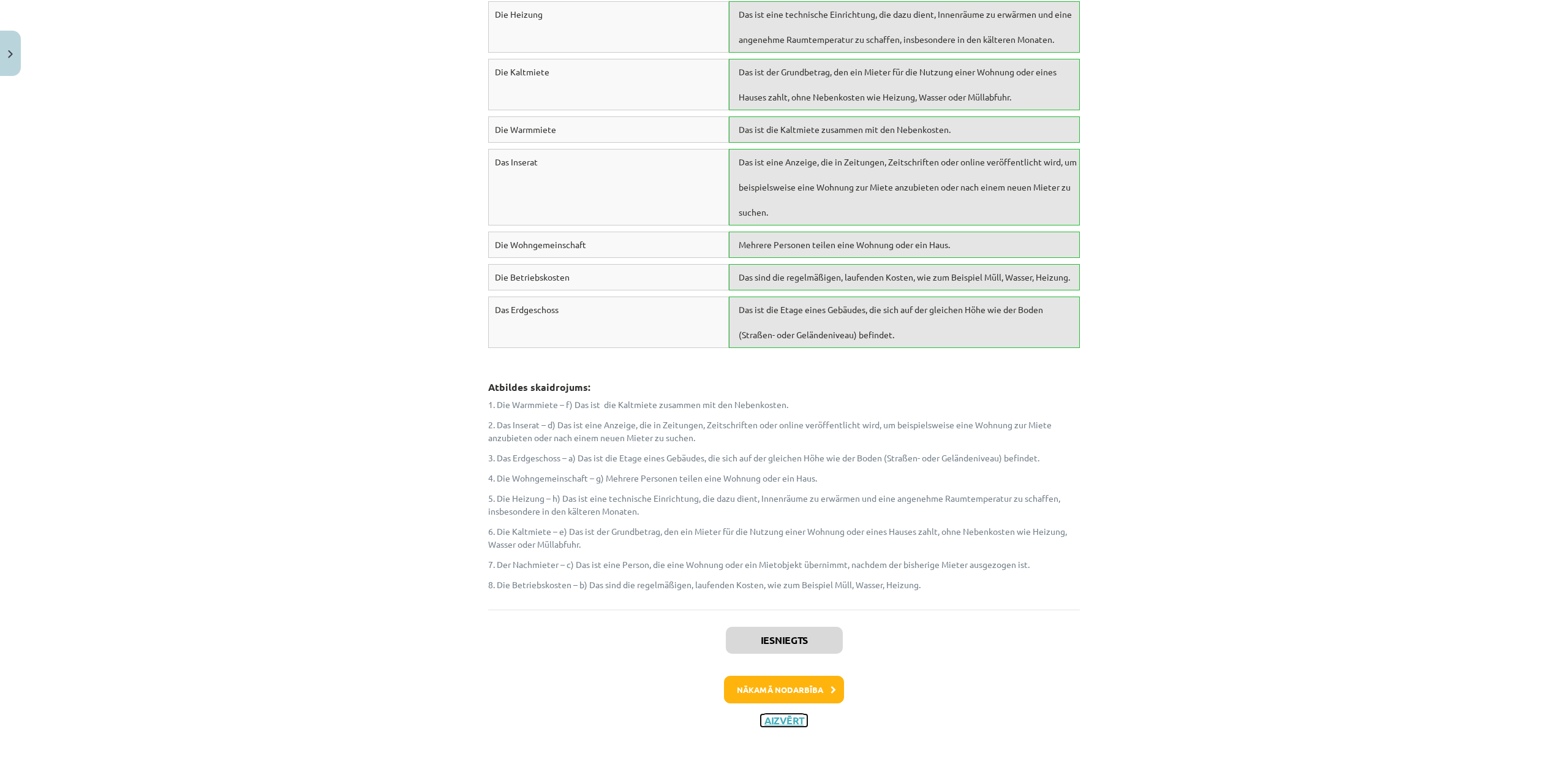
click at [777, 642] on button "Aizvērt" at bounding box center [784, 720] width 47 height 13
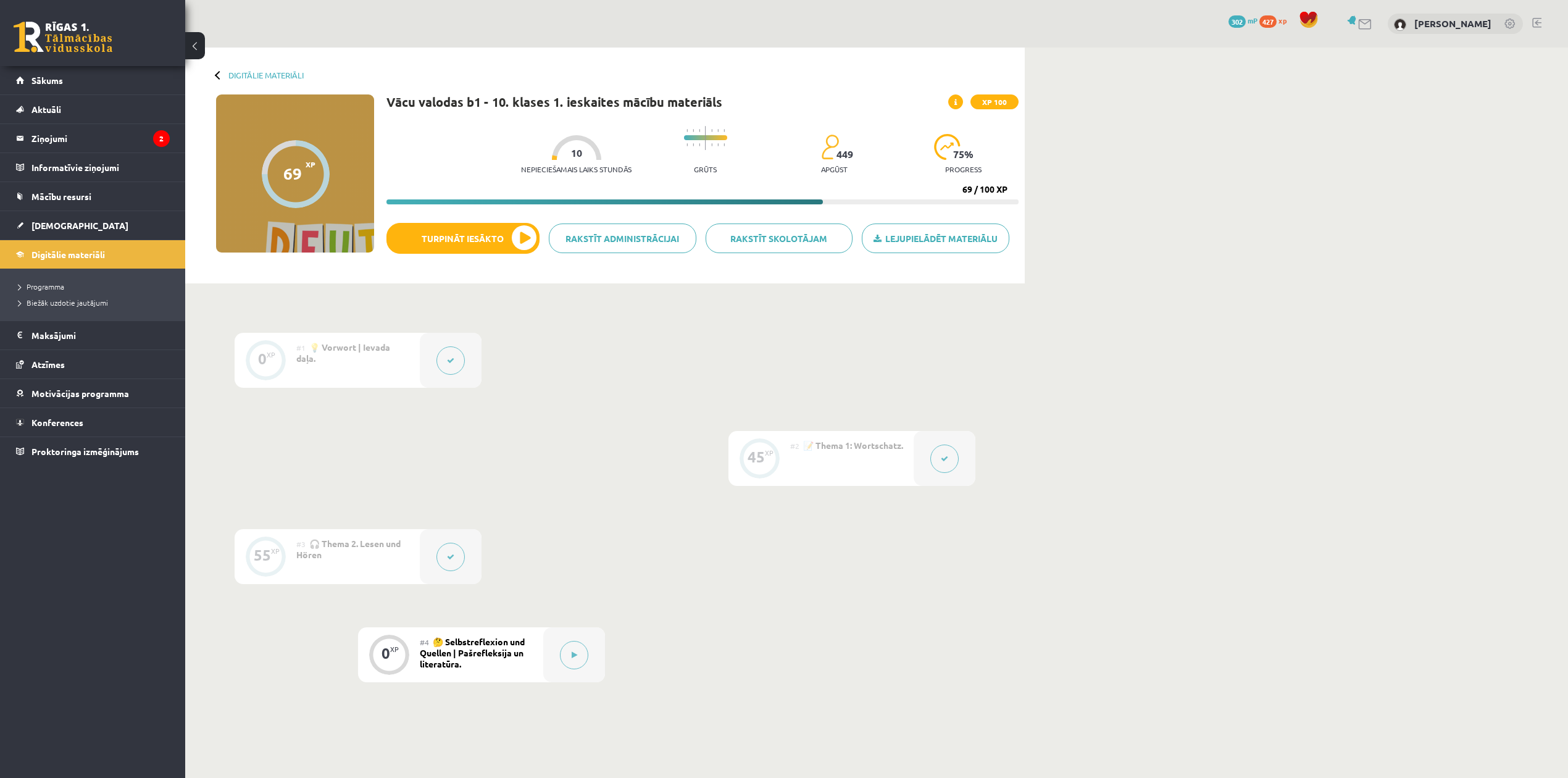
drag, startPoint x: 958, startPoint y: 204, endPoint x: 972, endPoint y: 206, distance: 14.1
click at [971, 208] on div "Vācu valodas b1 - 10. klases 1. ieskaites mācību materiāls XP 100 Nepieciešamai…" at bounding box center [702, 186] width 632 height 183
click at [1065, 270] on div "Digitālie materiāli 69 XP XP 100 69 / 100 XP Vācu valodas b1 - 10. klases 1. ie…" at bounding box center [876, 411] width 1382 height 727
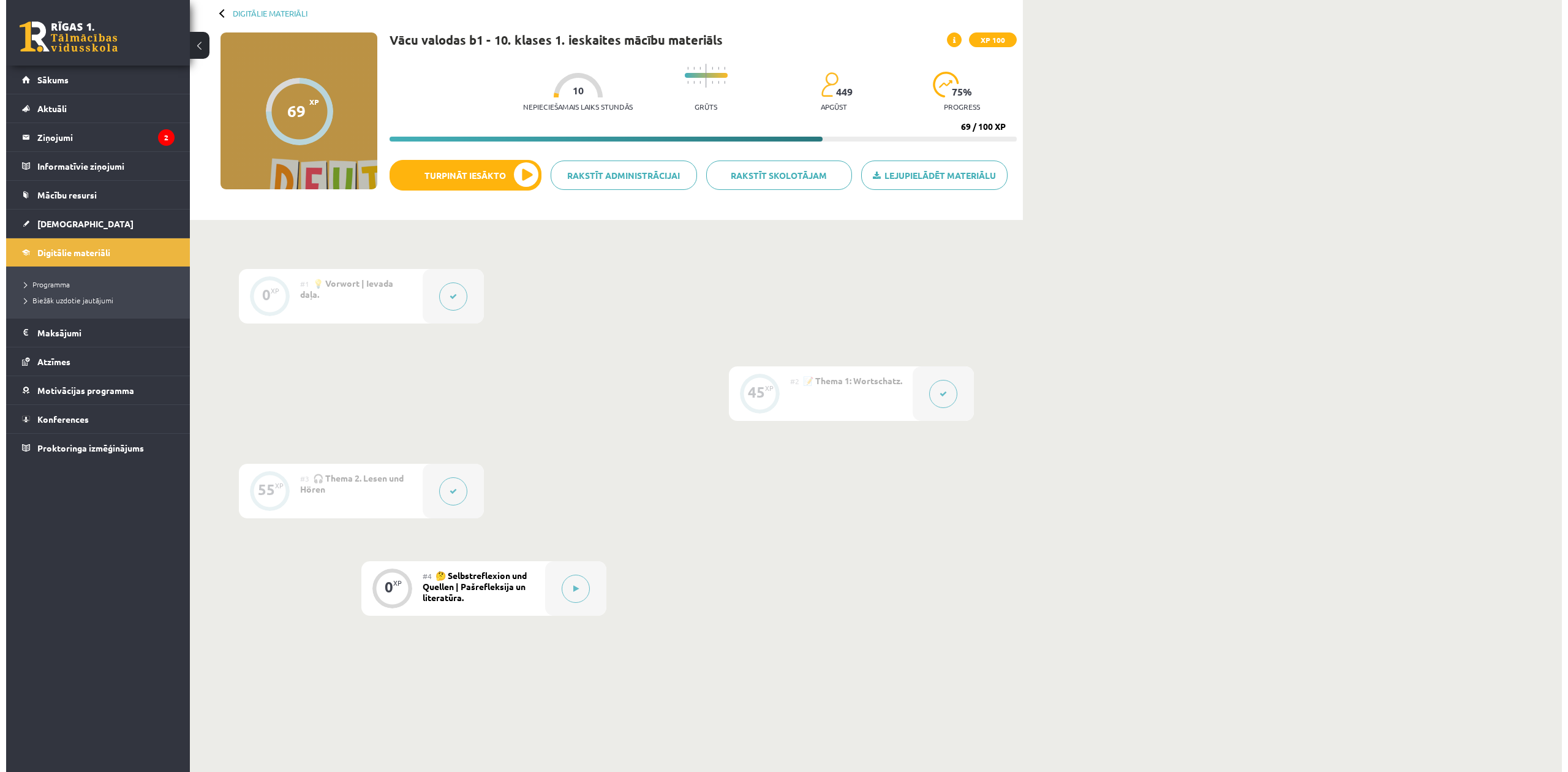
scroll to position [119, 0]
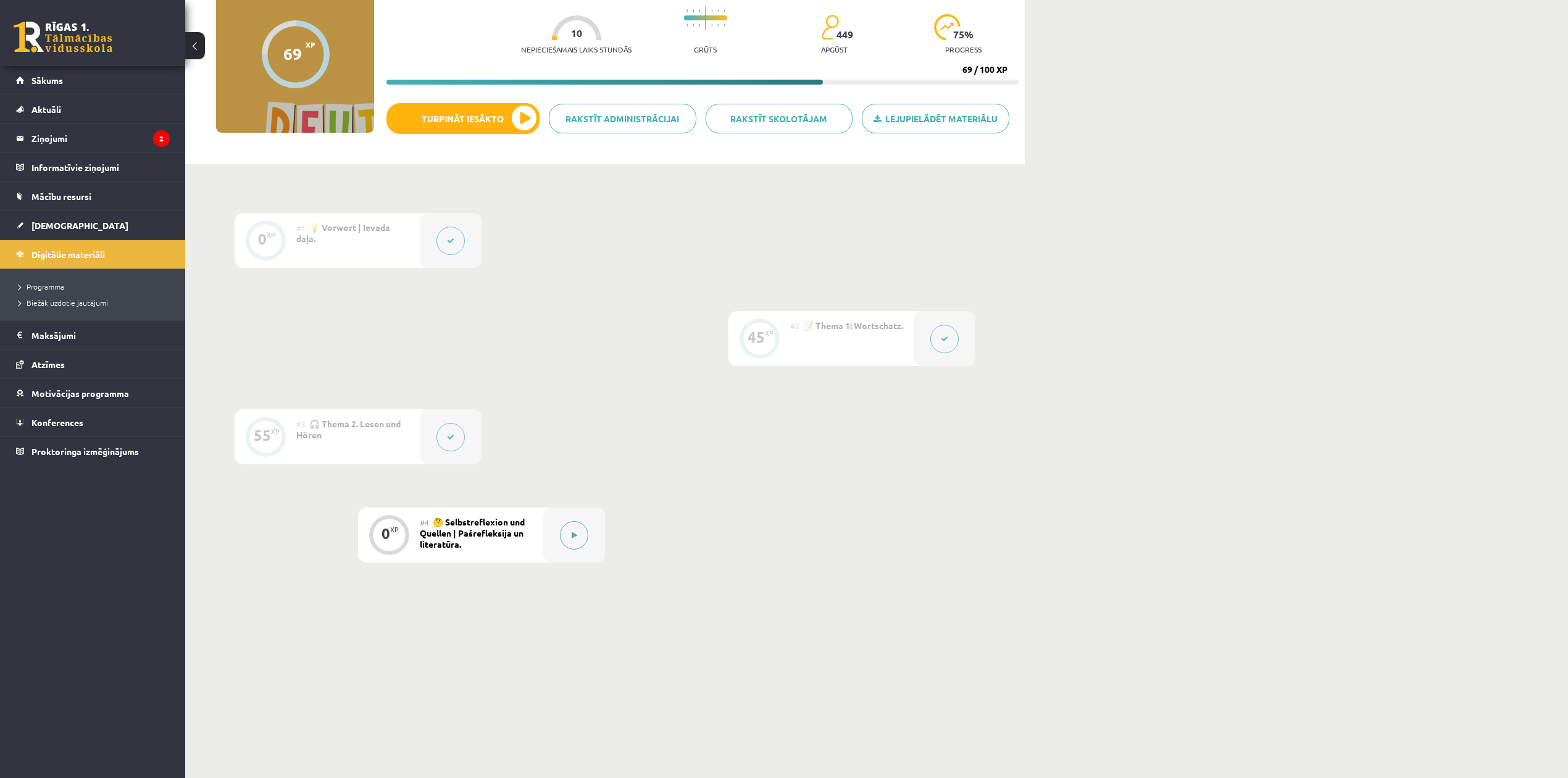
click at [578, 541] on button at bounding box center [574, 535] width 28 height 28
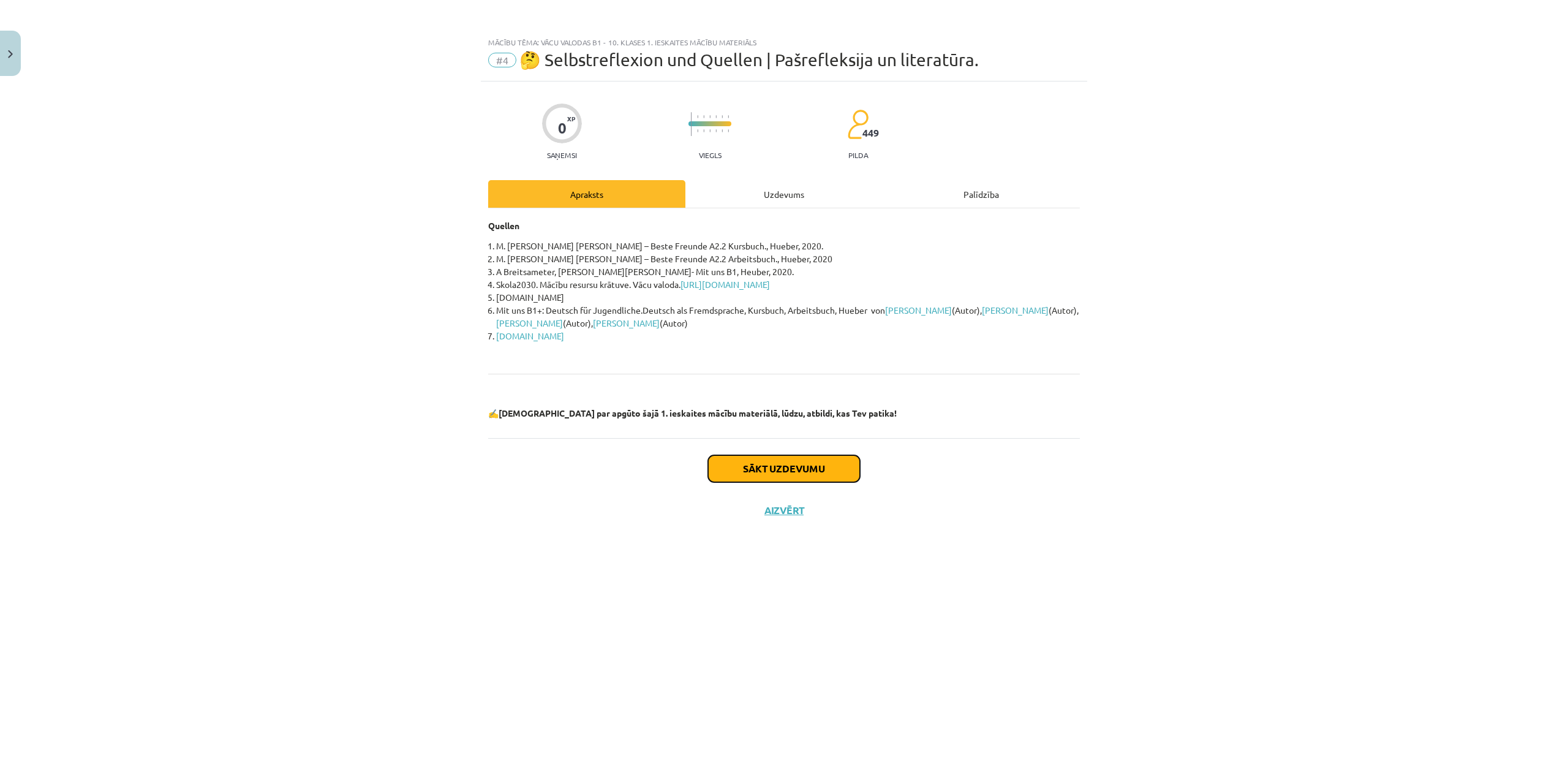
click at [790, 470] on button "Sākt uzdevumu" at bounding box center [784, 468] width 152 height 27
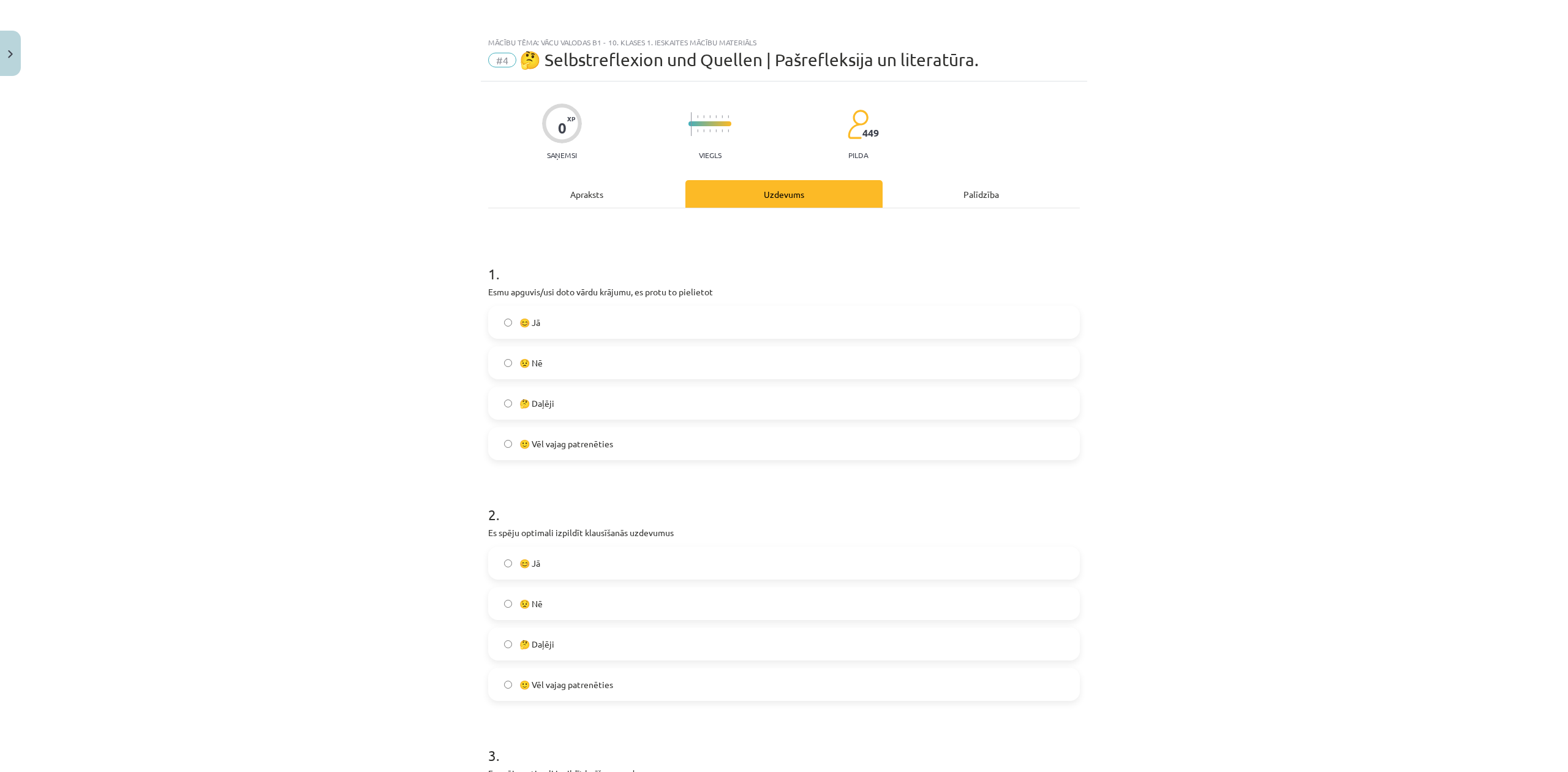
click at [598, 402] on label "🤔 Daļēji" at bounding box center [784, 402] width 590 height 30
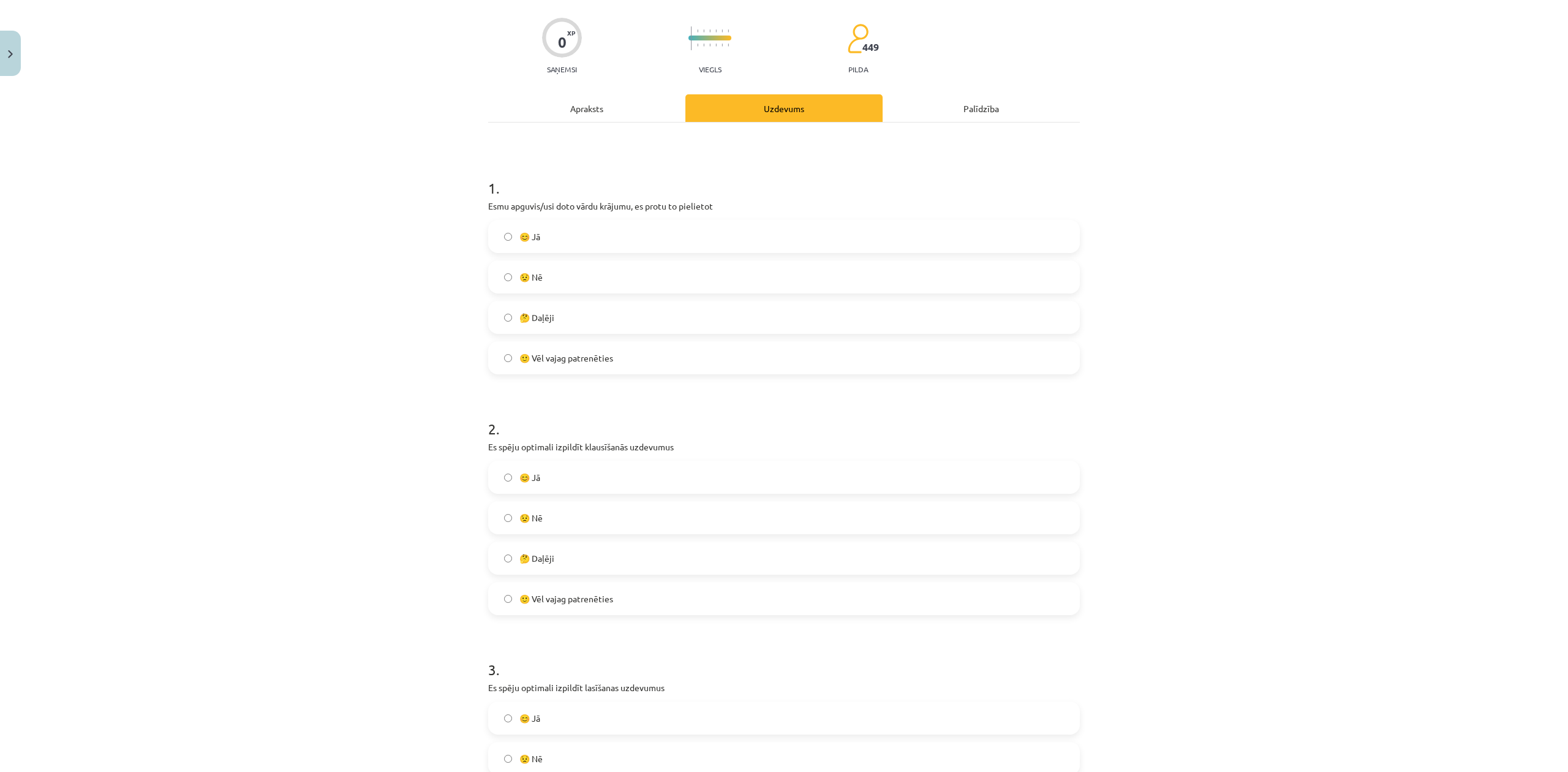
scroll to position [245, 0]
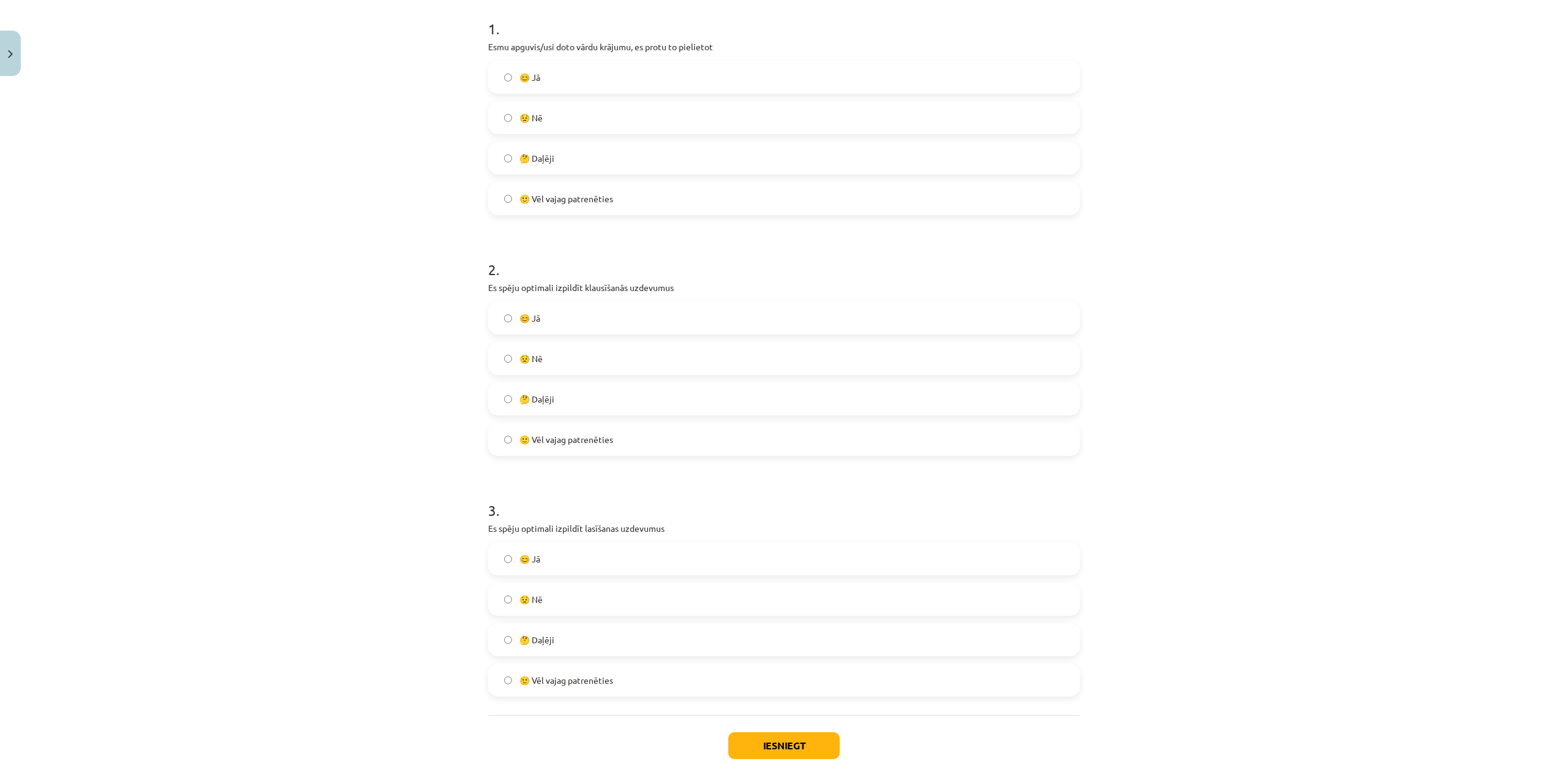
click at [561, 442] on span "🙂 Vēl vajag patrenēties" at bounding box center [566, 439] width 94 height 13
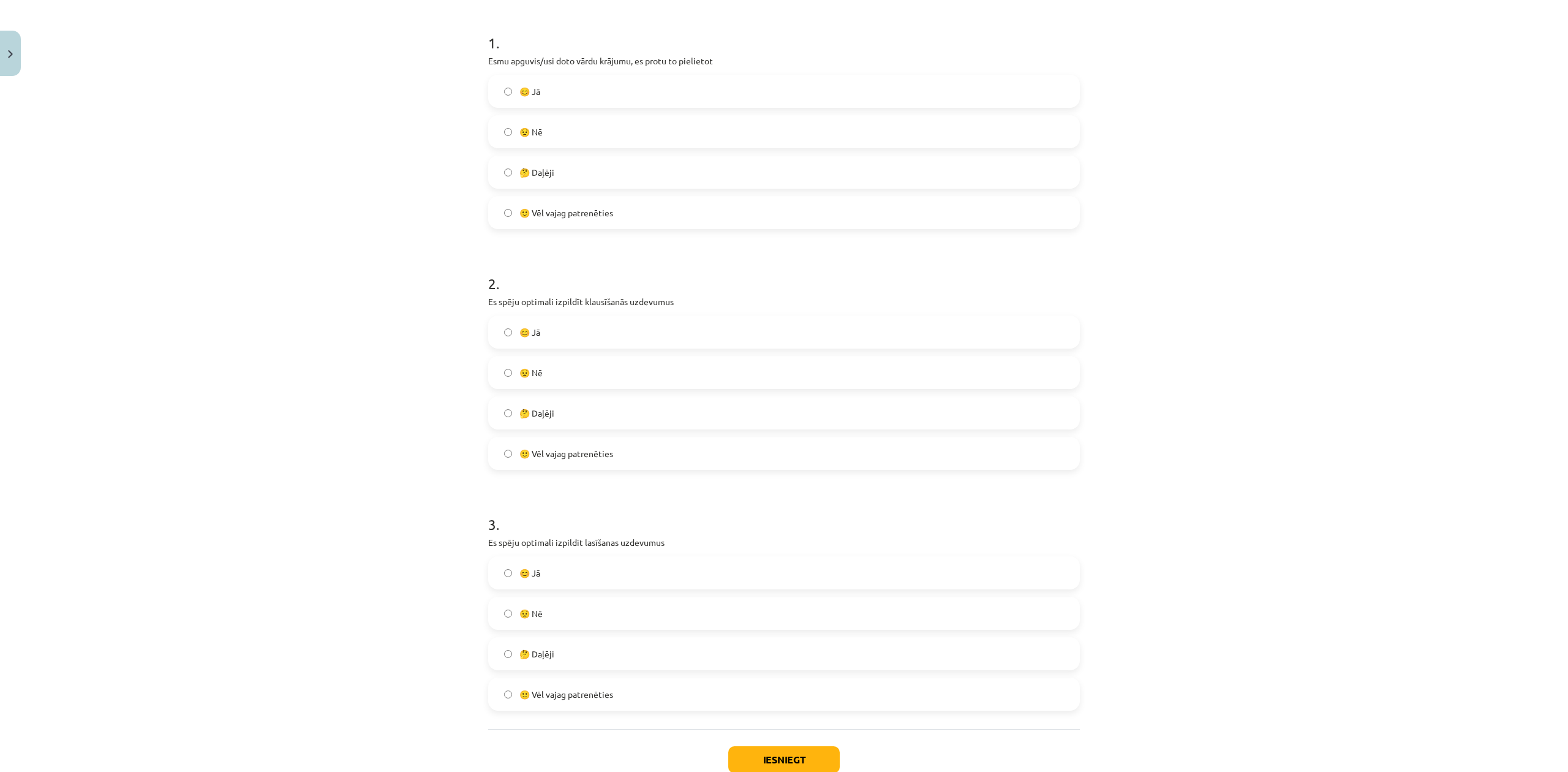
scroll to position [313, 0]
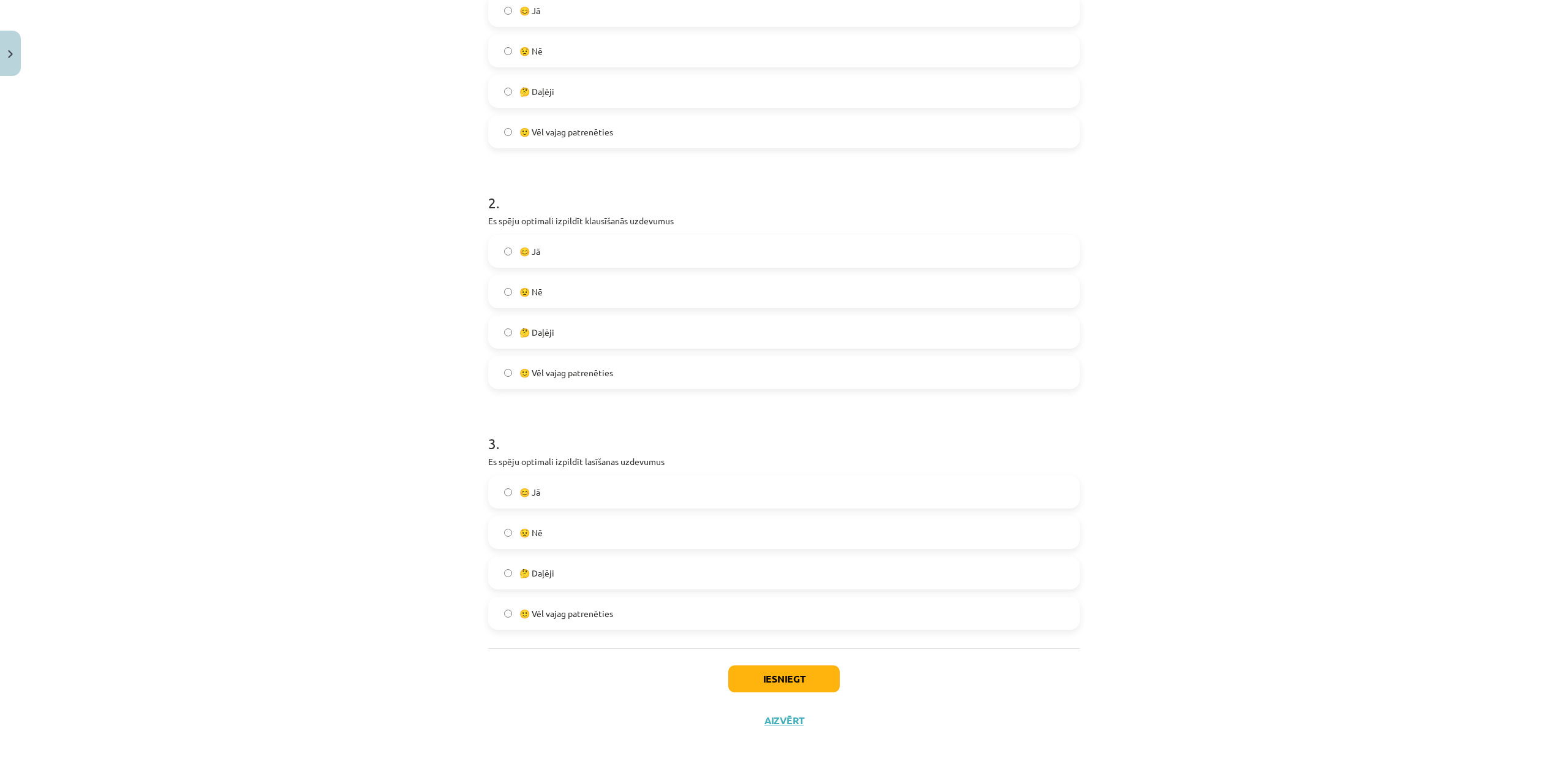
click at [593, 608] on span "🙂 Vēl vajag patrenēties" at bounding box center [566, 613] width 94 height 13
click at [774, 642] on button "Iesniegt" at bounding box center [784, 679] width 112 height 27
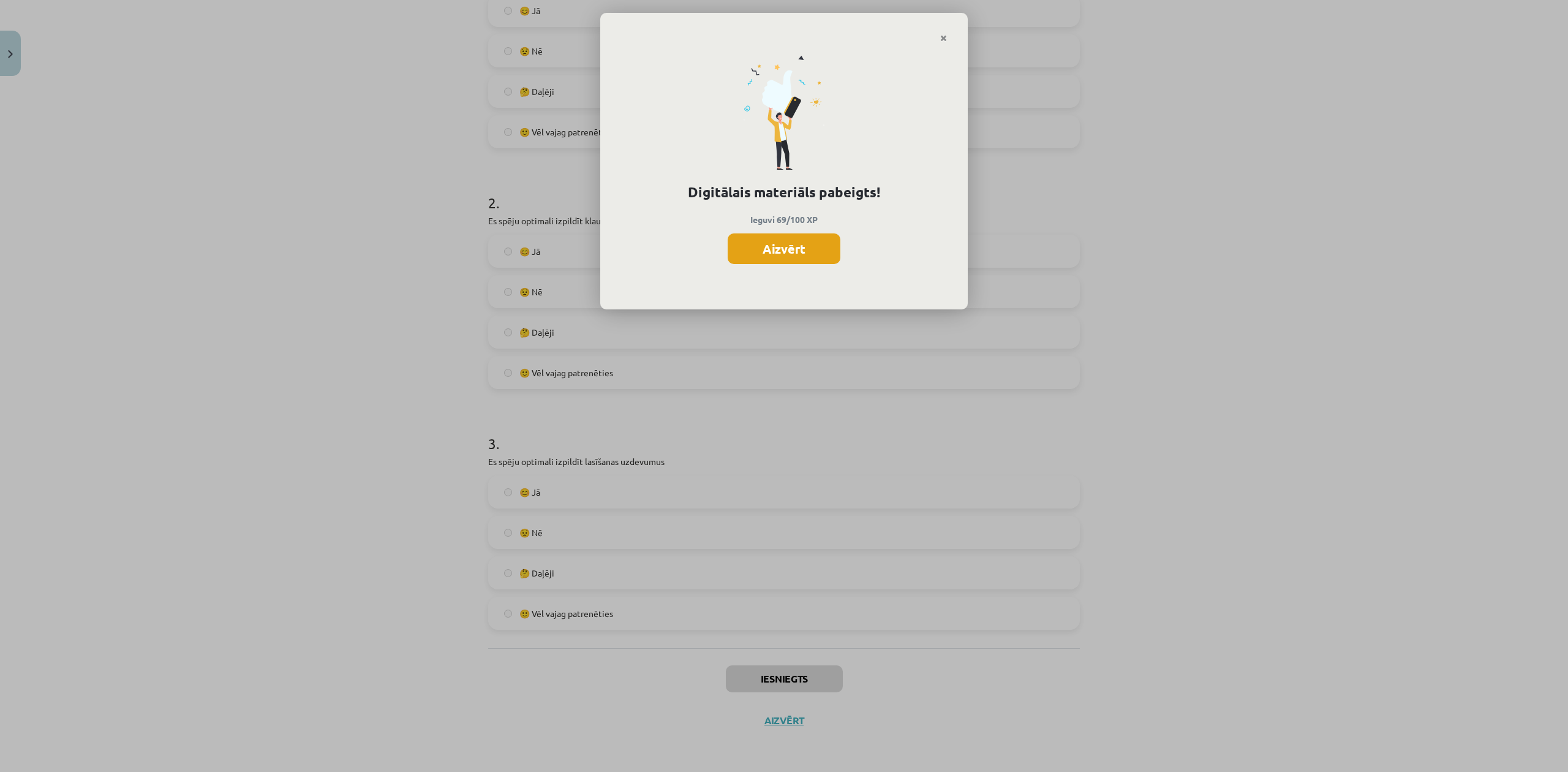
click at [787, 250] on button "Aizvērt" at bounding box center [784, 248] width 113 height 30
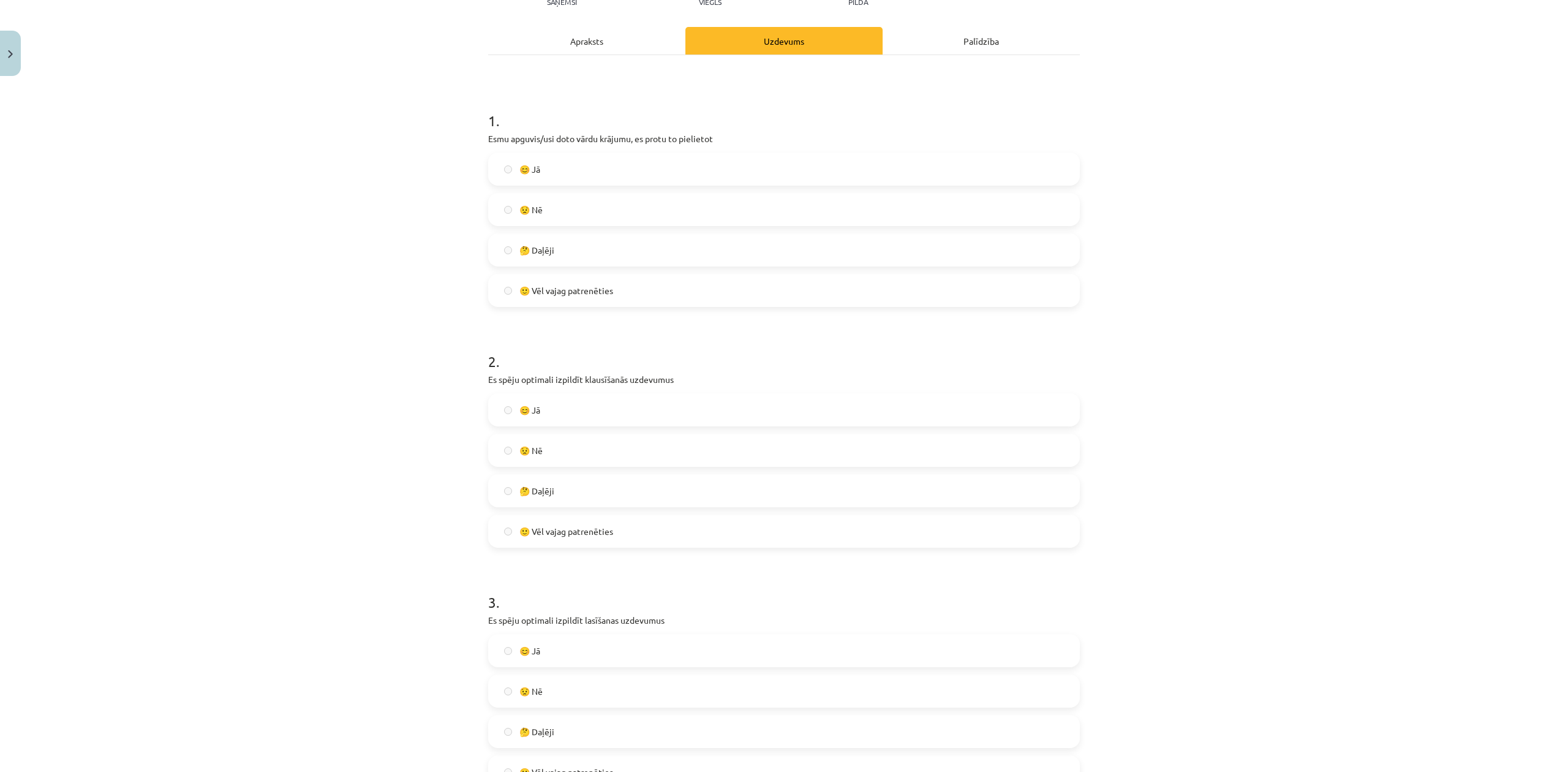
scroll to position [0, 0]
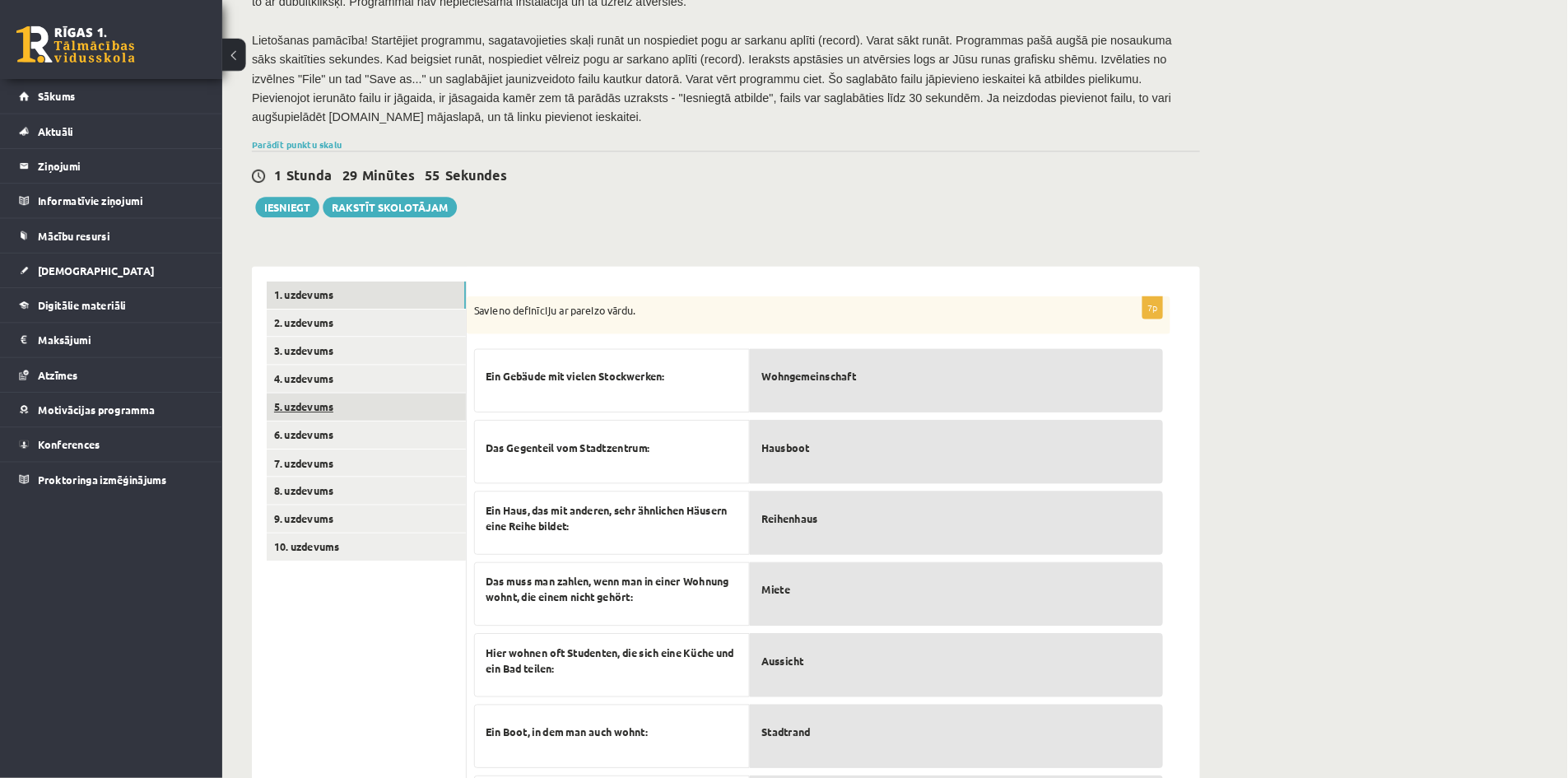
scroll to position [240, 0]
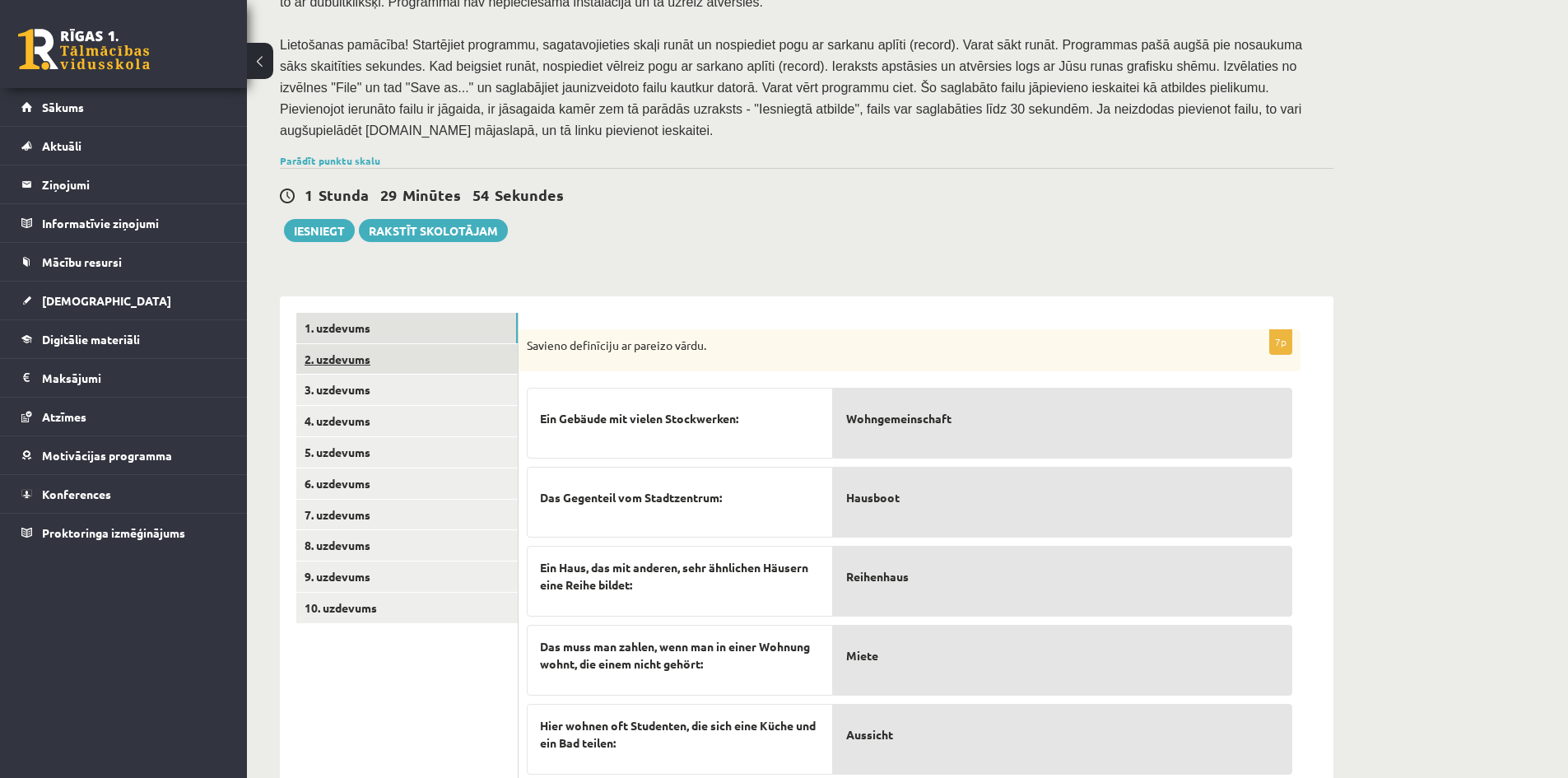
click at [356, 350] on link "2. uzdevums" at bounding box center [407, 360] width 221 height 31
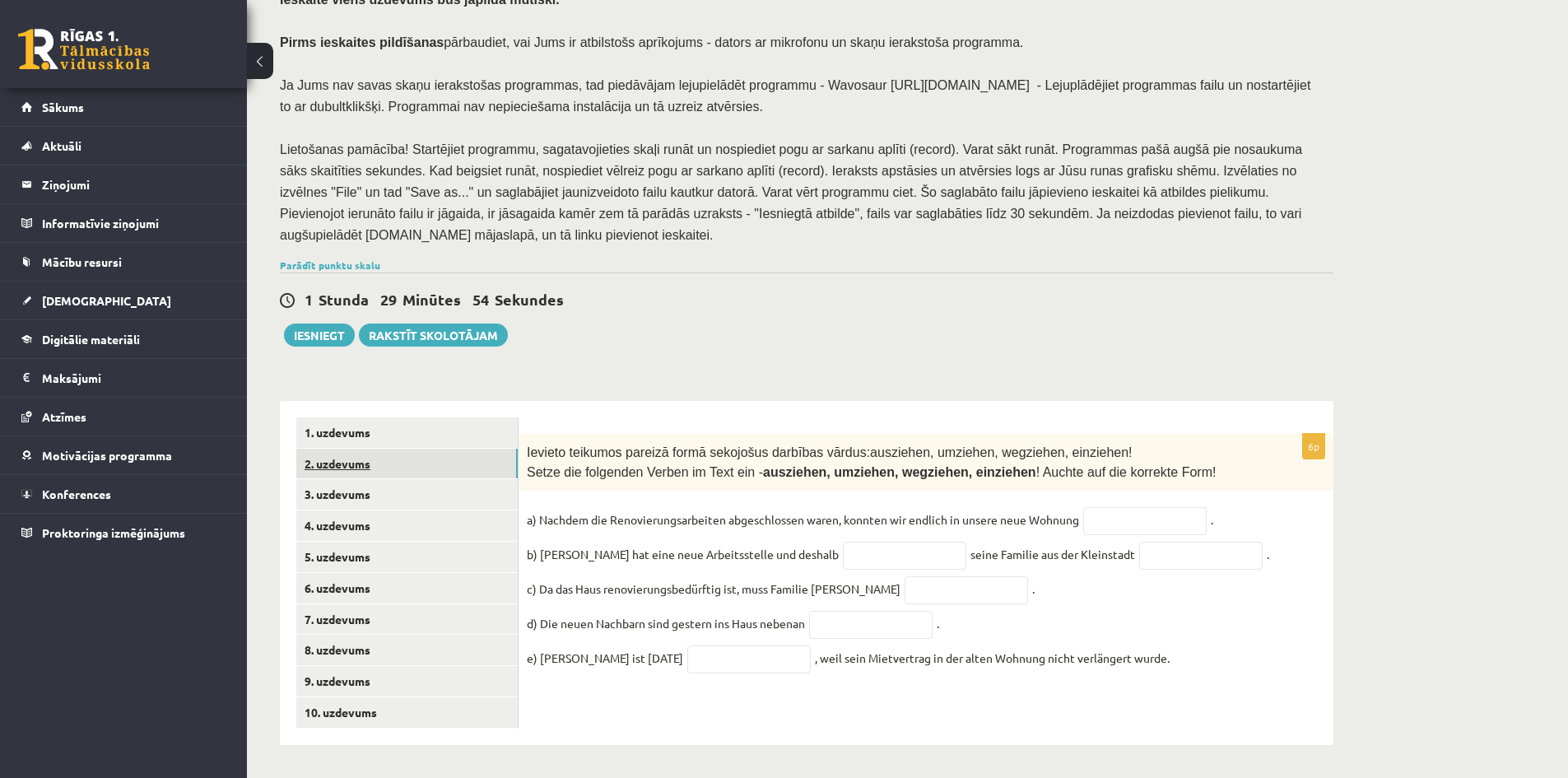
scroll to position [127, 0]
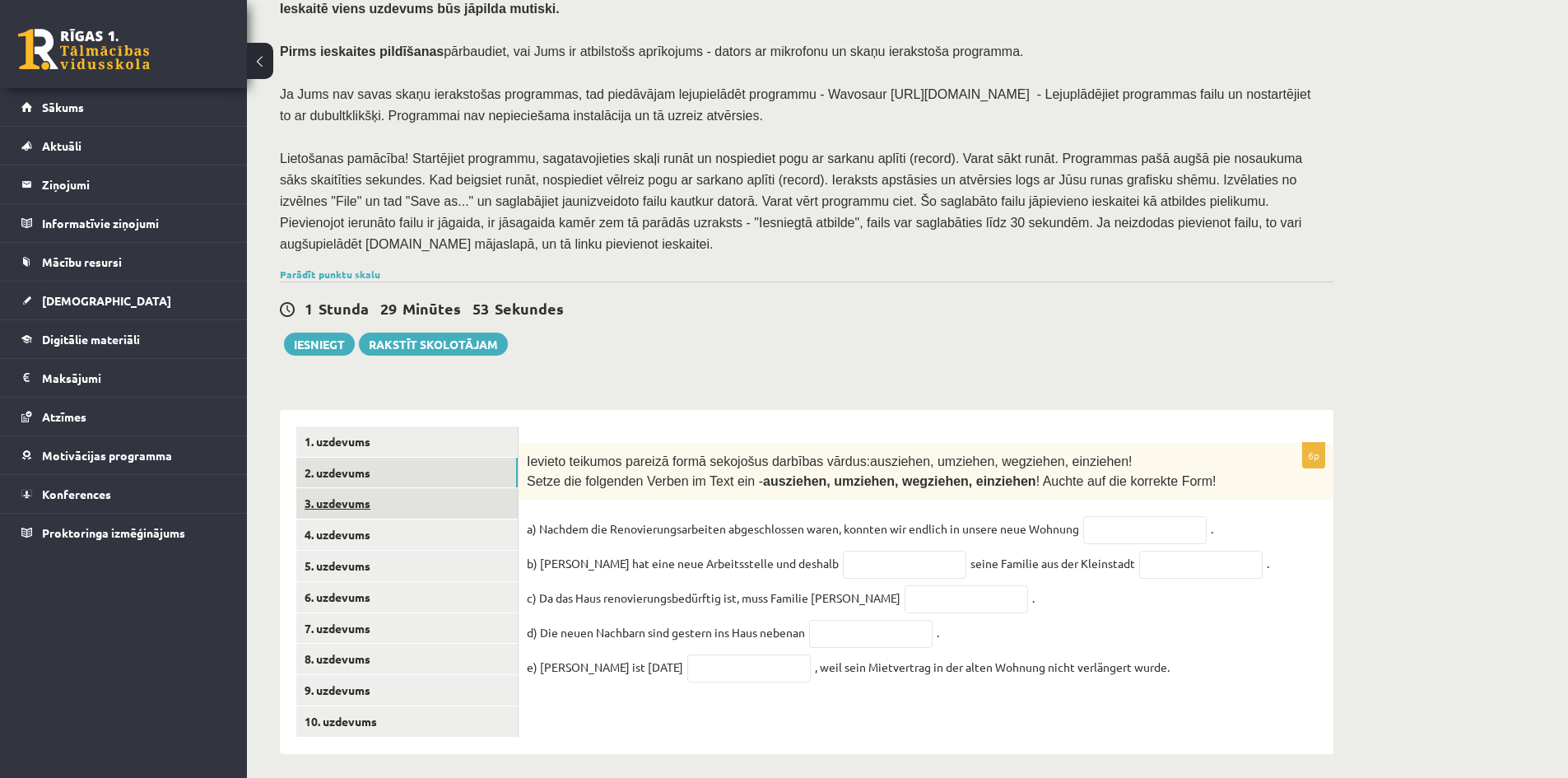
click at [354, 488] on link "3. uzdevums" at bounding box center [407, 503] width 221 height 31
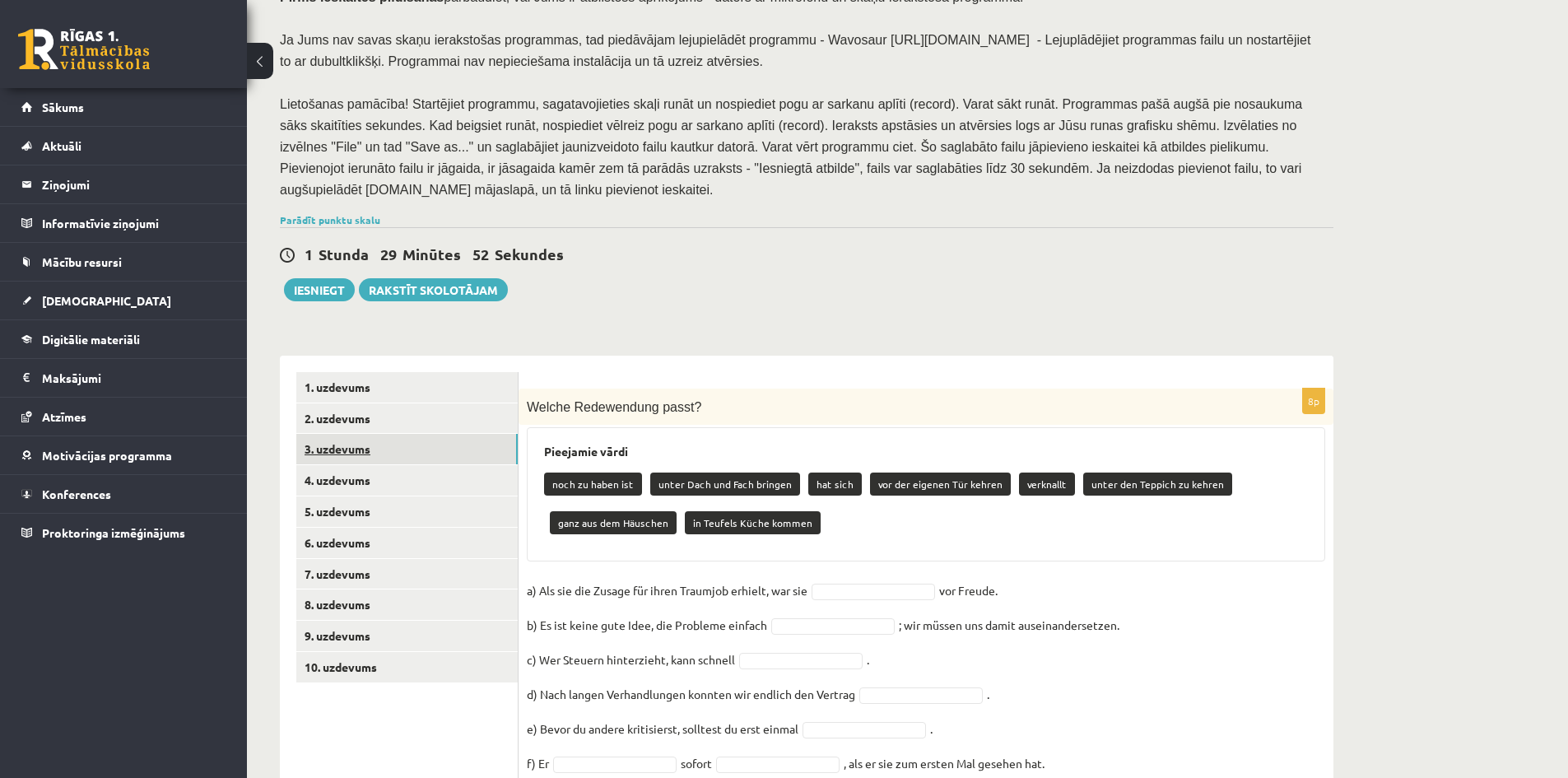
scroll to position [270, 0]
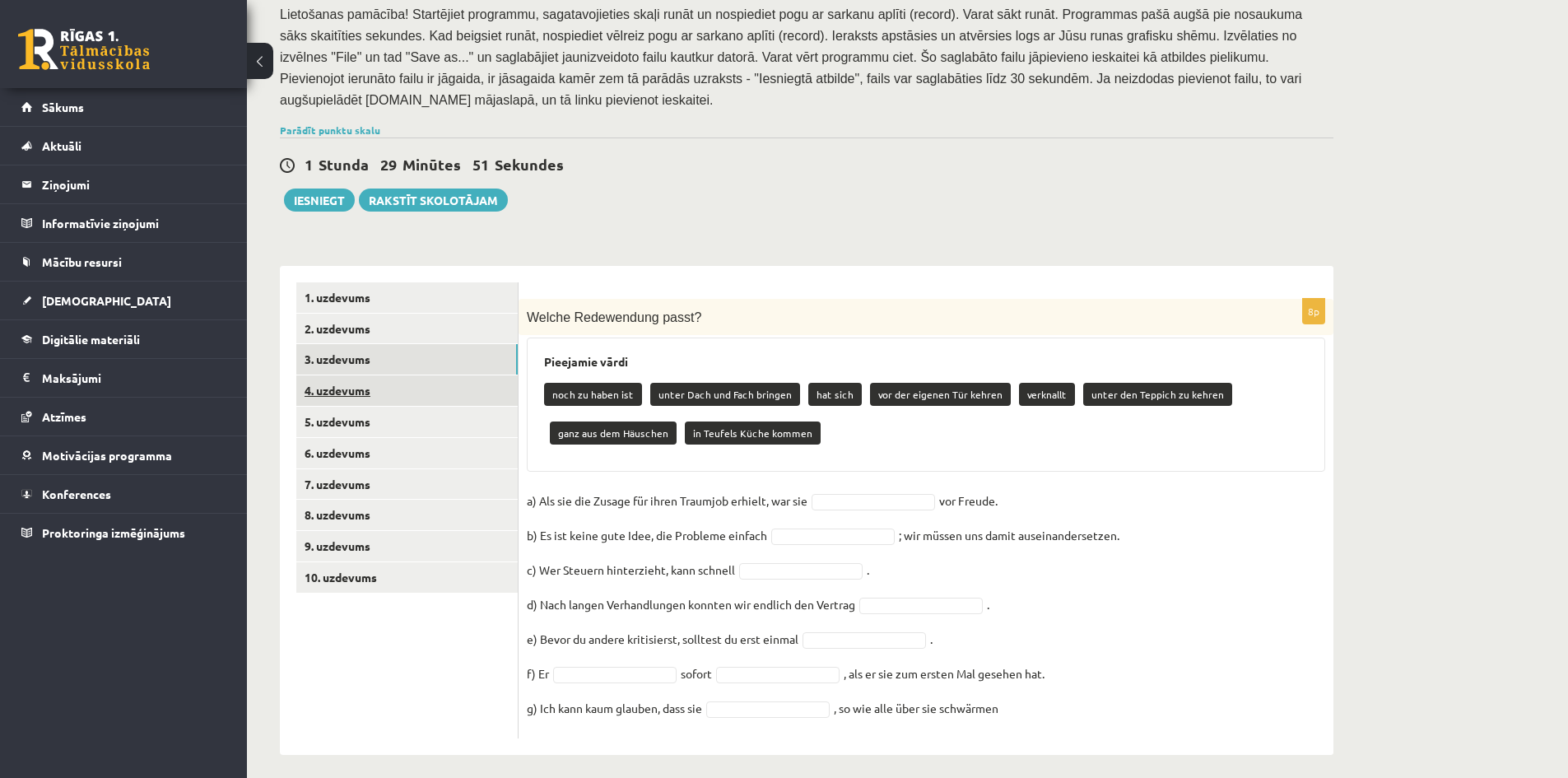
click at [324, 390] on link "4. uzdevums" at bounding box center [407, 390] width 221 height 31
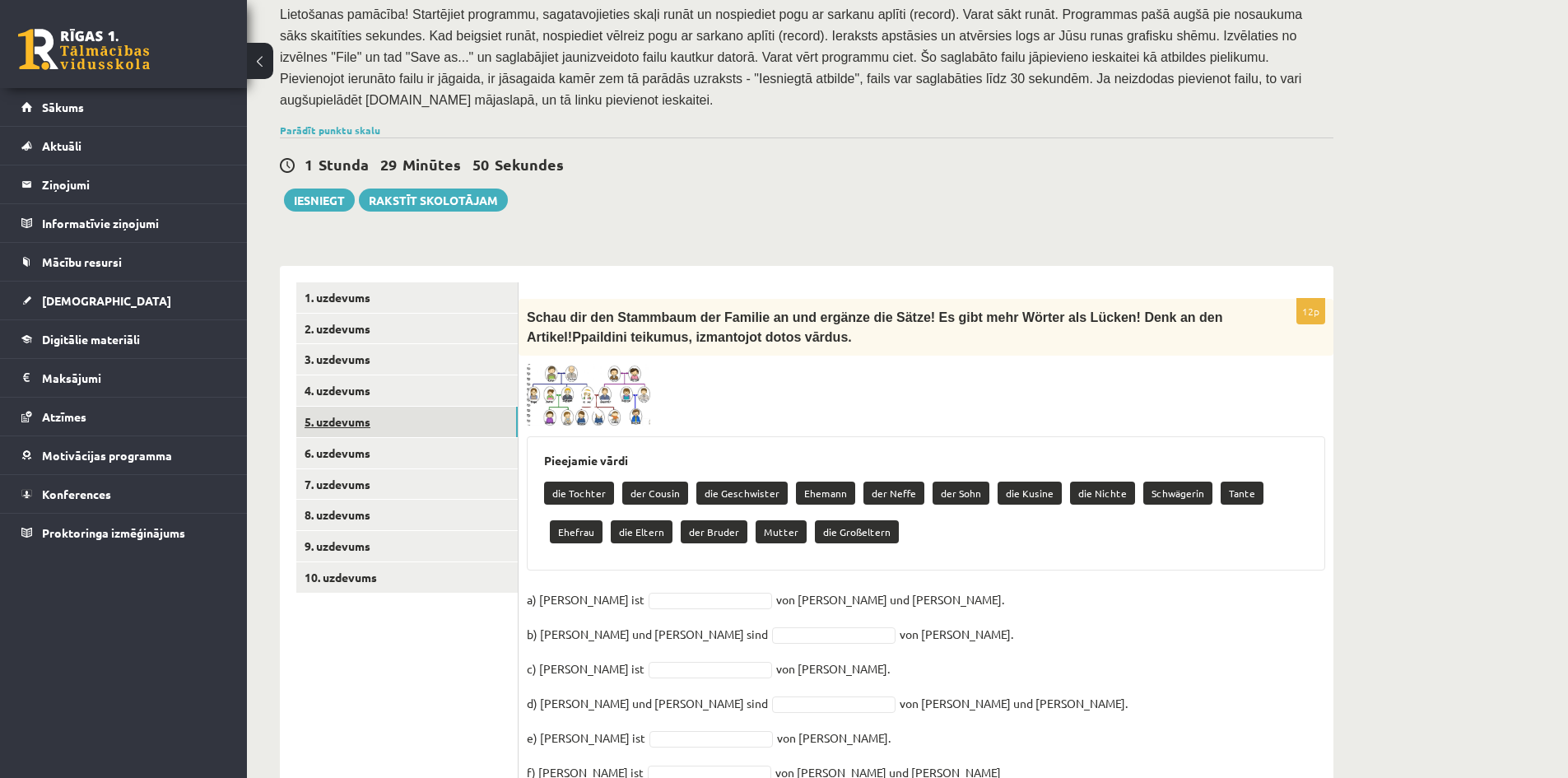
click at [346, 414] on link "5. uzdevums" at bounding box center [407, 422] width 221 height 31
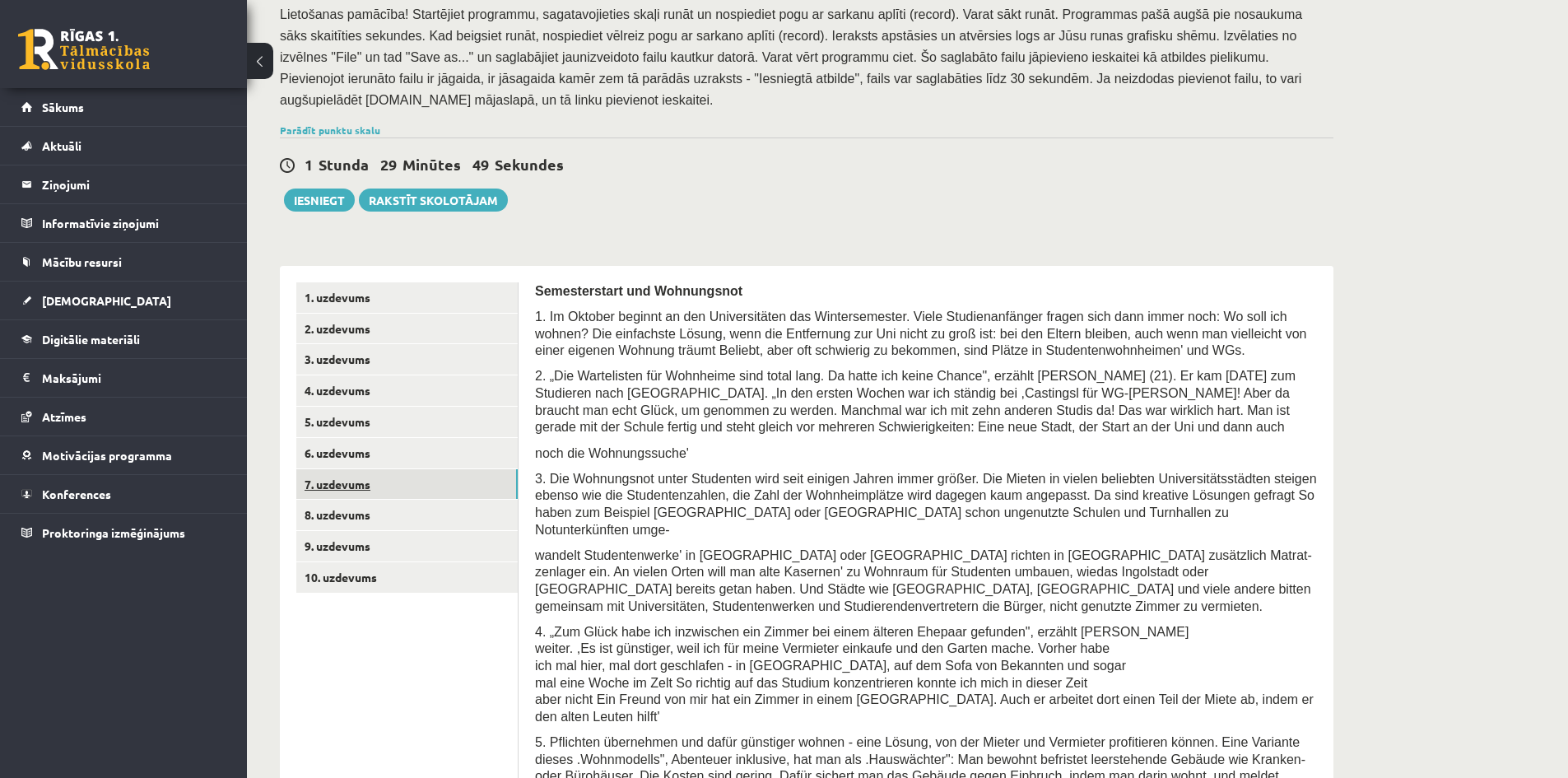
click at [360, 469] on link "7. uzdevums" at bounding box center [407, 484] width 221 height 31
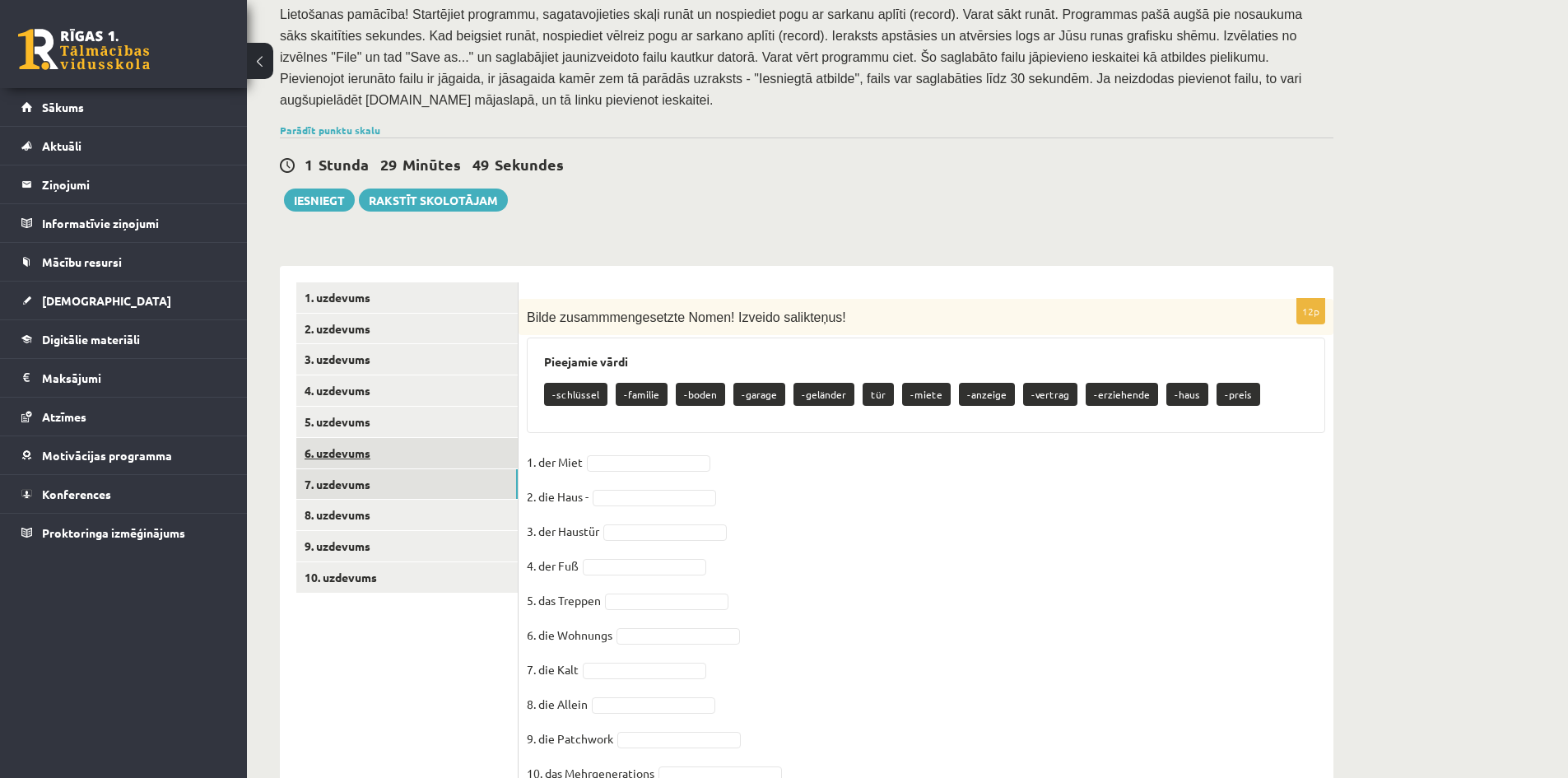
click at [350, 441] on link "6. uzdevums" at bounding box center [407, 453] width 221 height 31
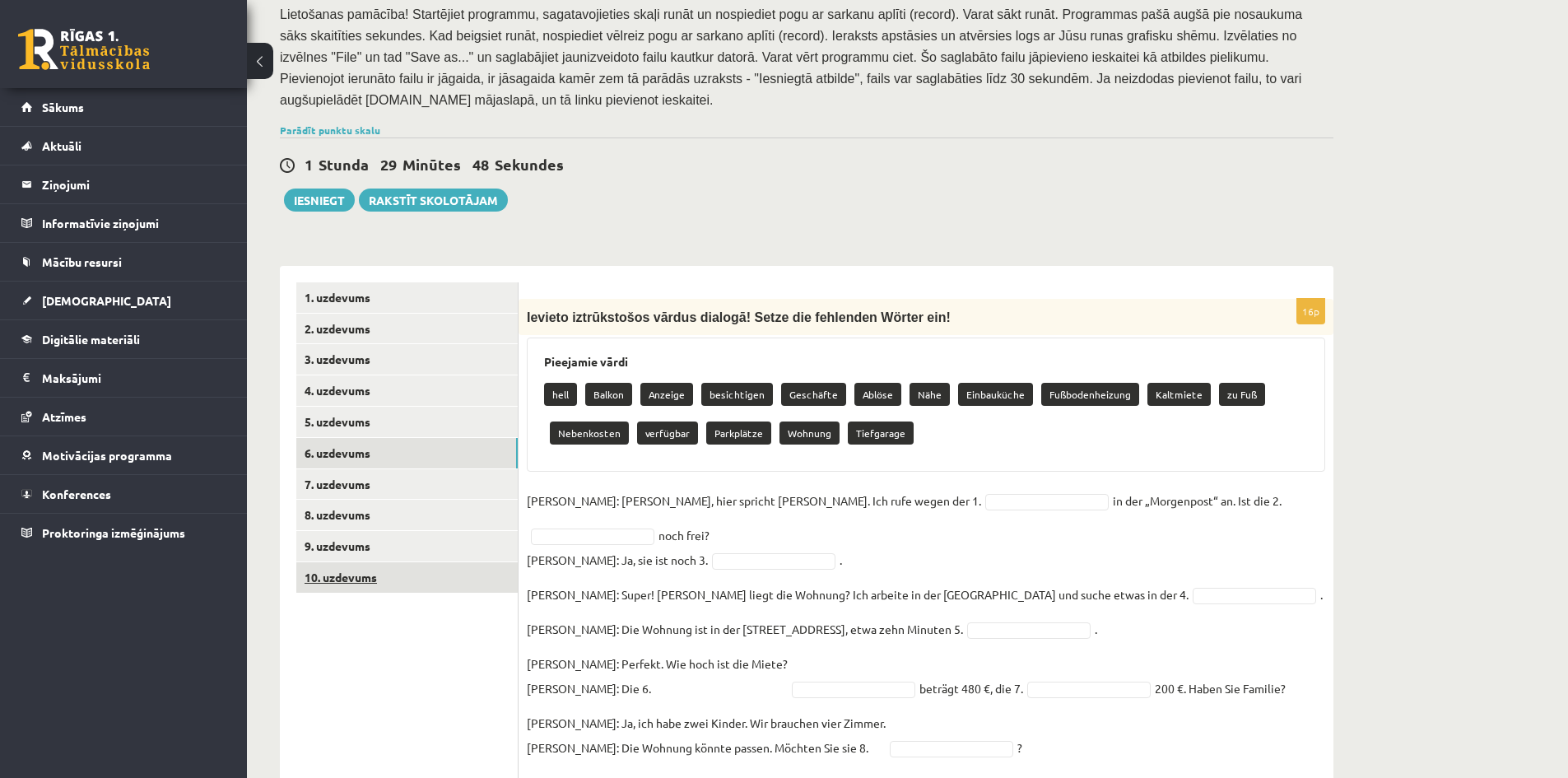
click at [339, 563] on link "10. uzdevums" at bounding box center [407, 578] width 221 height 31
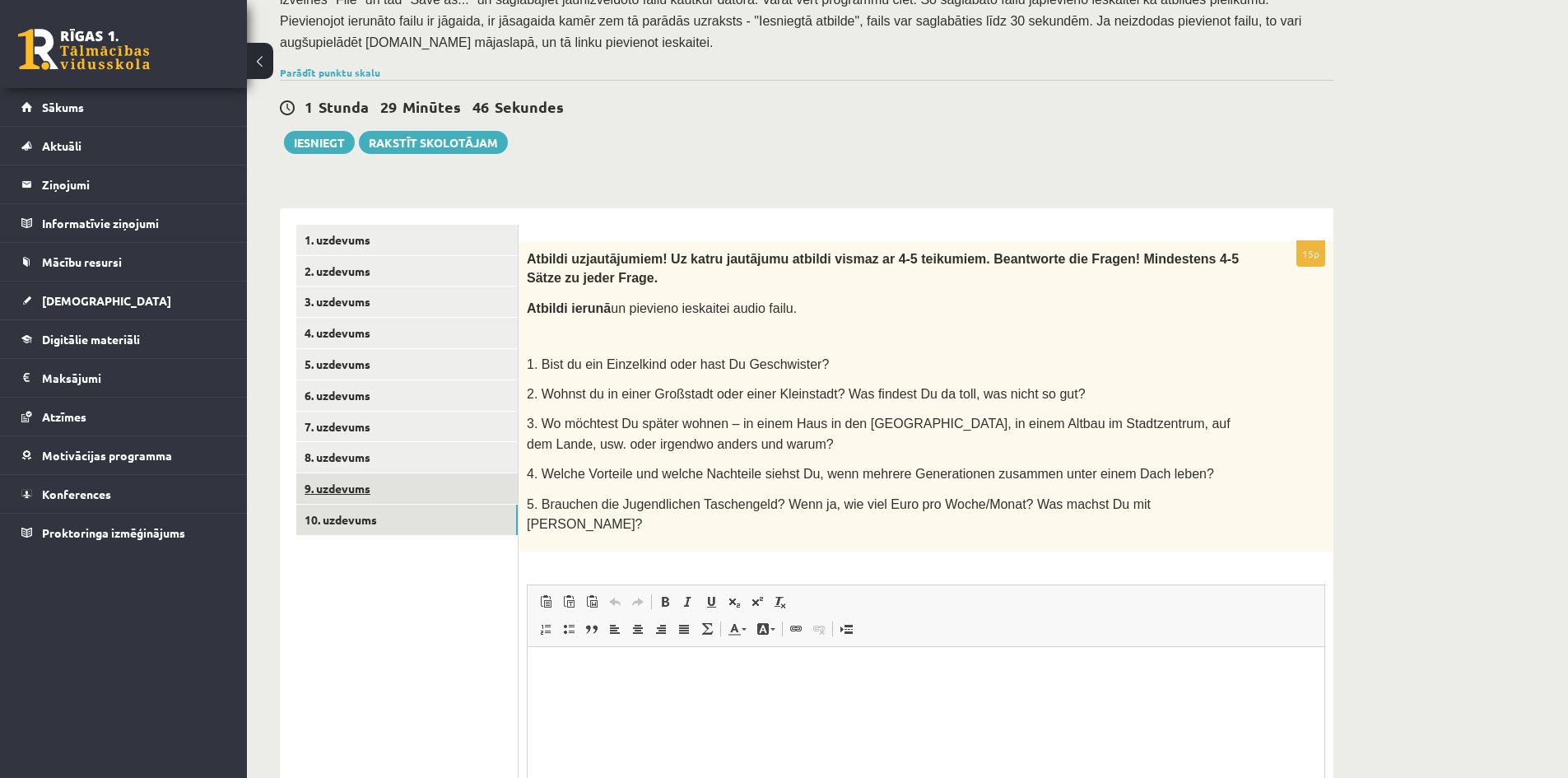
scroll to position [0, 0]
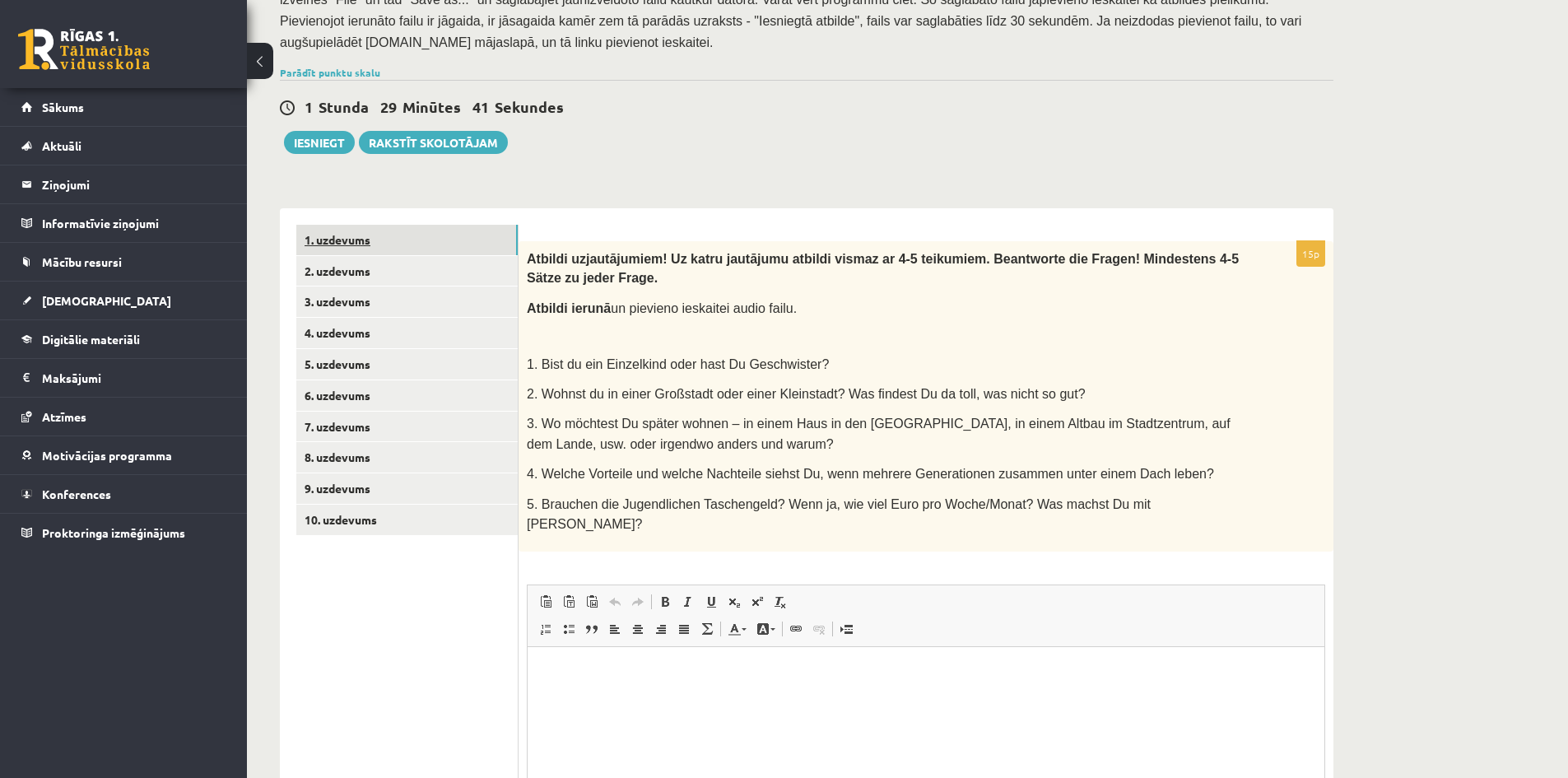
click at [350, 231] on link "1. uzdevums" at bounding box center [407, 240] width 221 height 31
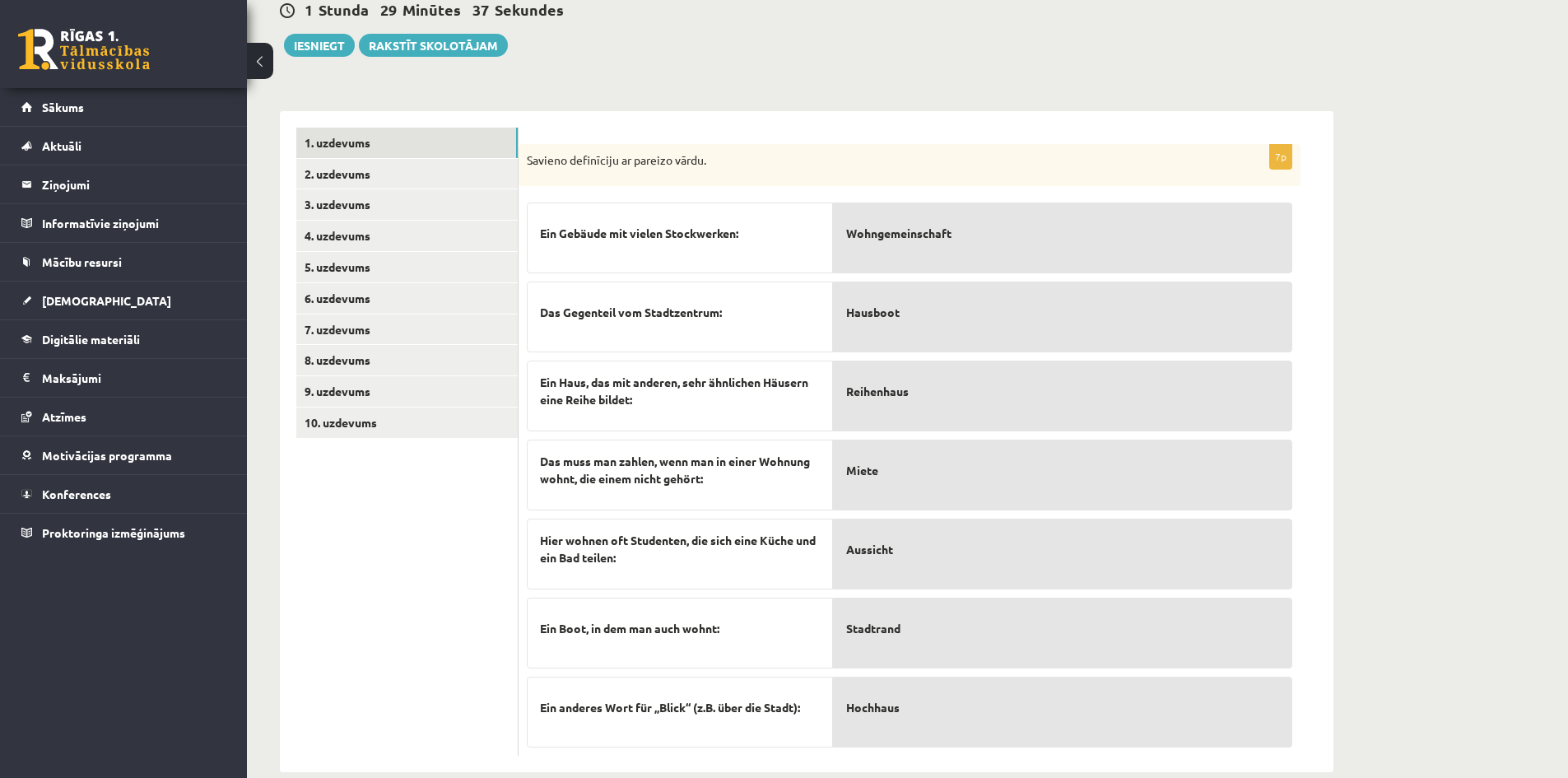
scroll to position [444, 0]
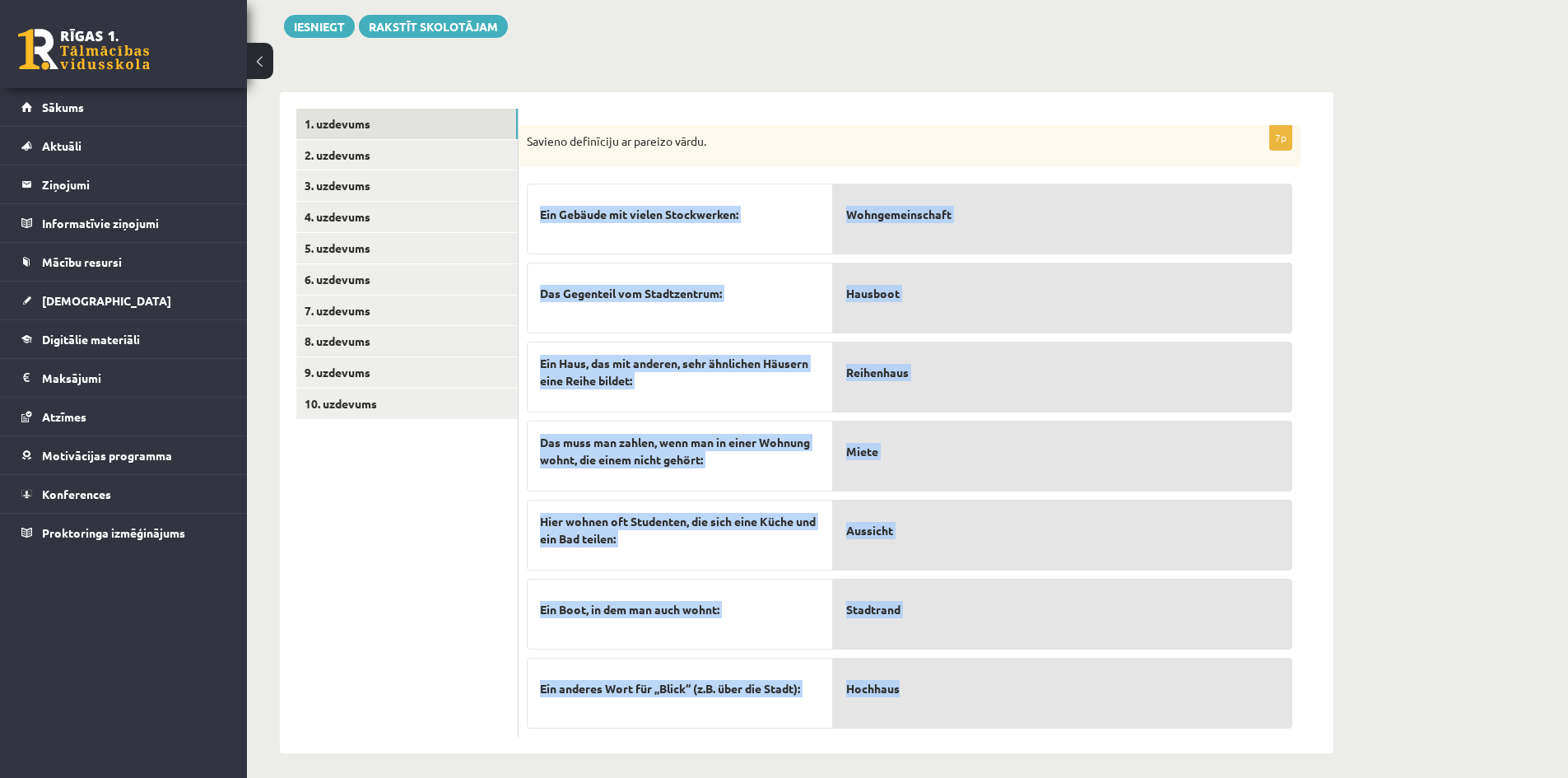
drag, startPoint x: 541, startPoint y: 197, endPoint x: 1091, endPoint y: 670, distance: 725.4
click at [1091, 670] on fieldset "Ein Gebäude mit vielen Stockwerken: Das Gegenteil vom Stadtzentrum: Ein Haus, d…" at bounding box center [909, 452] width 766 height 554
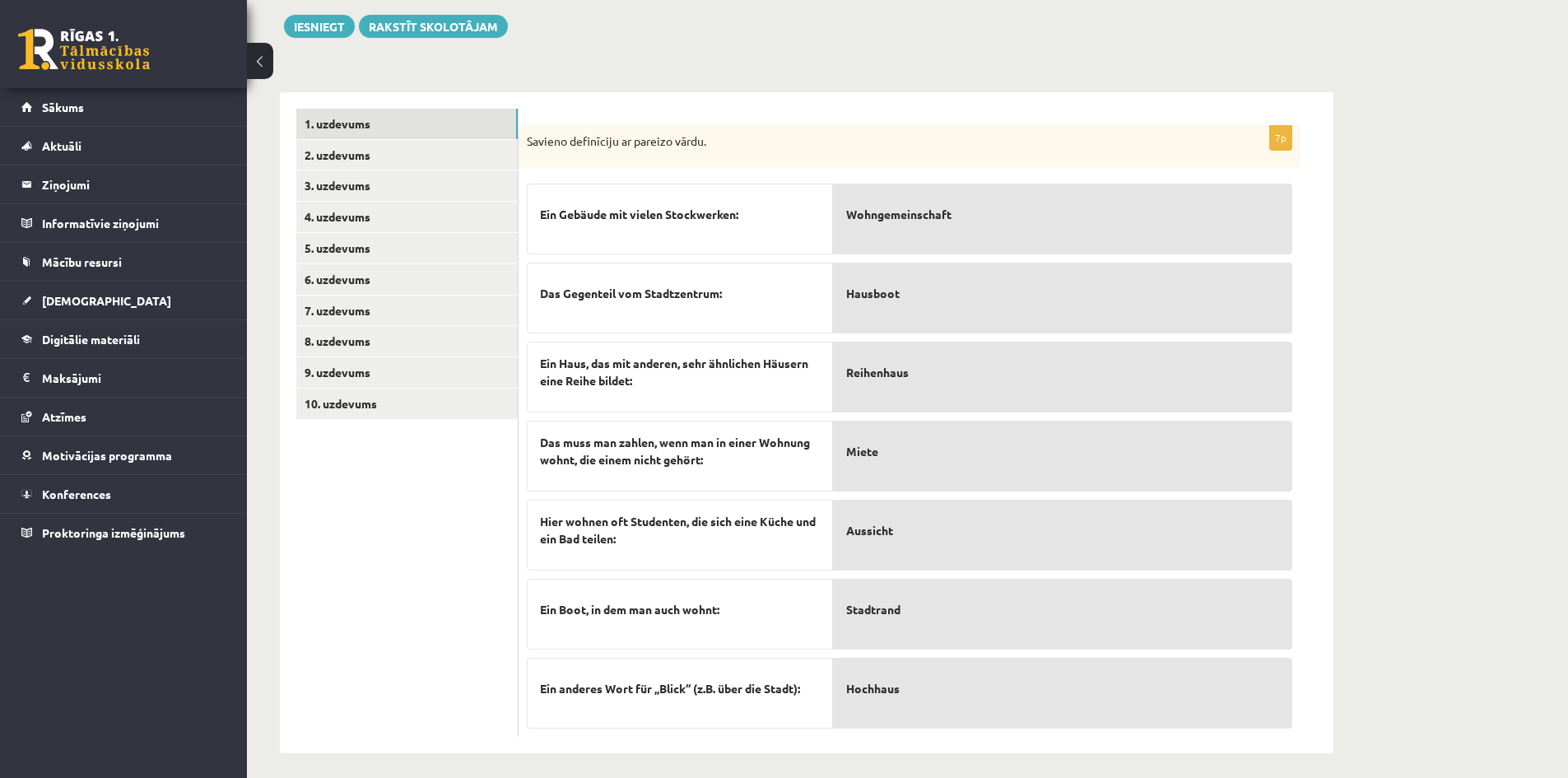
click at [599, 150] on div "Savieno definīciju ar pareizo vārdu." at bounding box center [910, 146] width 783 height 43
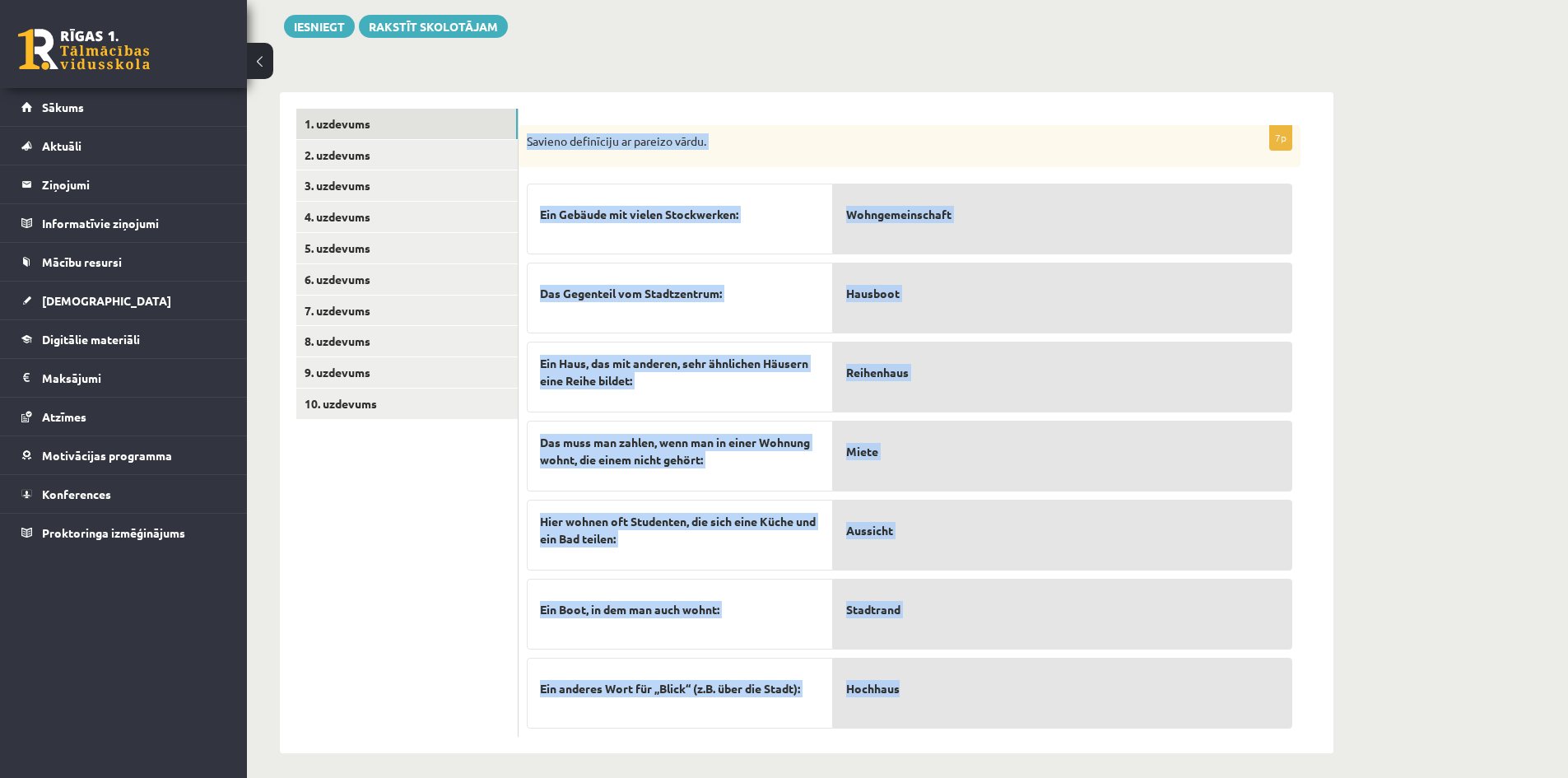
drag, startPoint x: 526, startPoint y: 130, endPoint x: 1086, endPoint y: 673, distance: 780.0
click at [1093, 688] on div "7p Savieno definīciju ar pareizo vārdu. Ein Gebäude mit vielen Stockwerken: Das…" at bounding box center [910, 431] width 783 height 613
copy div "Savieno definīciju ar pareizo vārdu. Ein Gebäude mit vielen Stockwerken: Das Ge…"
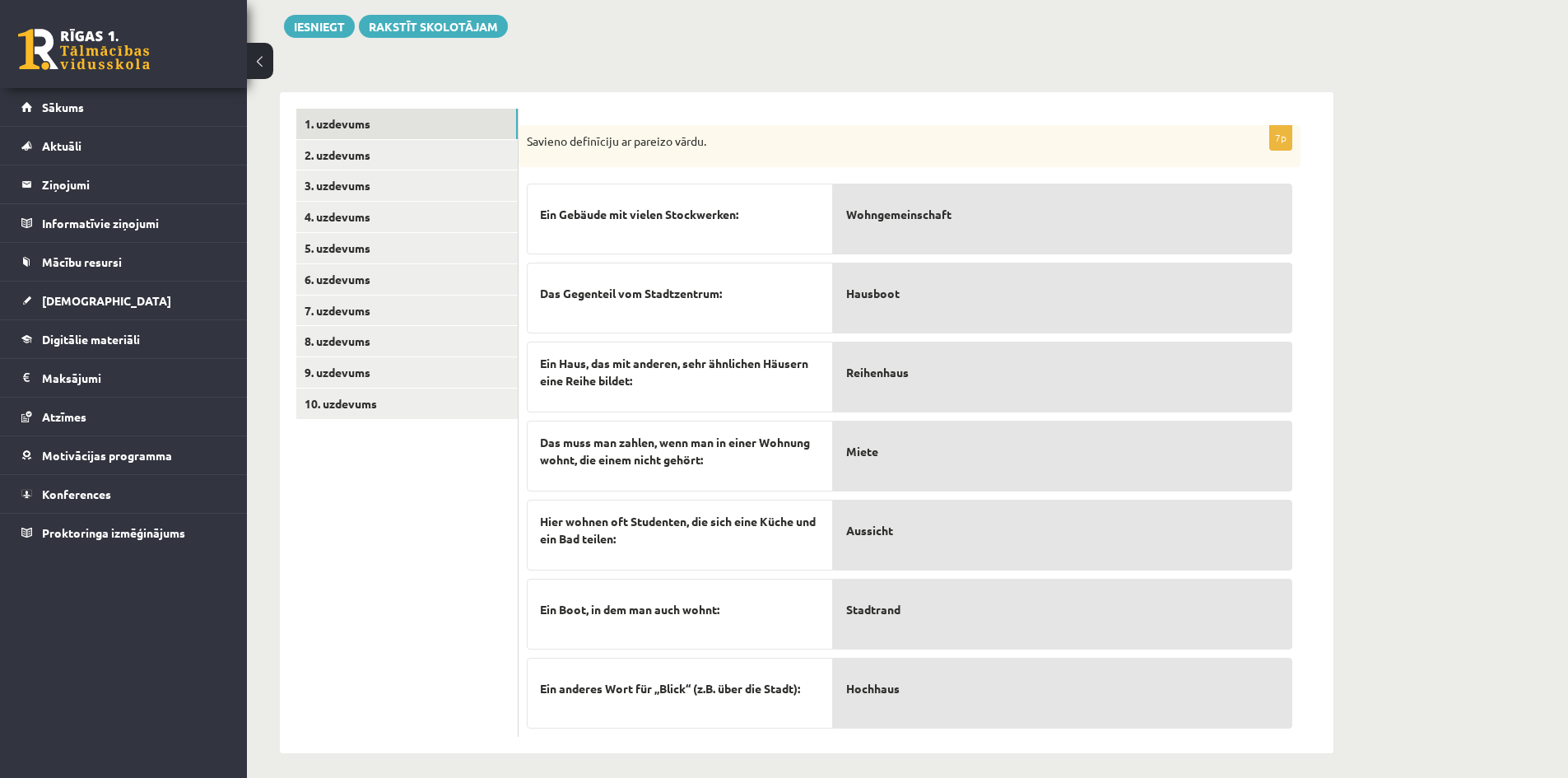
click at [425, 532] on ul "1. uzdevums 2. uzdevums 3. uzdevums 4. uzdevums 5. uzdevums 6. uzdevums 7. uzde…" at bounding box center [407, 423] width 222 height 630
click at [338, 153] on link "2. uzdevums" at bounding box center [407, 155] width 221 height 31
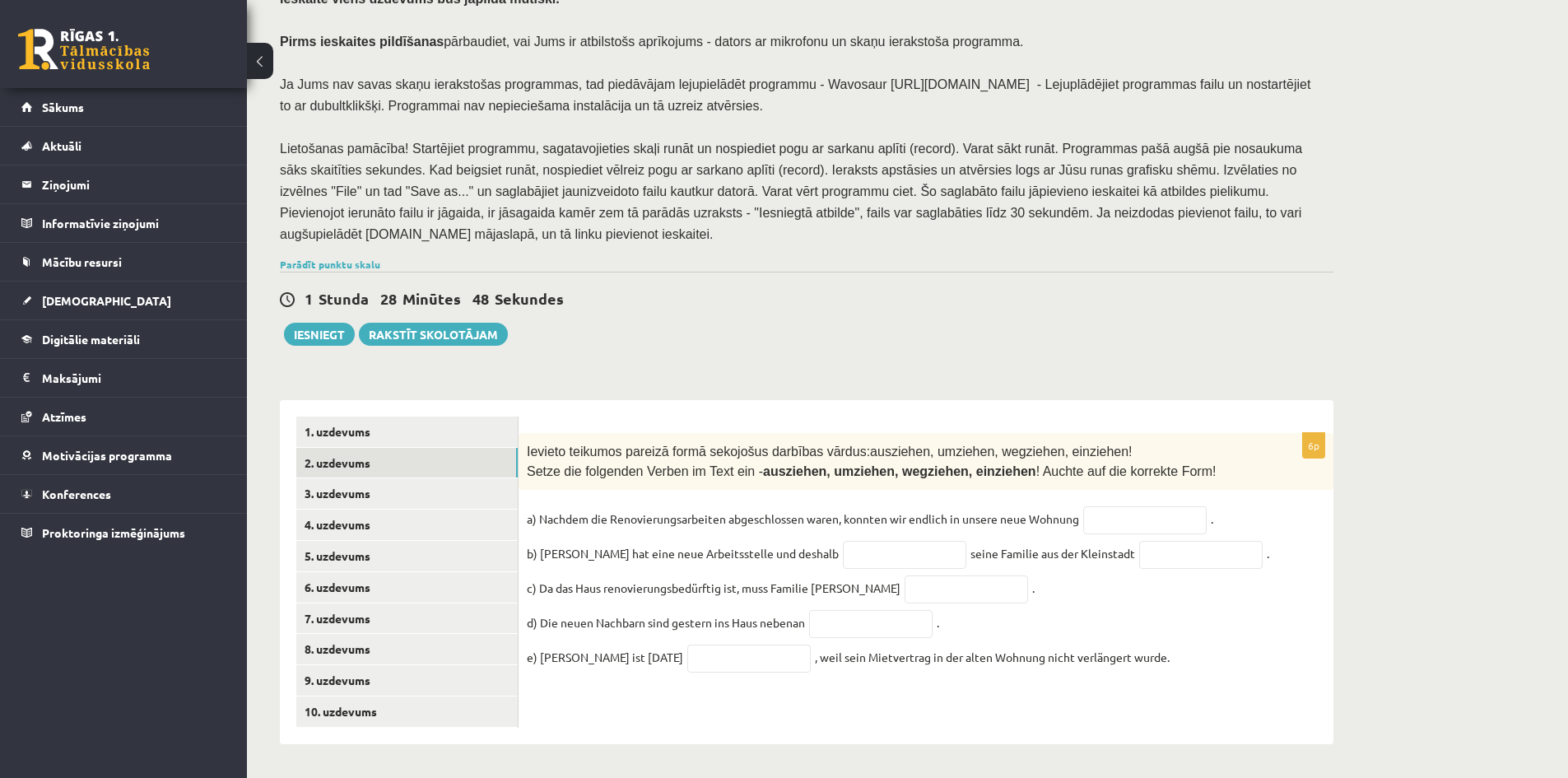
scroll to position [127, 0]
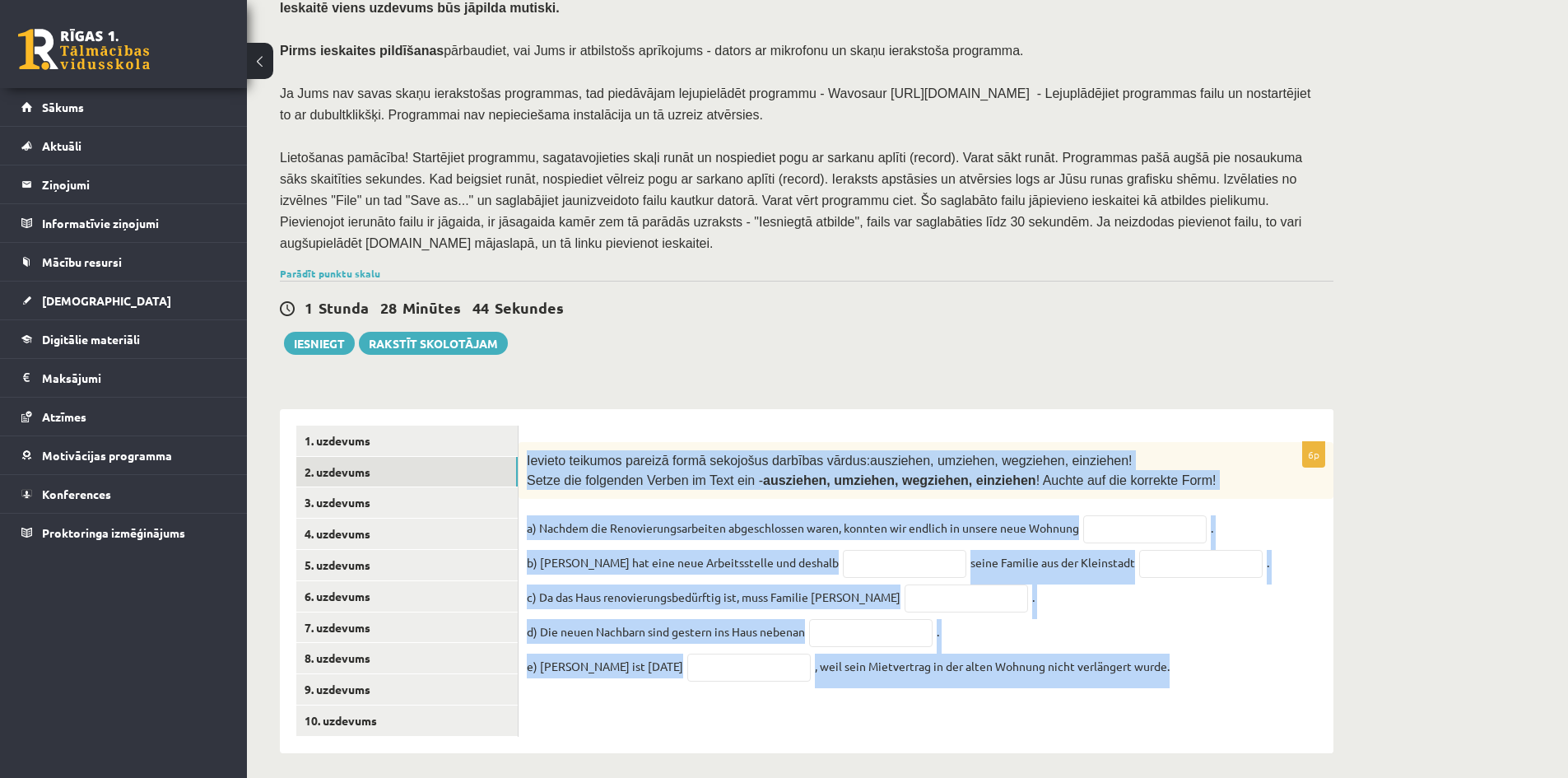
drag, startPoint x: 540, startPoint y: 456, endPoint x: 1157, endPoint y: 673, distance: 654.0
click at [1157, 673] on div "6p Ievieto teikumos pareizā formā sekojošus darbības vārdus: ausziehen, umziehe…" at bounding box center [926, 570] width 815 height 255
copy div "Ievieto teikumos pareizā formā sekojošus darbības vārdus: ausziehen, umziehen, …"
click at [1068, 365] on div "Vācu valoda 10.b2 klase 1. ieskaite , Marko Osemļjaks (10.b2 klase) Ieskaitē vi…" at bounding box center [806, 361] width 1120 height 850
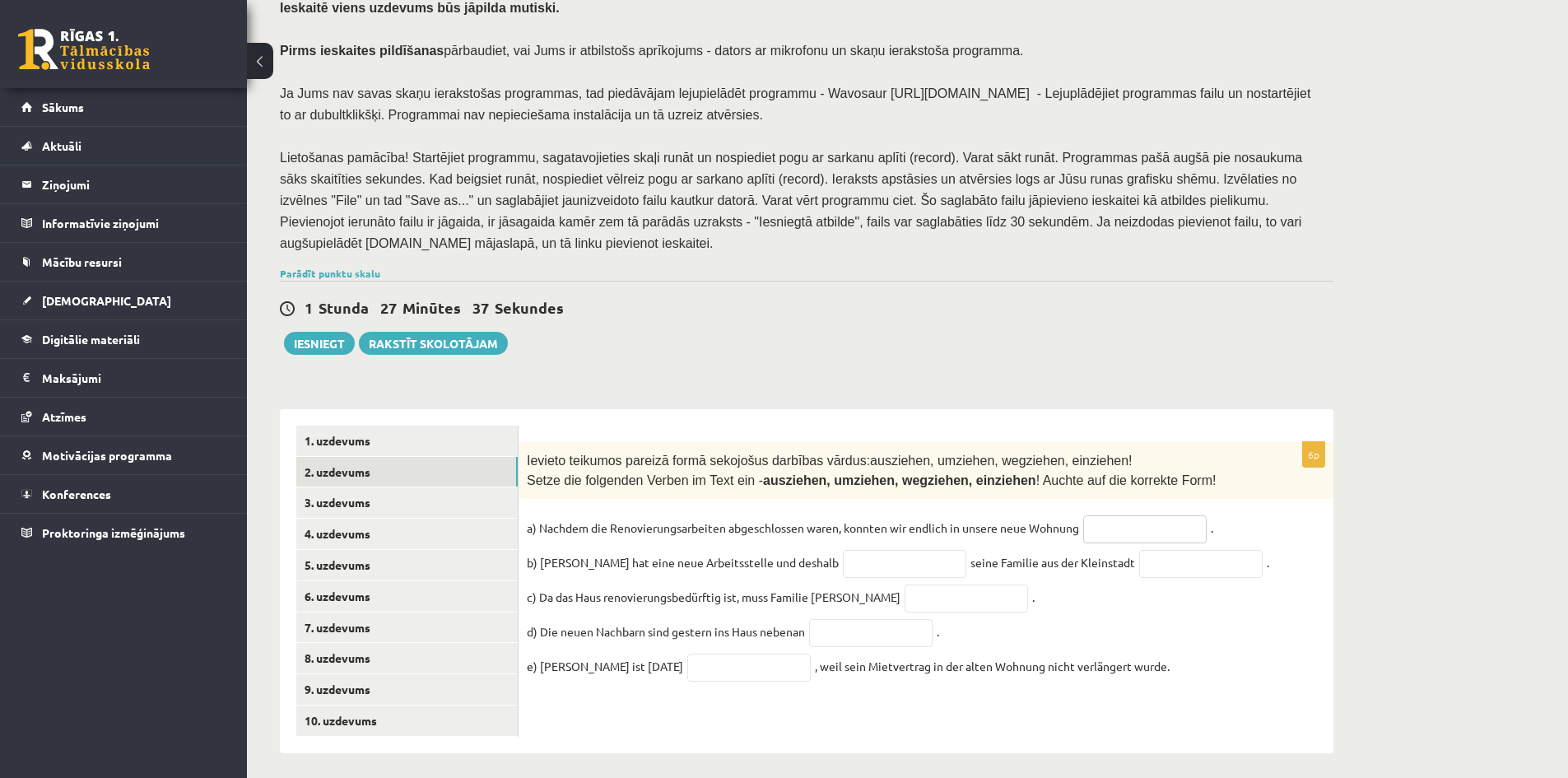
click at [1121, 516] on input "text" at bounding box center [1145, 530] width 123 height 28
click at [1101, 526] on input "text" at bounding box center [1145, 530] width 123 height 28
type input "*********"
click at [843, 557] on input "text" at bounding box center [905, 564] width 123 height 28
type input "*****"
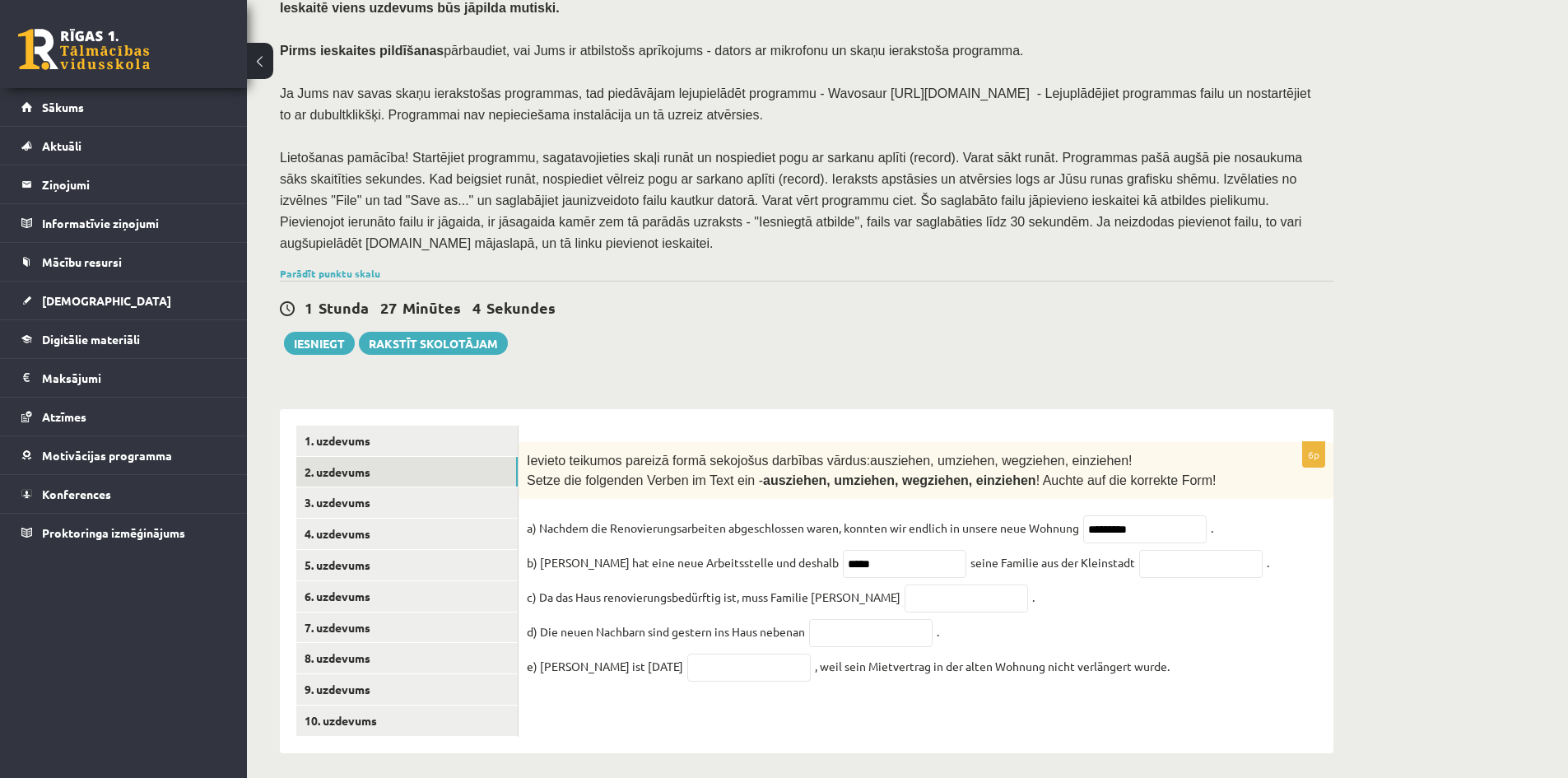
click at [1140, 570] on fieldset "a) Nachdem die Renovierungsarbeiten abgeschlossen waren, konnten wir endlich in…" at bounding box center [926, 603] width 798 height 173
click at [1140, 565] on input "text" at bounding box center [1202, 564] width 123 height 28
click at [1140, 562] on input "text" at bounding box center [1202, 564] width 123 height 28
type input "***"
click at [912, 585] on input "text" at bounding box center [967, 599] width 123 height 28
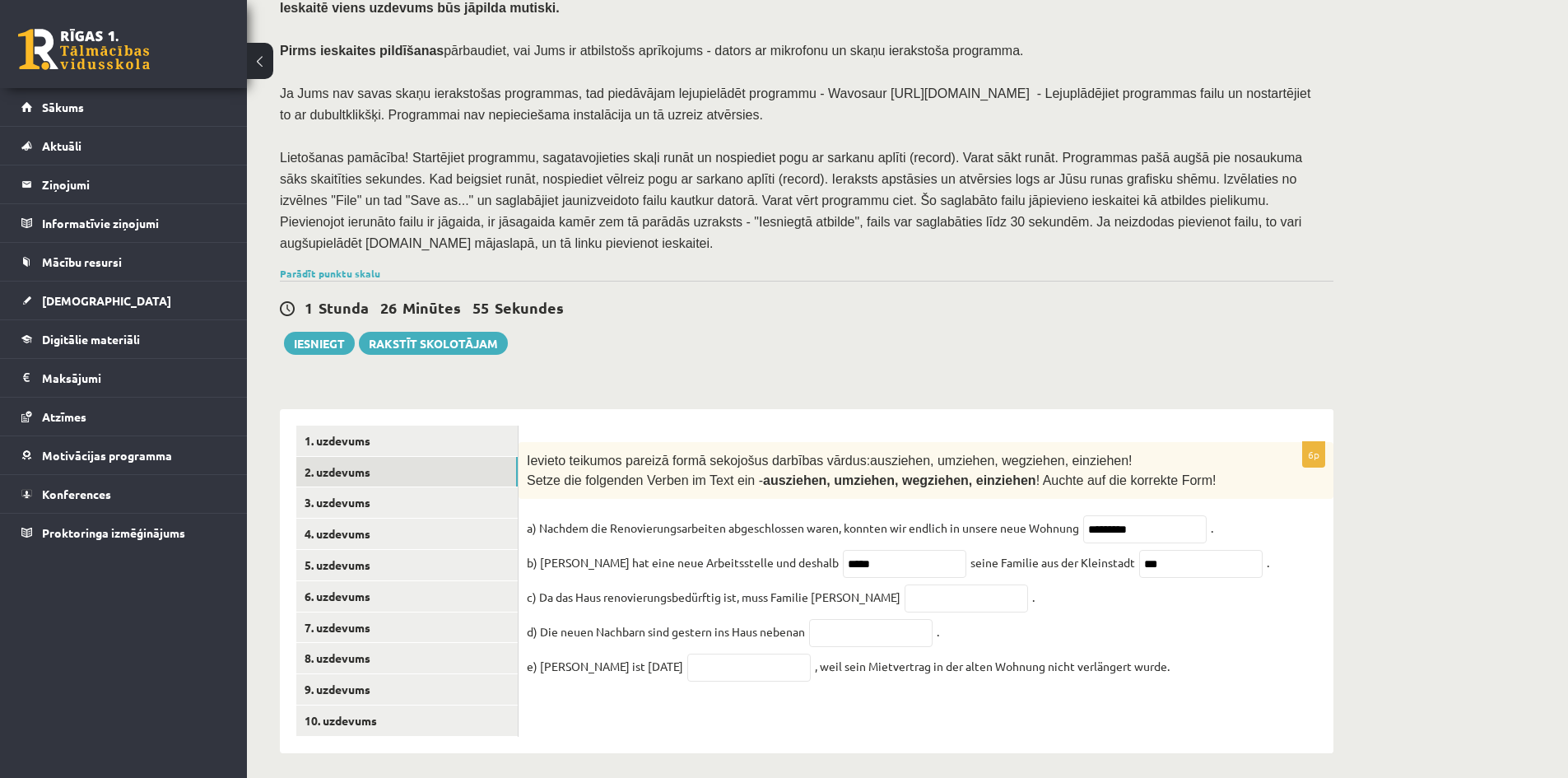
click at [1061, 607] on fieldset "a) Nachdem die Renovierungsarbeiten abgeschlossen waren, konnten wir endlich in…" at bounding box center [926, 603] width 798 height 173
click at [905, 593] on input "text" at bounding box center [967, 599] width 123 height 28
type input "*"
click at [907, 426] on form "6p Ievieto teikumos pareizā formā sekojošus darbības vārdus: ausziehen, umziehe…" at bounding box center [927, 562] width 783 height 271
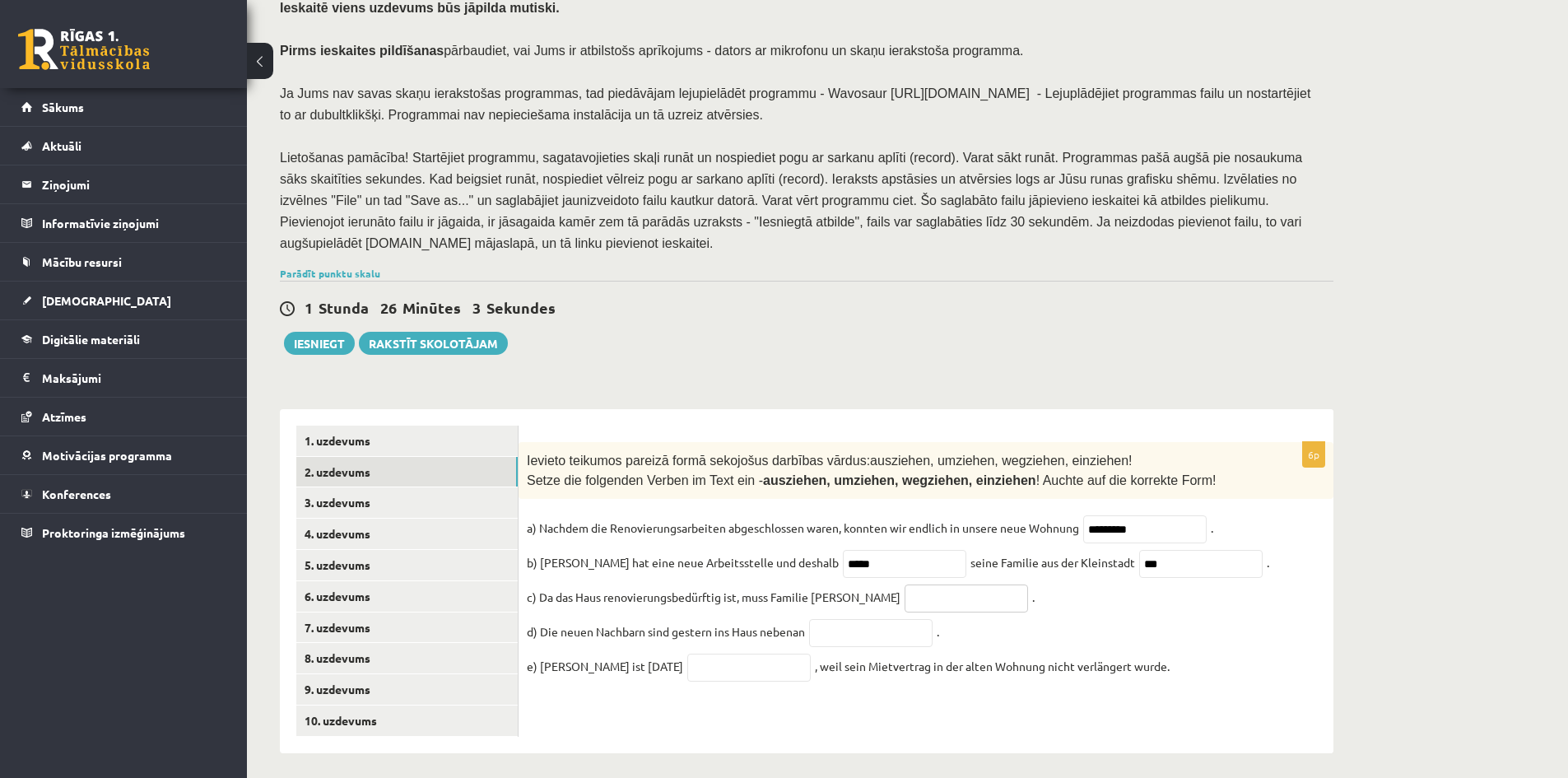
click at [932, 594] on input "text" at bounding box center [967, 599] width 123 height 28
type input "********"
click at [847, 636] on input "text" at bounding box center [871, 634] width 123 height 28
drag, startPoint x: 759, startPoint y: 469, endPoint x: 977, endPoint y: 471, distance: 218.0
click at [977, 474] on span "ausziehen, umziehen, wegziehen, einziehen" at bounding box center [900, 481] width 274 height 14
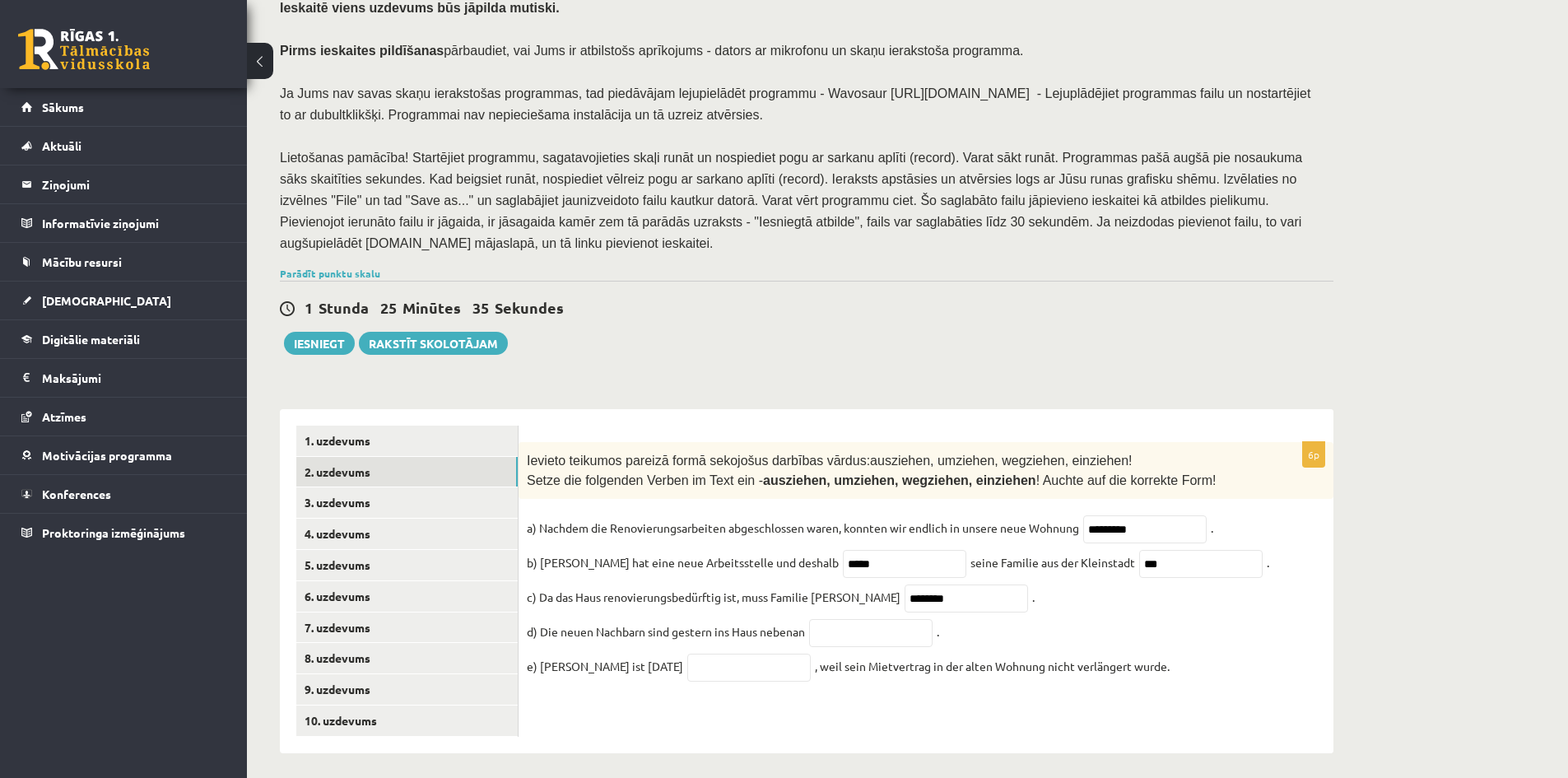
click at [999, 484] on div "Ievieto teikumos pareizā formā sekojošus darbības vārdus: ausziehen, umziehen, …" at bounding box center [926, 470] width 815 height 57
click at [819, 644] on fieldset "a) Nachdem die Renovierungsarbeiten abgeschlossen waren, konnten wir endlich in…" at bounding box center [926, 603] width 798 height 173
click at [828, 635] on input "text" at bounding box center [871, 634] width 123 height 28
click at [741, 676] on input "text" at bounding box center [750, 668] width 123 height 28
click at [917, 624] on input "text" at bounding box center [871, 634] width 123 height 28
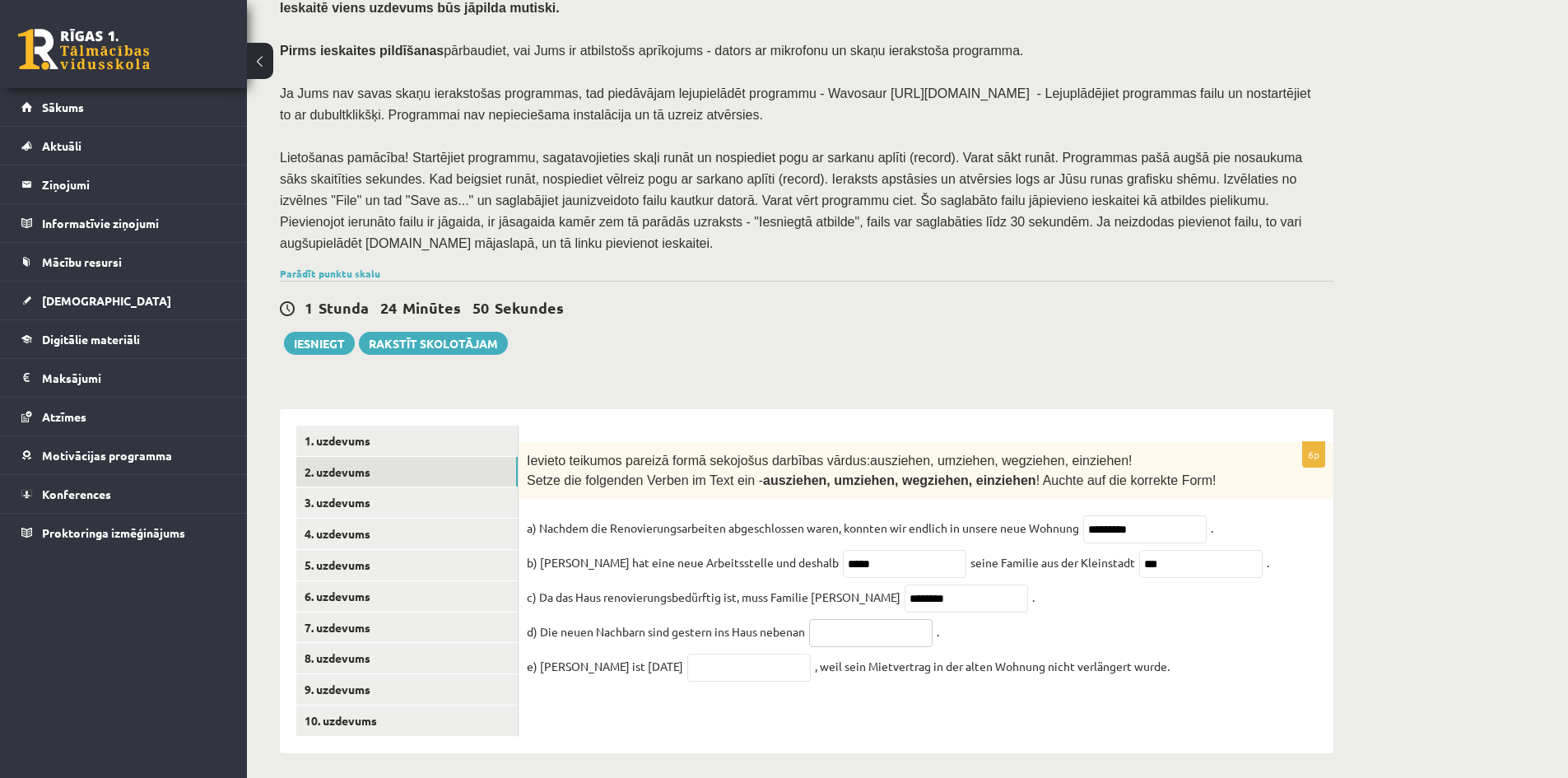
click at [906, 634] on input "text" at bounding box center [871, 634] width 123 height 28
drag, startPoint x: 735, startPoint y: 468, endPoint x: 985, endPoint y: 469, distance: 250.0
click at [985, 474] on span "Setze die folgenden Verben im Text ein - ausziehen, umziehen, wegziehen, einzie…" at bounding box center [871, 481] width 689 height 14
copy span "- ausziehen, umziehen, wegziehen, einziehen !"
click at [919, 346] on div "1 Stunda 24 Minūtes 1 Sekunde Ieskaite saglabāta! Iesniegt Rakstīt skolotājam" at bounding box center [806, 318] width 1054 height 74
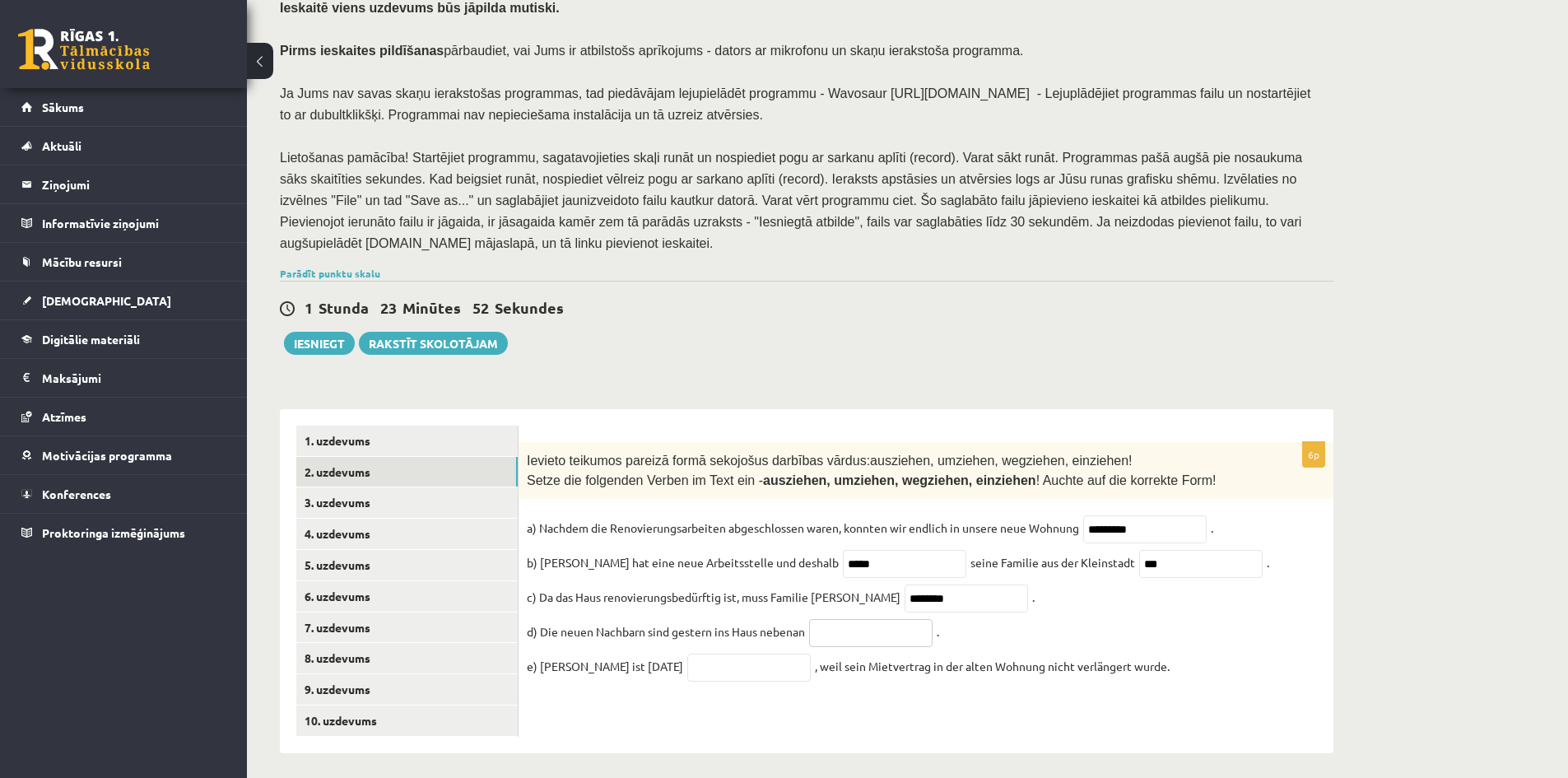
click at [865, 632] on input "text" at bounding box center [871, 634] width 123 height 28
type input "*********"
click at [761, 654] on input "text" at bounding box center [750, 668] width 123 height 28
type input "********"
click at [331, 496] on link "3. uzdevums" at bounding box center [407, 503] width 221 height 31
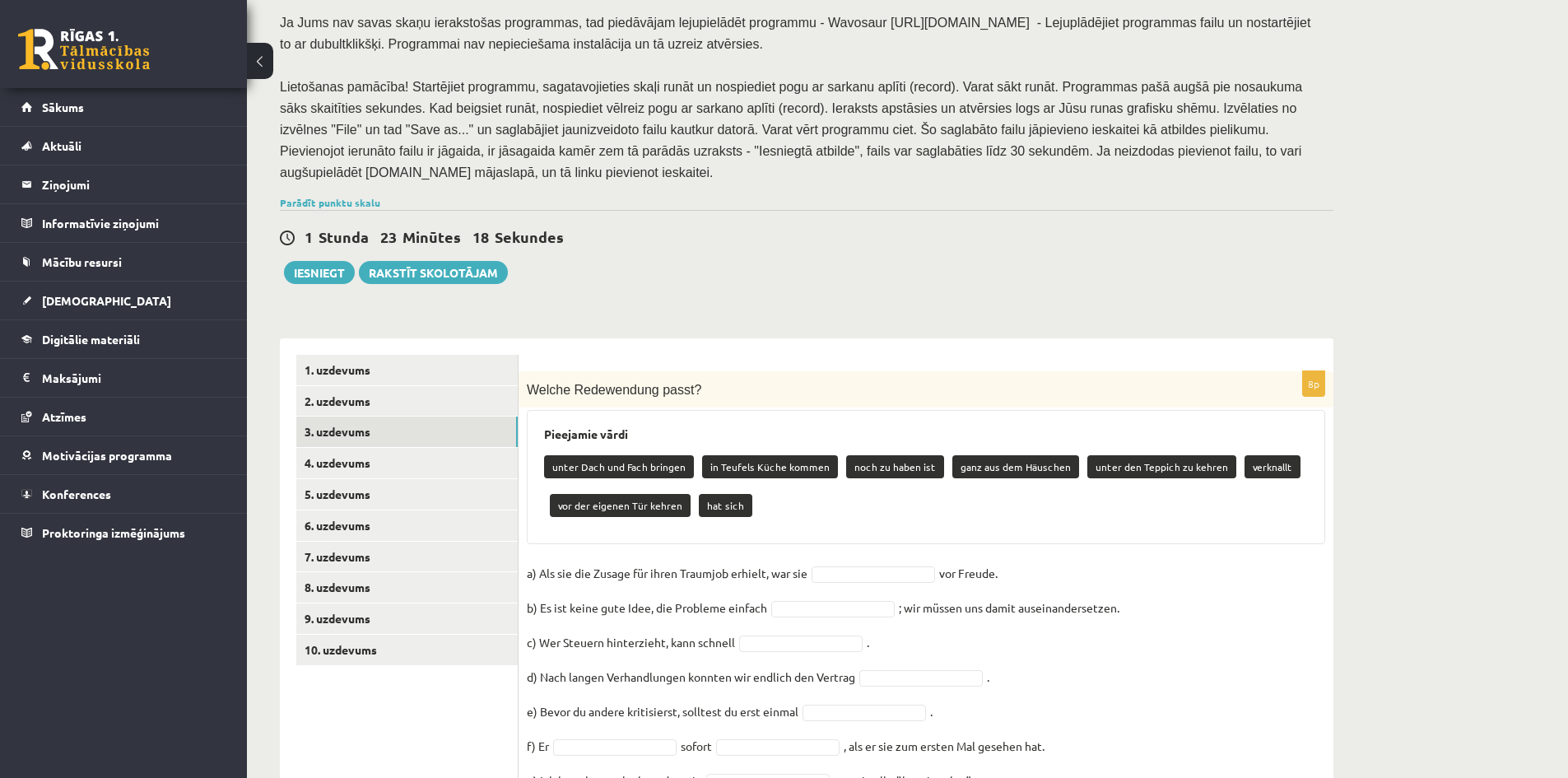
scroll to position [271, 0]
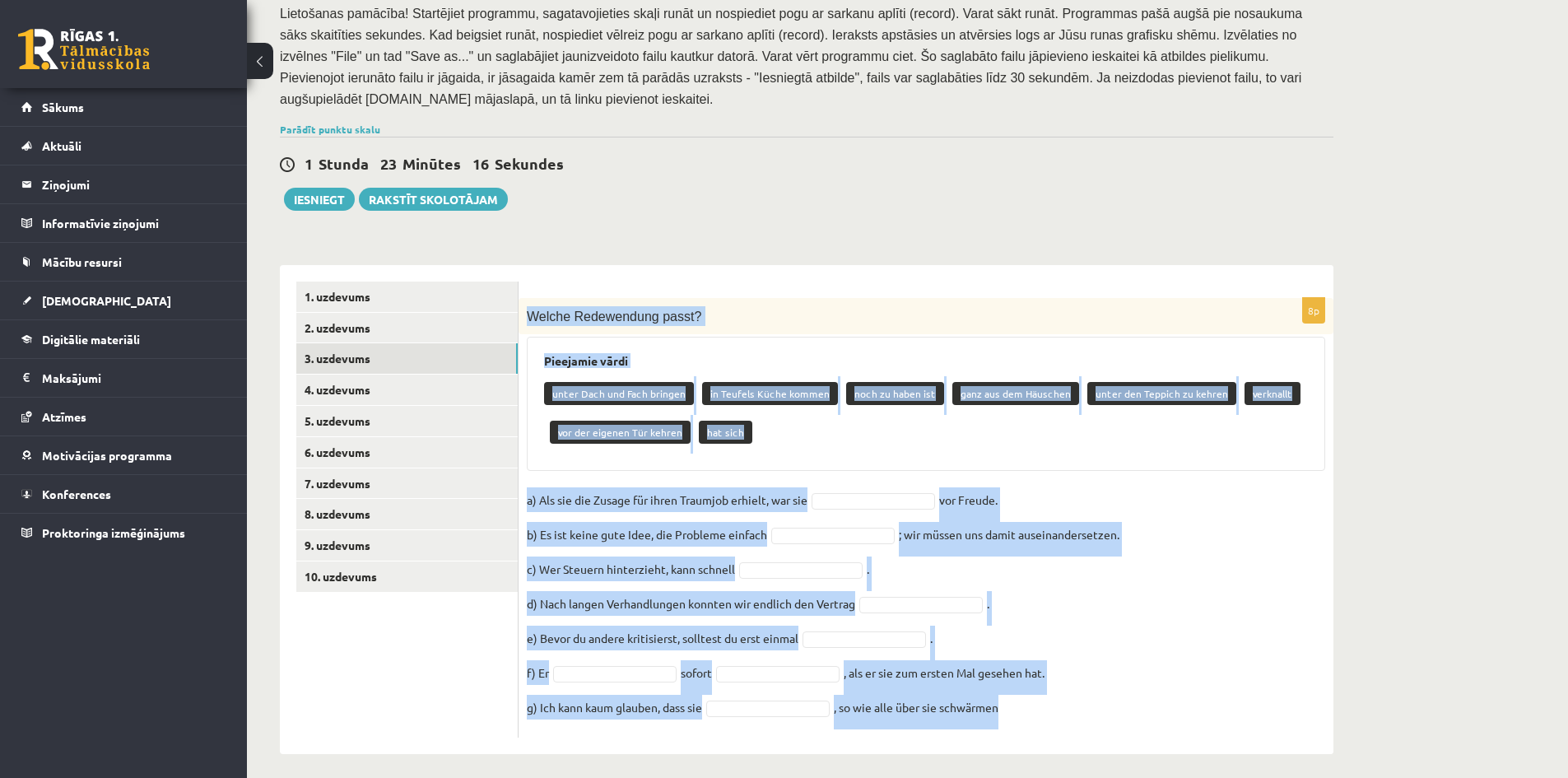
drag, startPoint x: 530, startPoint y: 303, endPoint x: 1089, endPoint y: 709, distance: 690.9
click at [1089, 709] on div "8p Welche Redewendung passt? Pieejamie vārdi unter Dach und Fach bringen in Teu…" at bounding box center [926, 518] width 815 height 440
copy div "Welche Redewendung passt? Pieejamie vārdi unter Dach und Fach bringen in Teufel…"
click at [909, 432] on div "unter Dach und Fach bringen in Teufels Küche kommen noch zu haben ist ganz aus …" at bounding box center [926, 415] width 764 height 78
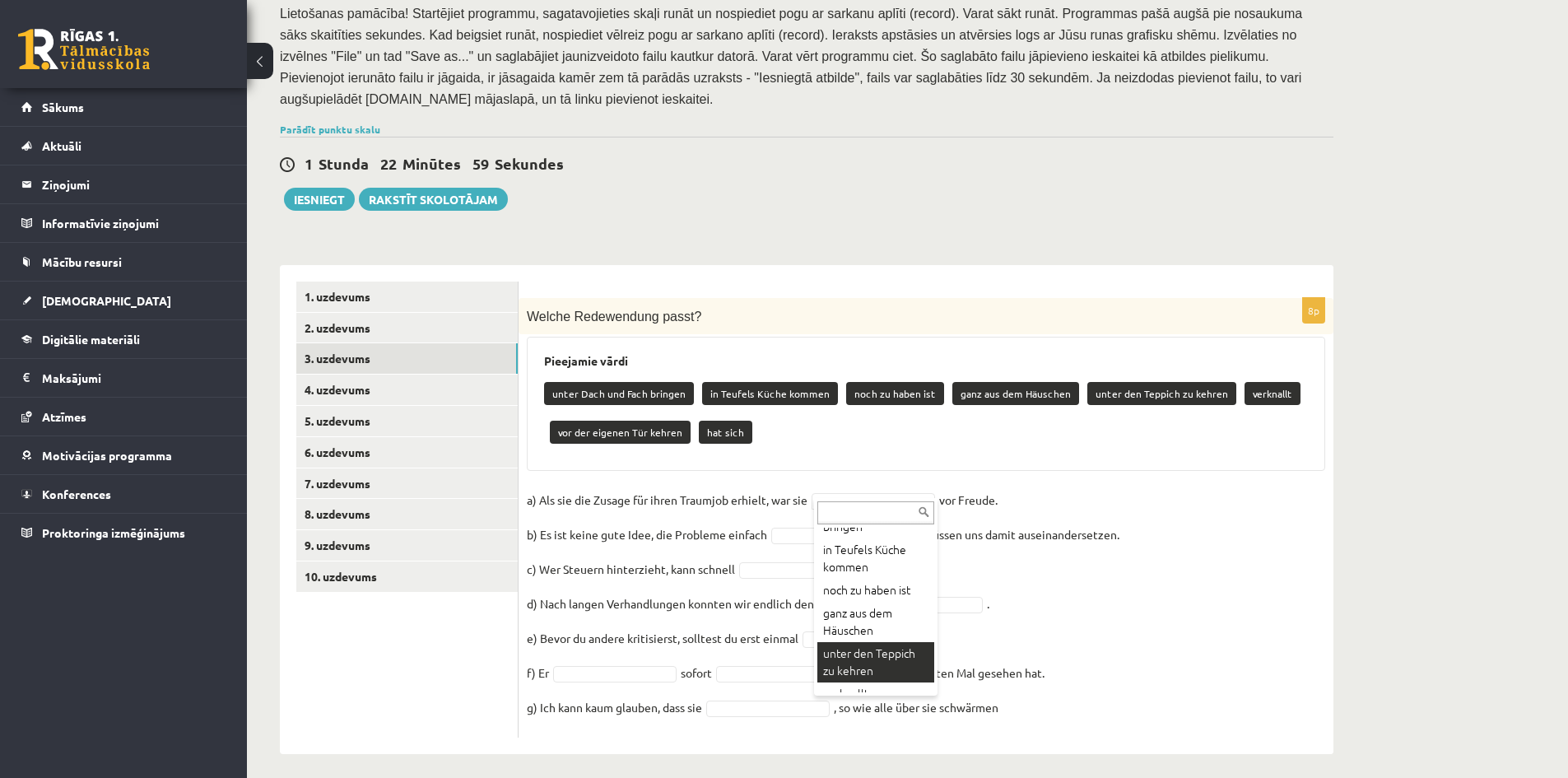
scroll to position [83, 0]
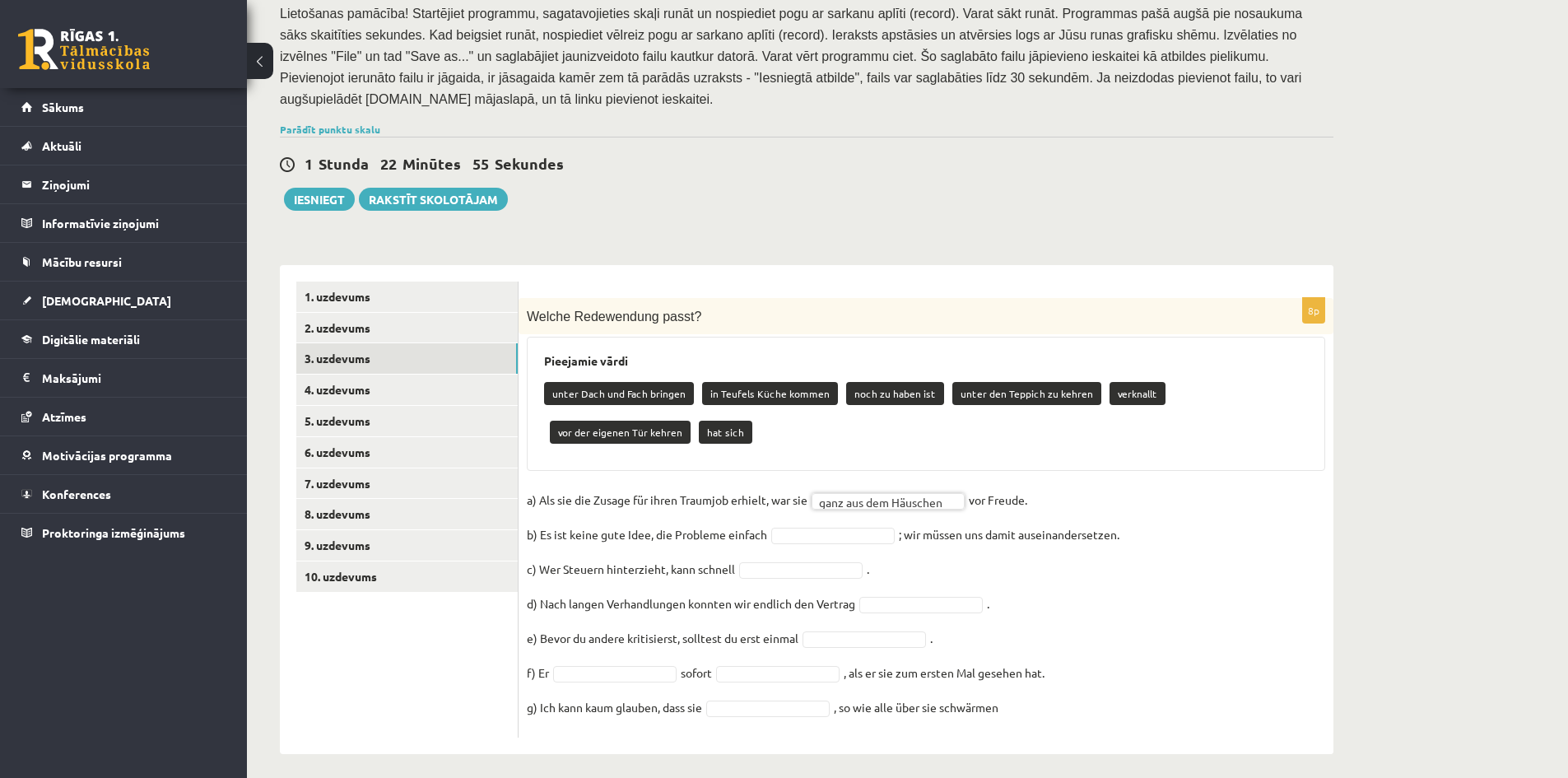
click at [803, 516] on fieldset "**********" at bounding box center [926, 609] width 798 height 242
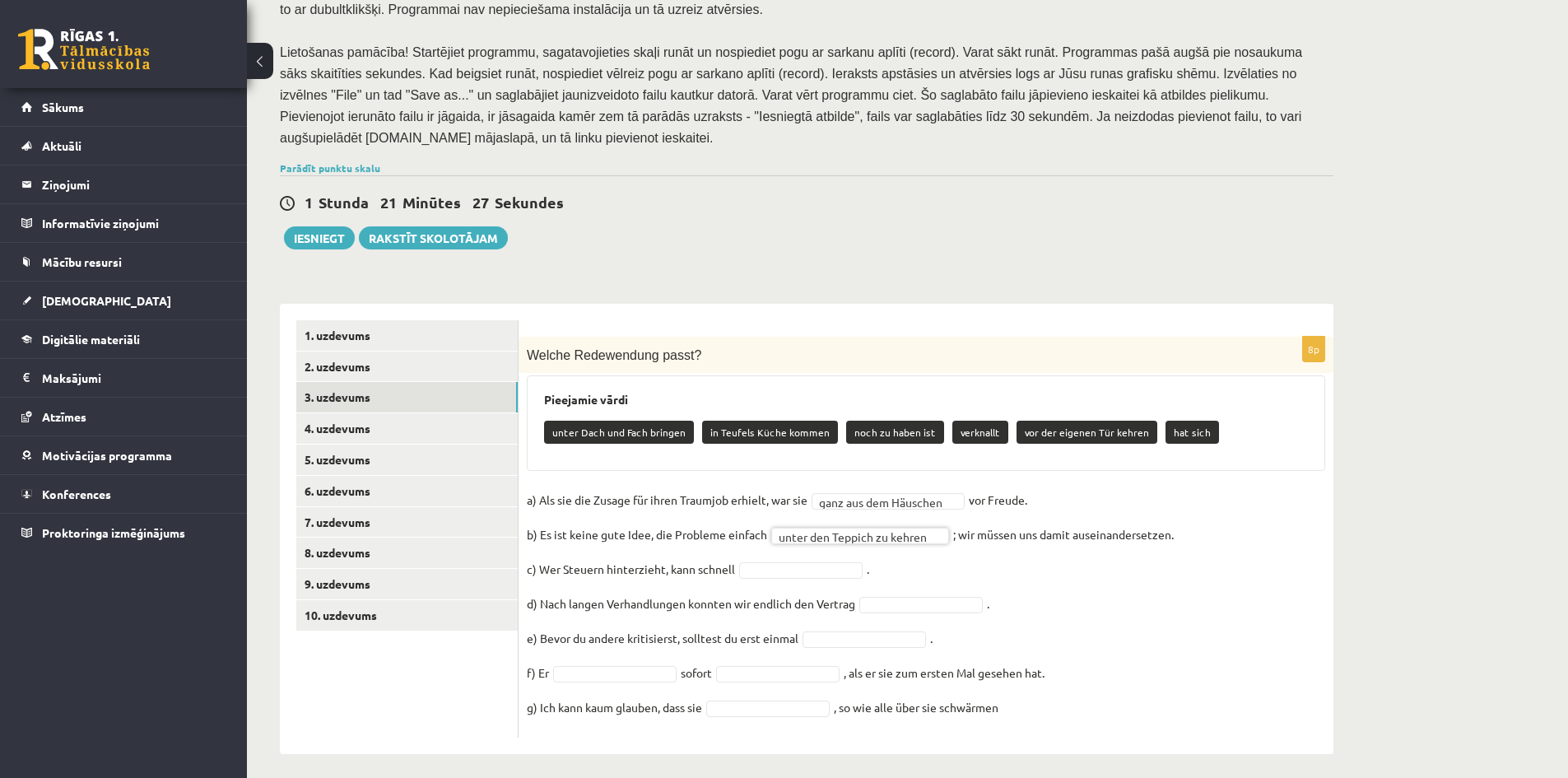
type input "*"
click at [898, 586] on fieldset "**********" at bounding box center [926, 609] width 798 height 242
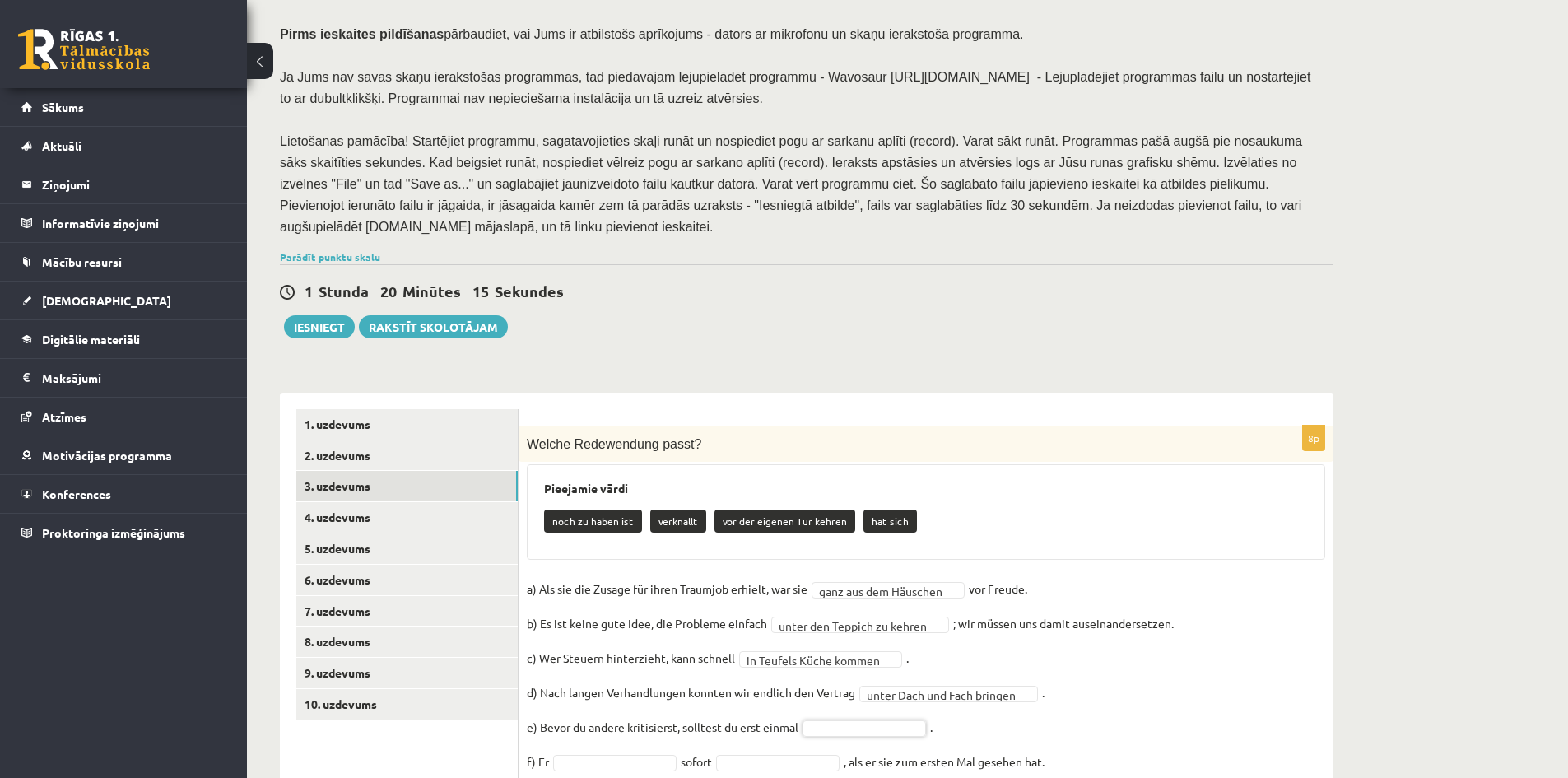
scroll to position [232, 0]
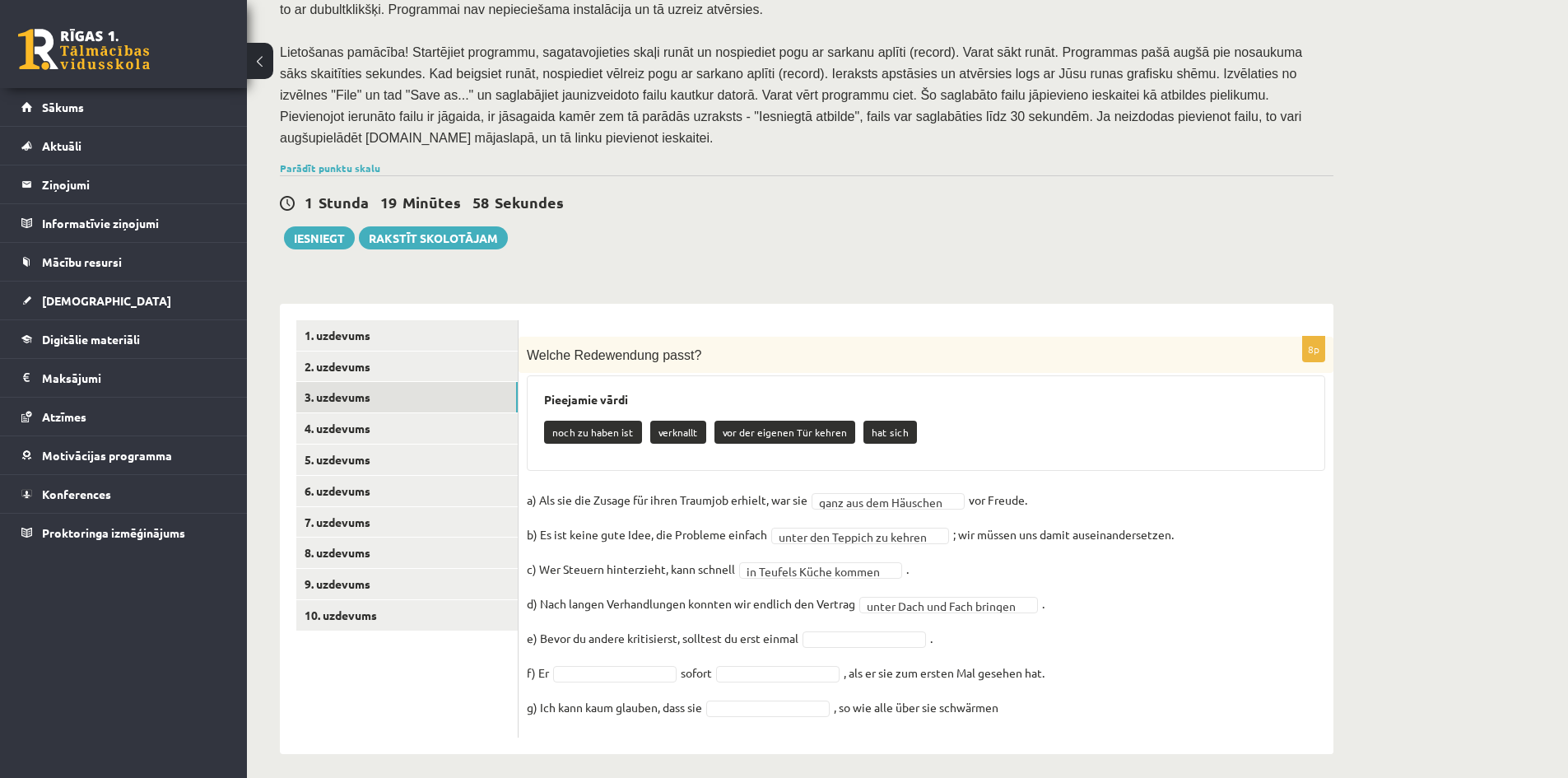
click at [1112, 504] on fieldset "**********" at bounding box center [926, 609] width 798 height 242
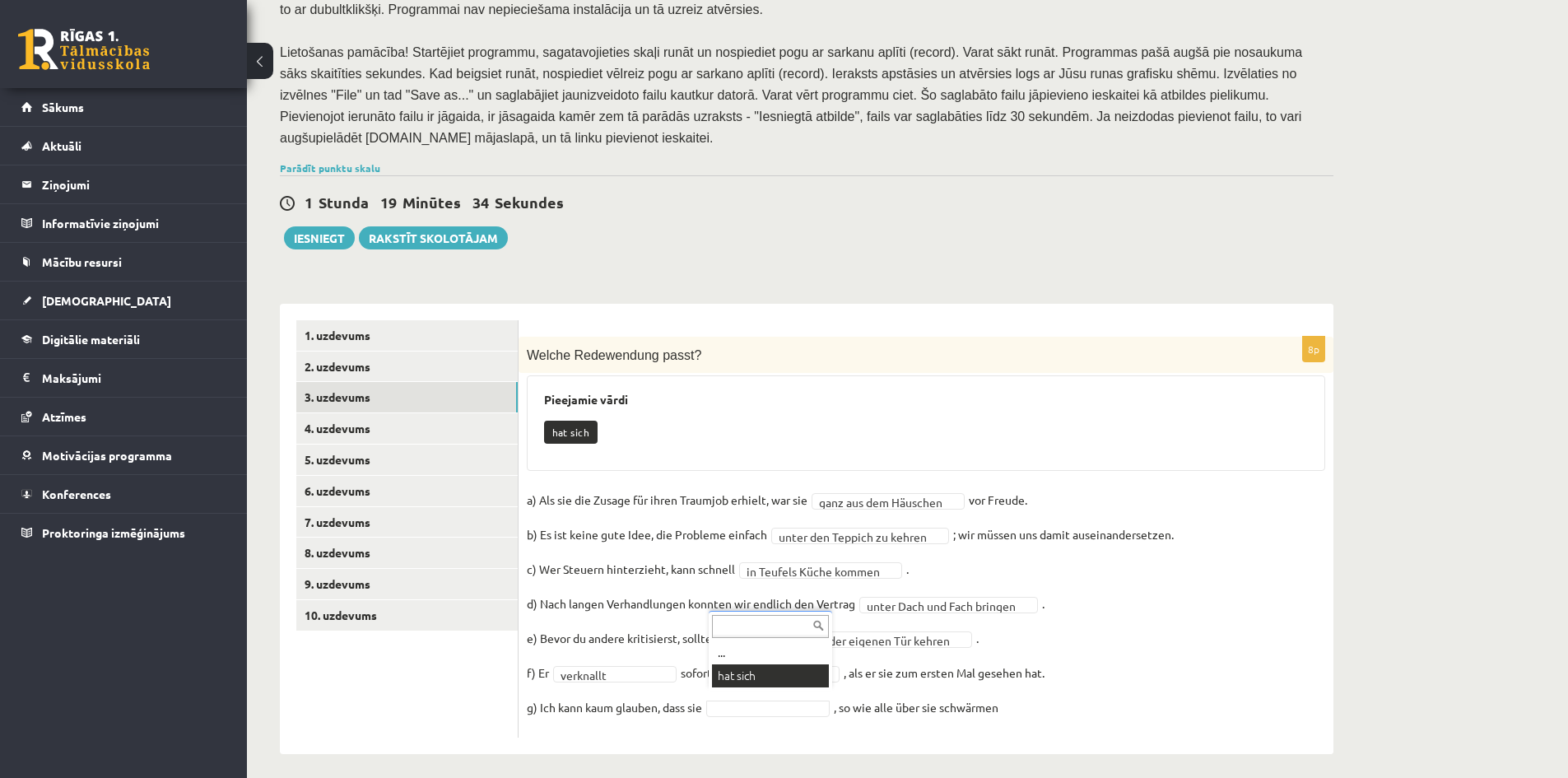
scroll to position [193, 0]
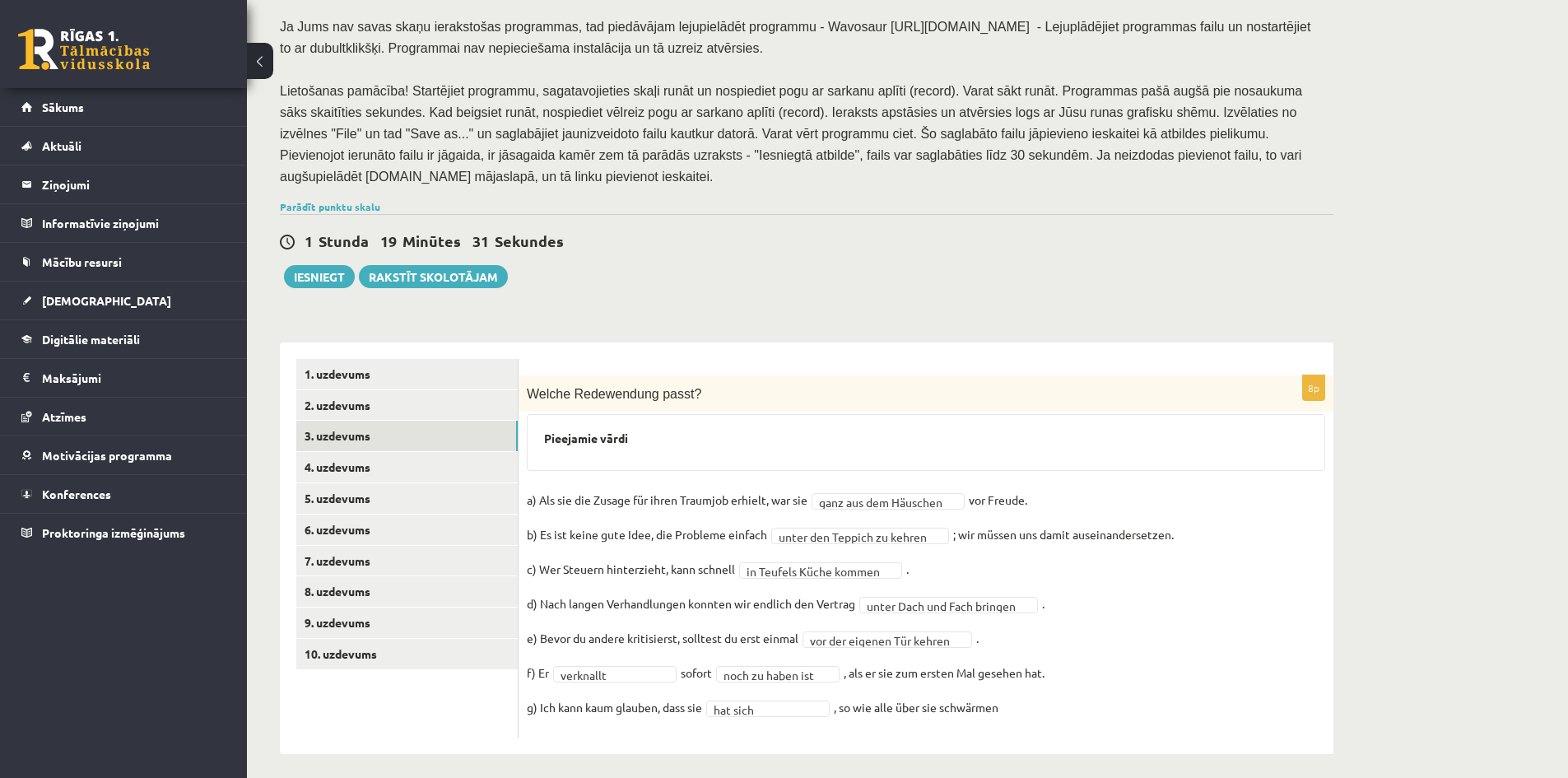
click at [1007, 648] on fieldset "**********" at bounding box center [926, 609] width 798 height 242
click at [329, 452] on link "4. uzdevums" at bounding box center [407, 467] width 221 height 31
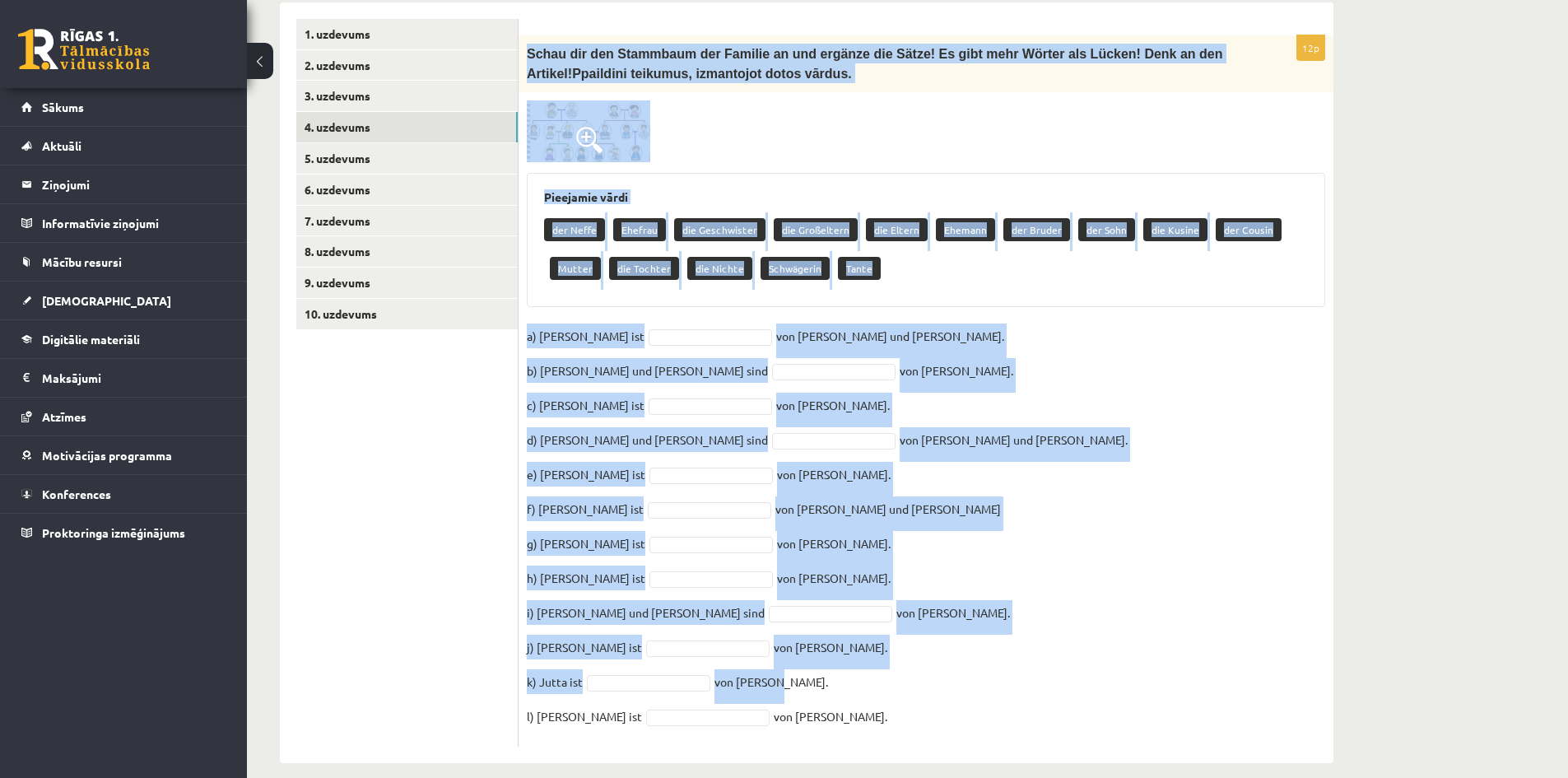
scroll to position [542, 0]
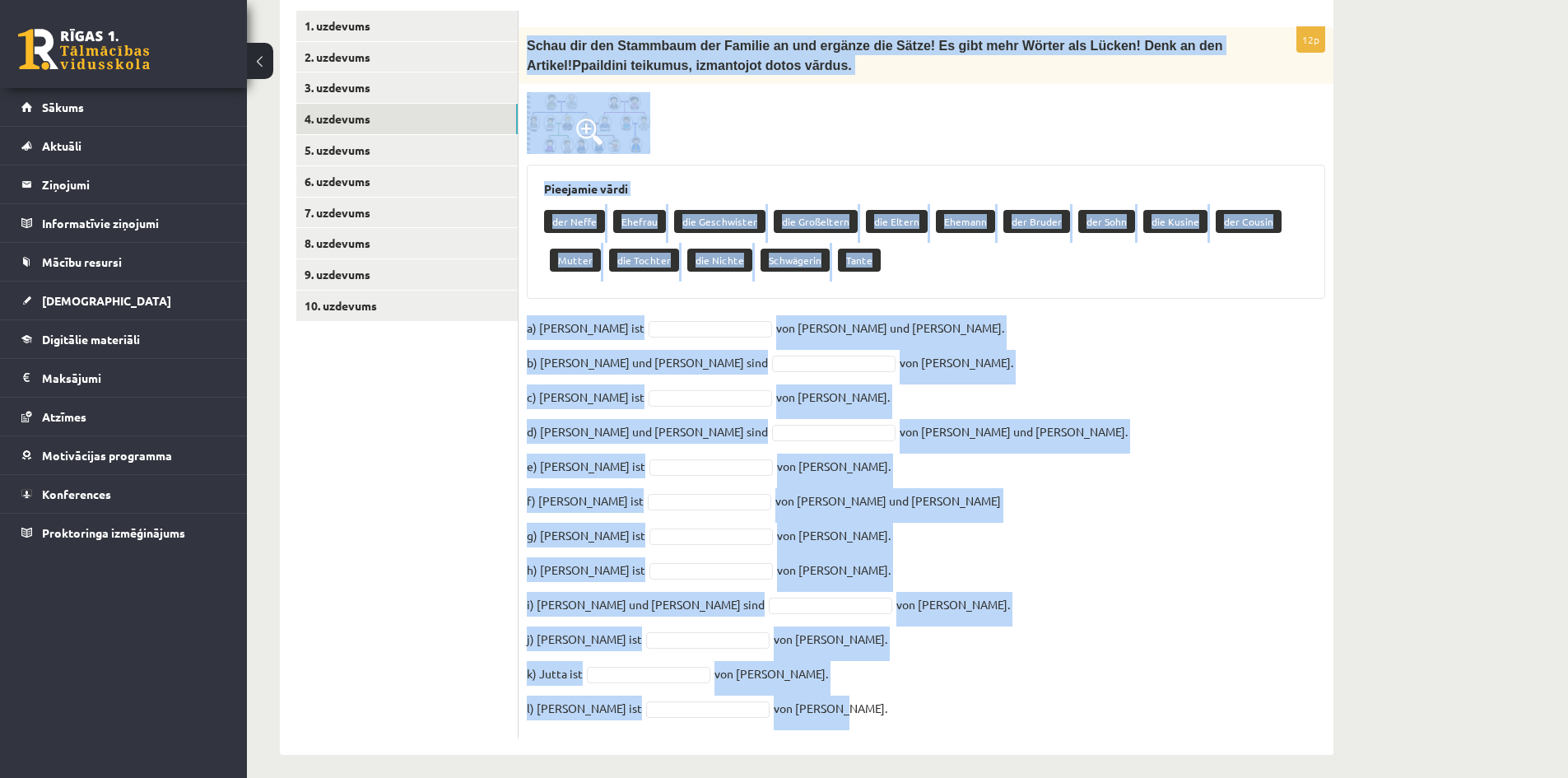
drag, startPoint x: 598, startPoint y: 206, endPoint x: 979, endPoint y: 703, distance: 626.2
click at [979, 703] on div "12p Schau dir den Stammbaum der Familie an und ergänze die Sätze! Es gibt mehr …" at bounding box center [926, 383] width 815 height 712
copy div "Schau dir den Stammbaum der Familie an und ergänze die Sätze! Es gibt mehr Wört…"
click at [1032, 369] on fieldset "a) Otto ist von Mark und Anne. b) Emma und Lukas sind von Ilse. c) Johann ist v…" at bounding box center [926, 523] width 798 height 415
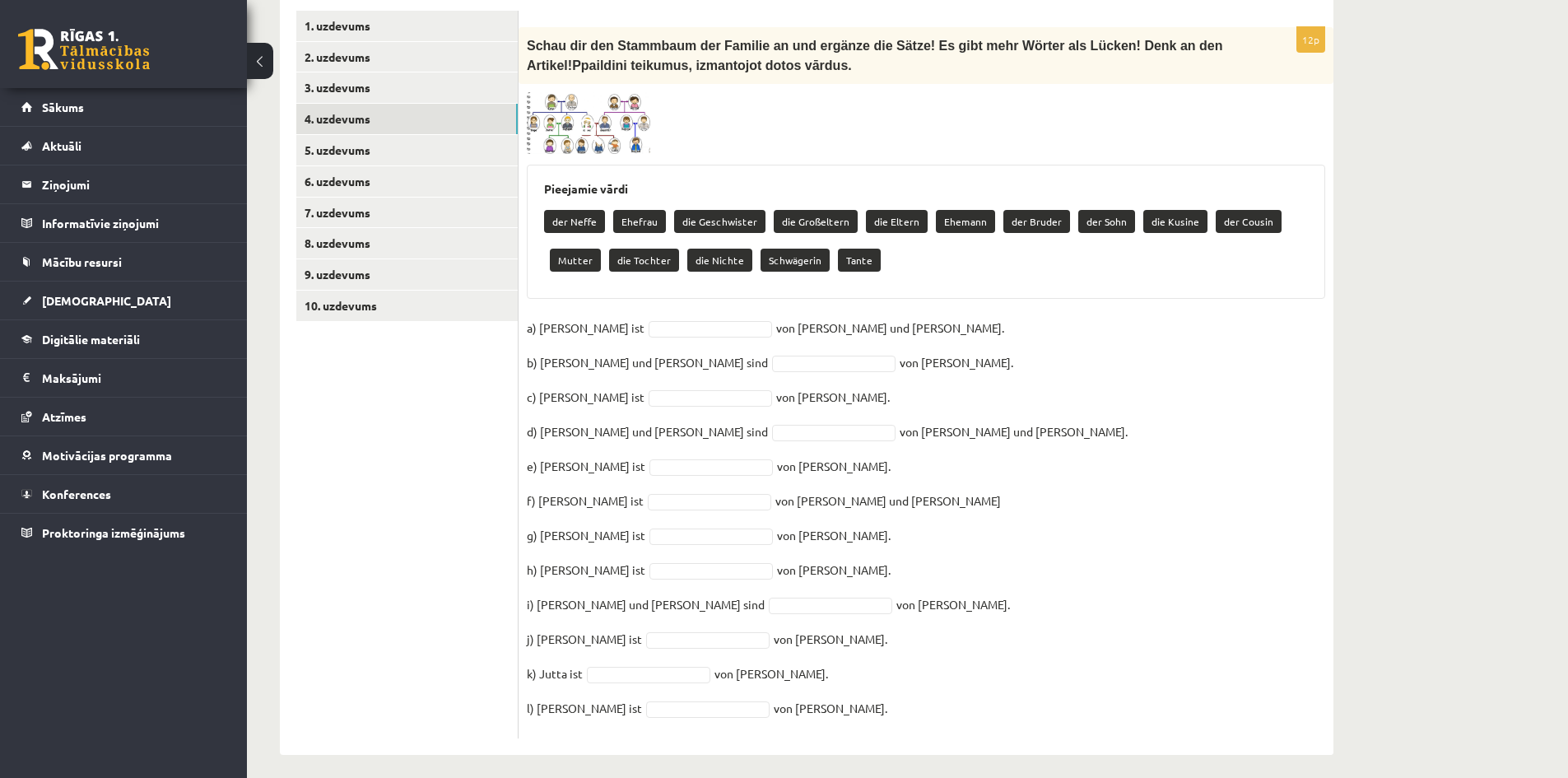
click at [611, 316] on fieldset "a) Otto ist von Mark und Anne. b) Emma und Lukas sind von Ilse. c) Johann ist v…" at bounding box center [926, 523] width 798 height 415
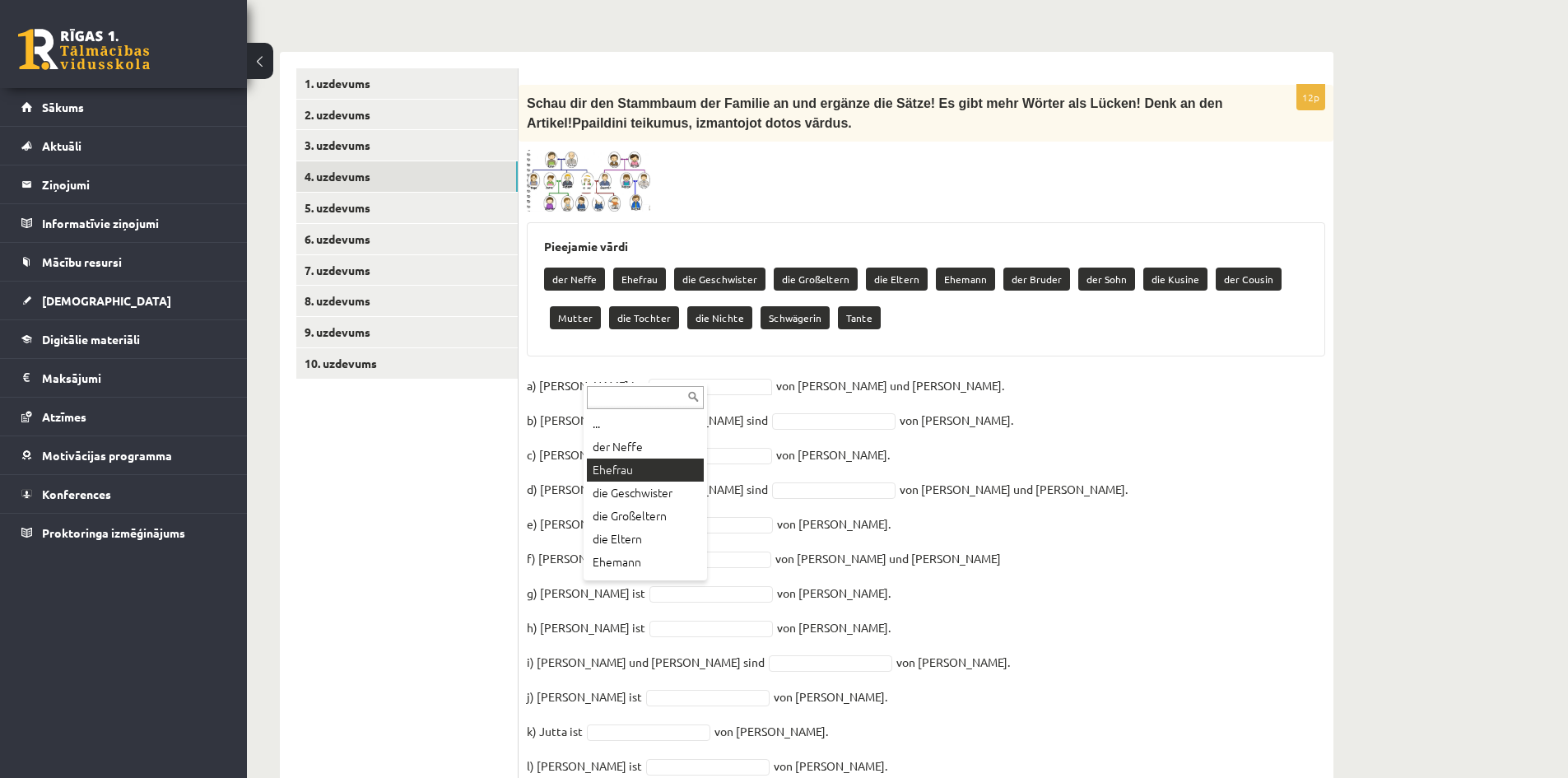
scroll to position [459, 0]
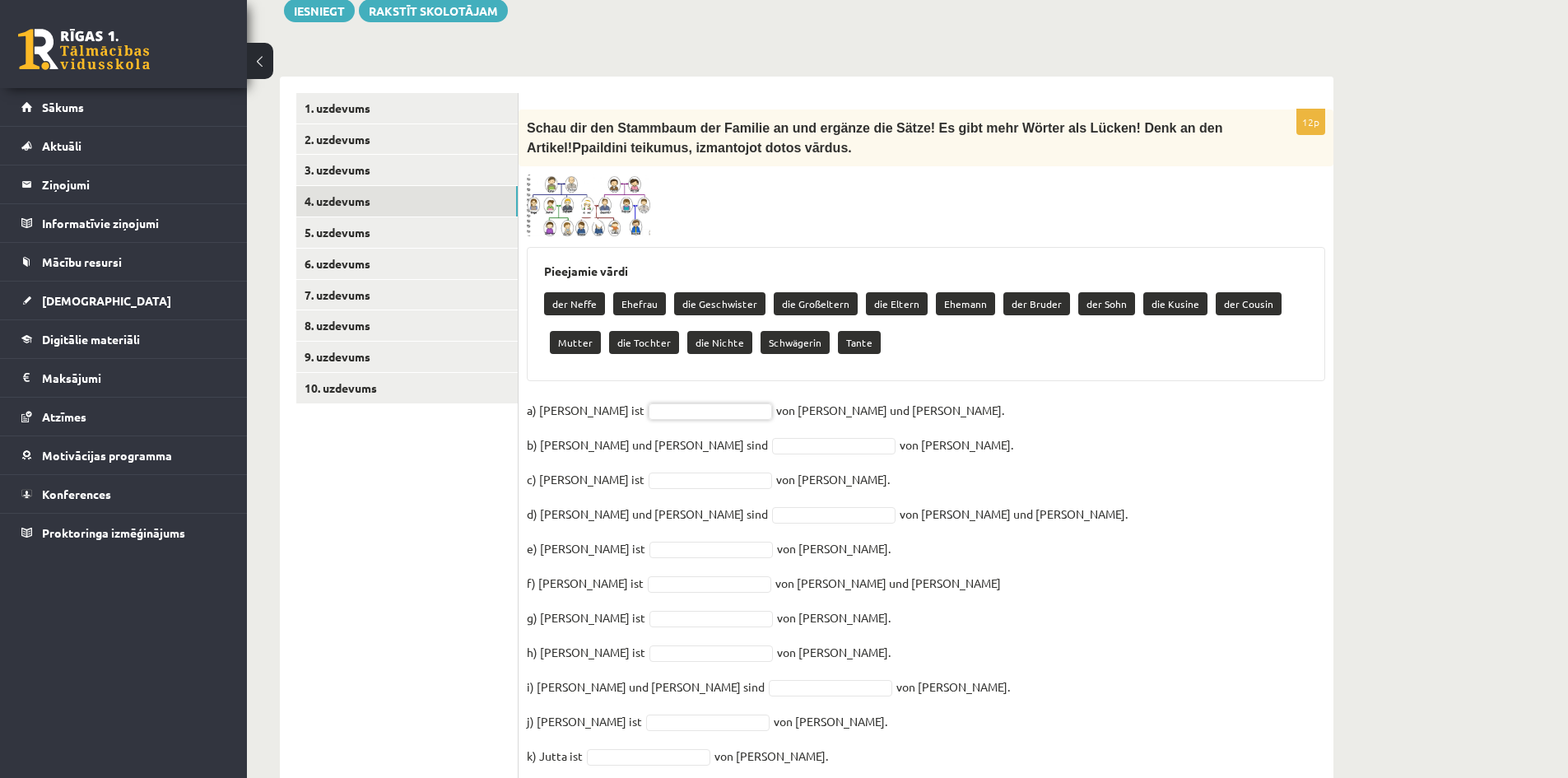
drag, startPoint x: 544, startPoint y: 255, endPoint x: 760, endPoint y: 333, distance: 229.7
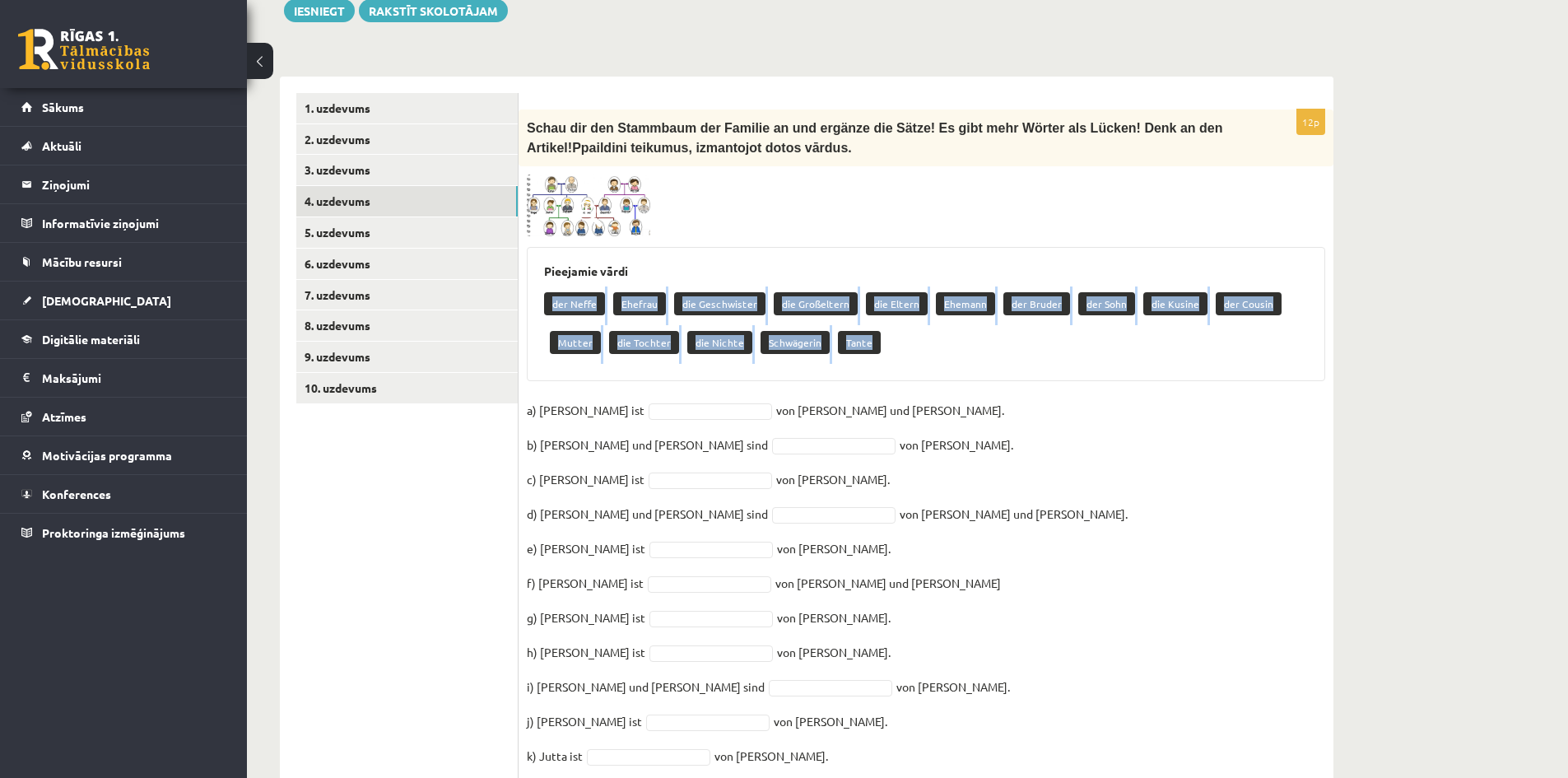
drag, startPoint x: 864, startPoint y: 328, endPoint x: 540, endPoint y: 286, distance: 326.7
click at [540, 286] on div "Pieejamie vārdi der Neffe Ehefrau die Geschwister die Großeltern die Eltern Ehe…" at bounding box center [926, 314] width 798 height 134
copy div "der Neffe Ehefrau die Geschwister die Großeltern die Eltern Ehemann der Bruder …"
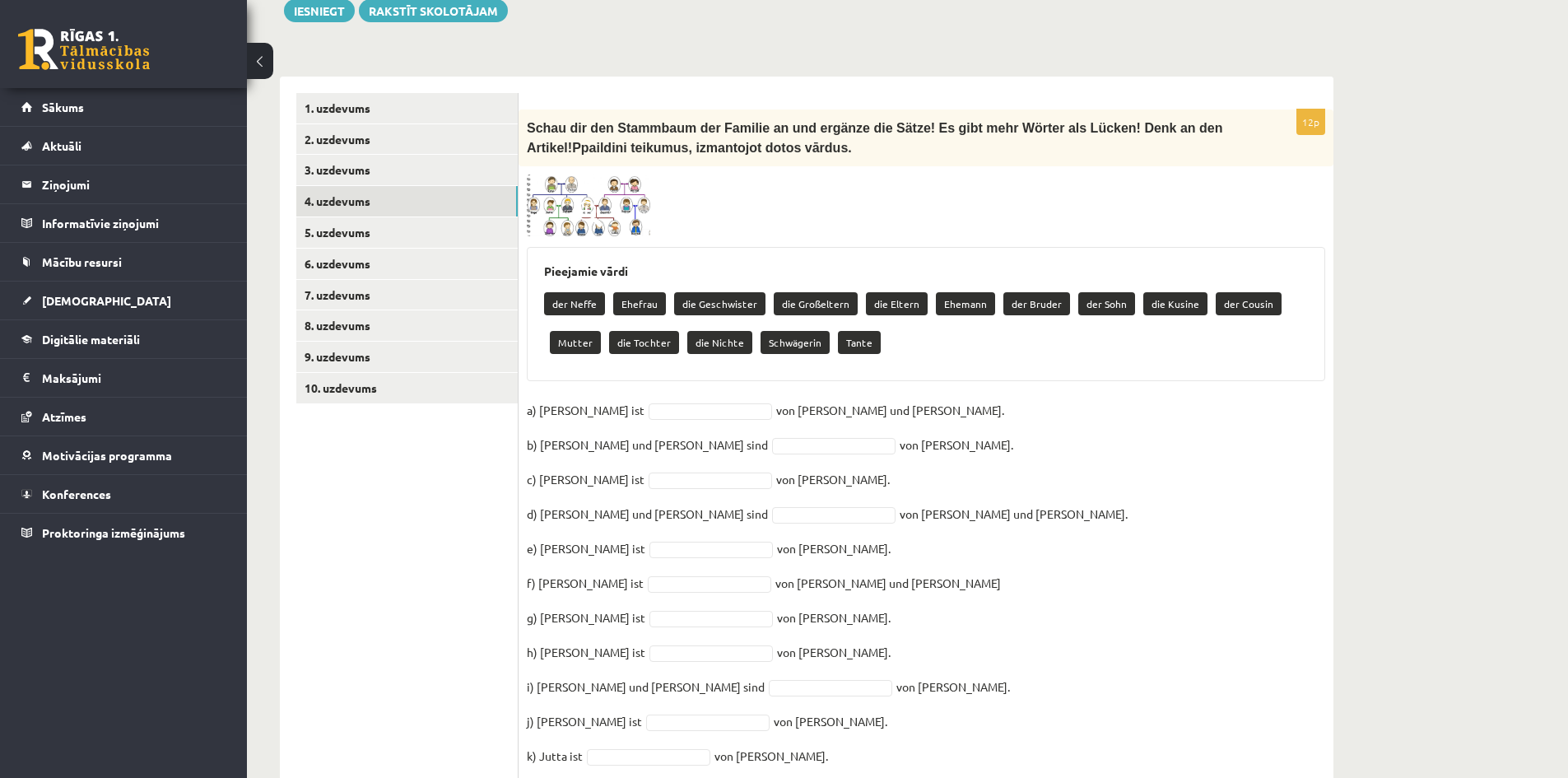
click at [982, 359] on div "Pieejamie vārdi der Neffe Ehefrau die Geschwister die Großeltern die Eltern Ehe…" at bounding box center [926, 314] width 798 height 134
click at [622, 410] on fieldset "a) Otto ist von Mark und Anne. b) Emma und Lukas sind von Ilse. c) Johann ist v…" at bounding box center [926, 605] width 798 height 415
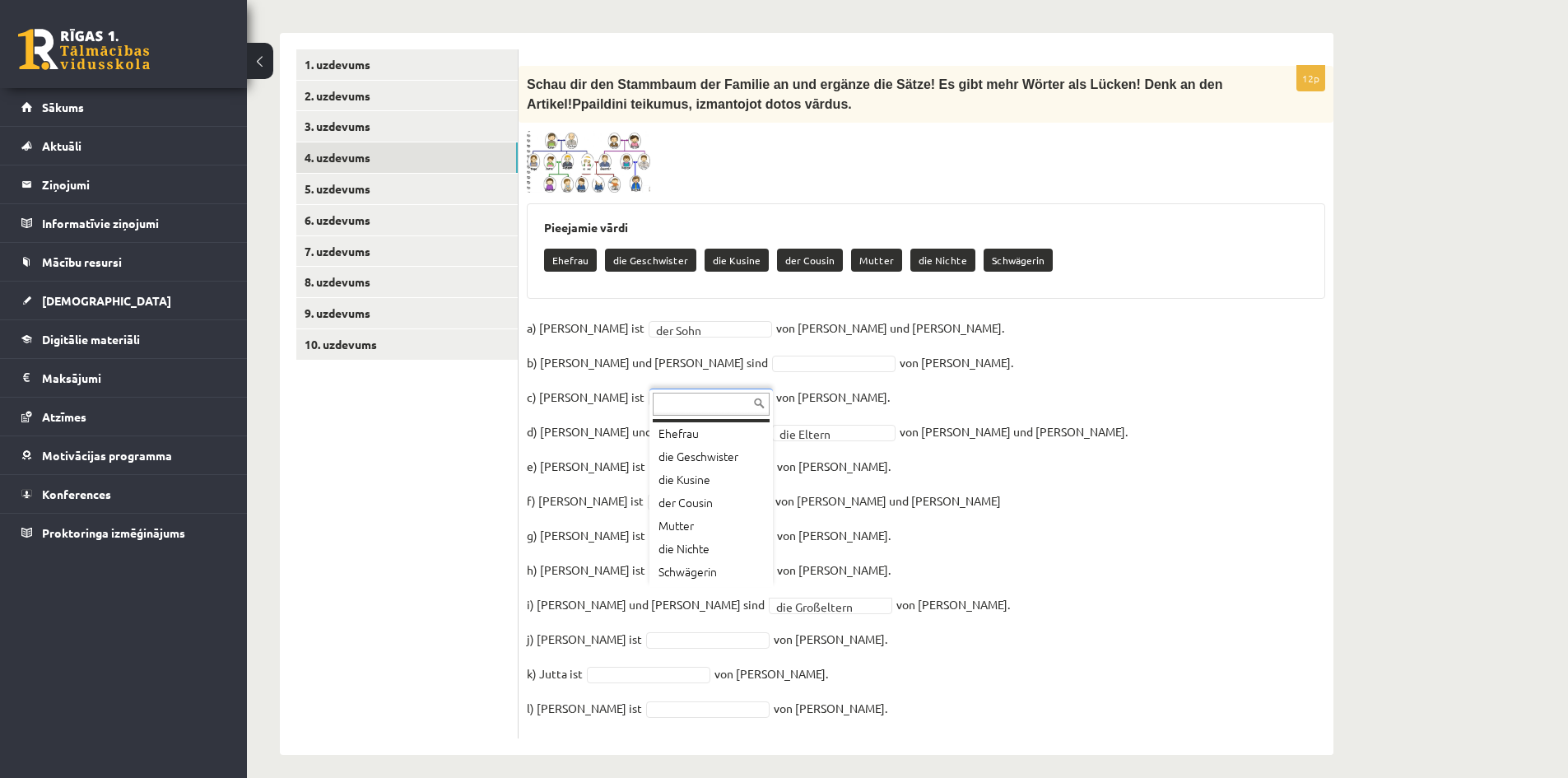
scroll to position [20, 0]
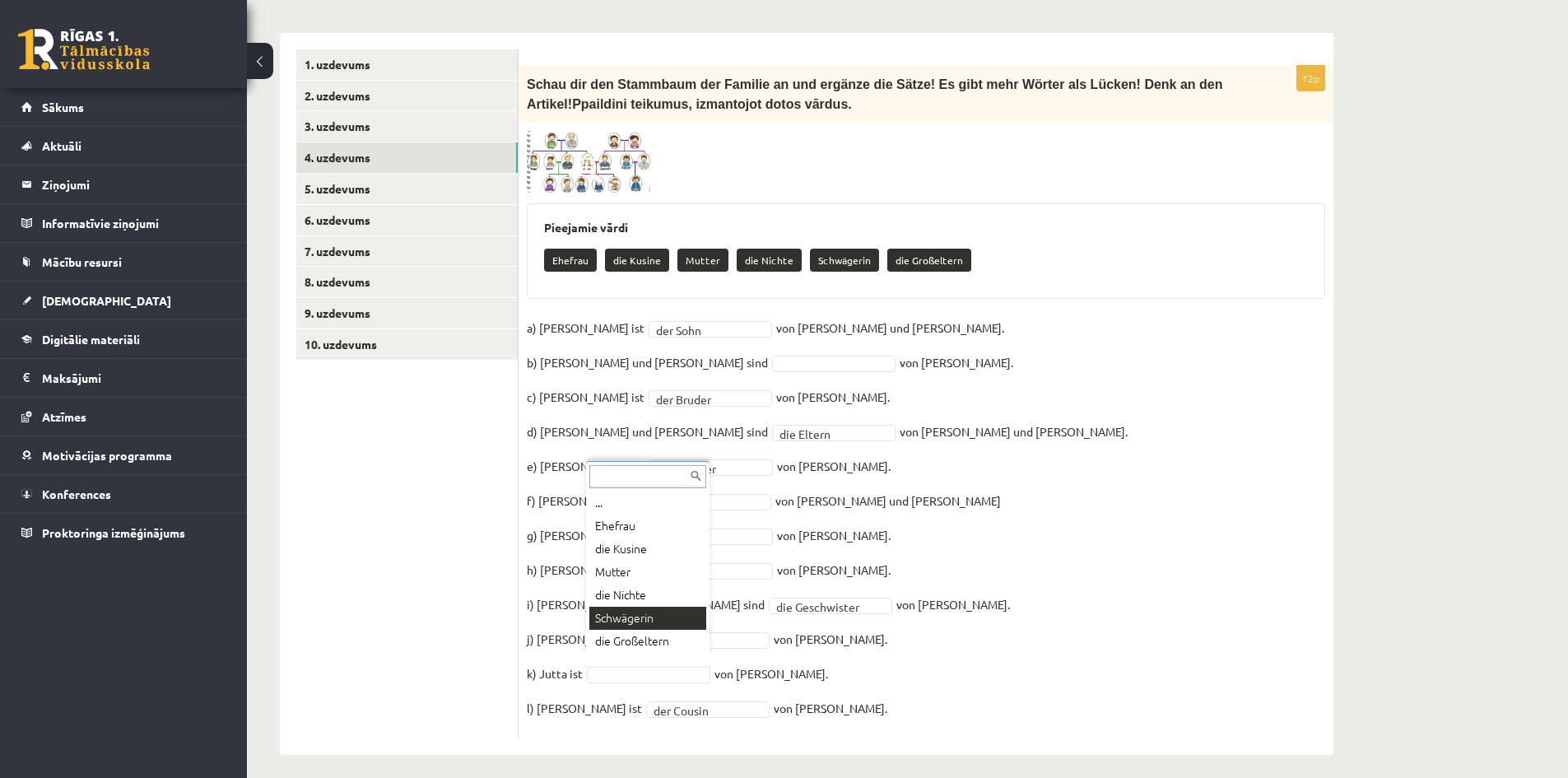
drag, startPoint x: 857, startPoint y: 585, endPoint x: 863, endPoint y: 578, distance: 9.2
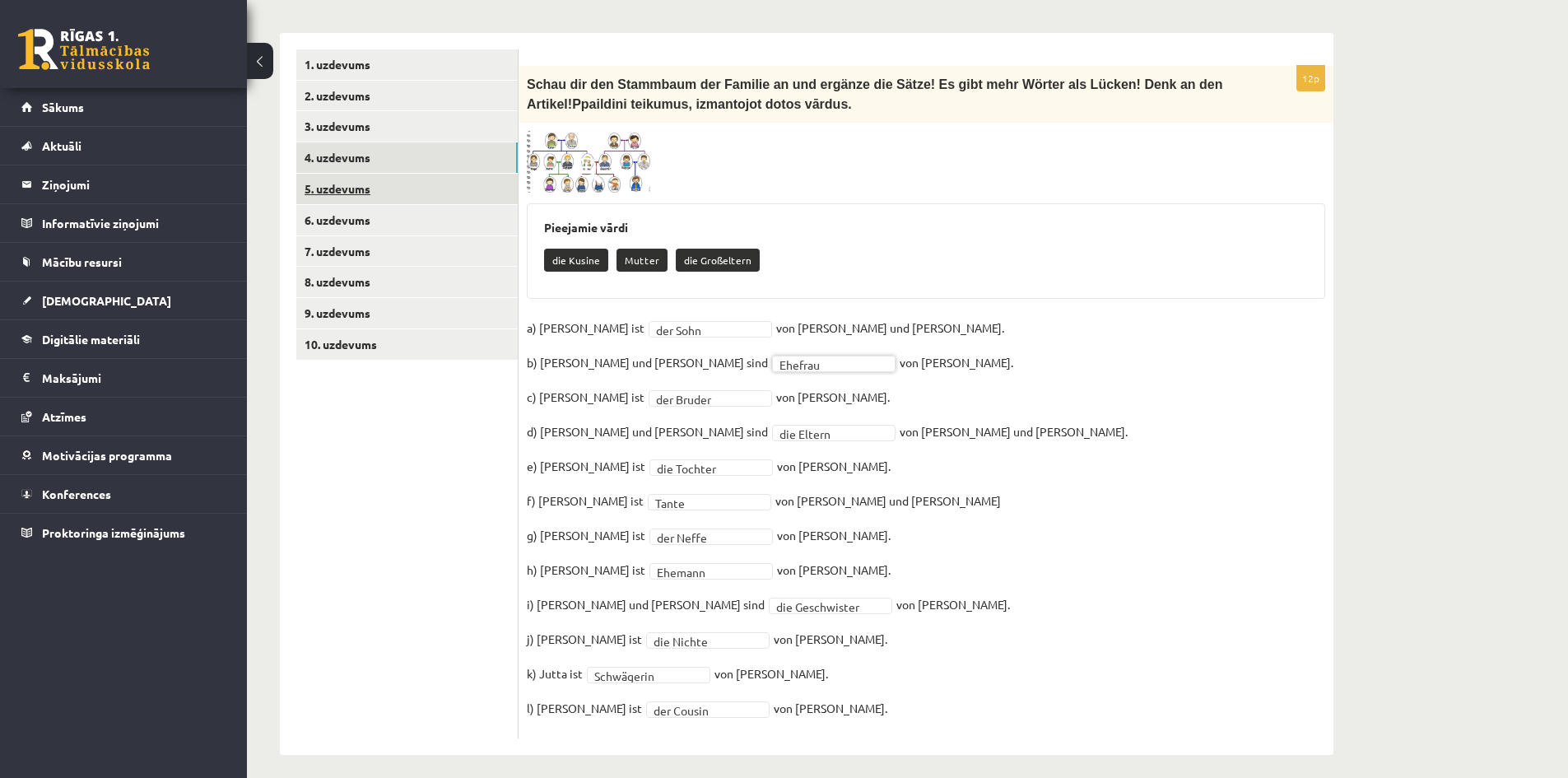
click at [337, 176] on link "5. uzdevums" at bounding box center [407, 188] width 221 height 31
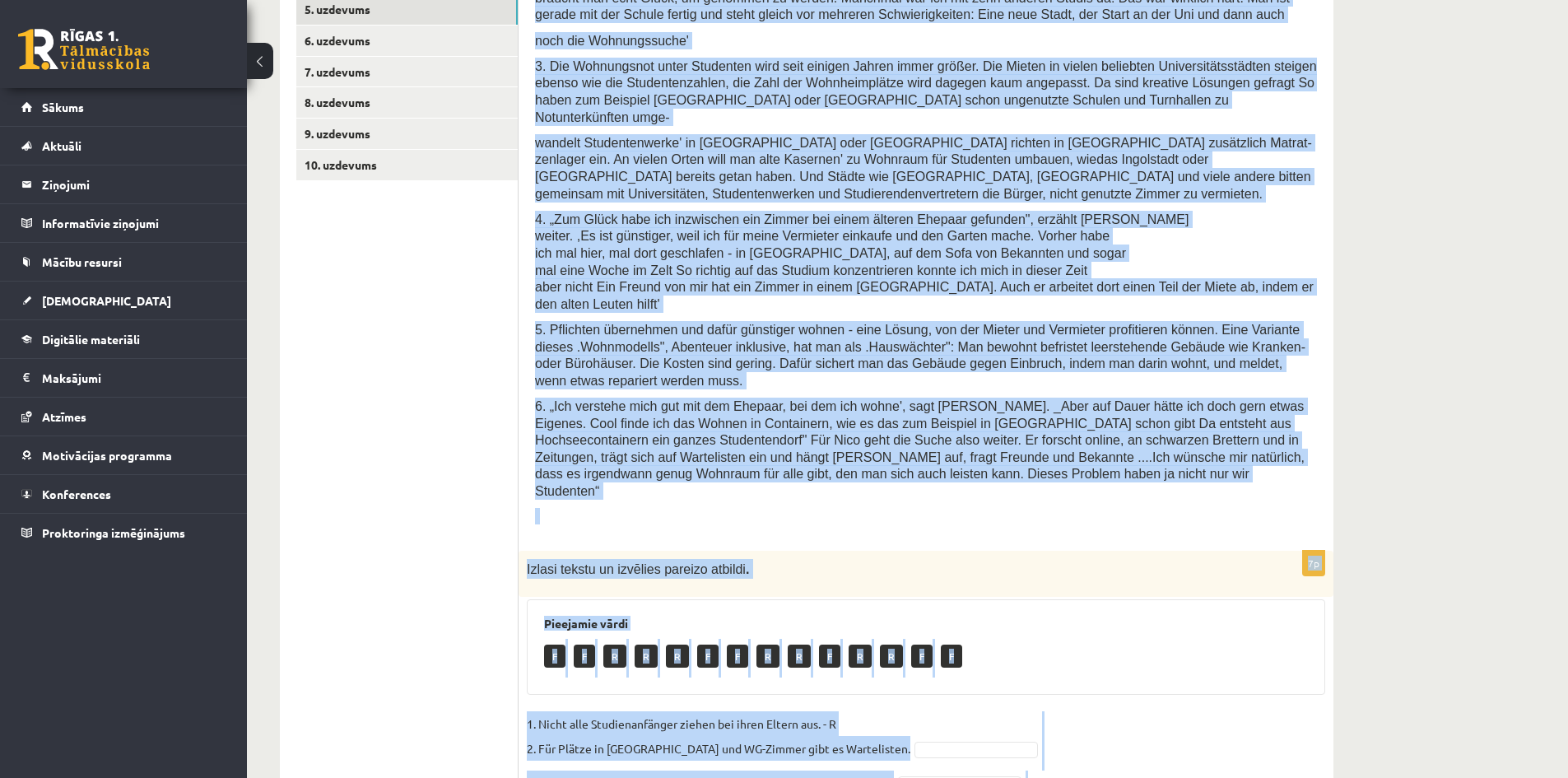
scroll to position [847, 0]
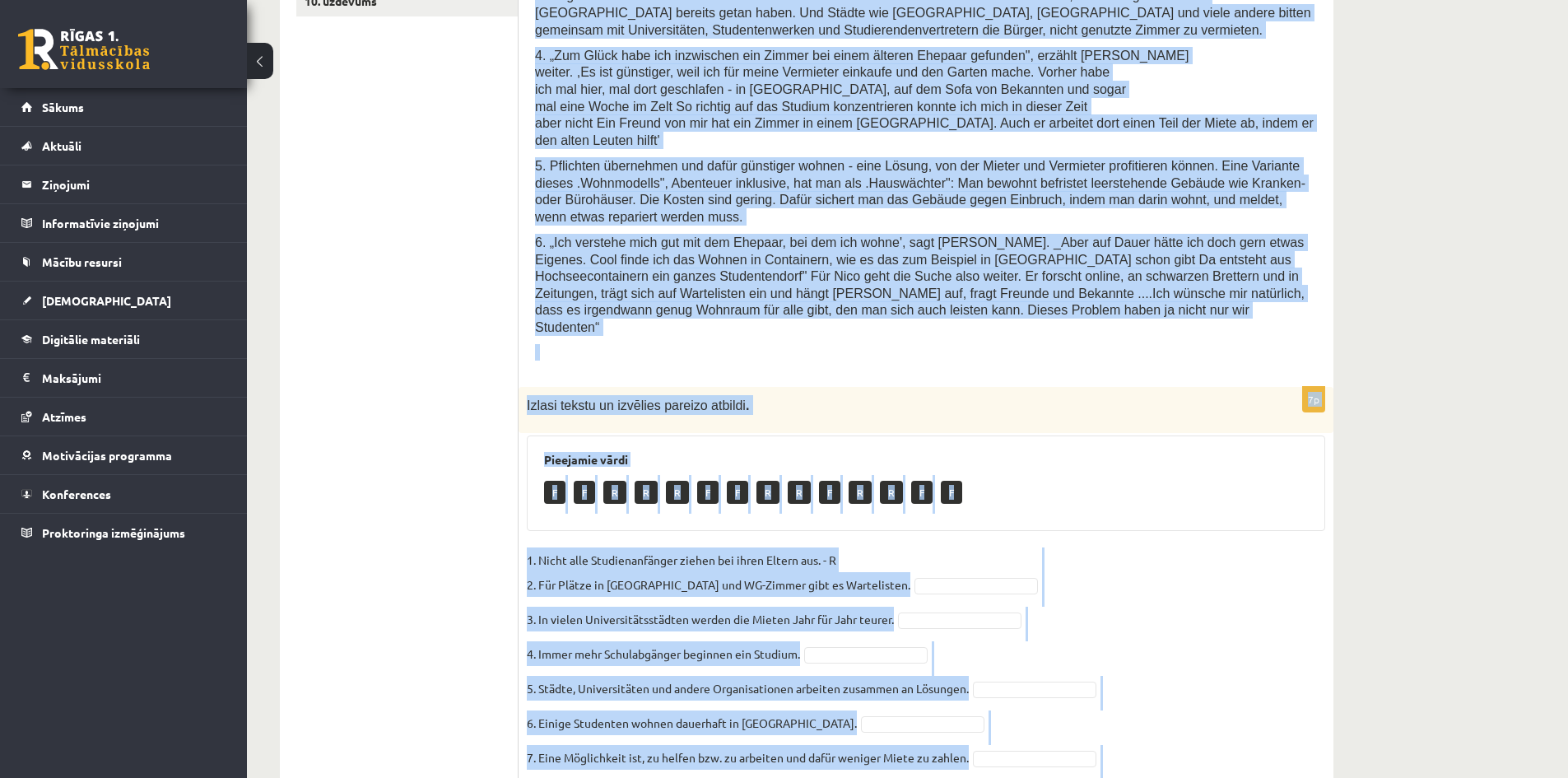
drag, startPoint x: 533, startPoint y: 32, endPoint x: 1016, endPoint y: 698, distance: 822.7
click at [1016, 698] on div "Semesterstart und Wohnungsnot 1. Im Oktober beginnt an den Universitäten das Wi…" at bounding box center [926, 264] width 815 height 1150
copy form "Semesterstart und Wohnungsnot 1. Im Oktober beginnt an den Universitäten das Wi…"
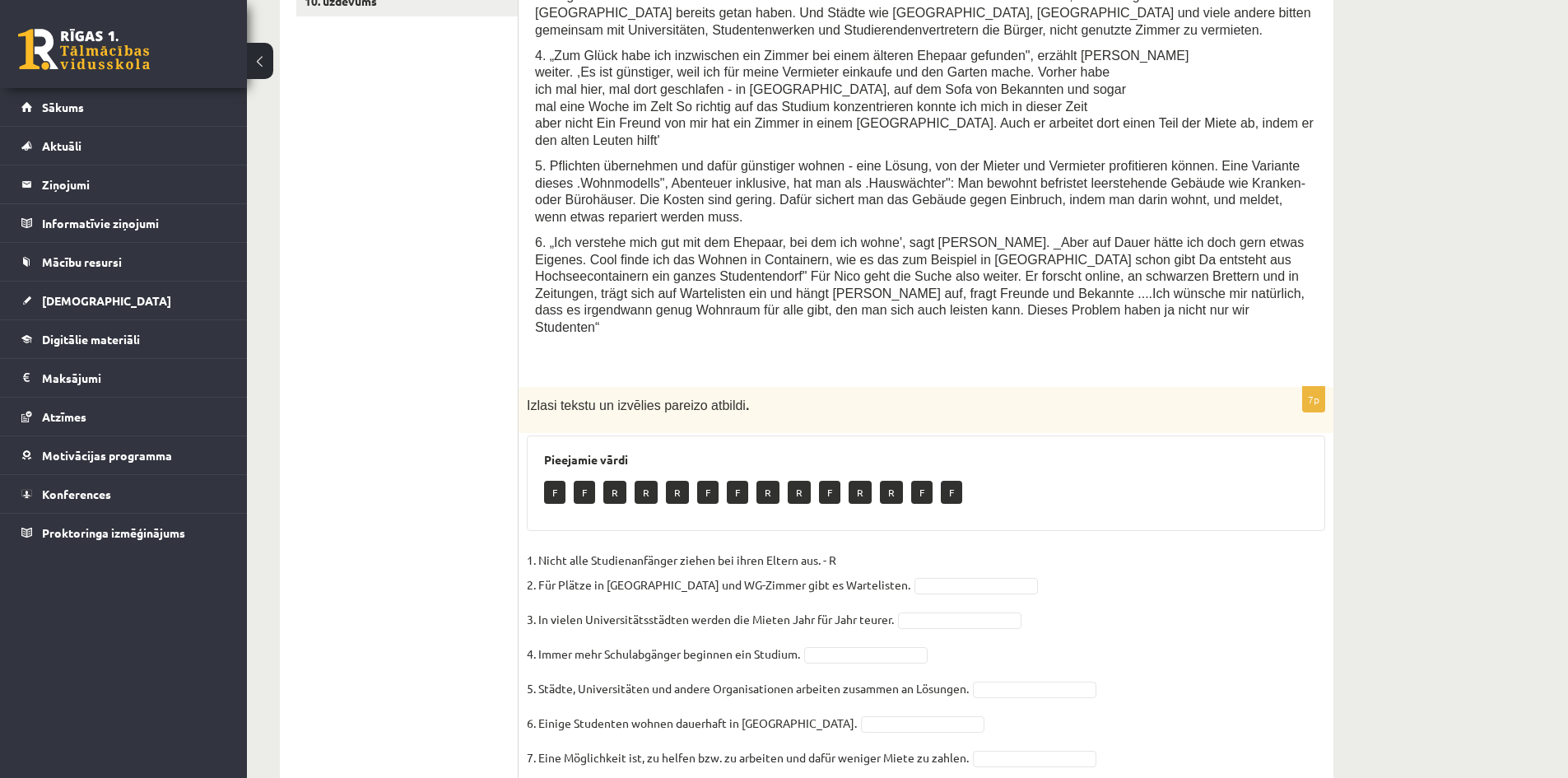
click at [360, 425] on ul "1. uzdevums 2. uzdevums 3. uzdevums 4. uzdevums 5. uzdevums 6. uzdevums 7. uzde…" at bounding box center [407, 264] width 222 height 1117
click at [1021, 650] on fieldset "1. Nicht alle Studienanfänger ziehen bei ihren Eltern aus. - R 2. Für Plätze in…" at bounding box center [926, 681] width 798 height 267
drag, startPoint x: 1024, startPoint y: 665, endPoint x: 1018, endPoint y: 656, distance: 10.8
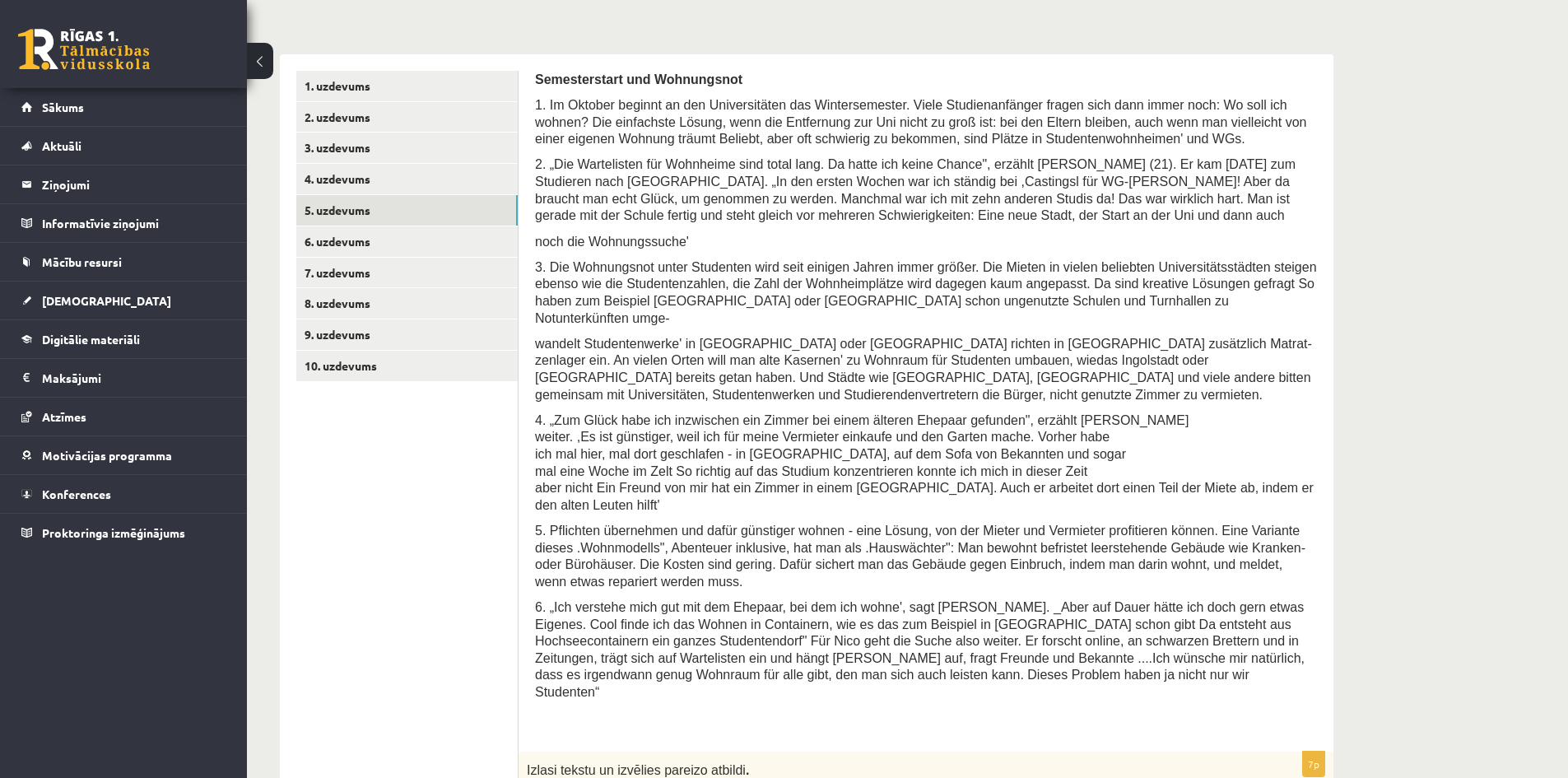
scroll to position [353, 0]
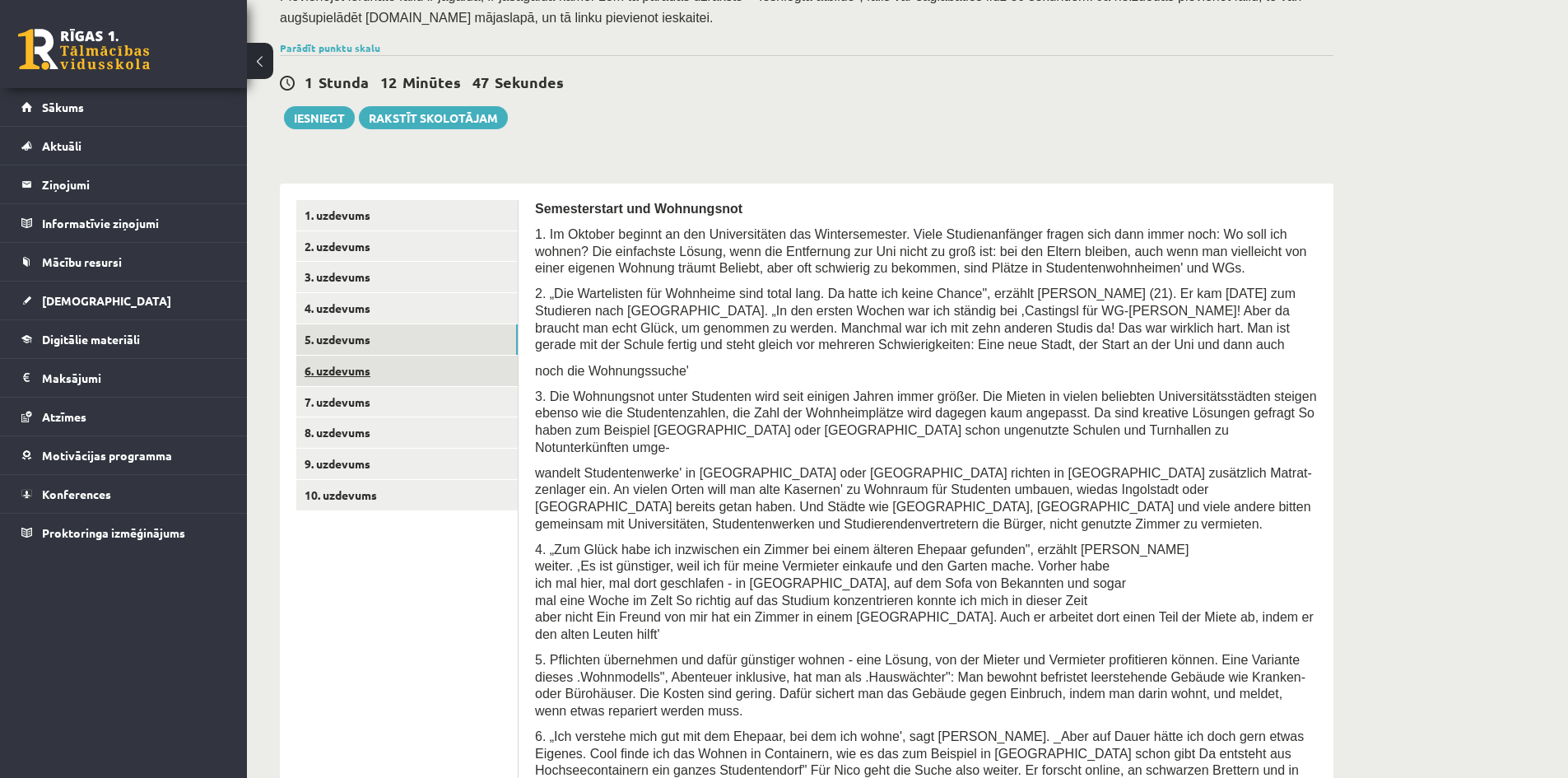
click at [324, 356] on link "6. uzdevums" at bounding box center [407, 371] width 221 height 31
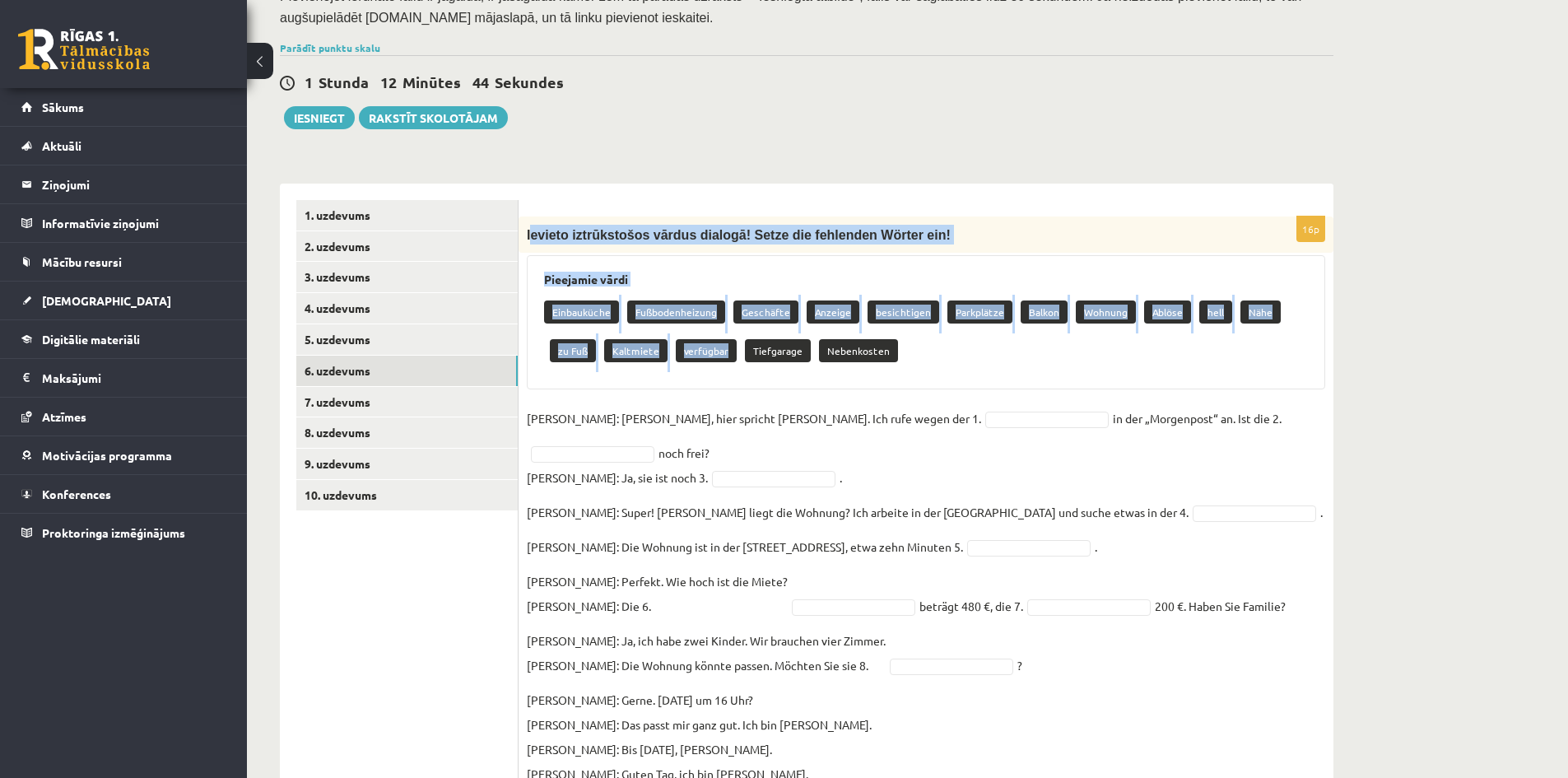
drag, startPoint x: 530, startPoint y: 226, endPoint x: 715, endPoint y: 361, distance: 229.0
click at [715, 361] on div "16p Ievieto iztrūkstošos vārdus dialogā! Setze die fehlenden Wörter ein! Pieeja…" at bounding box center [926, 700] width 815 height 969
click at [642, 256] on div "Pieejamie vārdi Einbauküche Fußbodenheizung Geschäfte Anzeige besichtigen Parkp…" at bounding box center [926, 322] width 798 height 134
click at [347, 490] on link "10. uzdevums" at bounding box center [407, 495] width 221 height 31
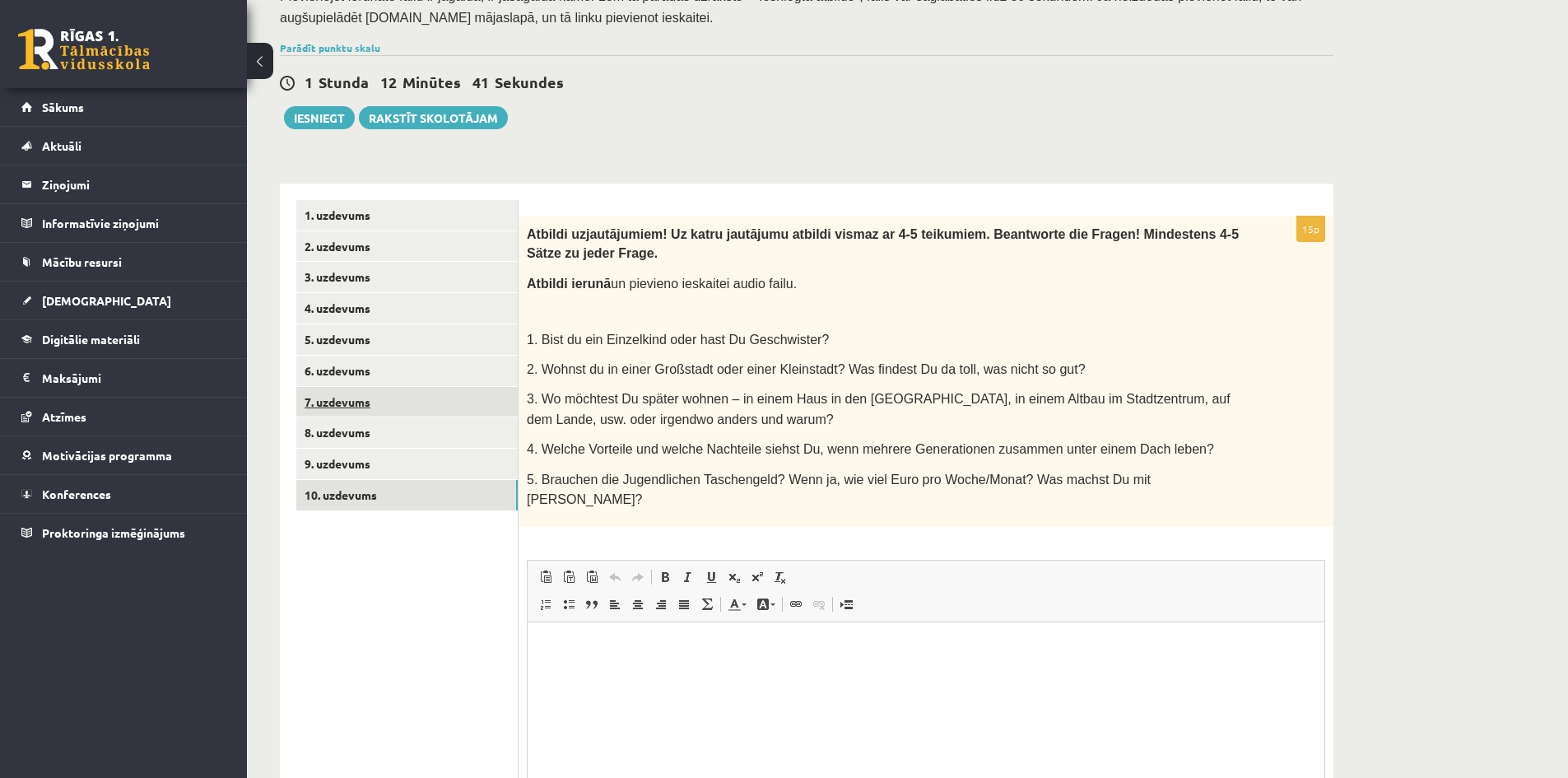
scroll to position [0, 0]
click at [336, 358] on link "6. uzdevums" at bounding box center [407, 371] width 221 height 31
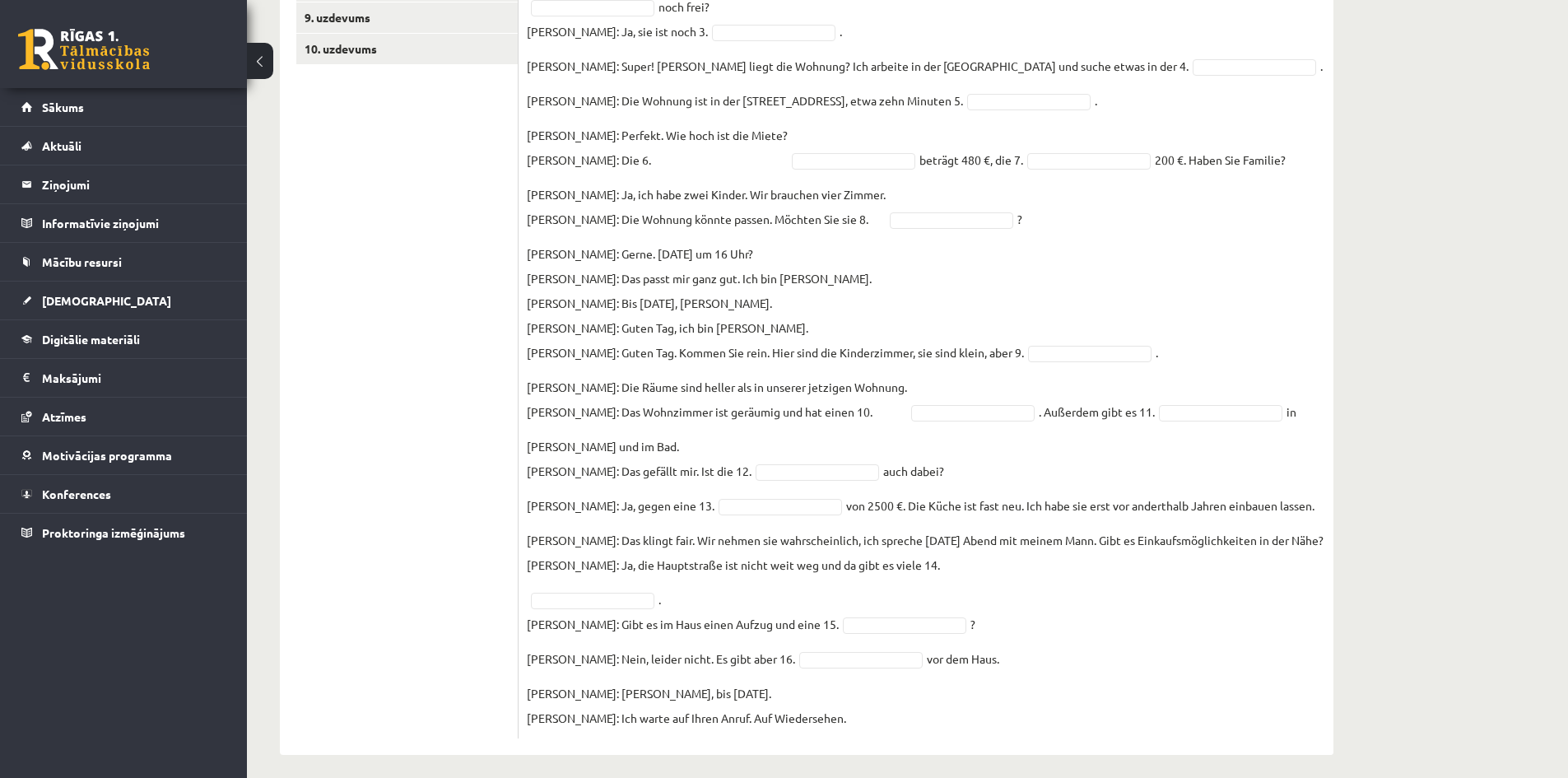
scroll to position [800, 0]
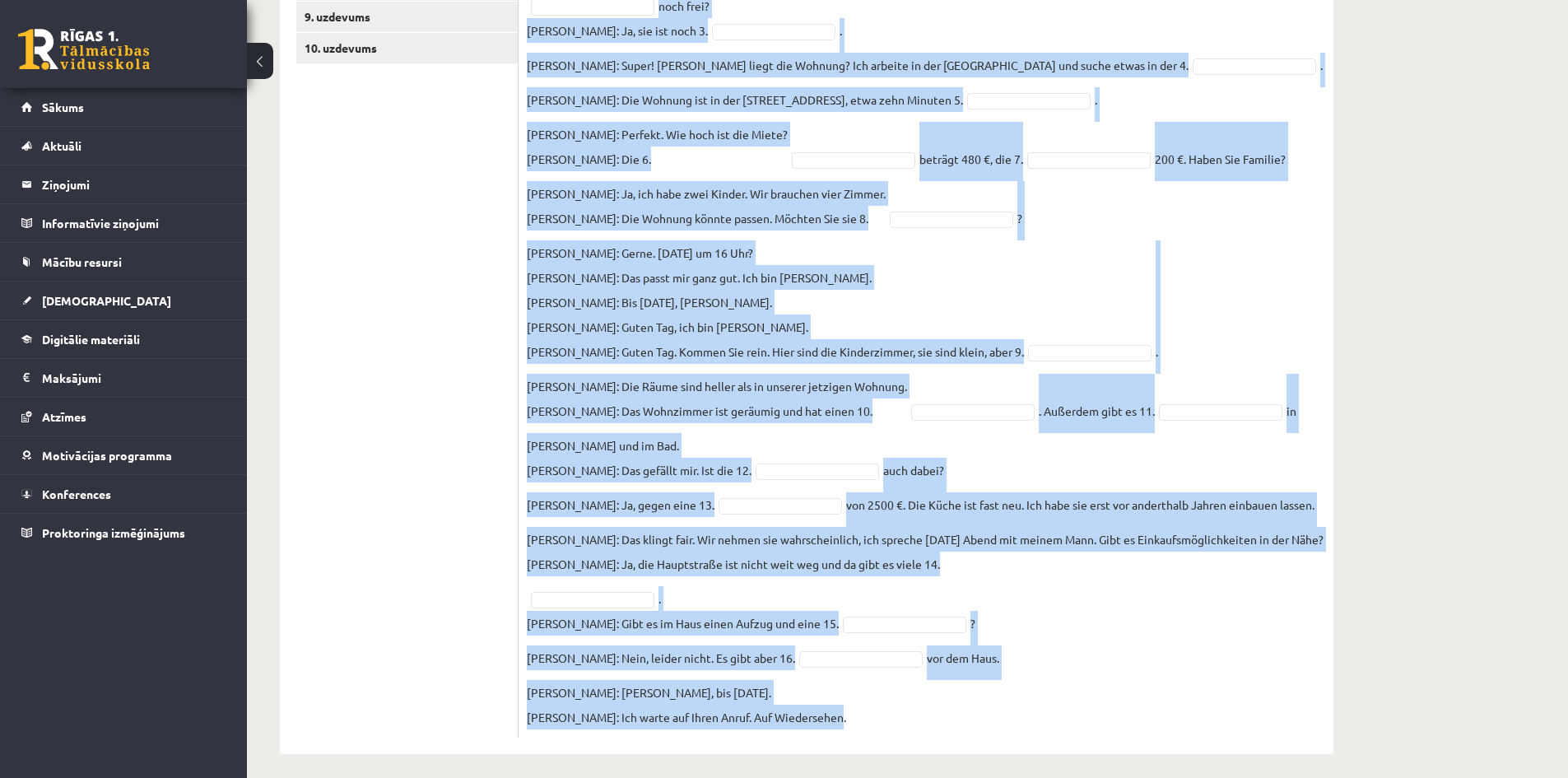
drag, startPoint x: 527, startPoint y: 221, endPoint x: 976, endPoint y: 726, distance: 675.7
click at [976, 726] on div "16p Ievieto iztrūkstošos vārdus dialogā! Setze die fehlenden Wörter ein! Pieeja…" at bounding box center [926, 253] width 815 height 969
copy div "Ievieto iztrūkstošos vārdus dialogā! Setze die fehlenden Wörter ein! Pieejamie …"
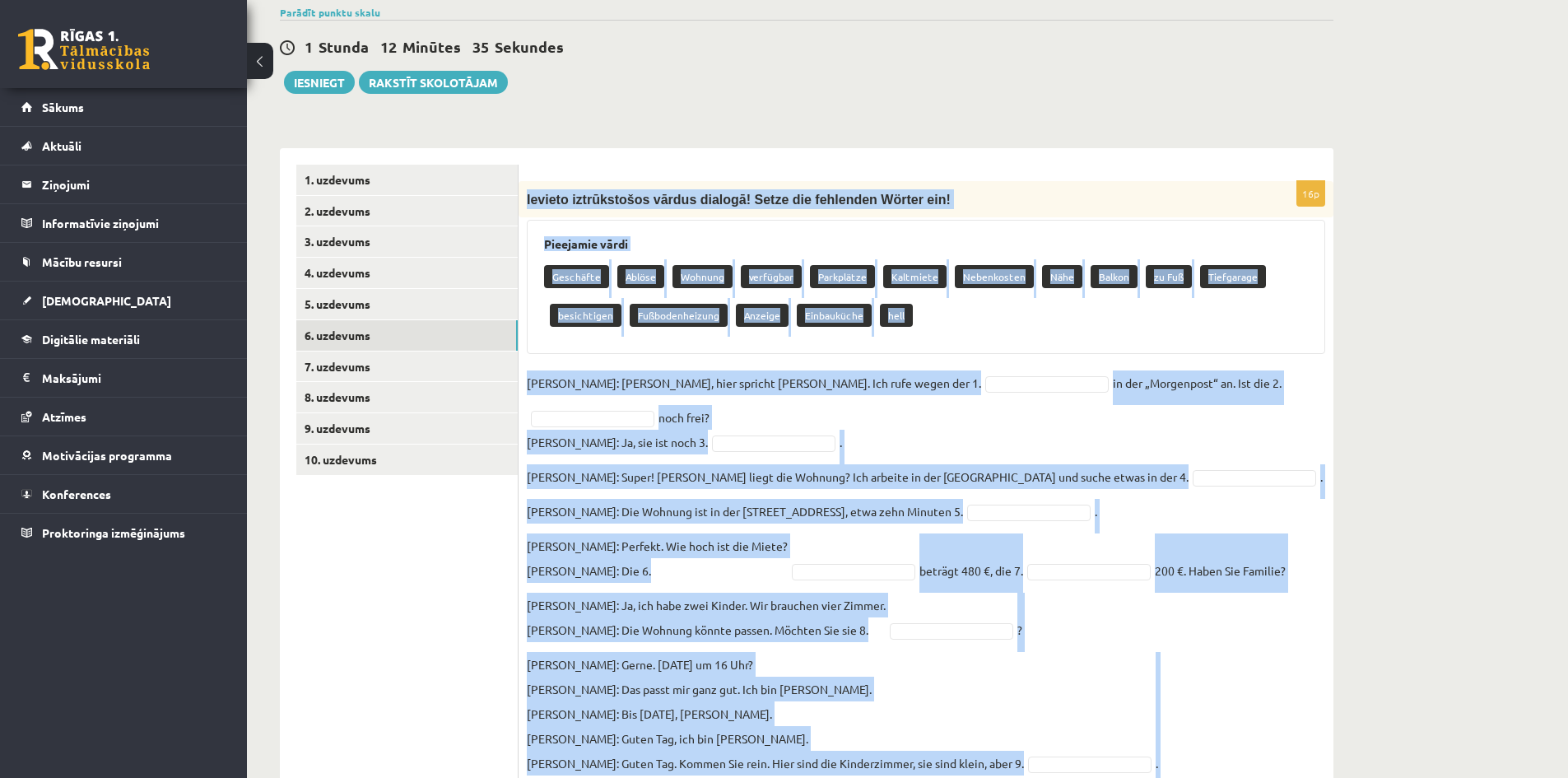
scroll to position [59, 0]
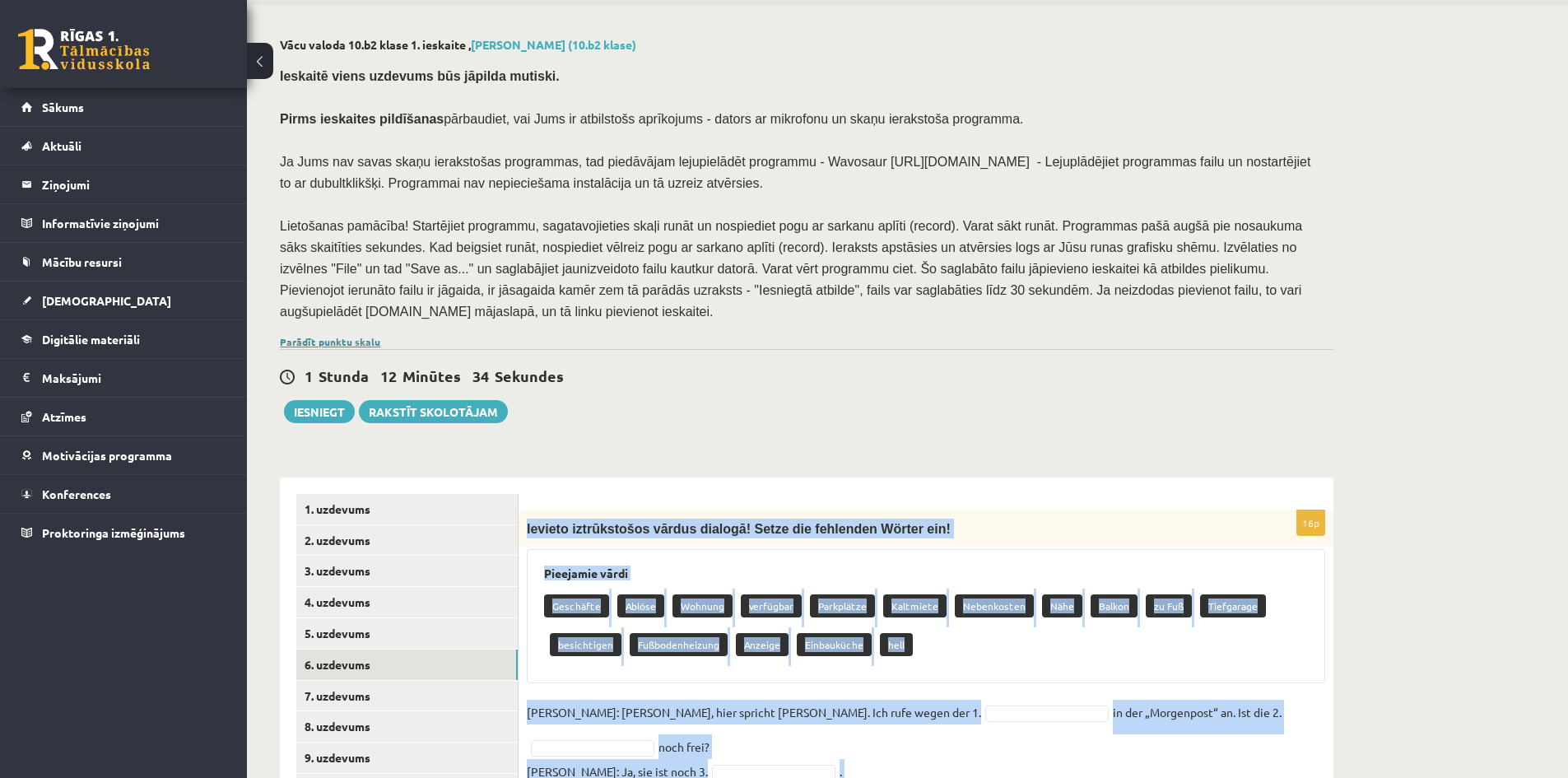
click at [322, 336] on link "Parādīt punktu skalu" at bounding box center [330, 342] width 101 height 13
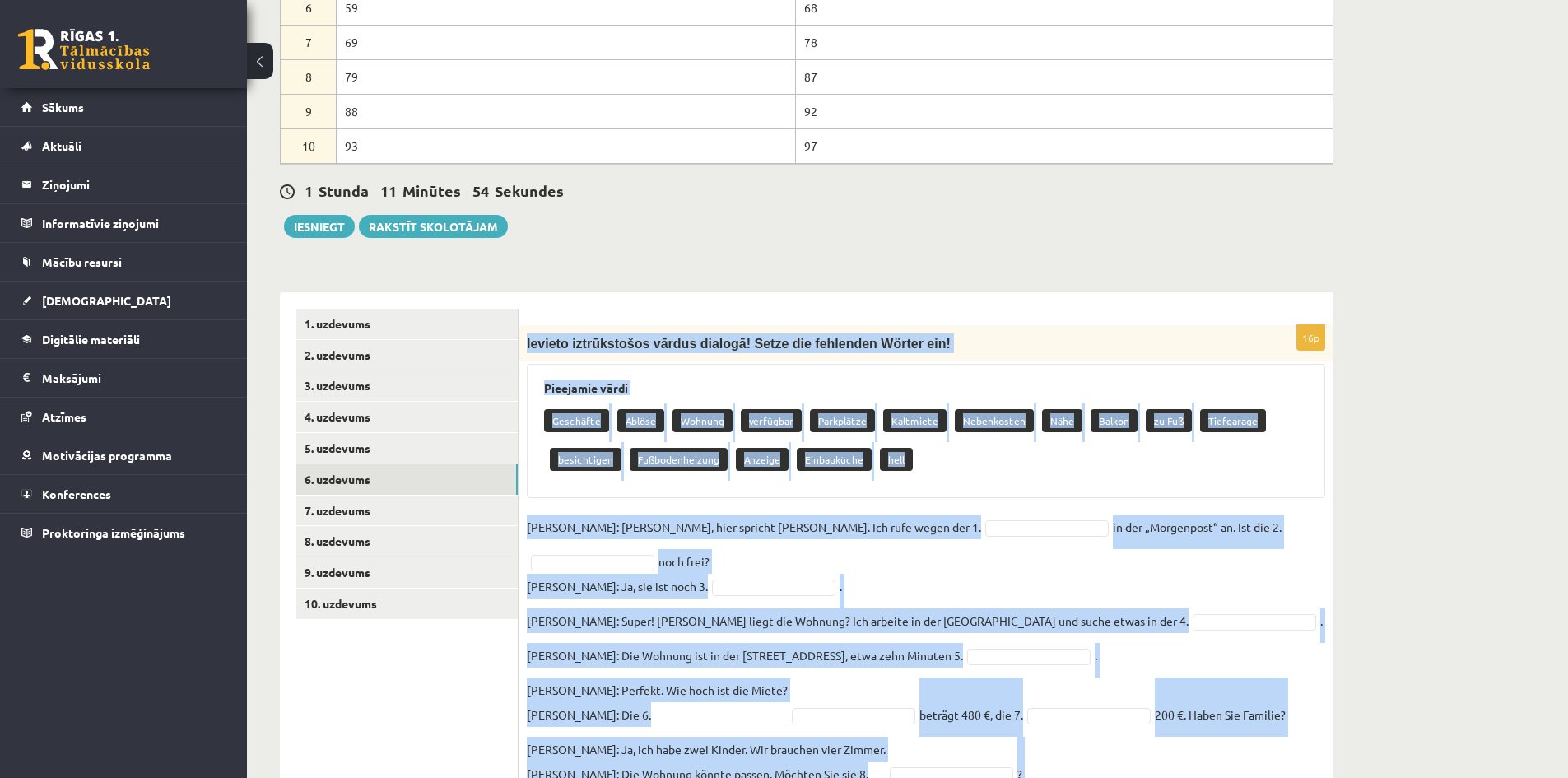
scroll to position [964, 0]
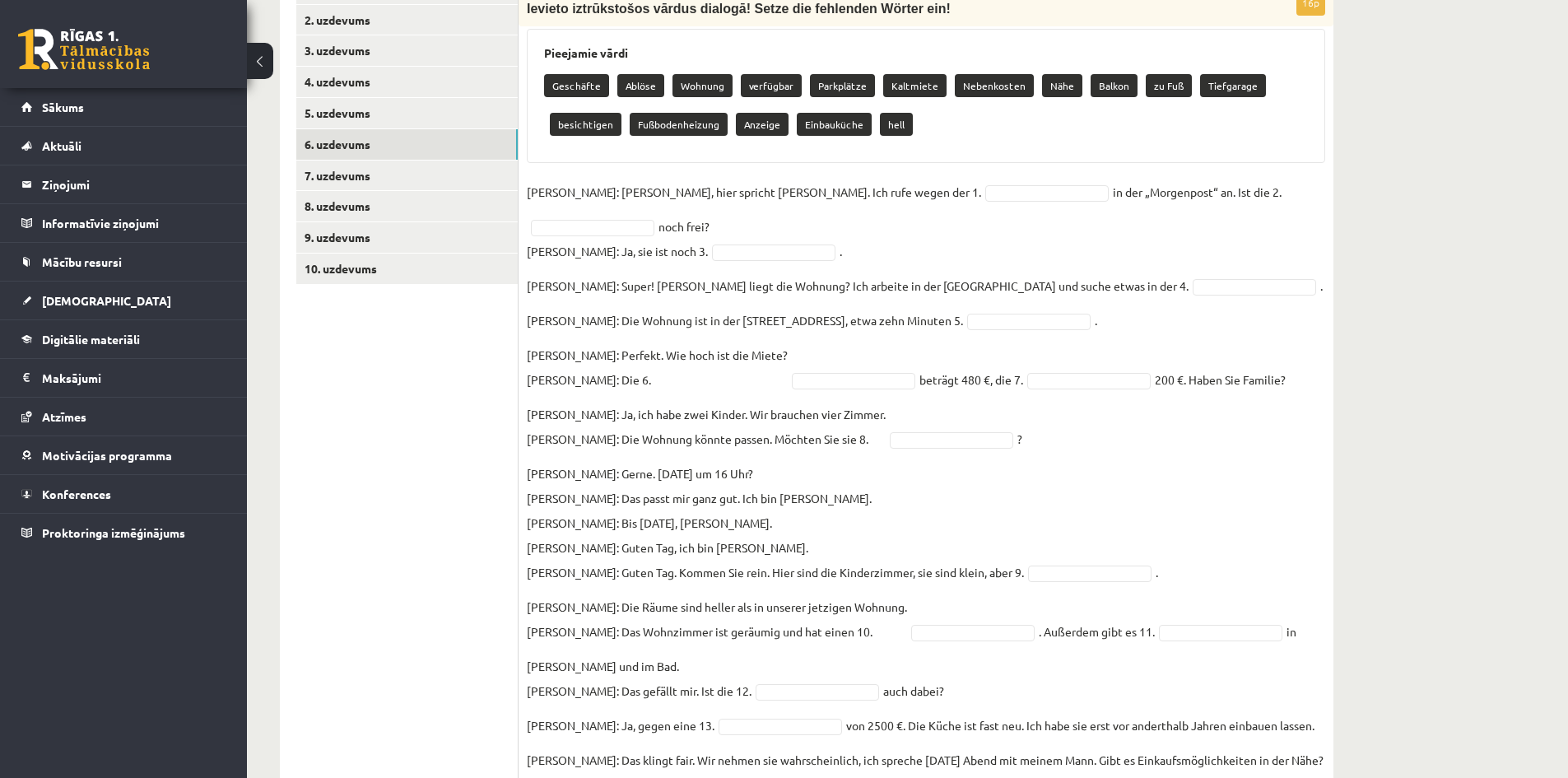
click at [372, 478] on ul "1. uzdevums 2. uzdevums 3. uzdevums 4. uzdevums 5. uzdevums 6. uzdevums 7. uzde…" at bounding box center [407, 466] width 222 height 985
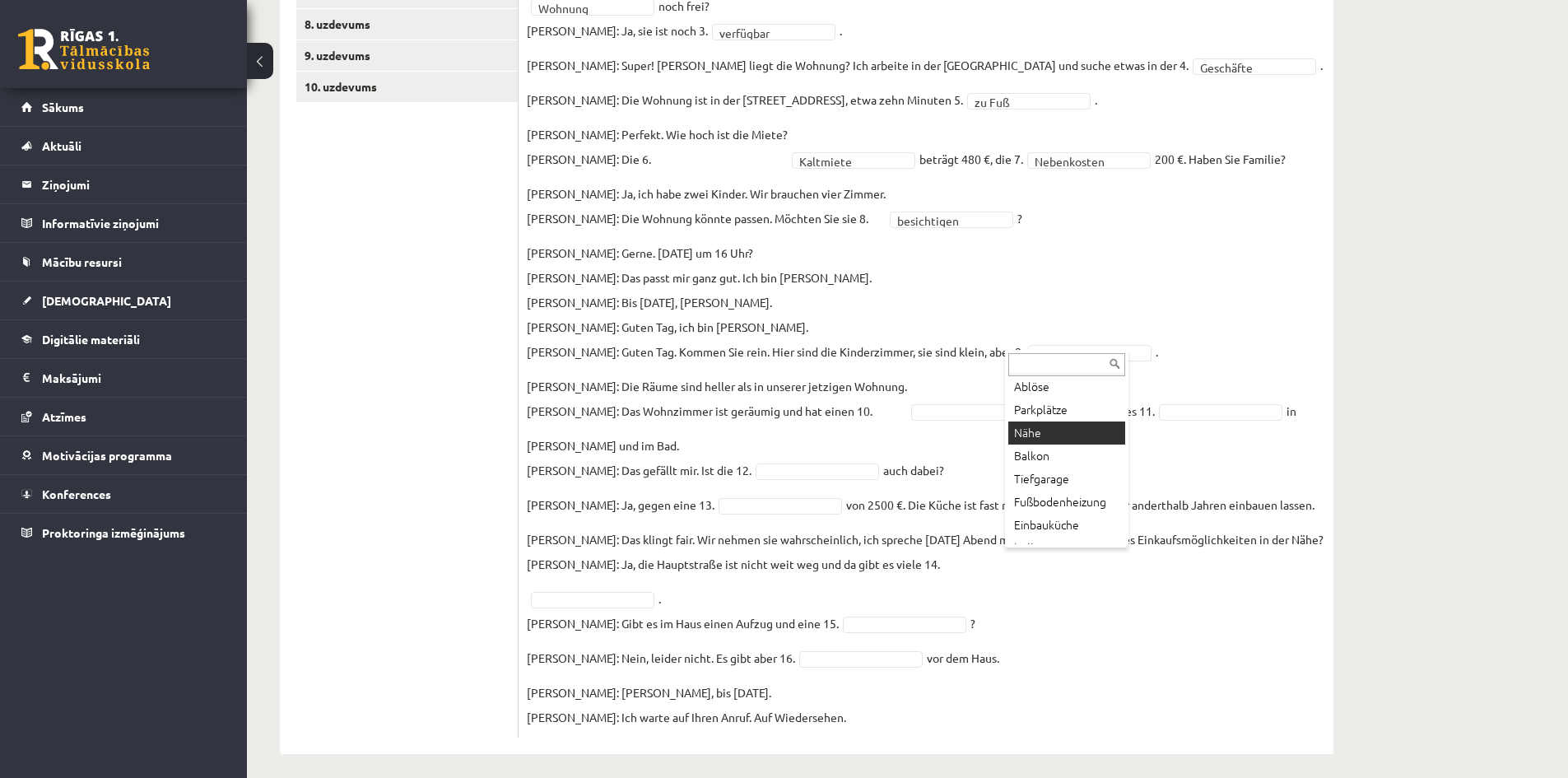
scroll to position [43, 0]
click at [1047, 334] on fieldset "**********" at bounding box center [926, 345] width 798 height 771
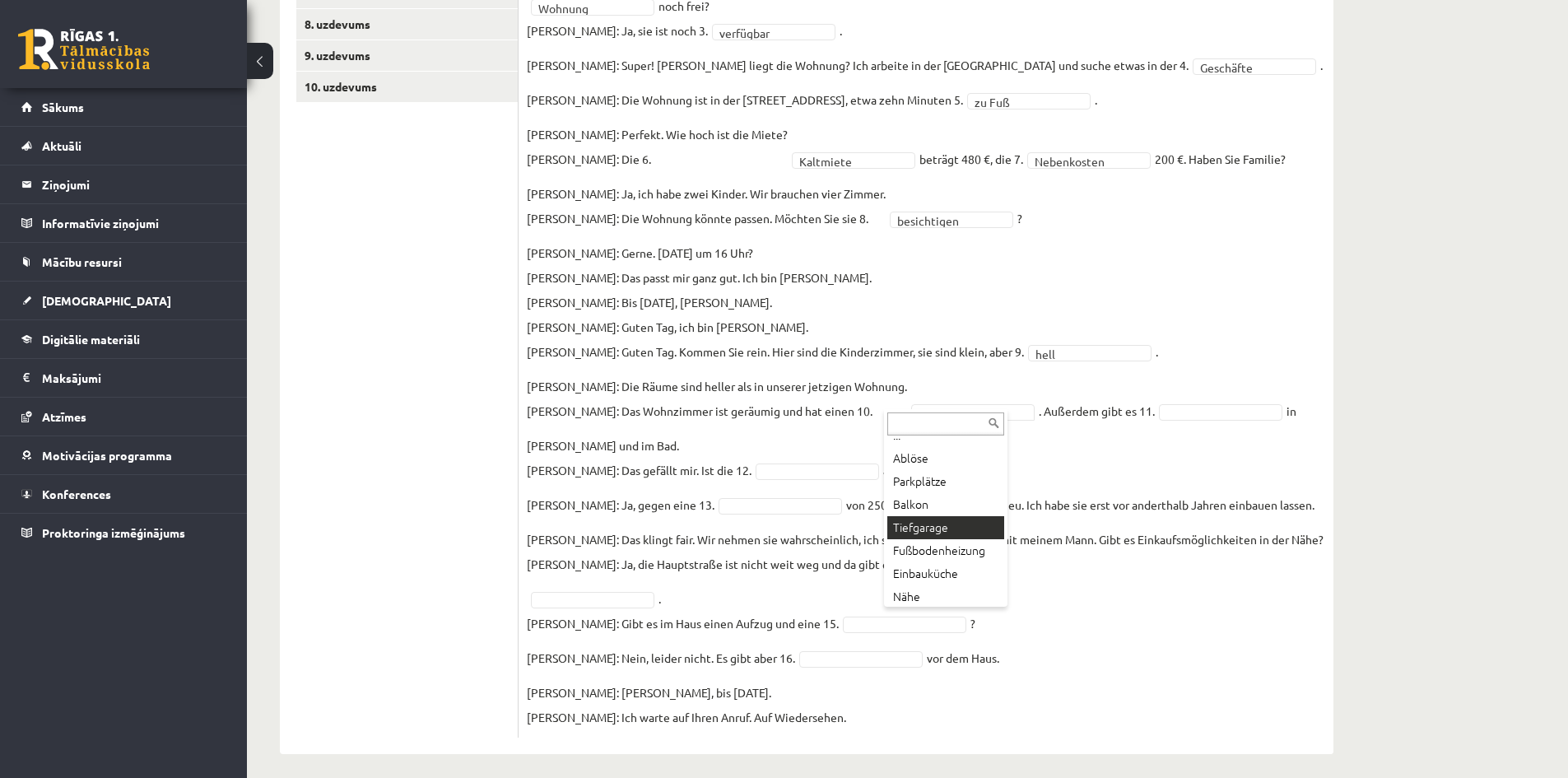
scroll to position [20, 0]
drag, startPoint x: 589, startPoint y: 579, endPoint x: 595, endPoint y: 588, distance: 10.8
click at [589, 579] on fieldset "**********" at bounding box center [926, 345] width 798 height 771
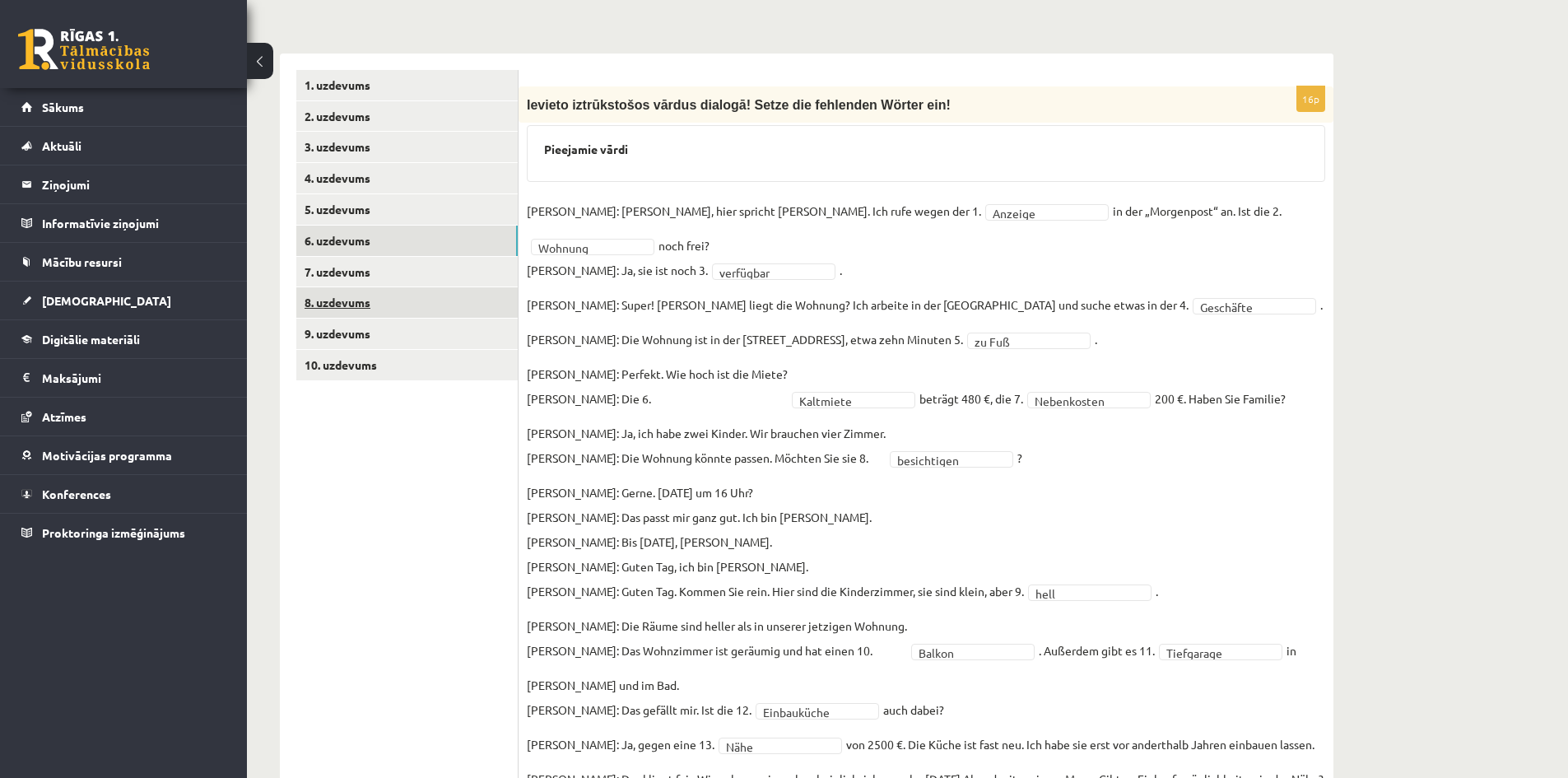
scroll to position [861, 0]
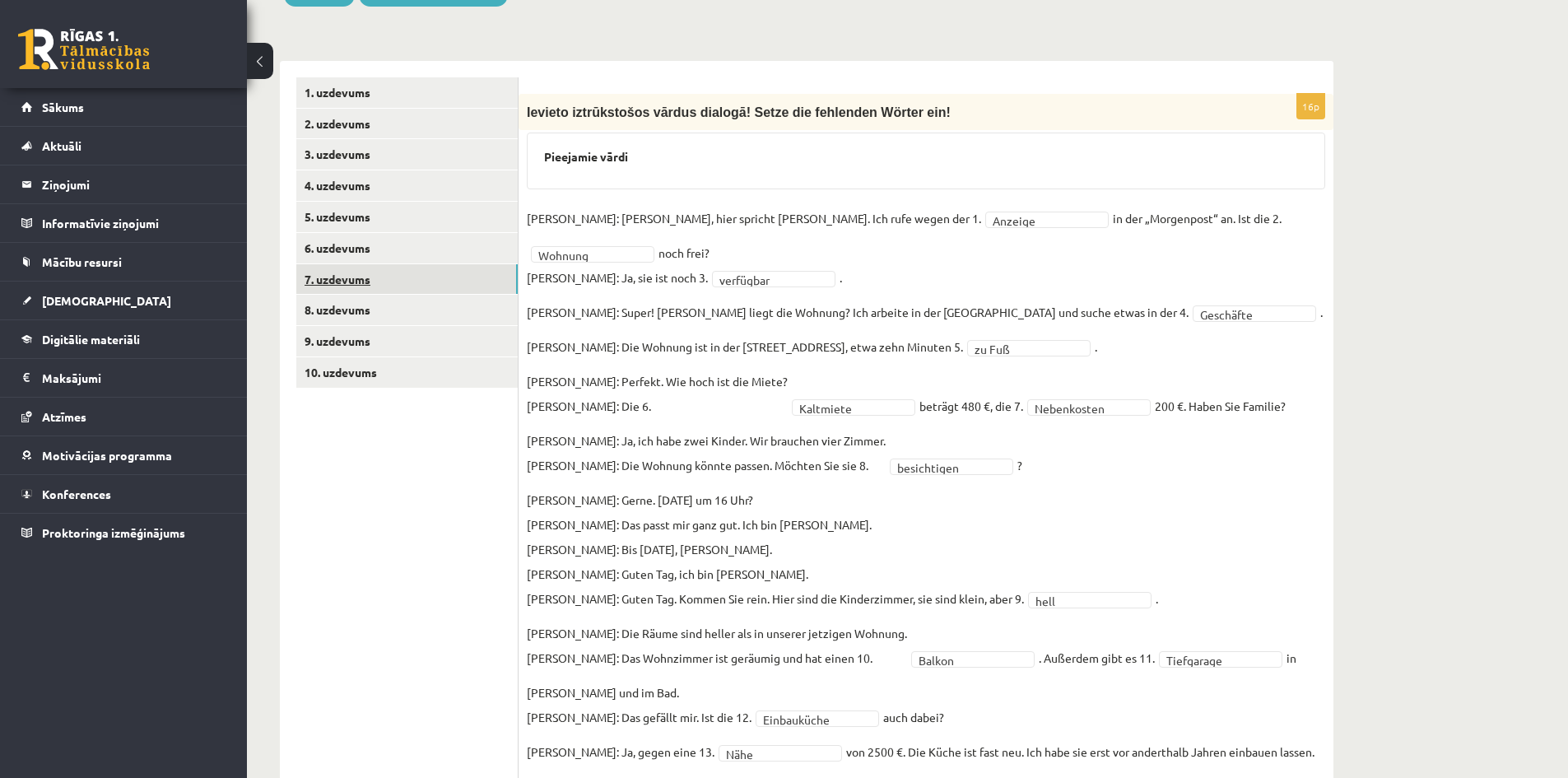
click at [349, 266] on link "7. uzdevums" at bounding box center [407, 279] width 221 height 31
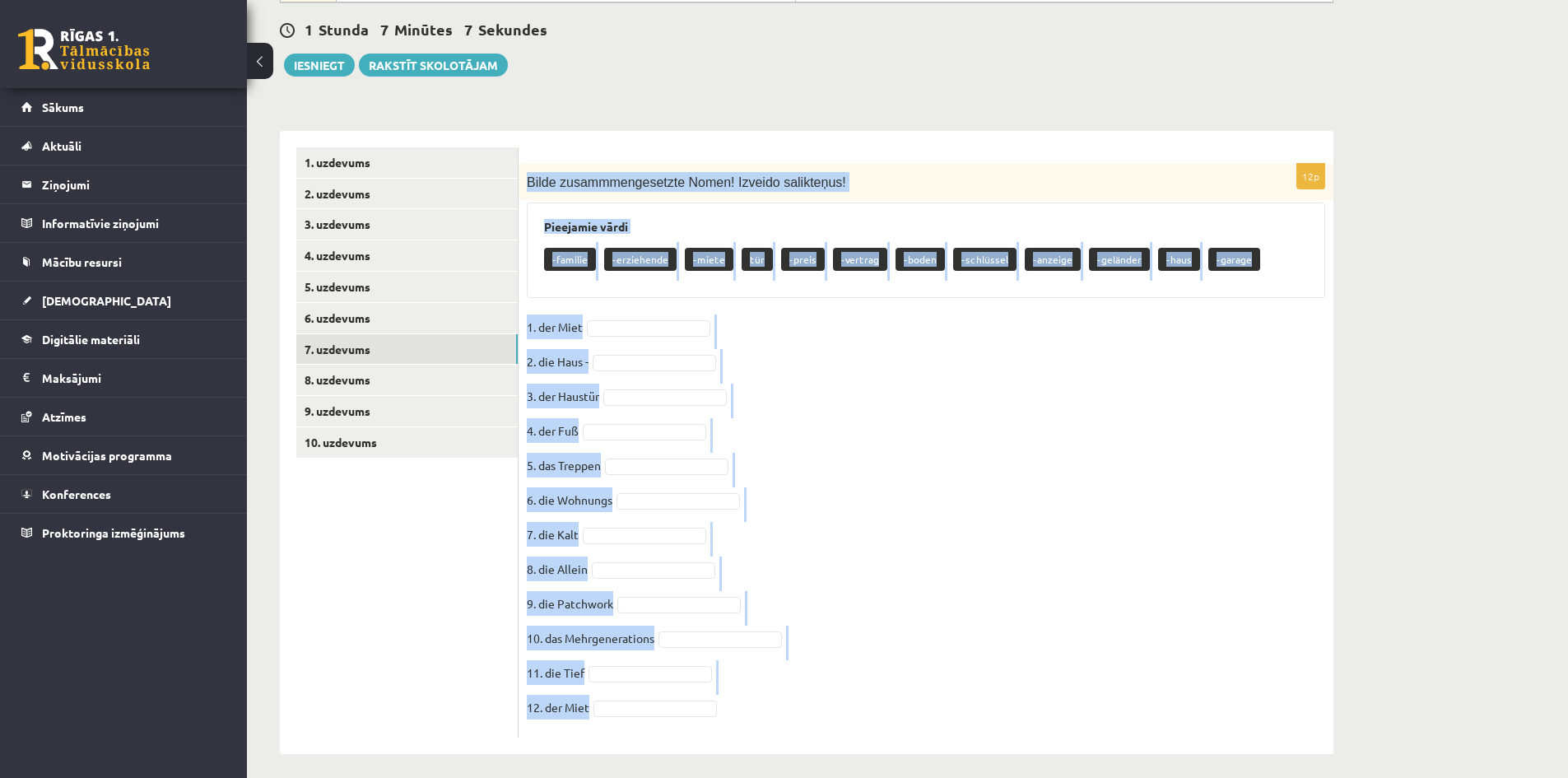
drag, startPoint x: 528, startPoint y: 173, endPoint x: 810, endPoint y: 736, distance: 629.7
click at [810, 736] on div "12p Bilde zusammmengesetzte Nomen! Izveido salikteņus! Pieejamie vārdi -familie…" at bounding box center [926, 442] width 815 height 624
copy div "Bilde zusammmengesetzte Nomen! Izveido salikteņus! Pieejamie vārdi -familie -er…"
click at [931, 436] on fieldset "1. der Miet 2. die Haus - 3. der Haustür 4. der Fuß 5. das Treppen 6. die Wohnu…" at bounding box center [926, 522] width 798 height 415
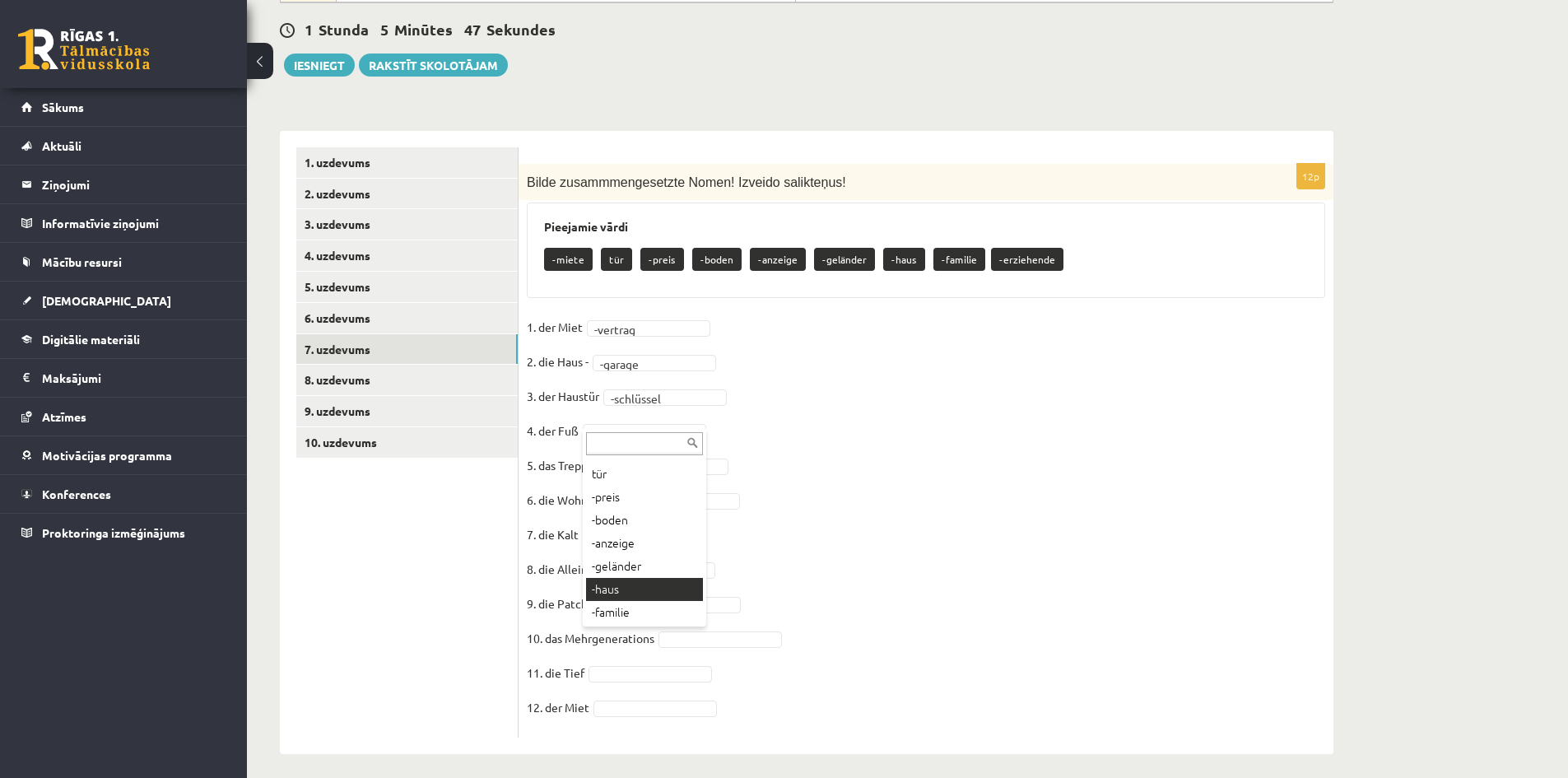
scroll to position [66, 0]
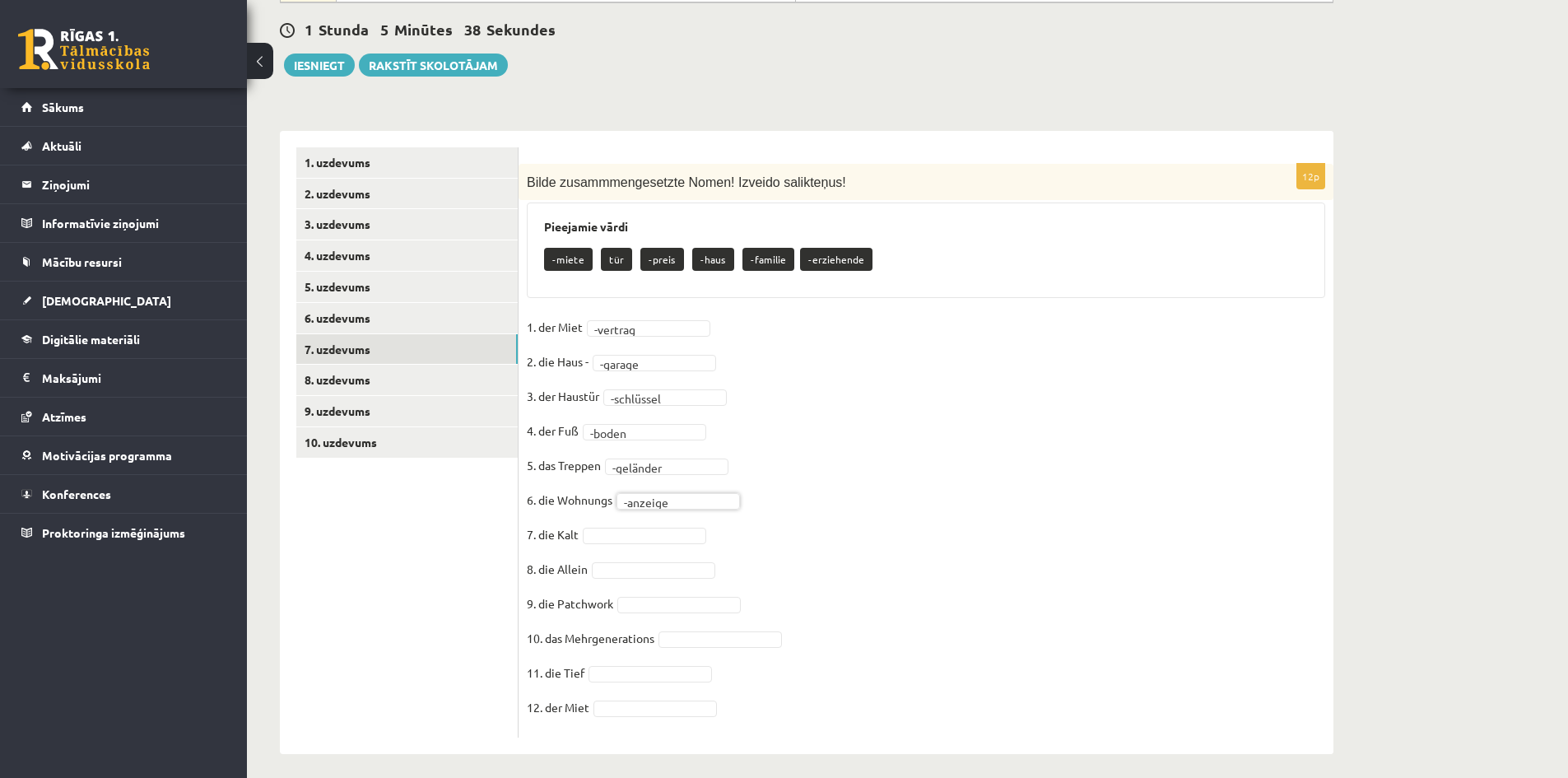
click at [664, 536] on fieldset "**********" at bounding box center [926, 522] width 798 height 415
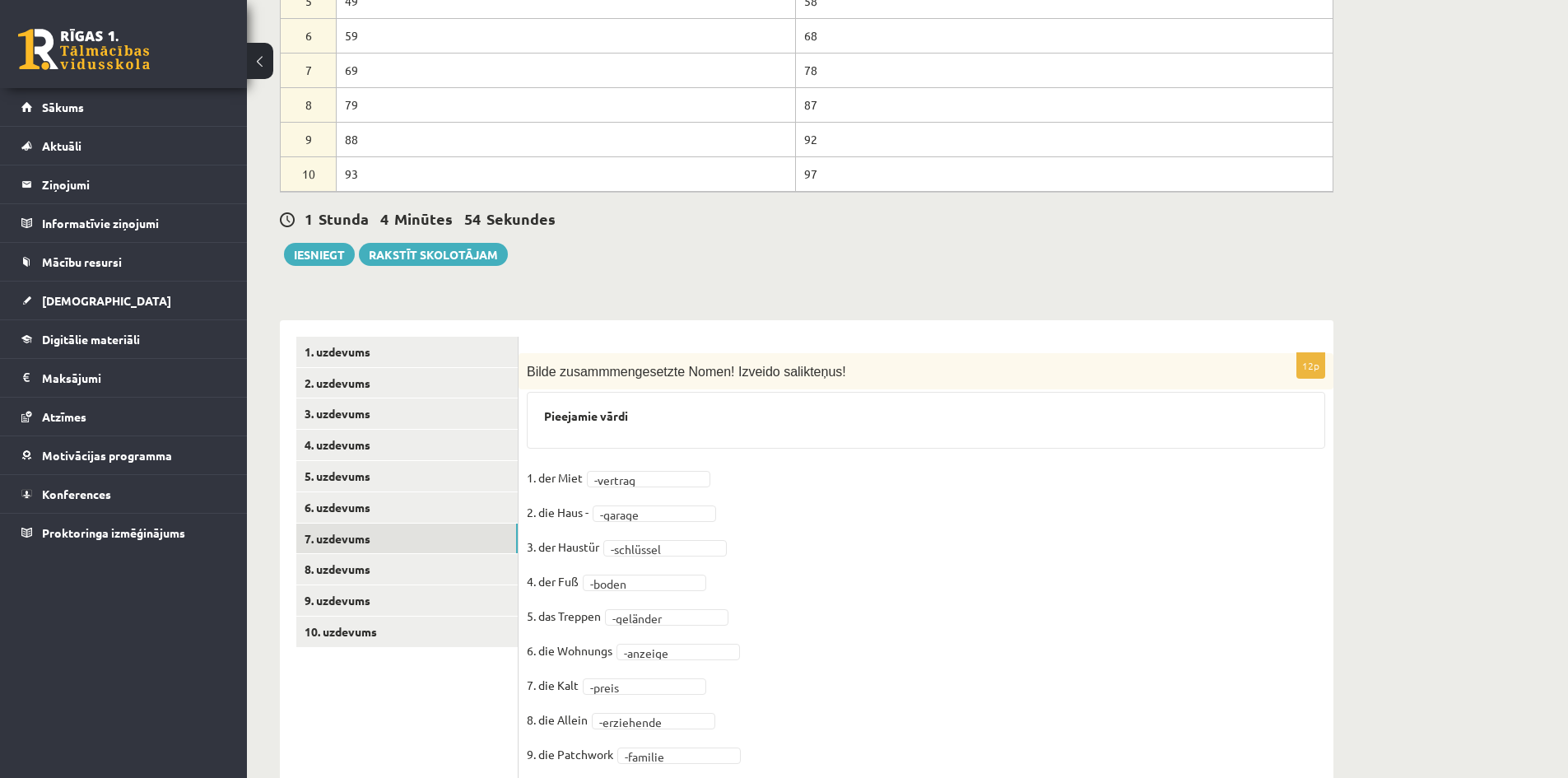
scroll to position [752, 0]
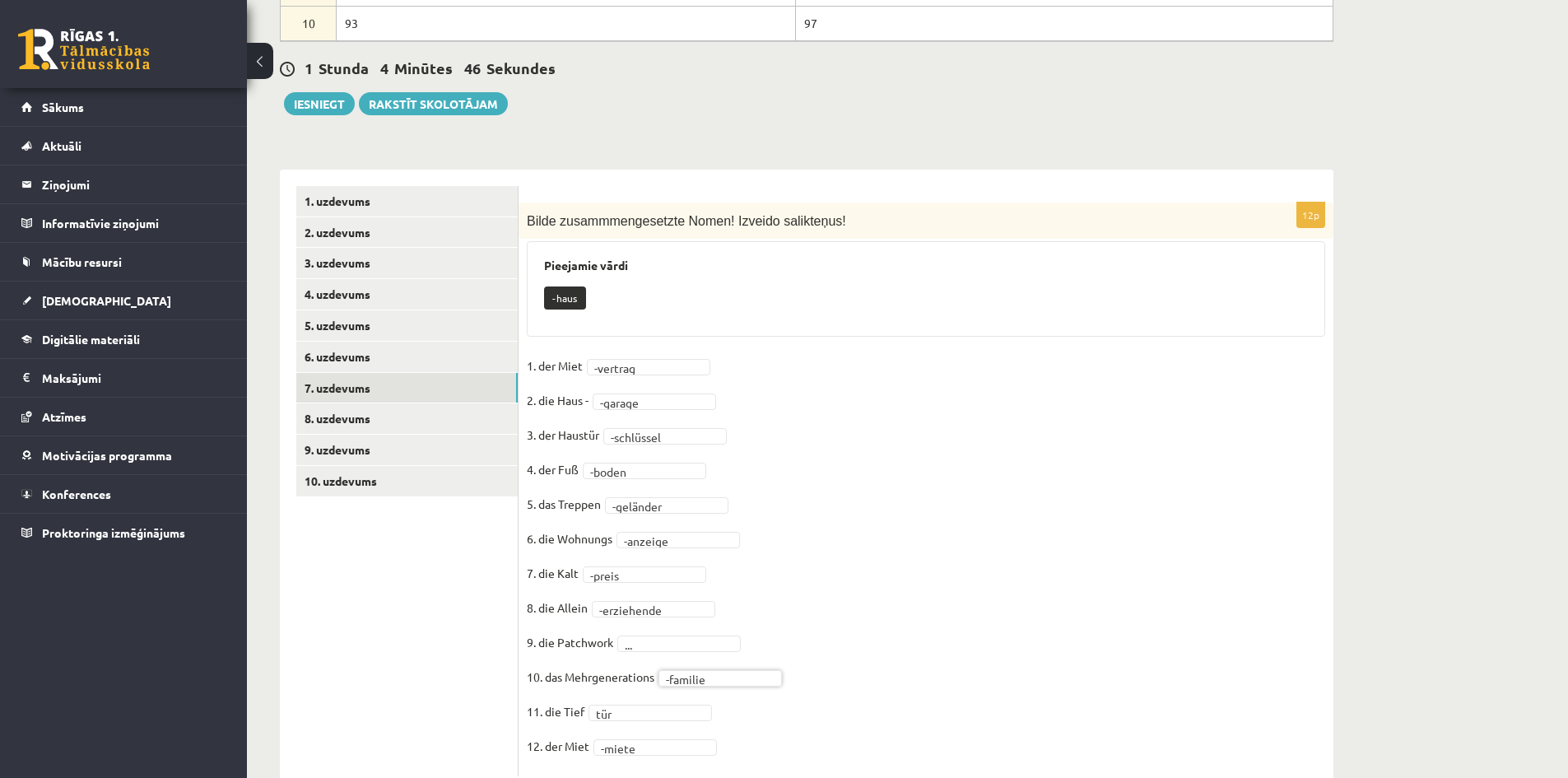
click at [668, 645] on fieldset "**********" at bounding box center [926, 561] width 798 height 415
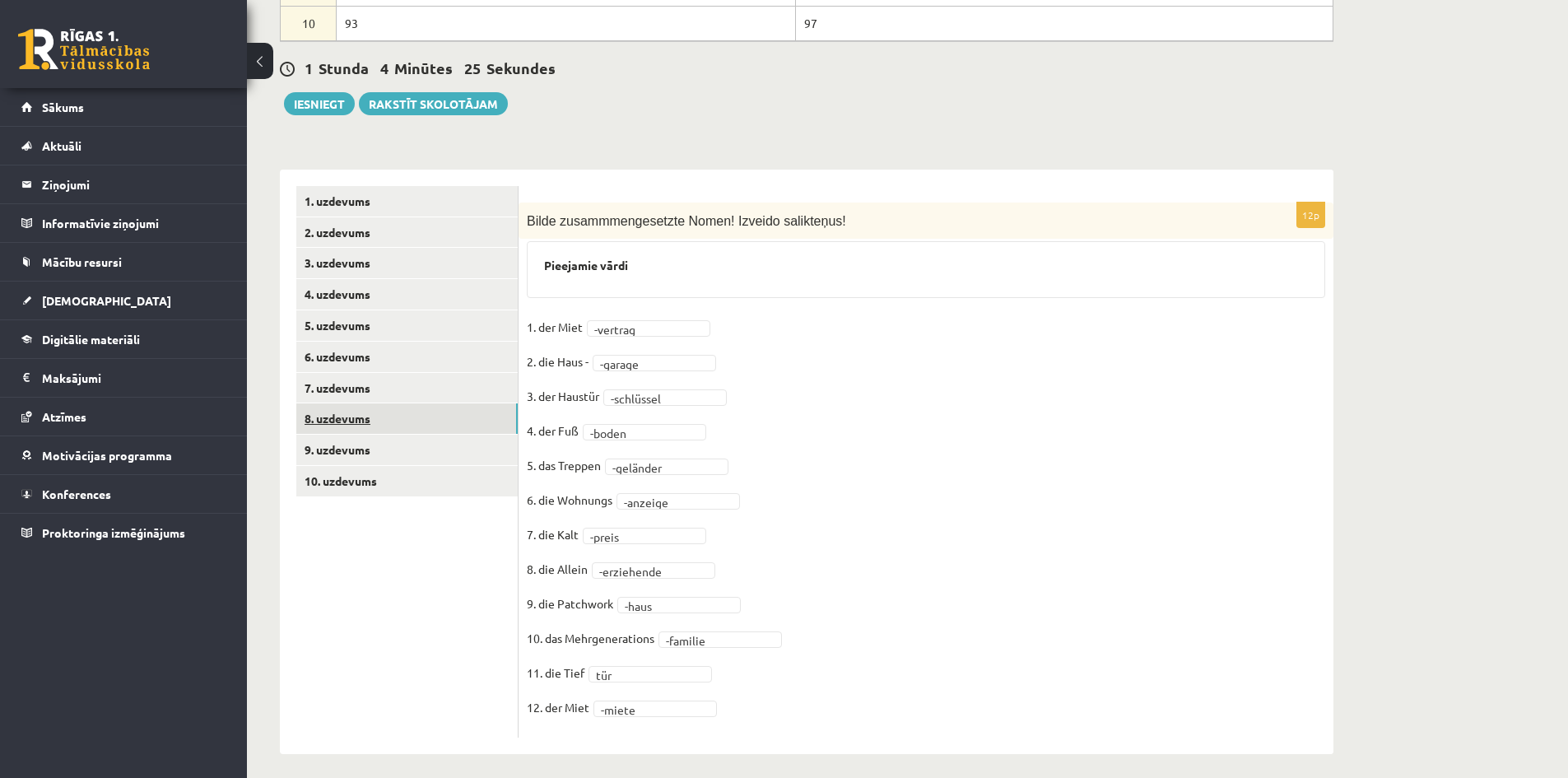
click at [362, 412] on link "8. uzdevums" at bounding box center [407, 418] width 221 height 31
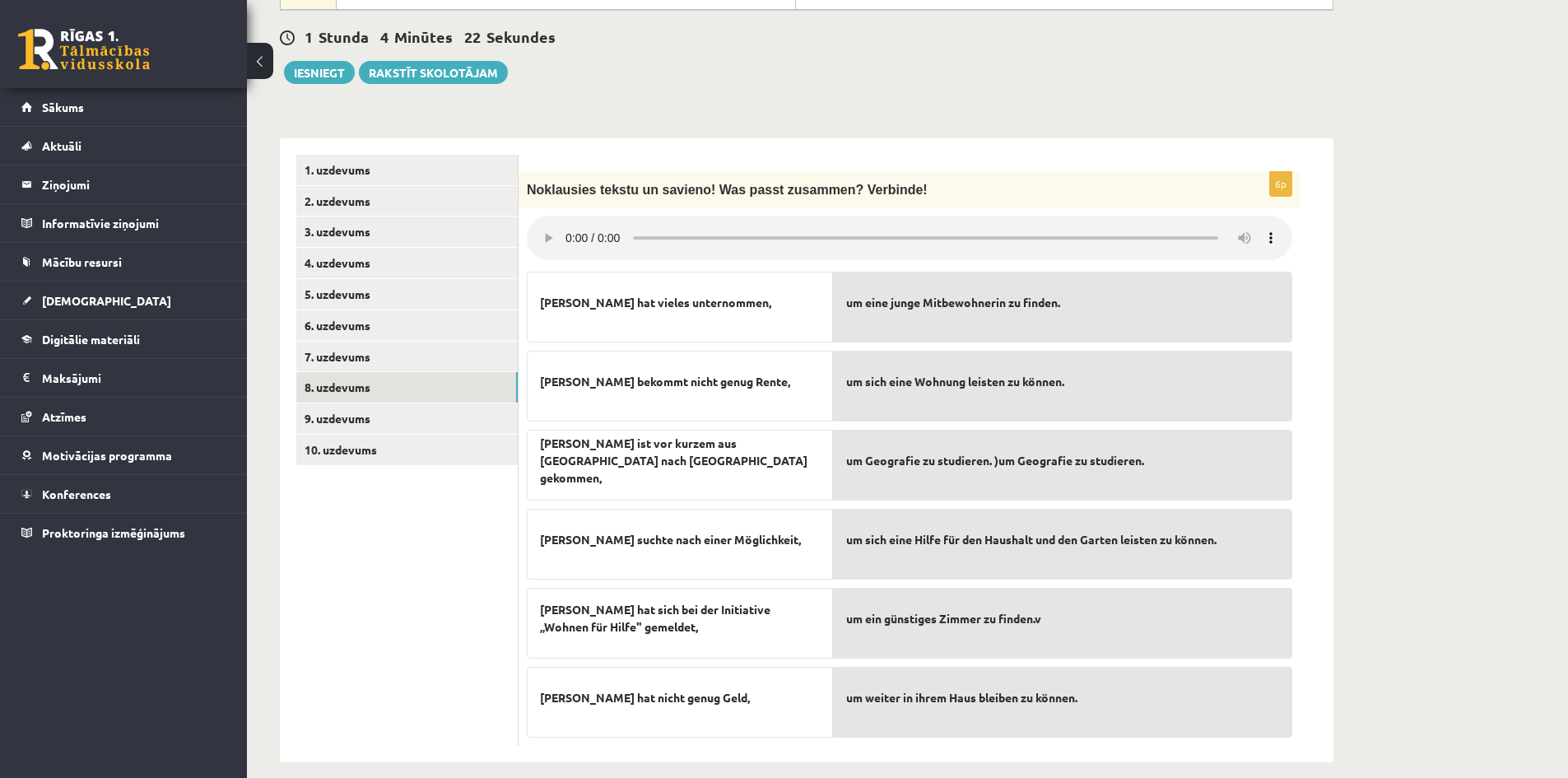
scroll to position [793, 0]
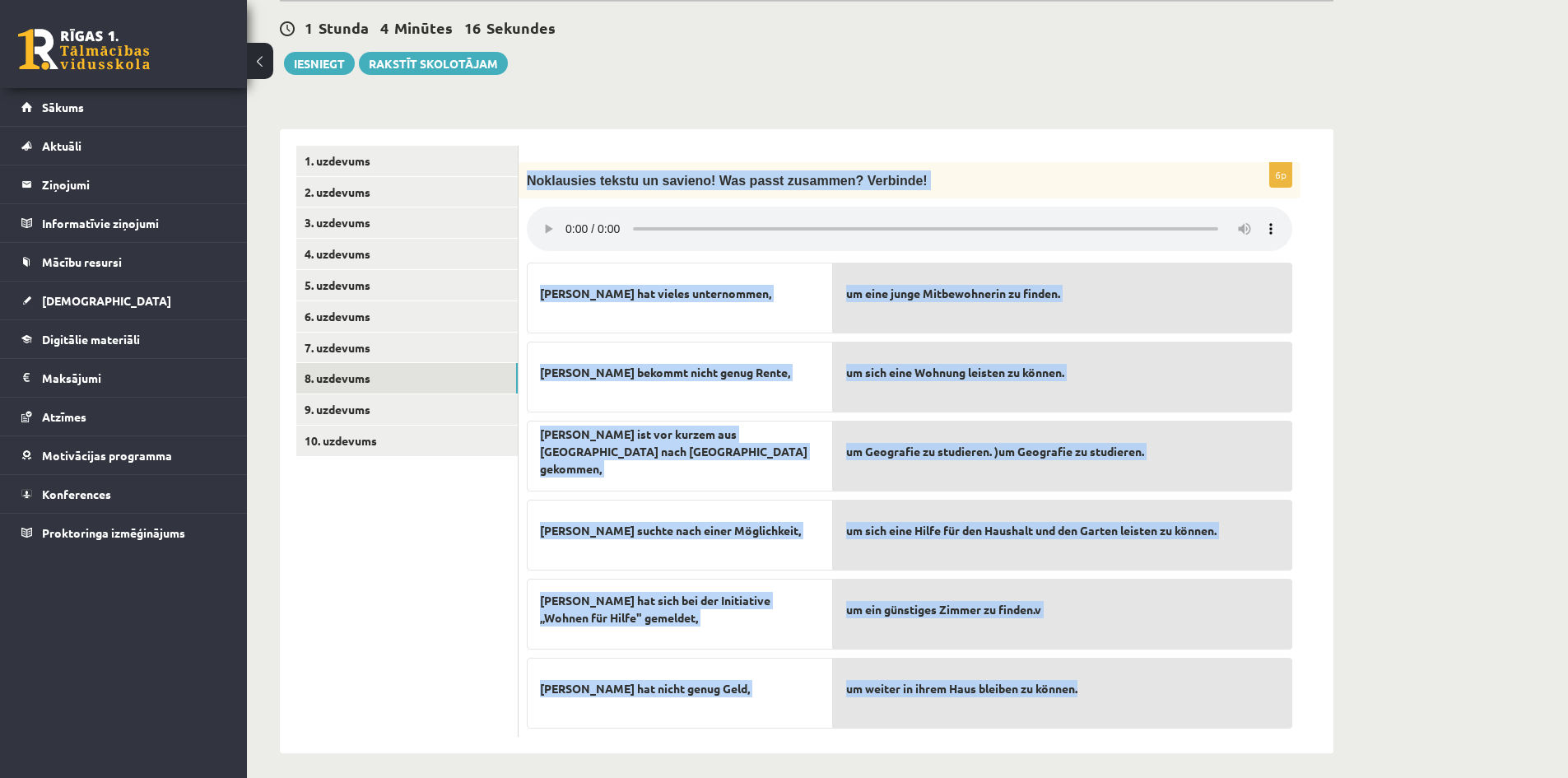
drag, startPoint x: 530, startPoint y: 164, endPoint x: 1144, endPoint y: 683, distance: 804.0
click at [1144, 683] on div "6p Noklausies tekstu un savieno! Was passt zusammen? Verbinde! Simone hat viele…" at bounding box center [910, 449] width 783 height 575
copy div "Noklausies tekstu un savieno! Was passt zusammen? Verbinde! Simone hat vieles u…"
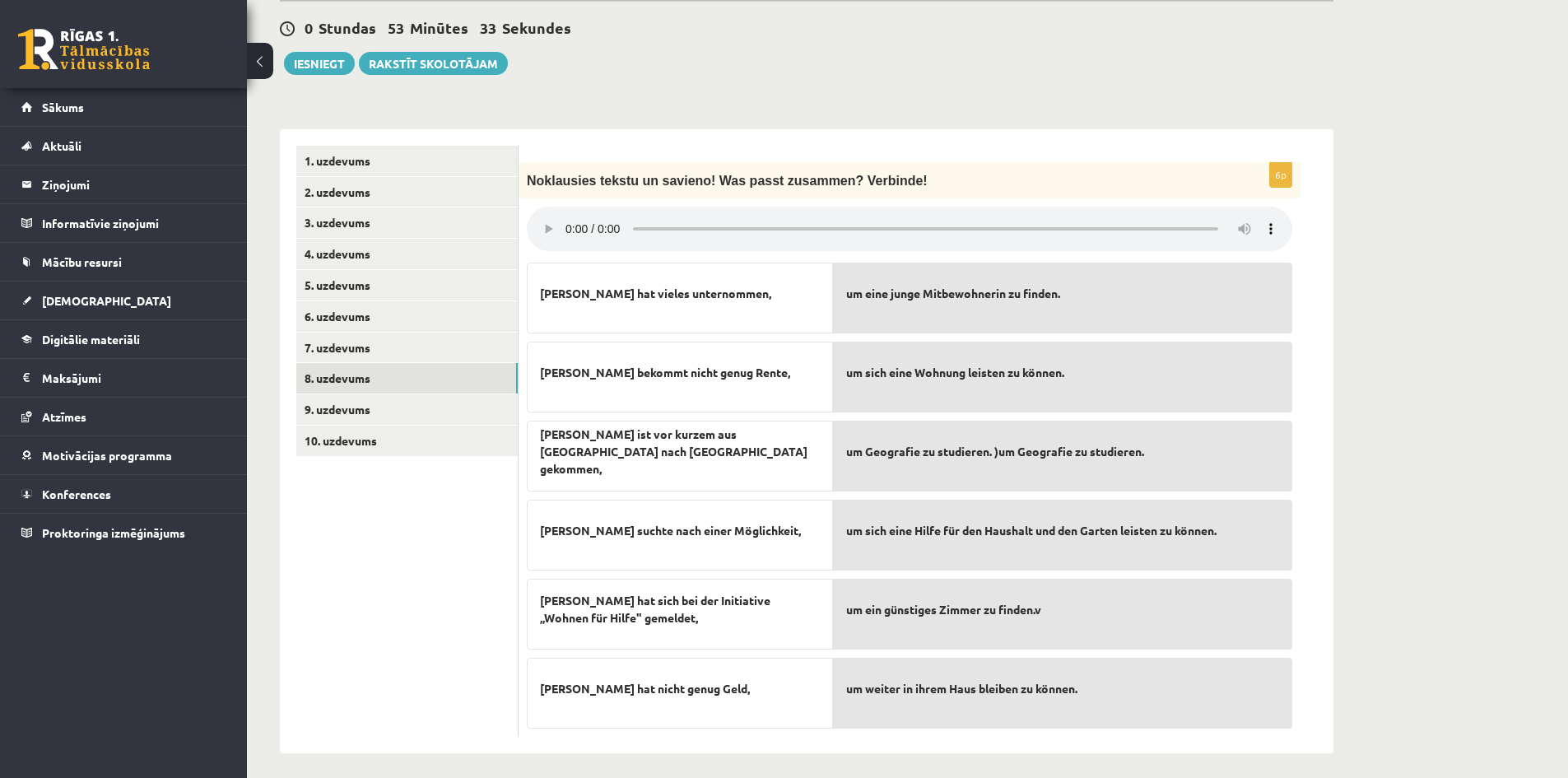
click at [388, 526] on ul "1. uzdevums 2. uzdevums 3. uzdevums 4. uzdevums 5. uzdevums 6. uzdevums 7. uzde…" at bounding box center [407, 441] width 222 height 592
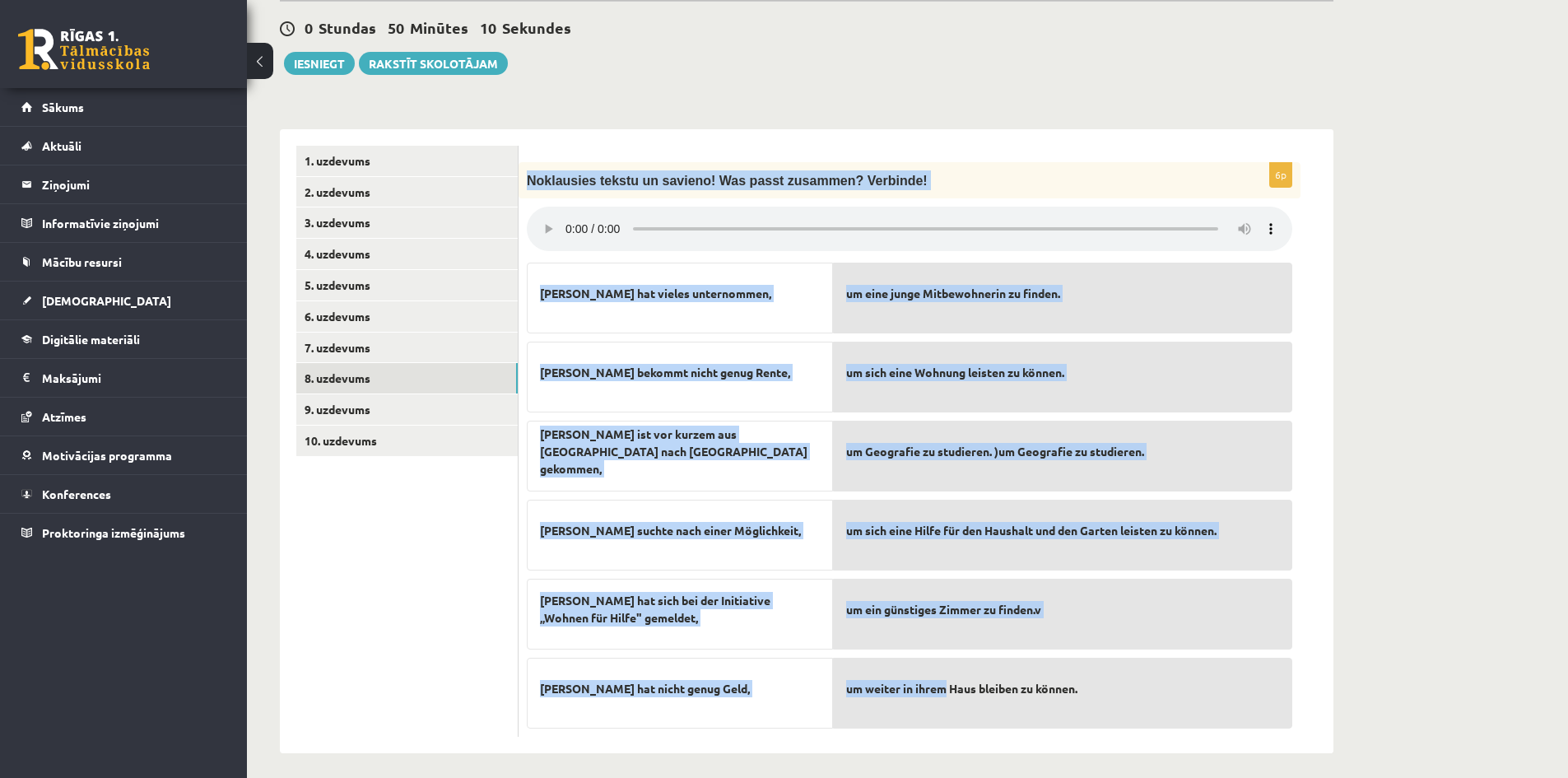
drag, startPoint x: 528, startPoint y: 336, endPoint x: 949, endPoint y: 673, distance: 539.3
click at [949, 673] on div "6p Noklausies tekstu un savieno! Was passt zusammen? Verbinde! Simone hat viele…" at bounding box center [910, 449] width 783 height 575
click at [994, 135] on div "6p Noklausies tekstu un savieno! Was passt zusammen? Verbinde! Simone hat viele…" at bounding box center [926, 441] width 815 height 625
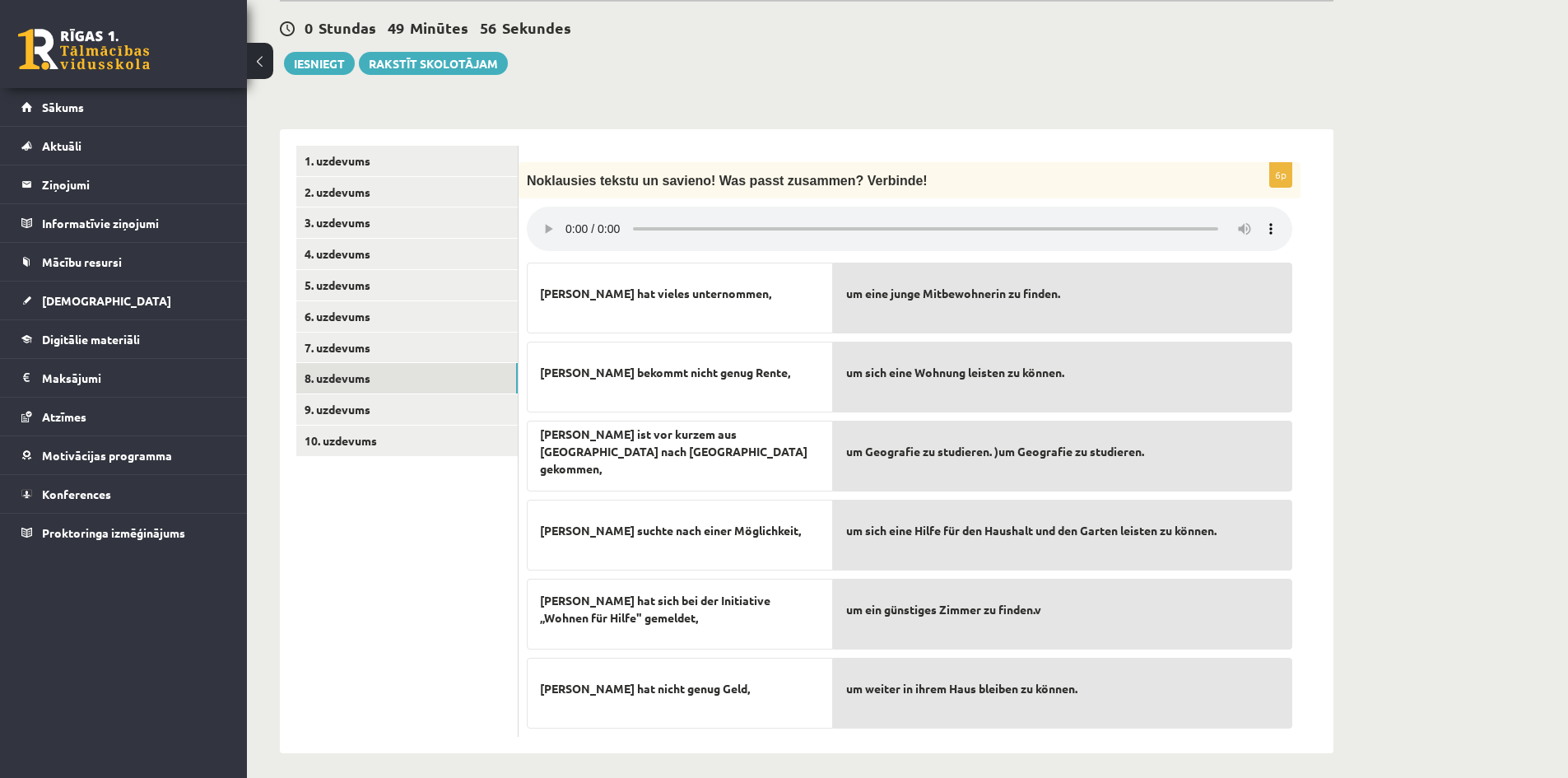
click at [346, 589] on ul "1. uzdevums 2. uzdevums 3. uzdevums 4. uzdevums 5. uzdevums 6. uzdevums 7. uzde…" at bounding box center [407, 441] width 222 height 592
click at [356, 399] on link "9. uzdevums" at bounding box center [407, 409] width 221 height 31
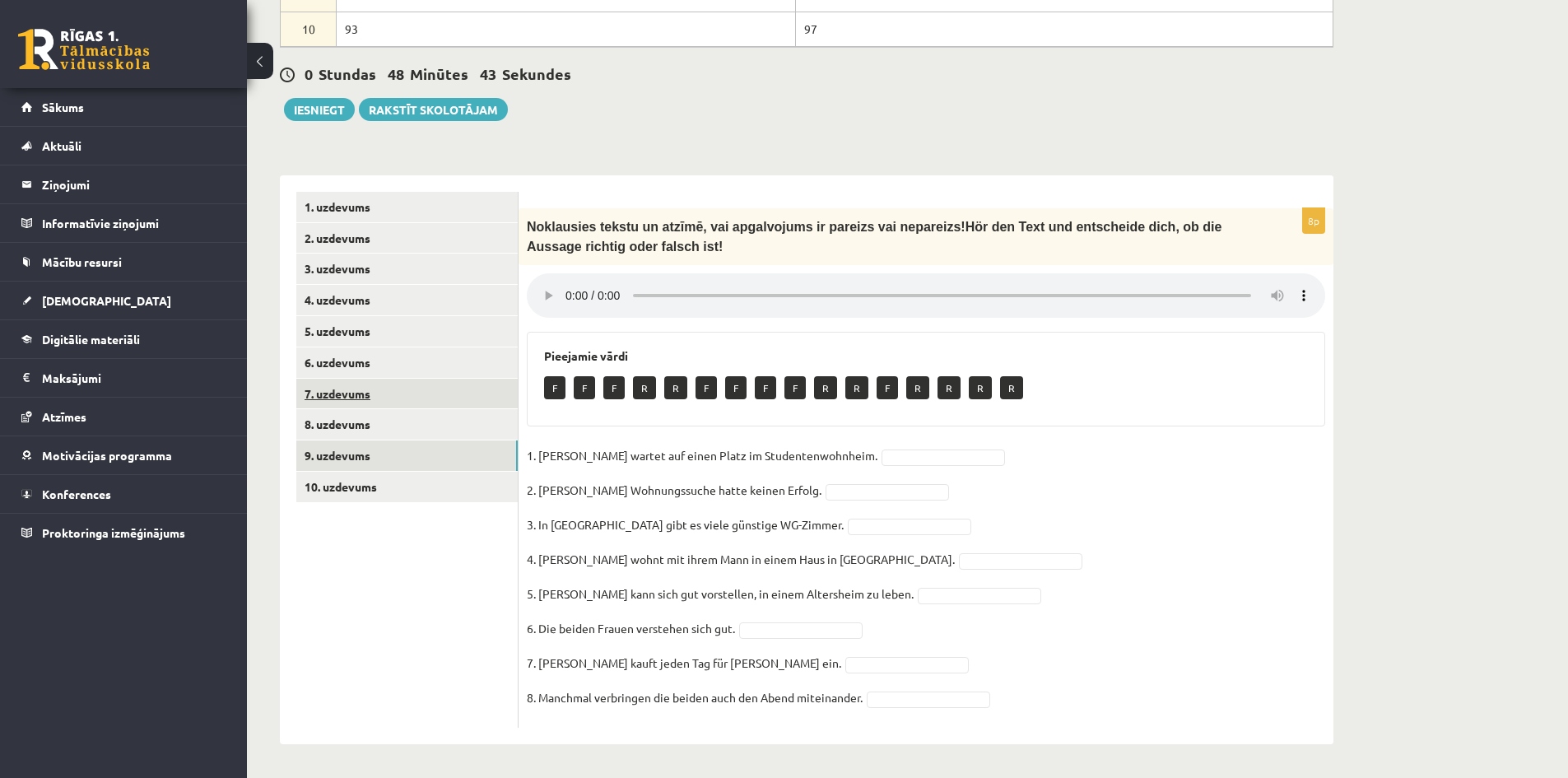
scroll to position [736, 0]
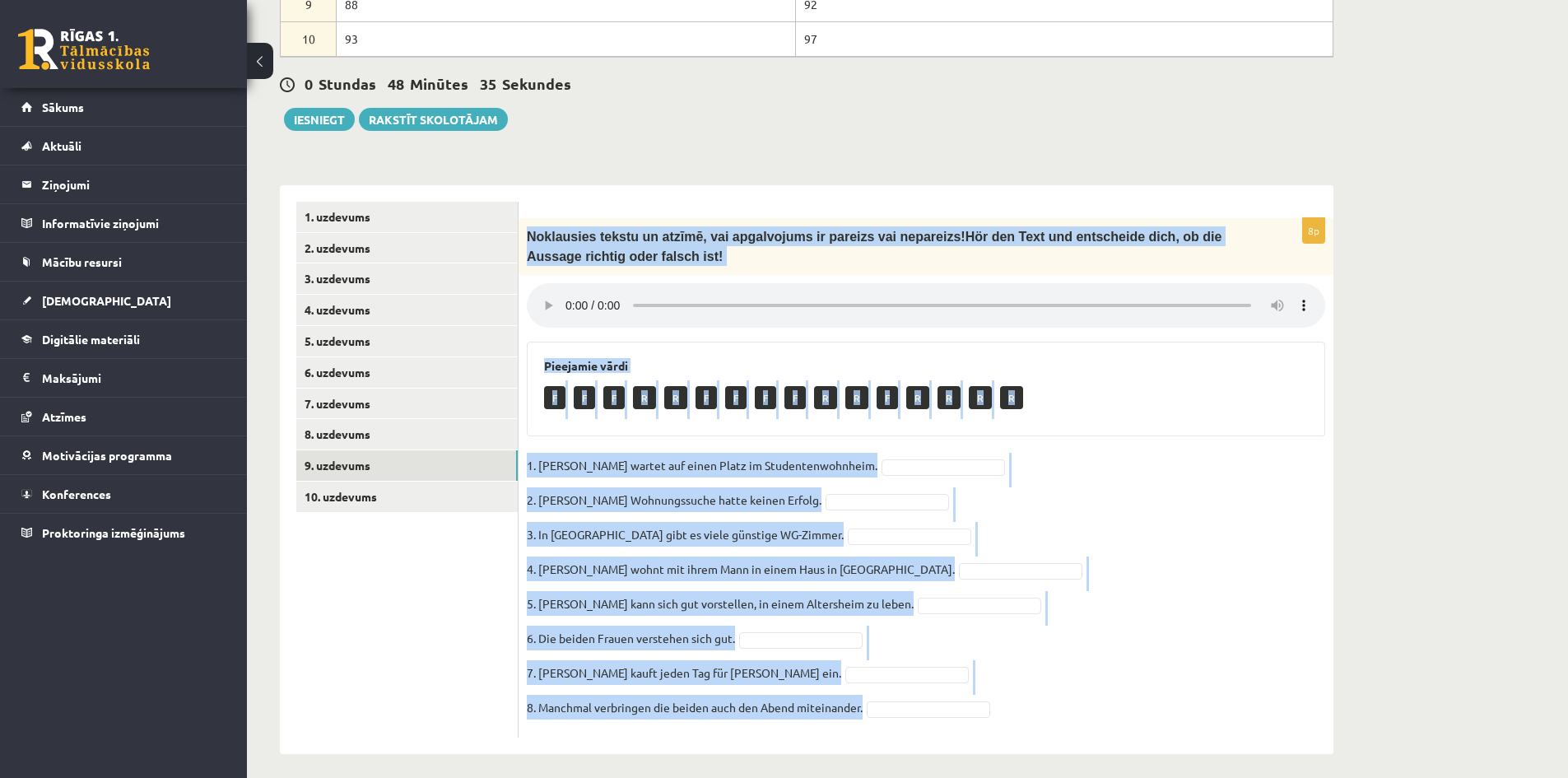
drag, startPoint x: 526, startPoint y: 231, endPoint x: 933, endPoint y: 712, distance: 630.1
click at [933, 712] on div "8p Noklausies tekstu un at zīmē, vai apgalvojums ir pareizs vai nepareizs ! Hör…" at bounding box center [926, 478] width 815 height 521
click at [1128, 381] on div "F F F R R F F F F R R F R R R R" at bounding box center [926, 399] width 764 height 39
drag, startPoint x: 530, startPoint y: 226, endPoint x: 1010, endPoint y: 691, distance: 668.3
click at [1010, 691] on div "8p Noklausies tekstu un at zīmē, vai apgalvojums ir pareizs vai nepareizs ! Hör…" at bounding box center [926, 478] width 815 height 521
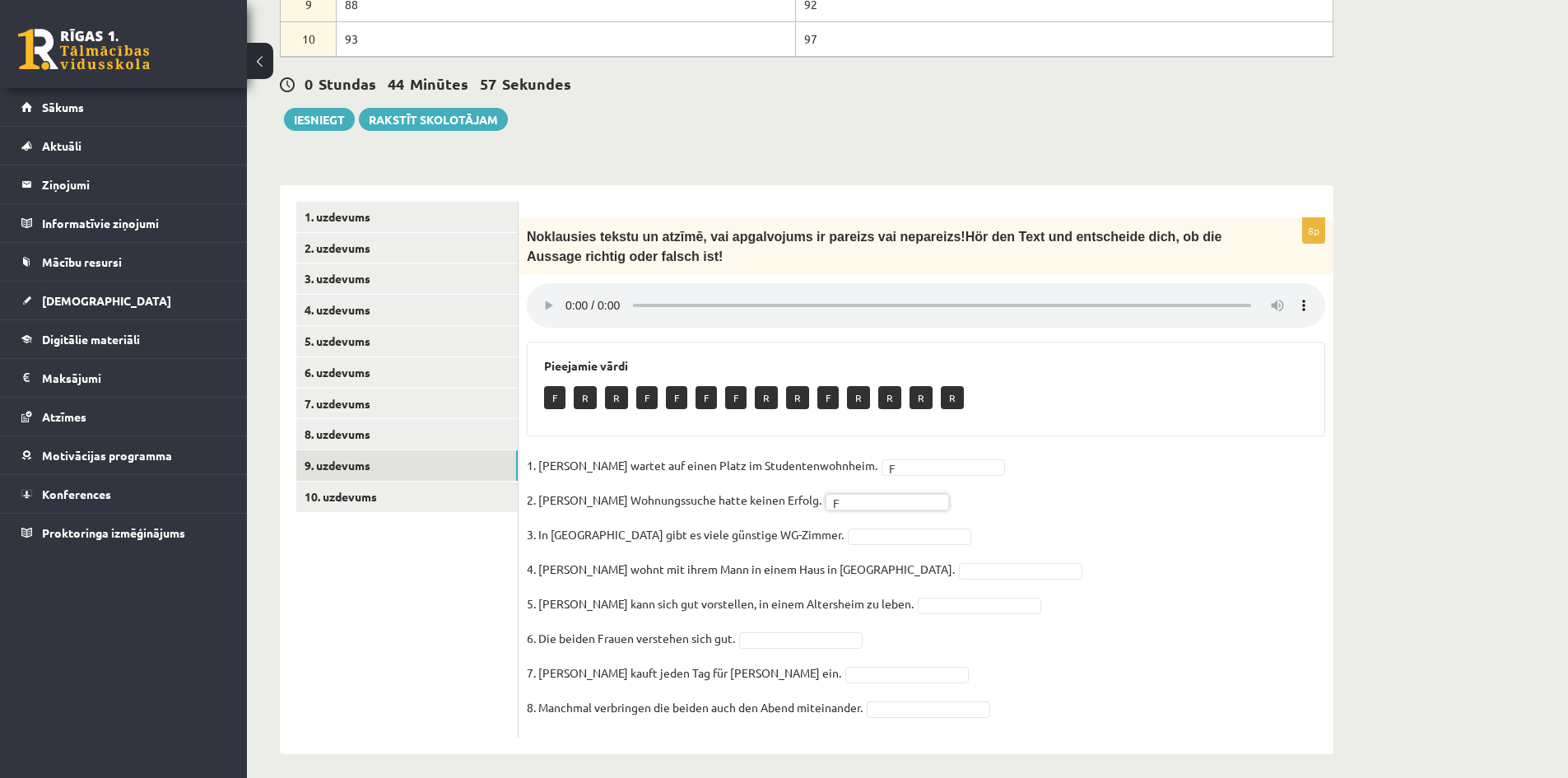
drag, startPoint x: 815, startPoint y: 484, endPoint x: 816, endPoint y: 526, distance: 42.0
drag, startPoint x: 895, startPoint y: 555, endPoint x: 901, endPoint y: 574, distance: 19.9
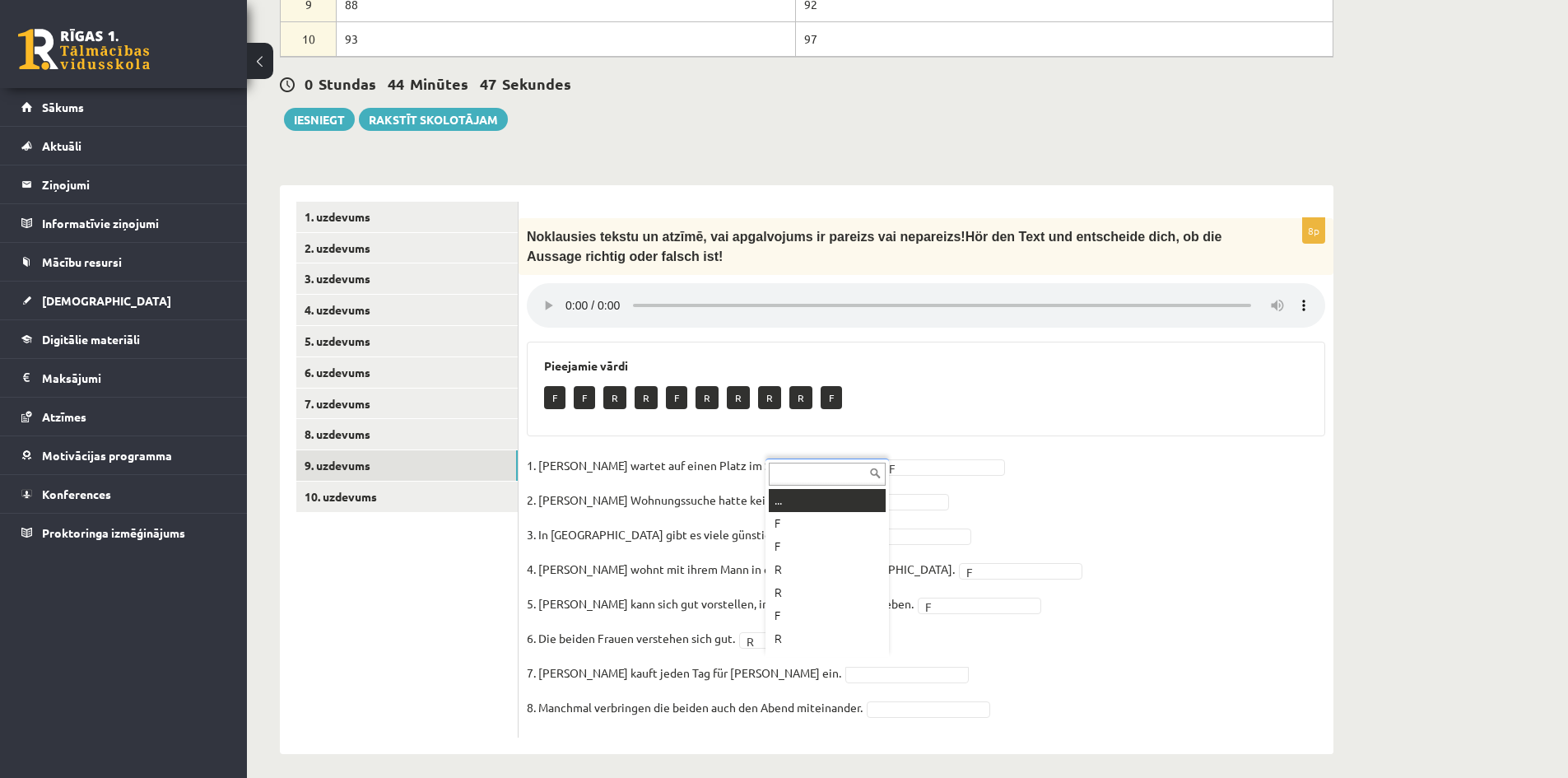
scroll to position [20, 0]
drag, startPoint x: 897, startPoint y: 690, endPoint x: 898, endPoint y: 700, distance: 10.0
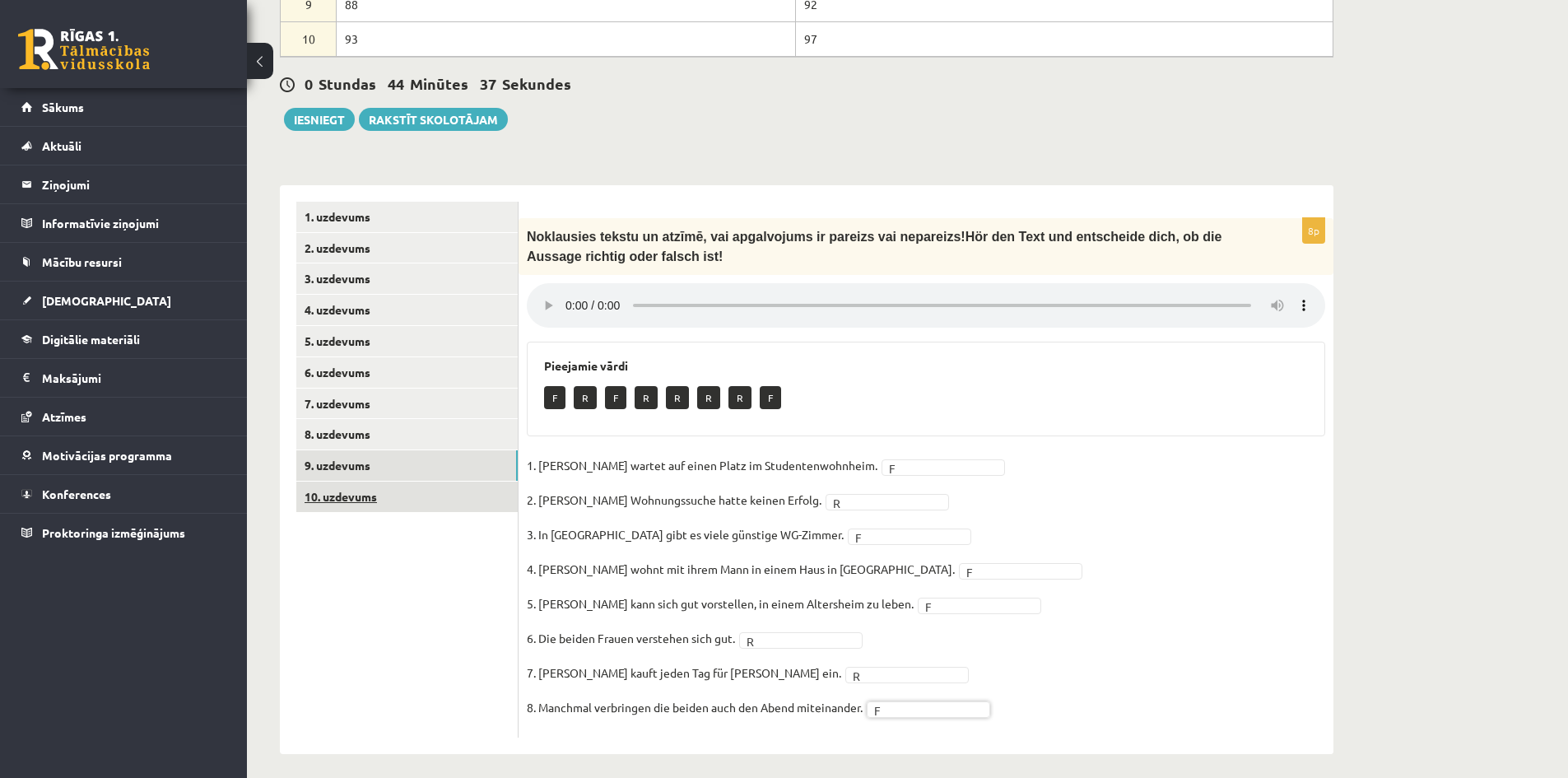
click at [347, 482] on link "10. uzdevums" at bounding box center [407, 497] width 221 height 31
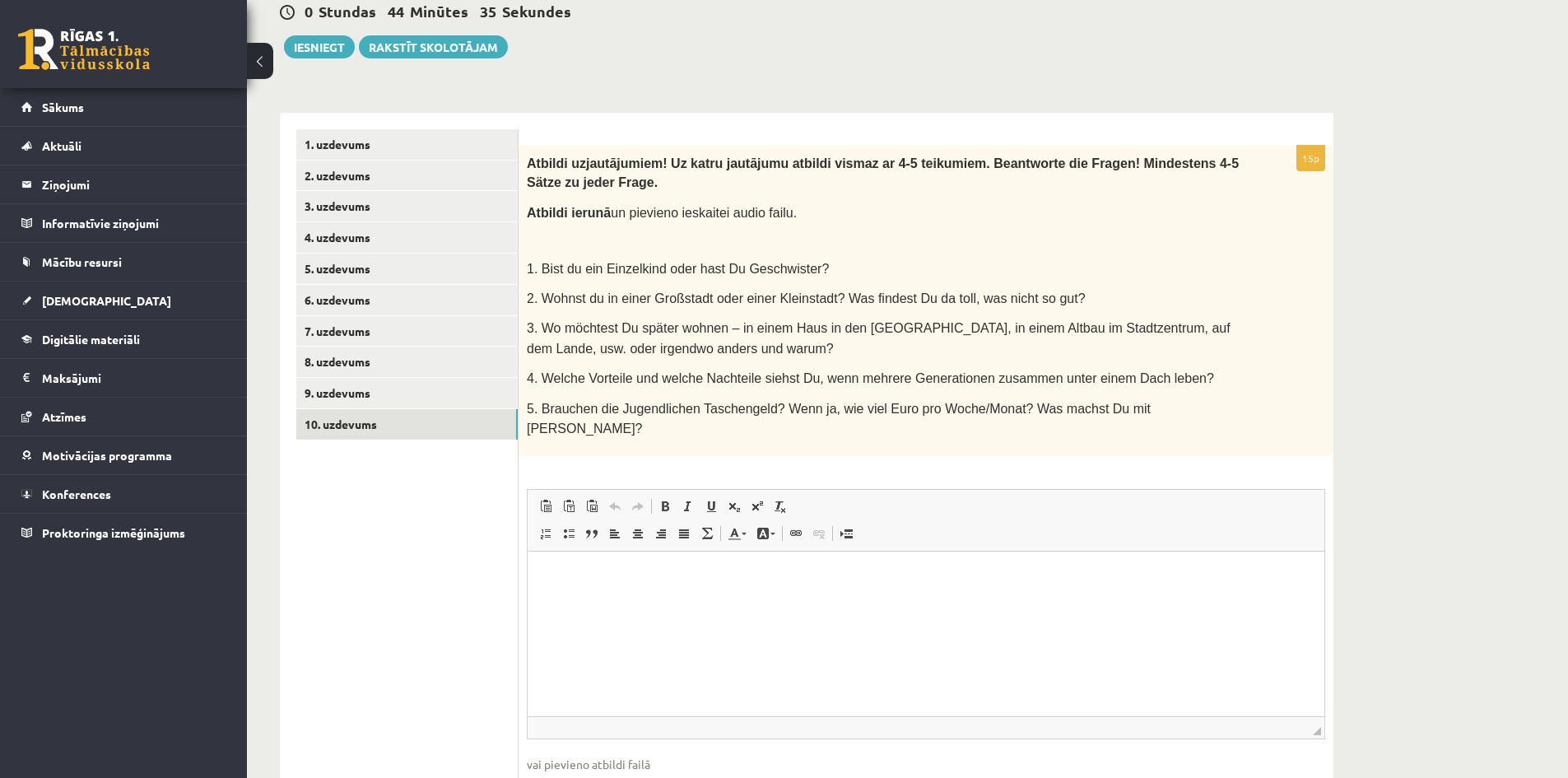
scroll to position [879, 0]
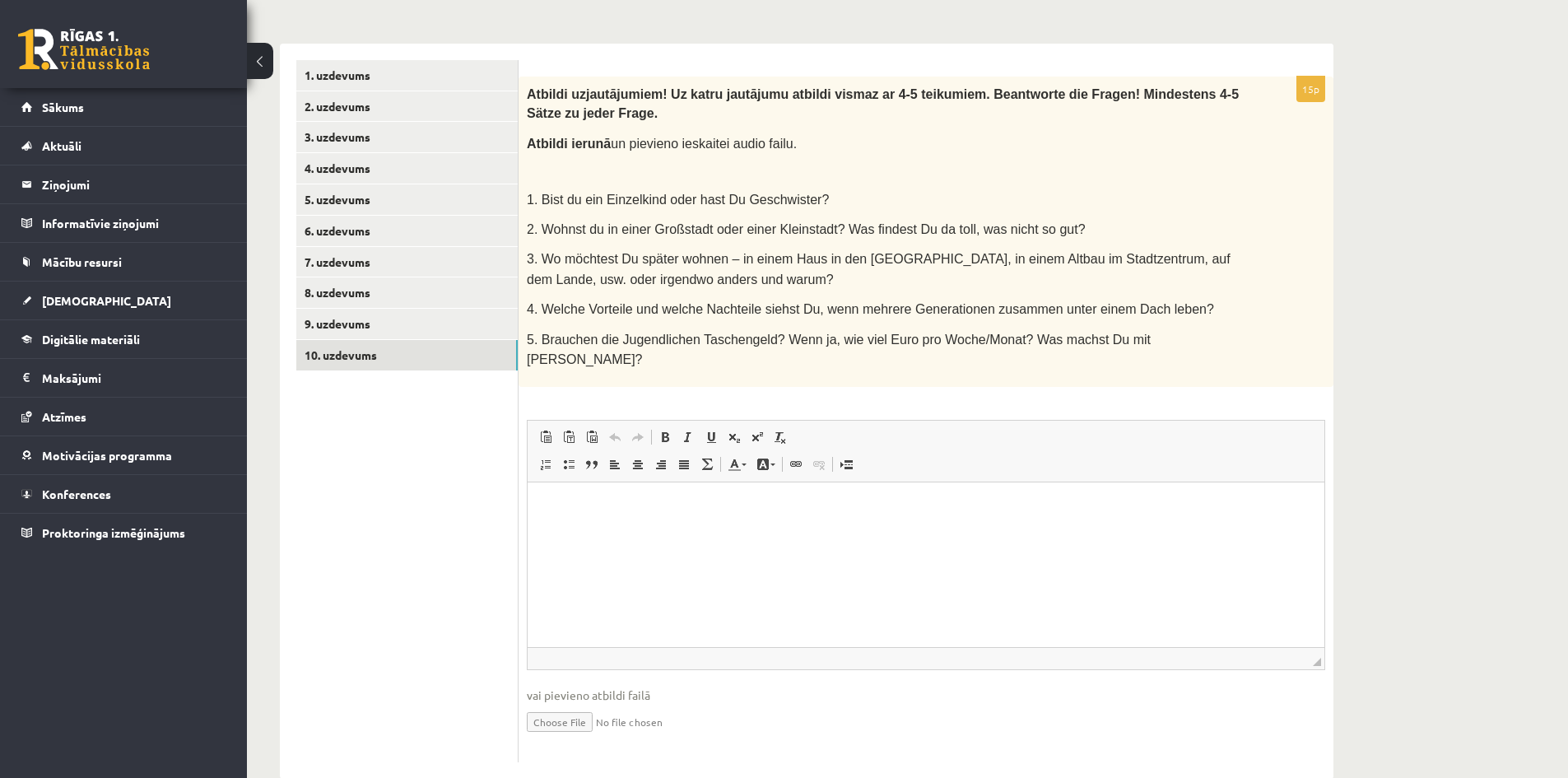
drag, startPoint x: 523, startPoint y: 82, endPoint x: 1243, endPoint y: 323, distance: 759.3
click at [1243, 323] on div "Atbildi uz jautājumiem! Uz katru jautājumu atbildi vismaz ar 4-5 teikumiem. Bea…" at bounding box center [926, 232] width 815 height 312
click at [444, 439] on ul "1. uzdevums 2. uzdevums 3. uzdevums 4. uzdevums 5. uzdevums 6. uzdevums 7. uzde…" at bounding box center [407, 411] width 222 height 703
click at [1184, 687] on span "vai pievieno atbildi failā" at bounding box center [926, 695] width 798 height 17
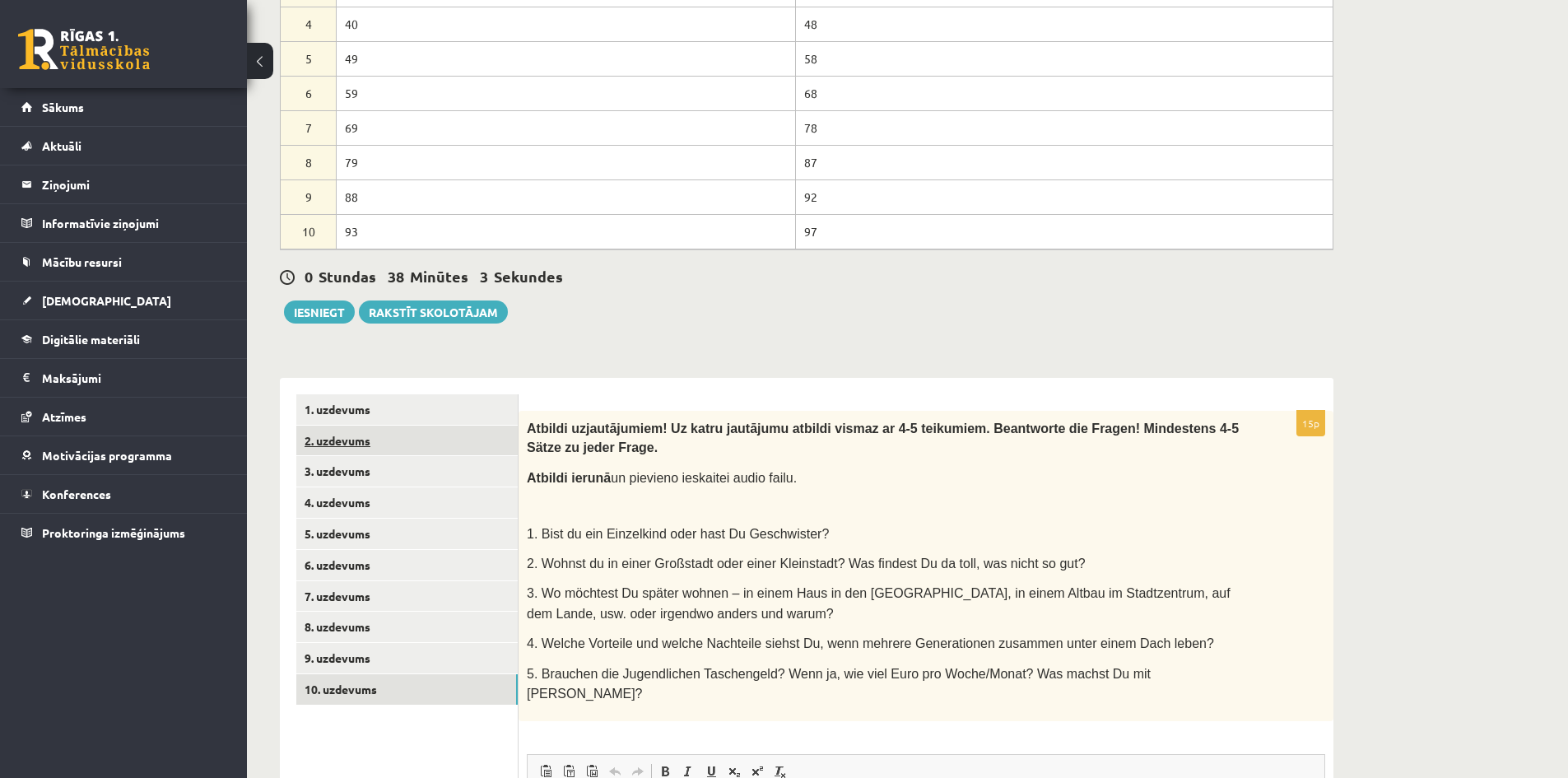
scroll to position [631, 0]
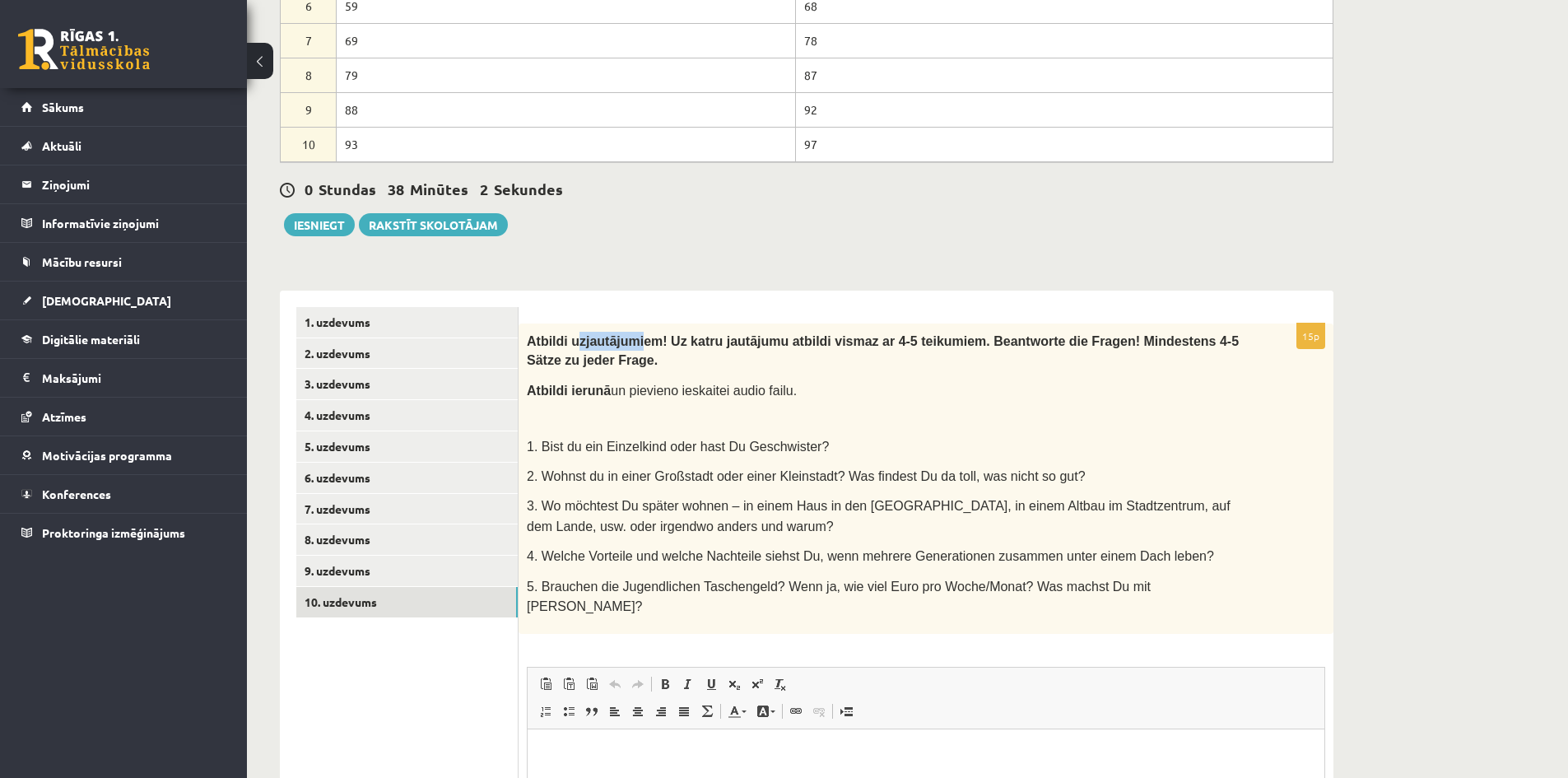
drag, startPoint x: 574, startPoint y: 334, endPoint x: 664, endPoint y: 328, distance: 90.2
click at [643, 334] on b "Atbildi uz jautājumiem! Uz katru jautājumu atbildi vismaz ar 4-5 teikumiem. Bea…" at bounding box center [882, 351] width 712 height 34
click at [689, 335] on span "jautājumiem! Uz katru jautājumu atbildi vismaz ar 4-5 teikumiem. Beantworte die…" at bounding box center [882, 351] width 712 height 33
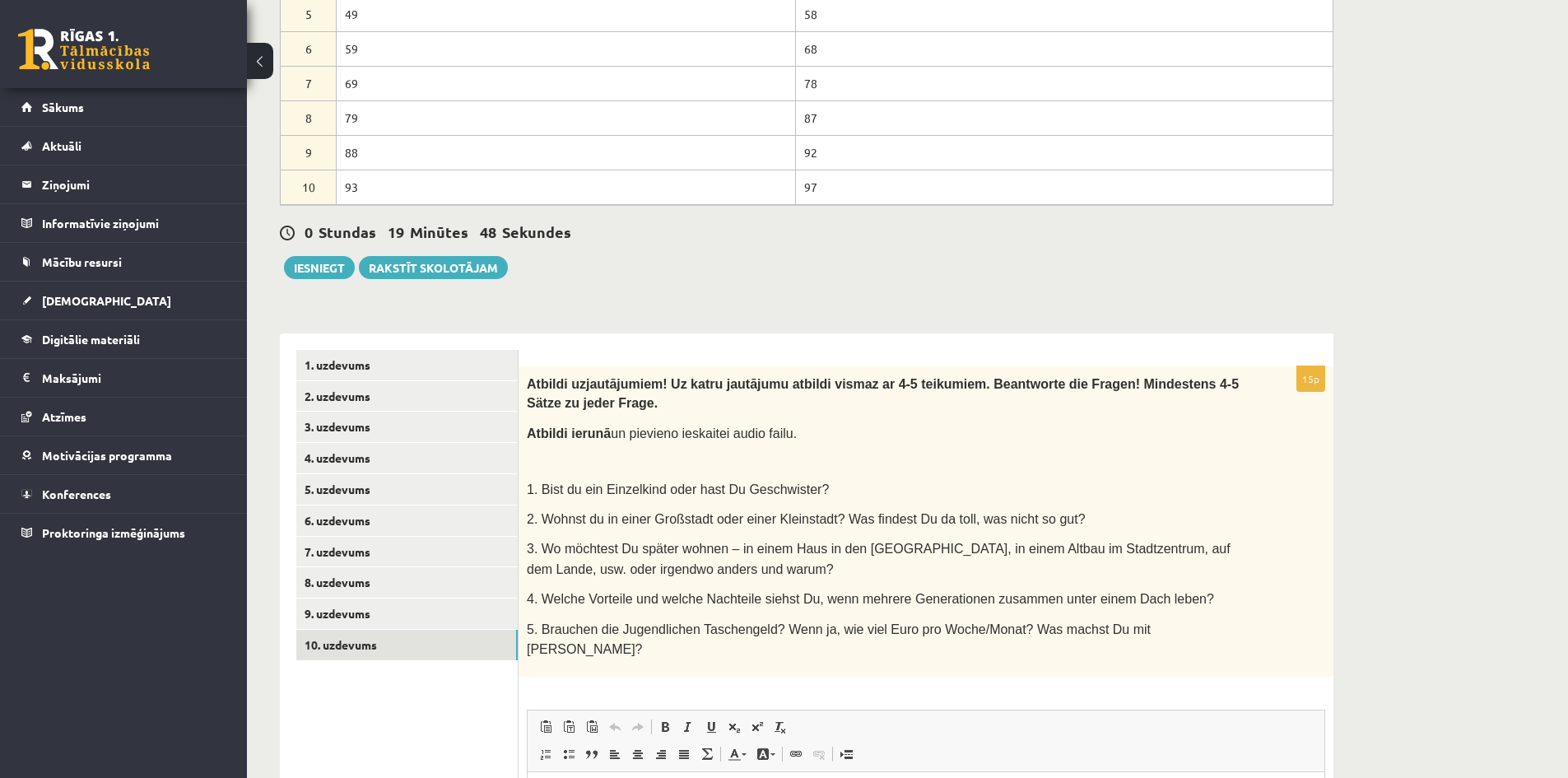
scroll to position [713, 0]
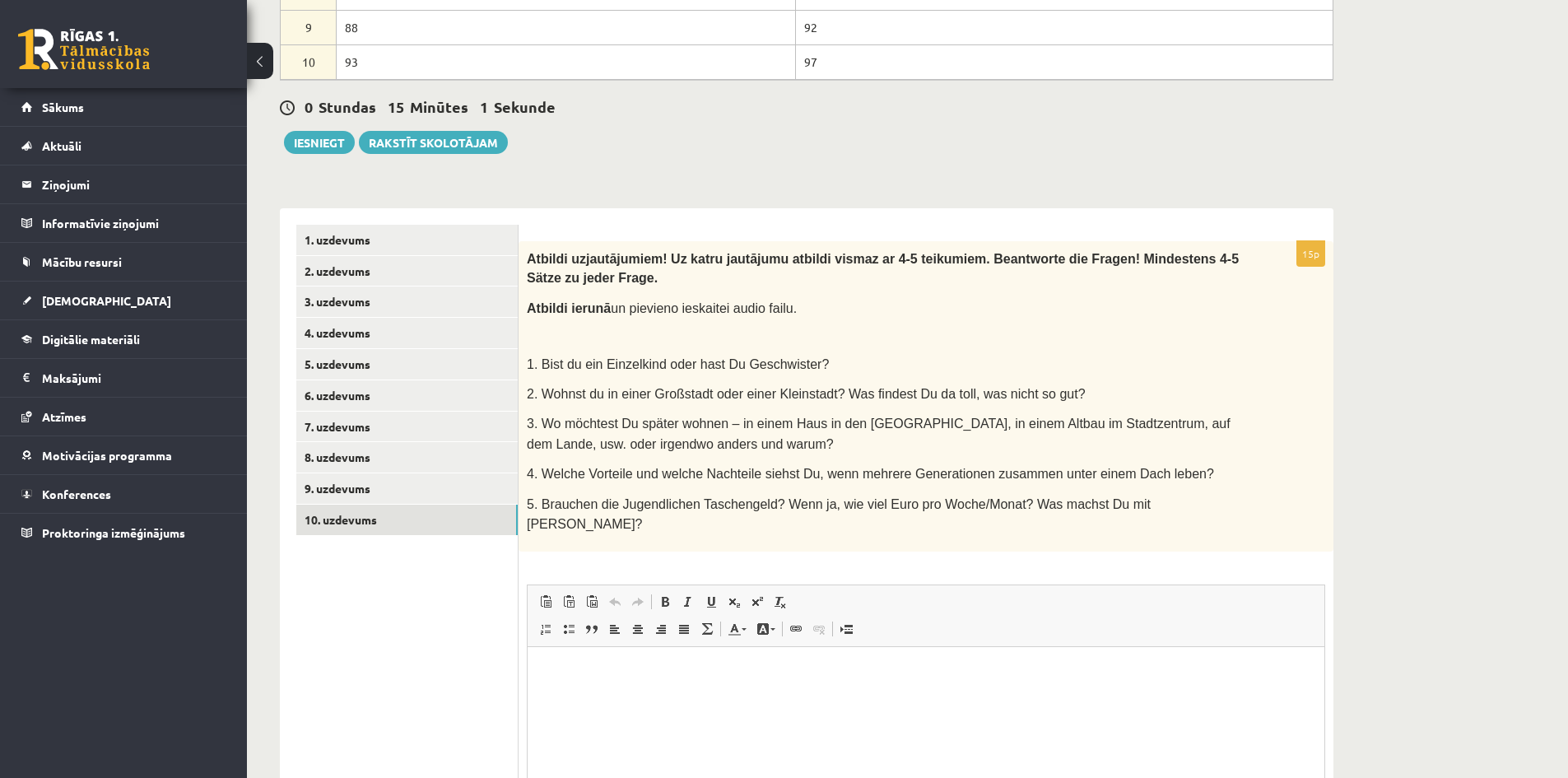
drag, startPoint x: 579, startPoint y: 497, endPoint x: 587, endPoint y: 499, distance: 8.2
click at [580, 497] on p "5. Brauchen die Jugendlichen Taschengeld? Wenn ja, wie viel Euro pro Woche/Mona…" at bounding box center [884, 514] width 716 height 41
drag, startPoint x: 612, startPoint y: 493, endPoint x: 679, endPoint y: 497, distance: 67.1
click at [679, 497] on span "5. Brauchen die Jugendlichen Taschengeld? Wenn ja, wie viel Euro pro Woche/Mona…" at bounding box center [838, 514] width 624 height 34
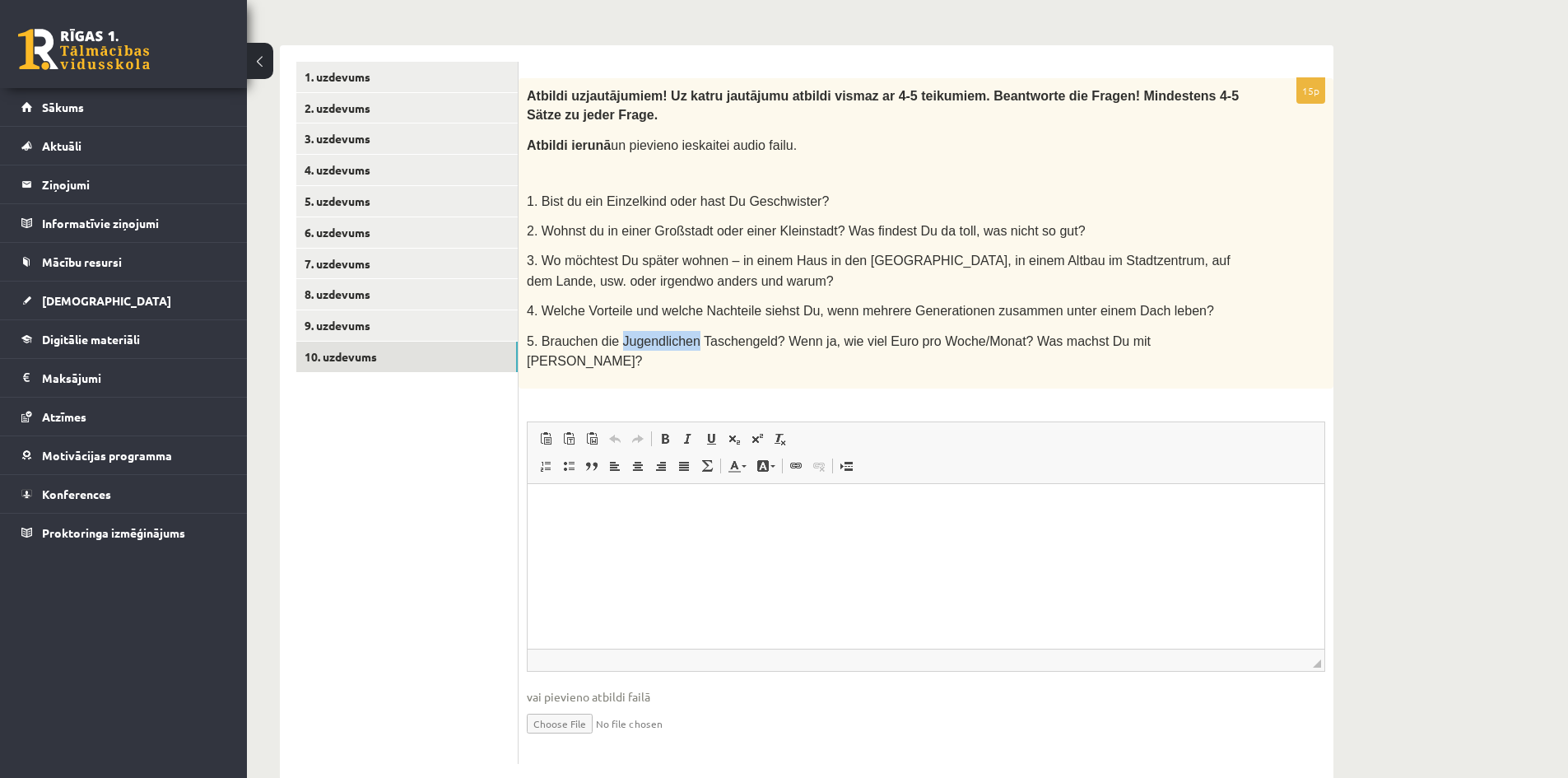
scroll to position [879, 0]
click at [548, 704] on input "file" at bounding box center [926, 721] width 798 height 34
click at [563, 704] on input "file" at bounding box center [926, 721] width 798 height 34
click at [582, 704] on input "file" at bounding box center [926, 721] width 798 height 34
click at [554, 704] on input "file" at bounding box center [926, 721] width 798 height 34
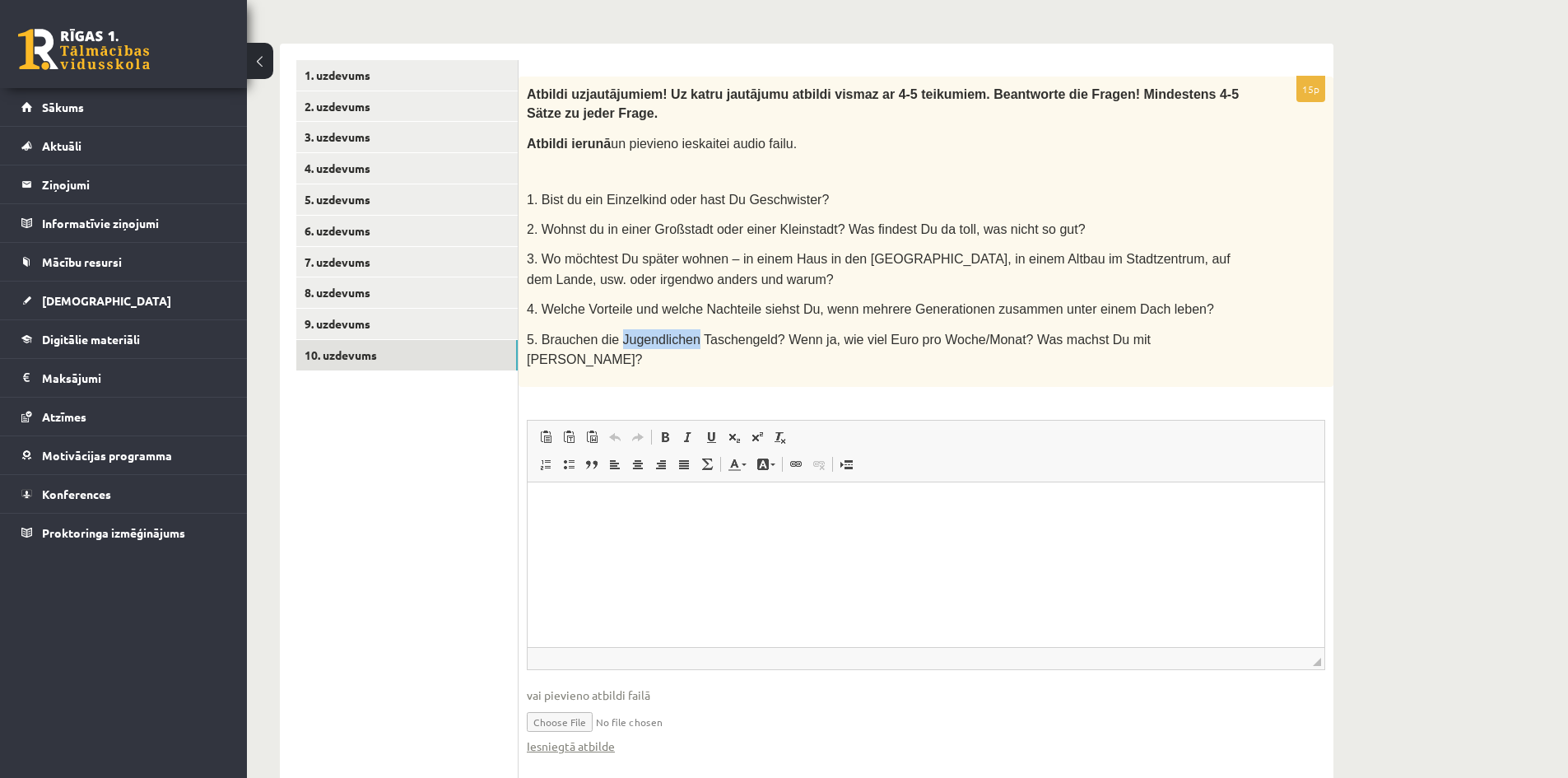
click at [560, 704] on input "file" at bounding box center [926, 721] width 798 height 34
type input "**********"
click at [569, 738] on link "Iesniegtā atbilde" at bounding box center [570, 746] width 88 height 17
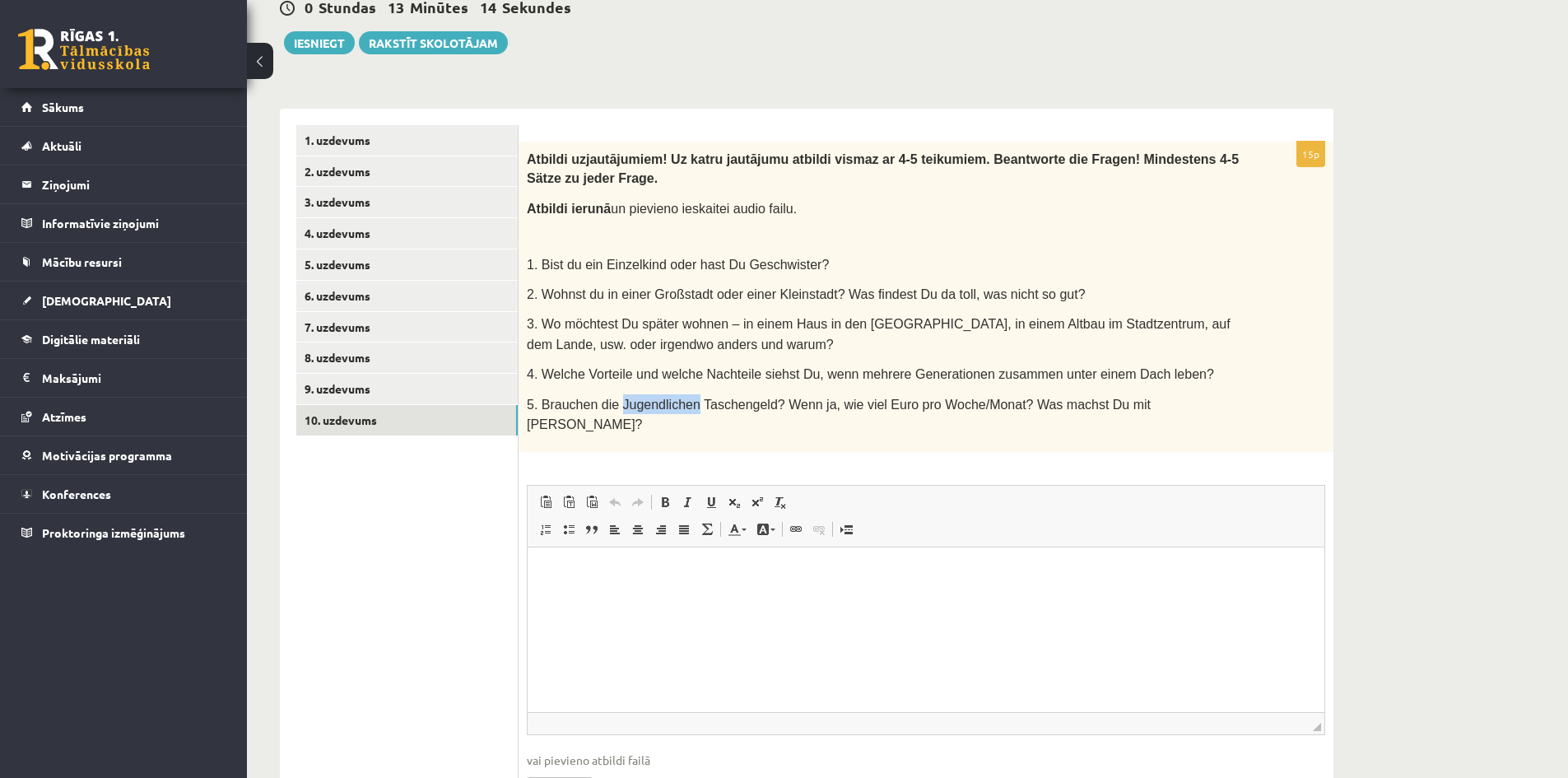
scroll to position [896, 0]
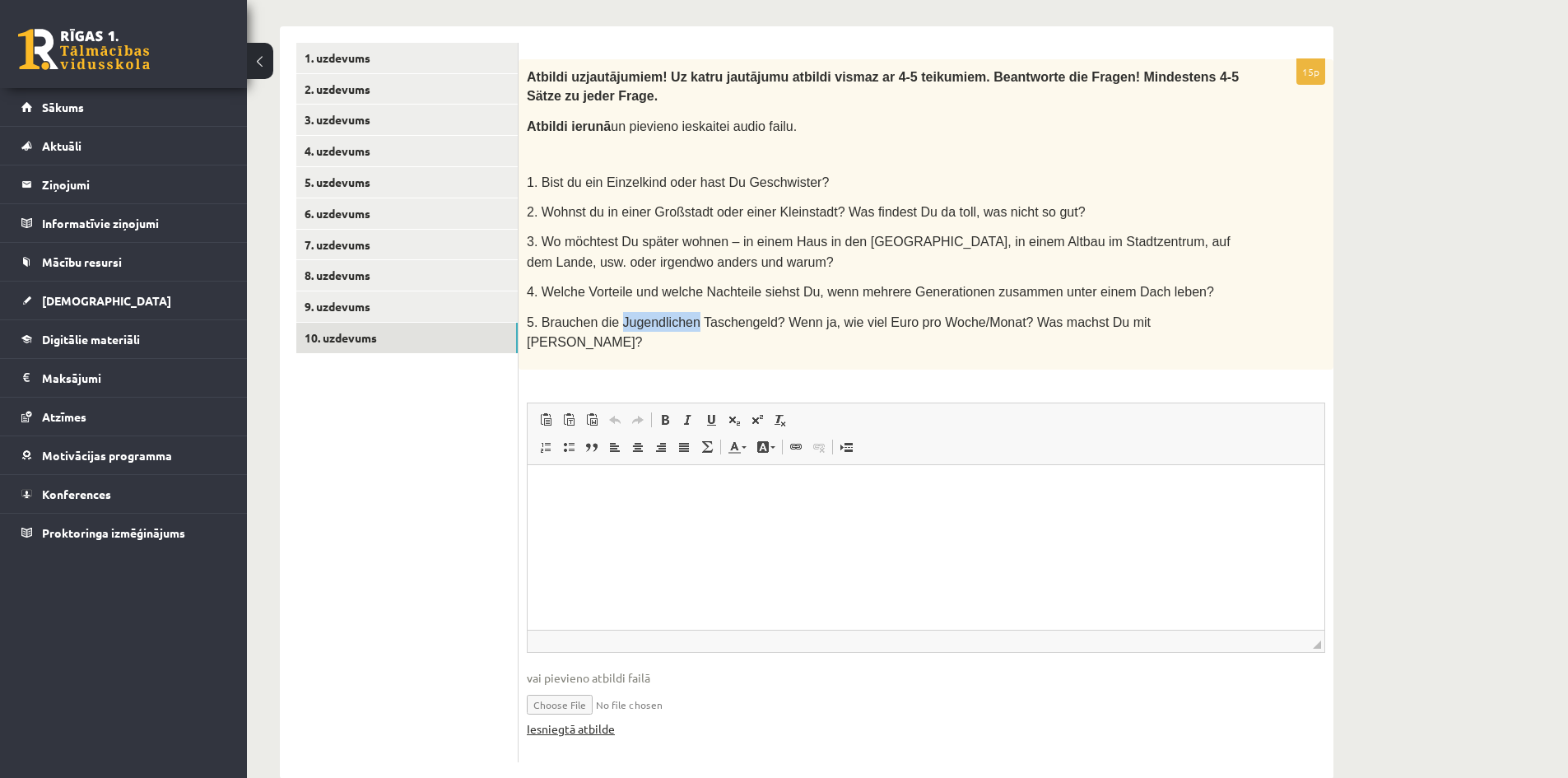
click at [596, 721] on link "Iesniegtā atbilde" at bounding box center [570, 729] width 88 height 17
click at [594, 669] on span "vai pievieno atbildi failā" at bounding box center [926, 677] width 798 height 17
drag, startPoint x: 568, startPoint y: 645, endPoint x: 639, endPoint y: 672, distance: 76.0
click at [605, 669] on span "vai pievieno atbildi failā" at bounding box center [926, 677] width 798 height 17
click at [626, 721] on div "Iesniegtā atbilde" at bounding box center [926, 729] width 798 height 17
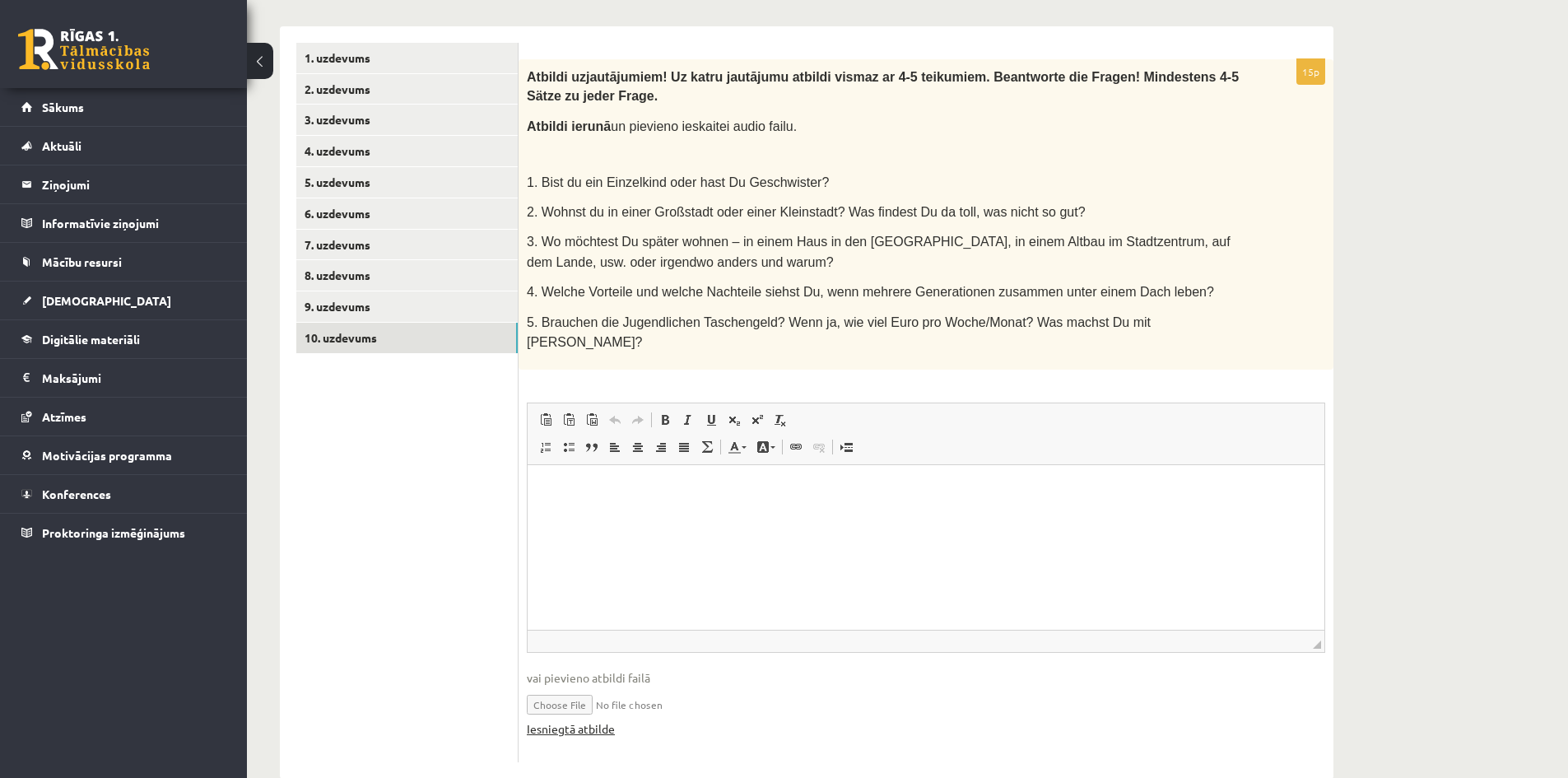
drag, startPoint x: 616, startPoint y: 696, endPoint x: 543, endPoint y: 699, distance: 73.1
click at [515, 691] on div "**********" at bounding box center [806, 402] width 1054 height 754
click at [669, 720] on div "15p Atbildi uz jautājumiem! Uz katru jautājumu atbildi vismaz ar 4-5 teikumiem.…" at bounding box center [926, 411] width 815 height 704
click at [566, 687] on input "file" at bounding box center [926, 704] width 798 height 34
click at [573, 687] on input "file" at bounding box center [926, 704] width 798 height 34
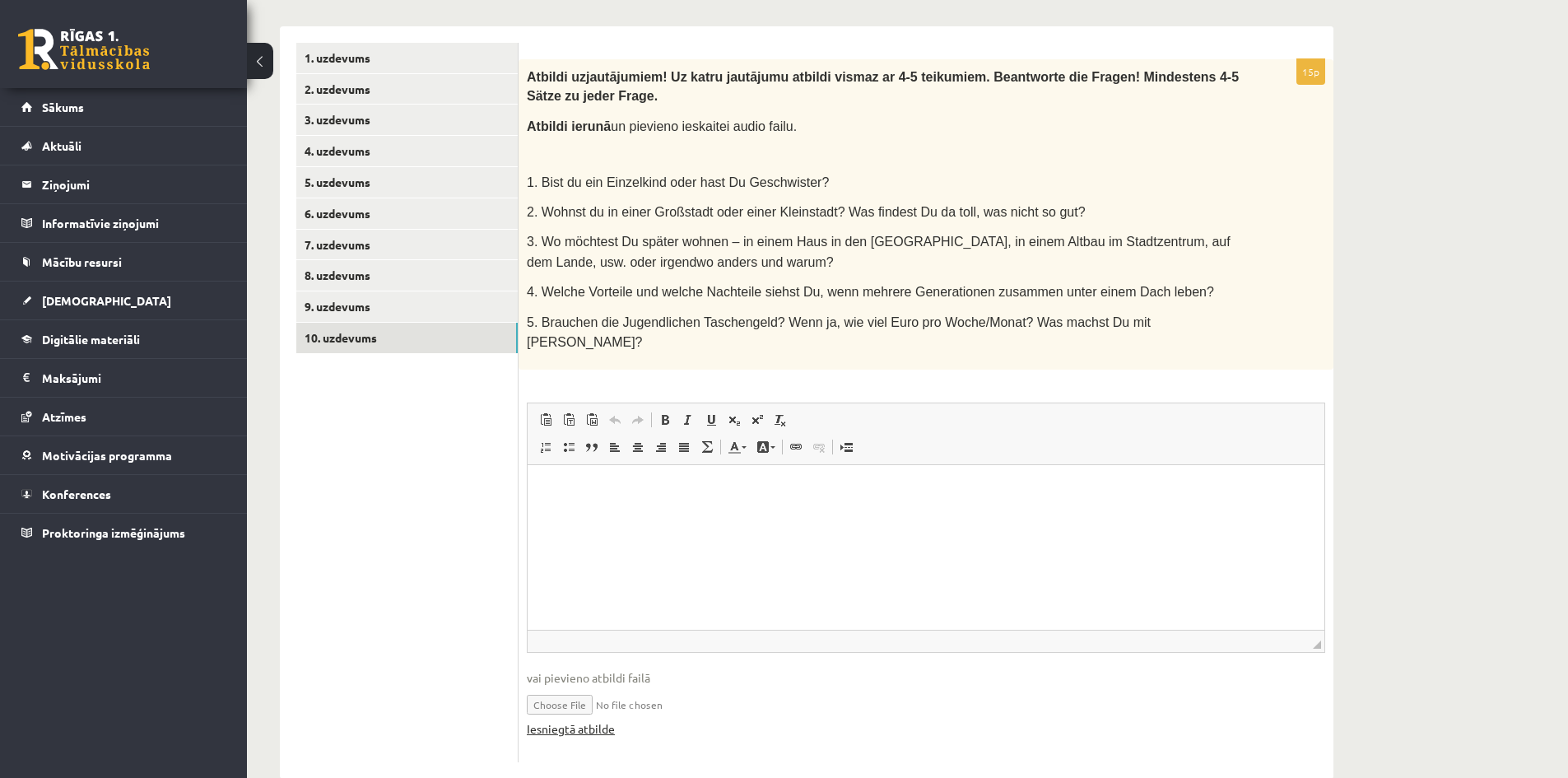
click at [576, 721] on link "Iesniegtā atbilde" at bounding box center [570, 729] width 88 height 17
click at [559, 687] on input "file" at bounding box center [926, 704] width 798 height 34
type input "**********"
click at [587, 721] on link "Iesniegtā atbilde" at bounding box center [570, 729] width 88 height 17
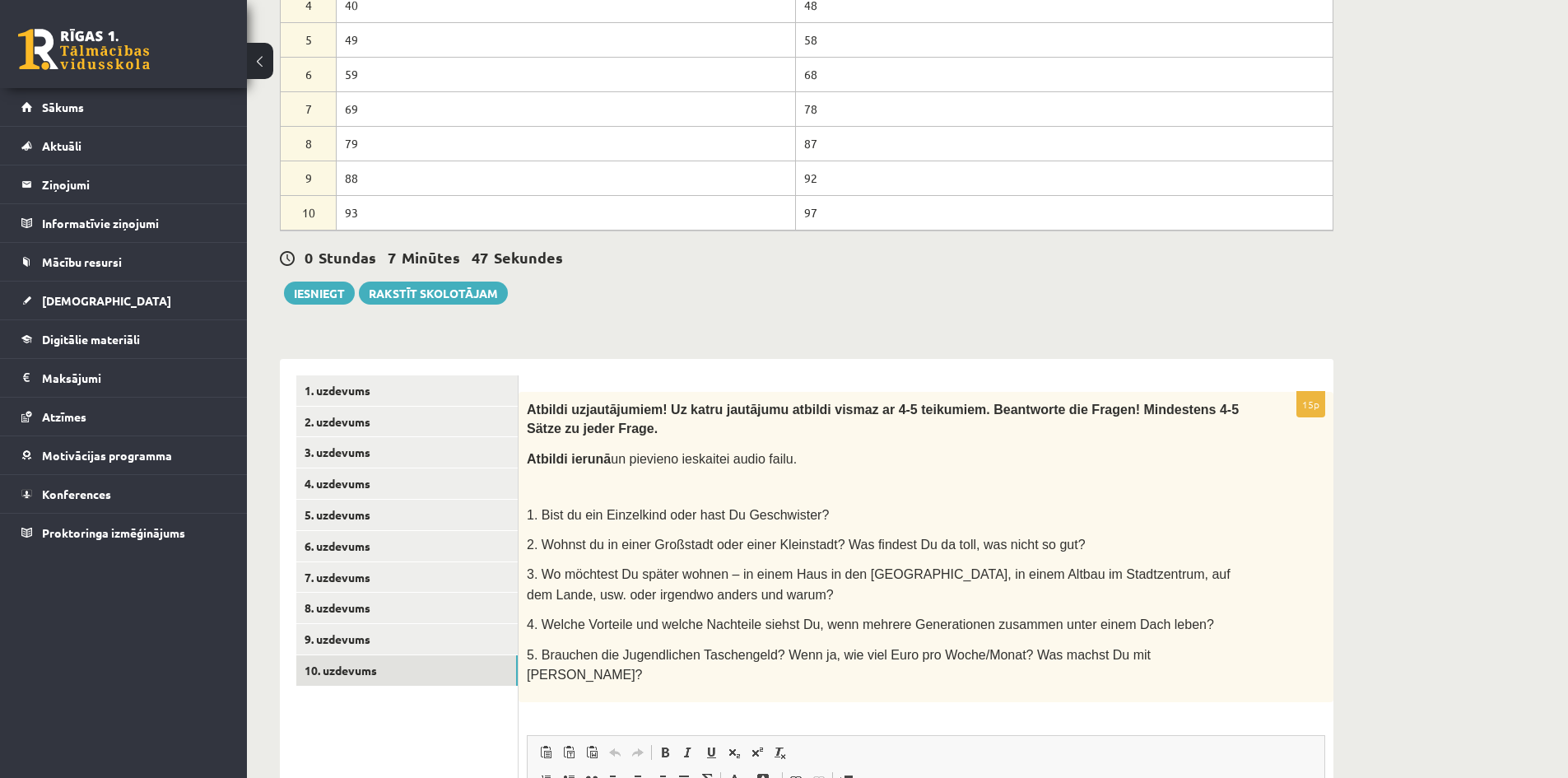
scroll to position [813, 0]
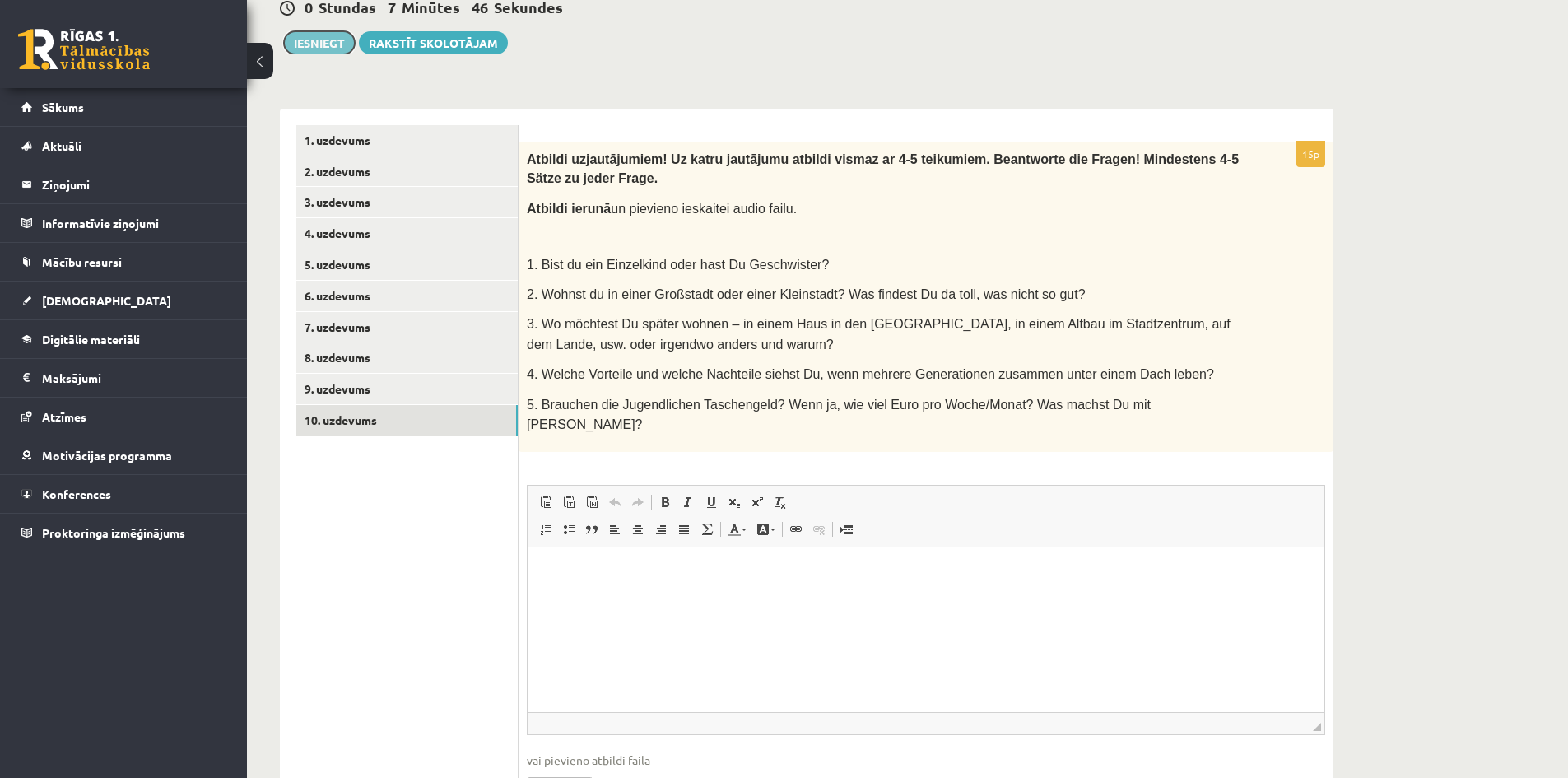
click at [336, 36] on button "Iesniegt" at bounding box center [319, 42] width 71 height 23
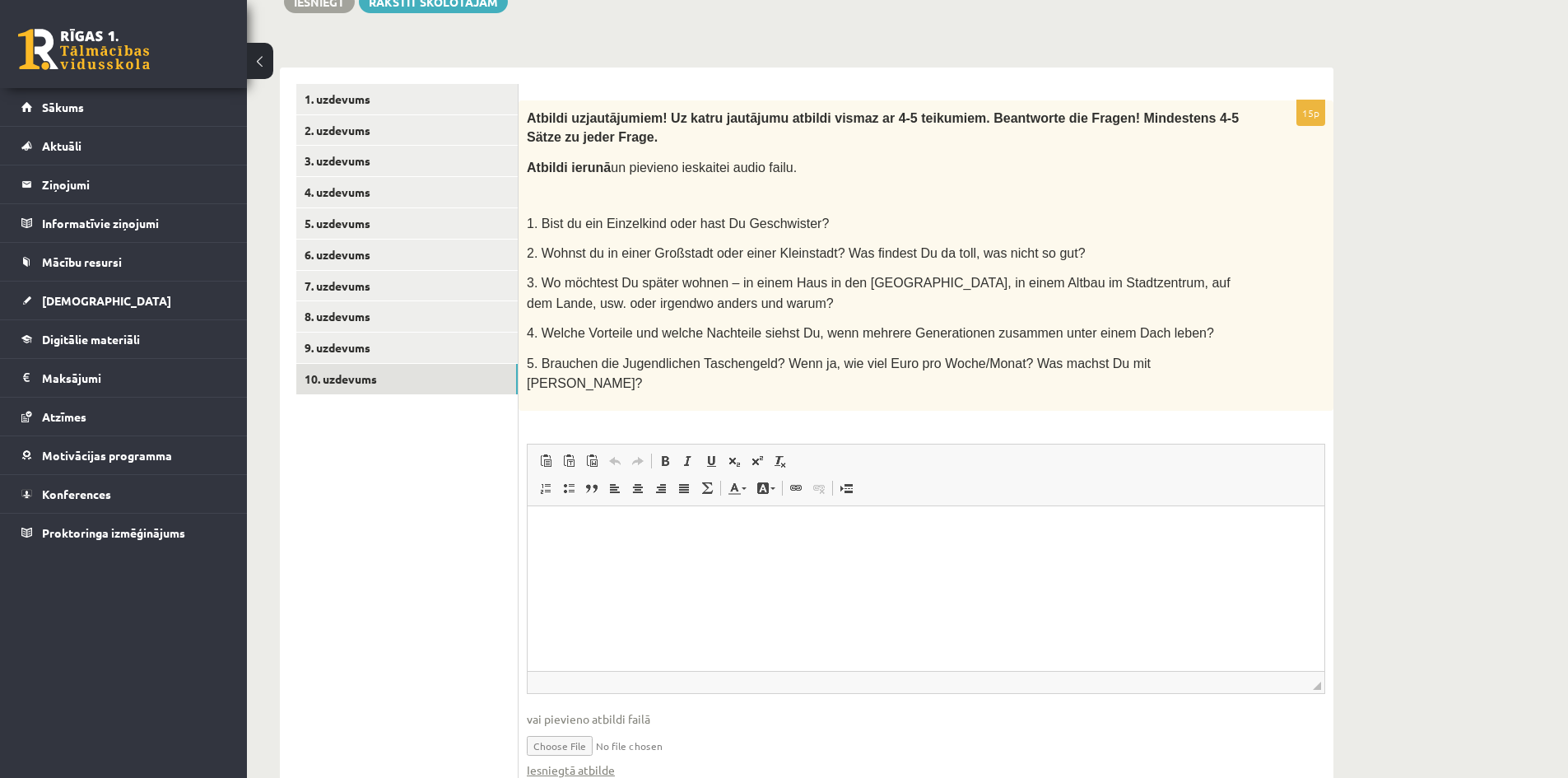
scroll to position [896, 0]
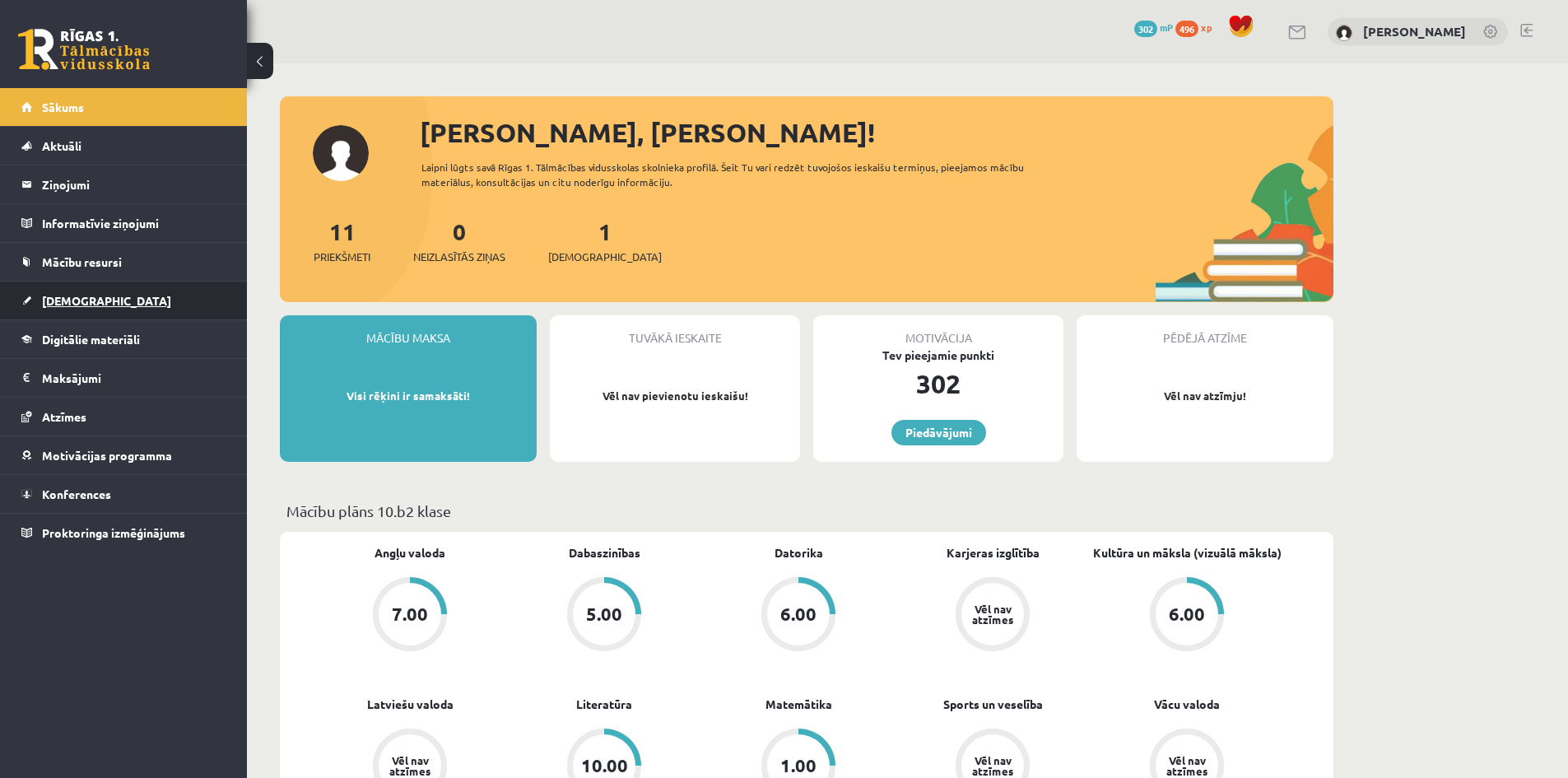
click at [63, 302] on span "[DEMOGRAPHIC_DATA]" at bounding box center [107, 300] width 129 height 15
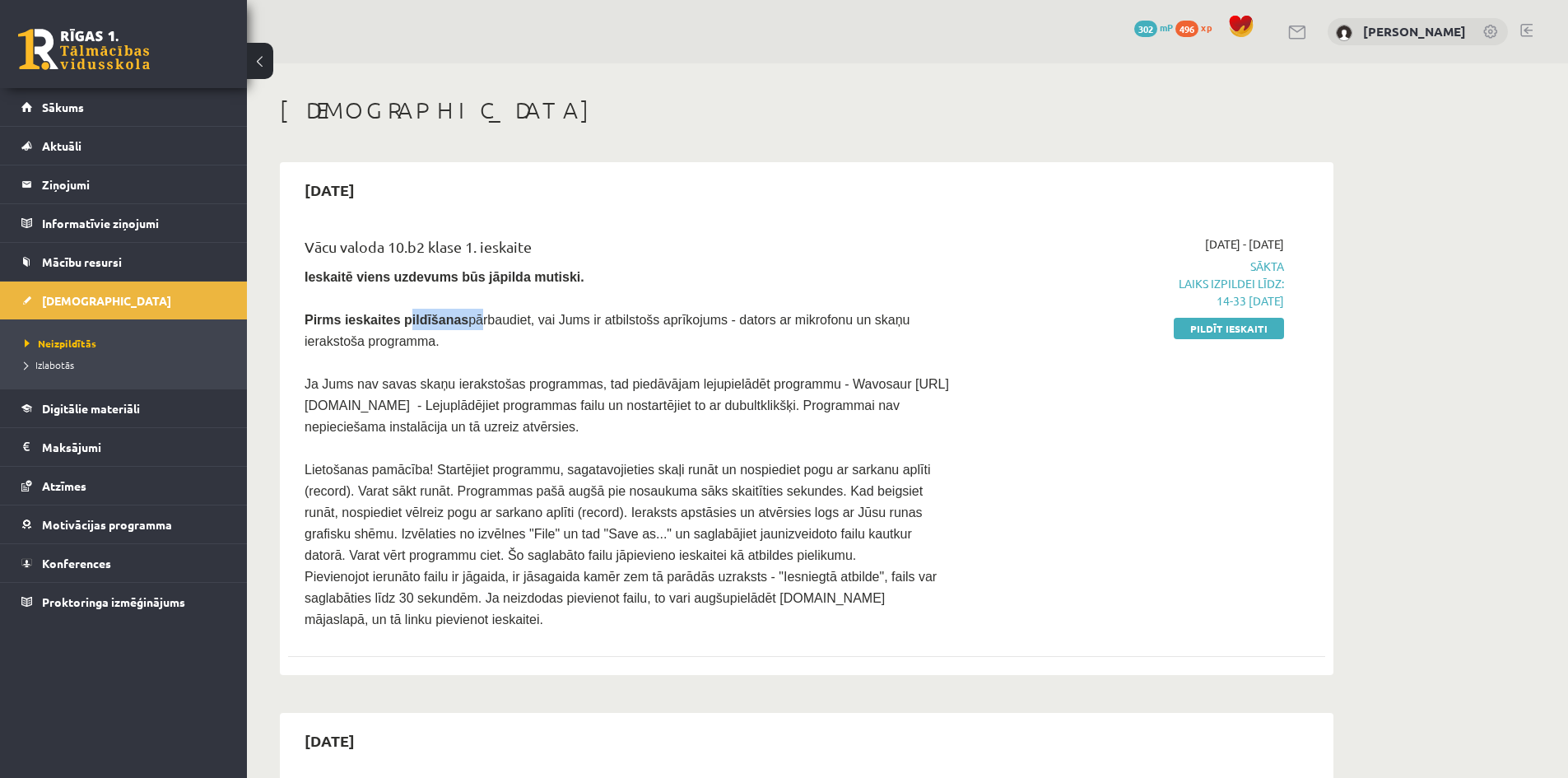
drag, startPoint x: 421, startPoint y: 316, endPoint x: 457, endPoint y: 317, distance: 36.0
click at [454, 316] on span "Pirms ieskaites pildīšanas pārbaudiet, vai Jums ir atbilstošs aprīkojums - dato…" at bounding box center [607, 331] width 605 height 36
drag, startPoint x: 497, startPoint y: 320, endPoint x: 522, endPoint y: 323, distance: 25.2
click at [507, 321] on span "Pirms ieskaites pildīšanas pārbaudiet, vai Jums ir atbilstošs aprīkojums - dato…" at bounding box center [607, 331] width 605 height 36
drag, startPoint x: 536, startPoint y: 309, endPoint x: 828, endPoint y: 312, distance: 292.0
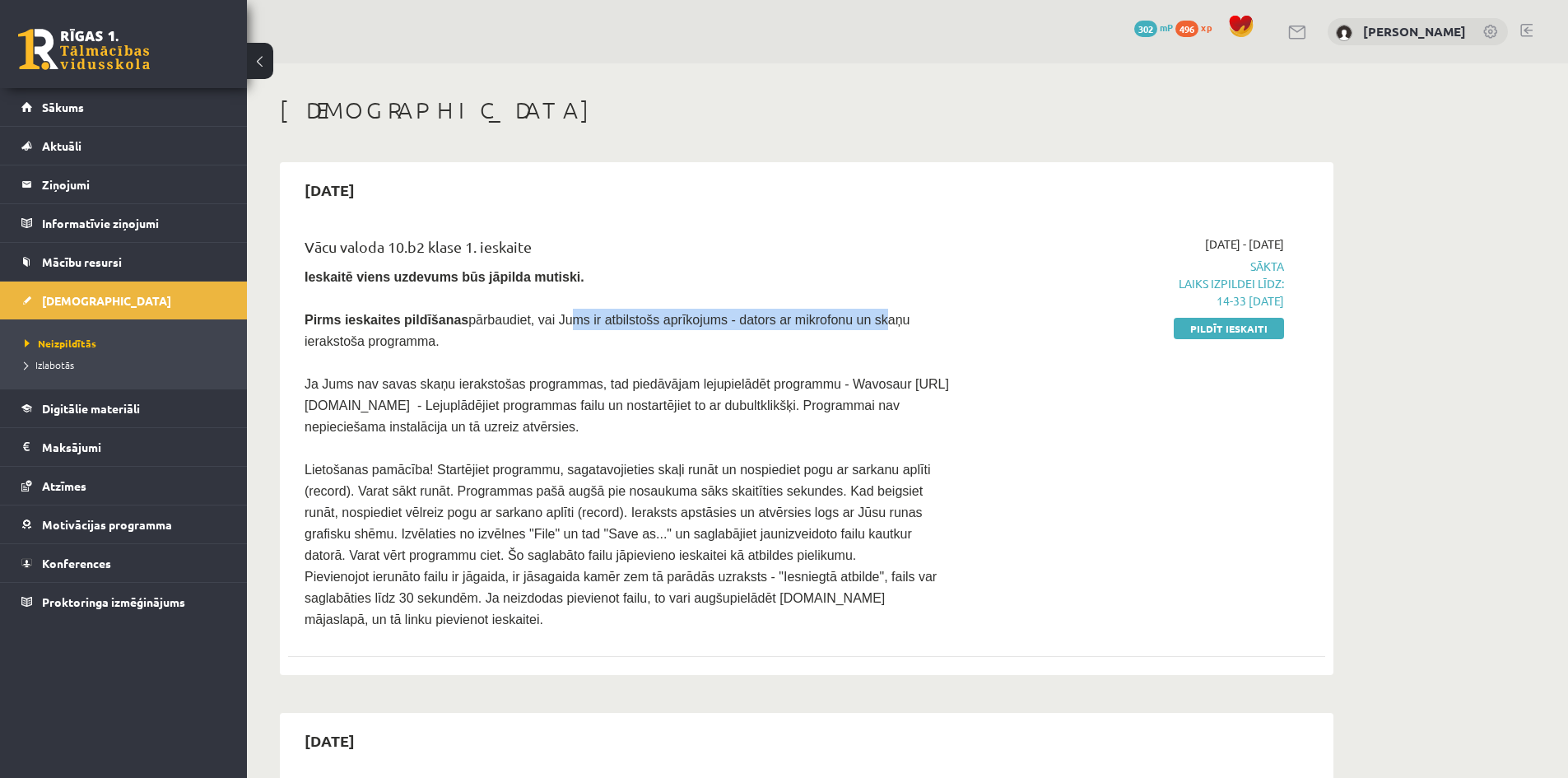
click at [820, 317] on span "Pirms ieskaites pildīšanas pārbaudiet, vai Jums ir atbilstošs aprīkojums - dato…" at bounding box center [607, 331] width 605 height 36
click at [937, 317] on p "Pirms ieskaites pildīšanas pārbaudiet, vai Jums ir atbilstošs aprīkojums - dato…" at bounding box center [627, 330] width 645 height 43
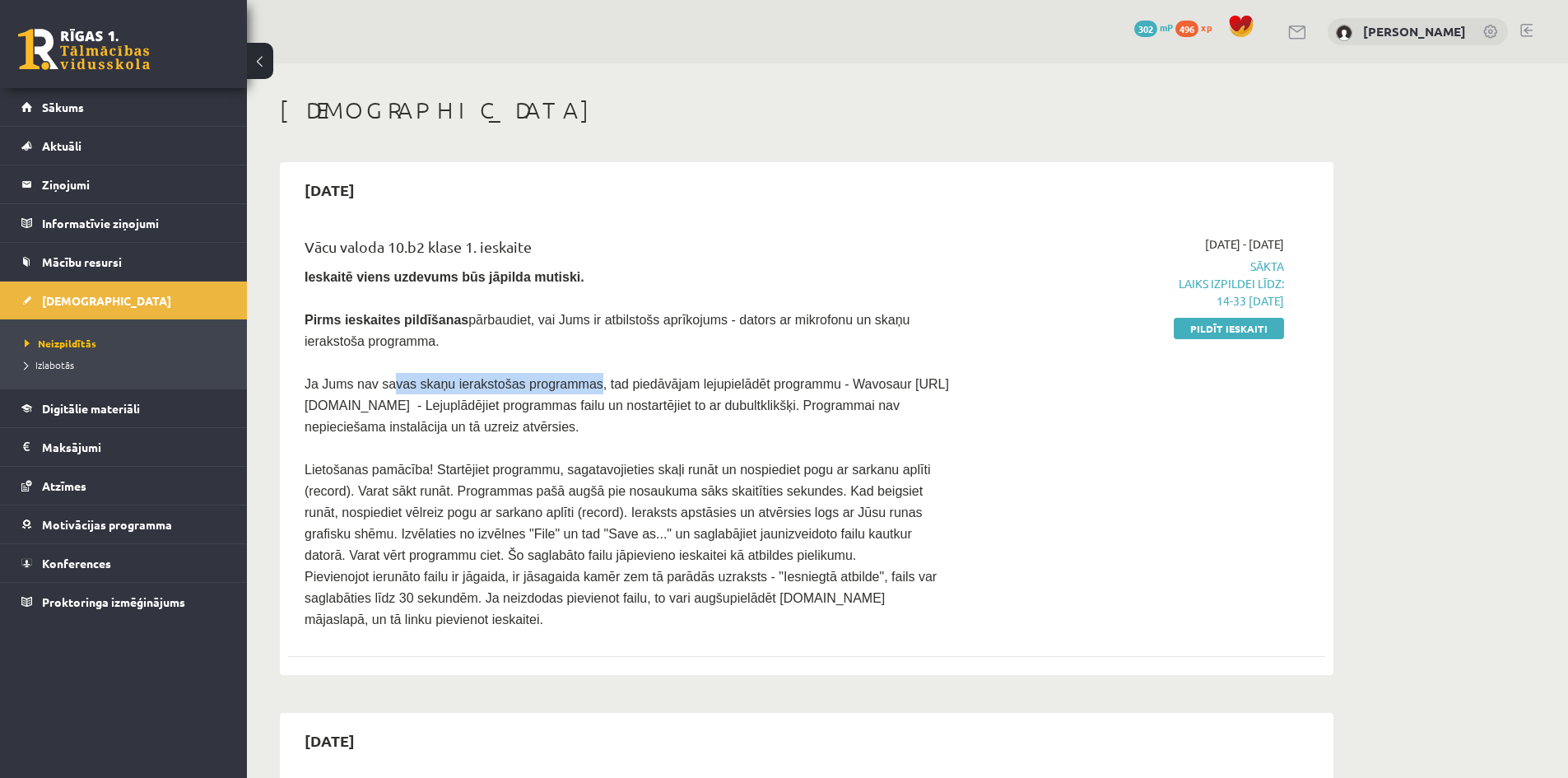
drag, startPoint x: 389, startPoint y: 384, endPoint x: 760, endPoint y: 381, distance: 371.0
click at [652, 382] on span "Ja Jums nav savas skaņu ierakstošas programmas, tad piedāvājam lejupielādēt pro…" at bounding box center [627, 405] width 645 height 57
drag, startPoint x: 767, startPoint y: 367, endPoint x: 814, endPoint y: 379, distance: 48.5
click at [820, 369] on div "Vācu valoda 10.b2 klase 1. ieskaite Ieskaitē viens uzdevums būs jāpilda mutiski…" at bounding box center [627, 433] width 669 height 394
drag, startPoint x: 784, startPoint y: 409, endPoint x: 611, endPoint y: 445, distance: 176.7
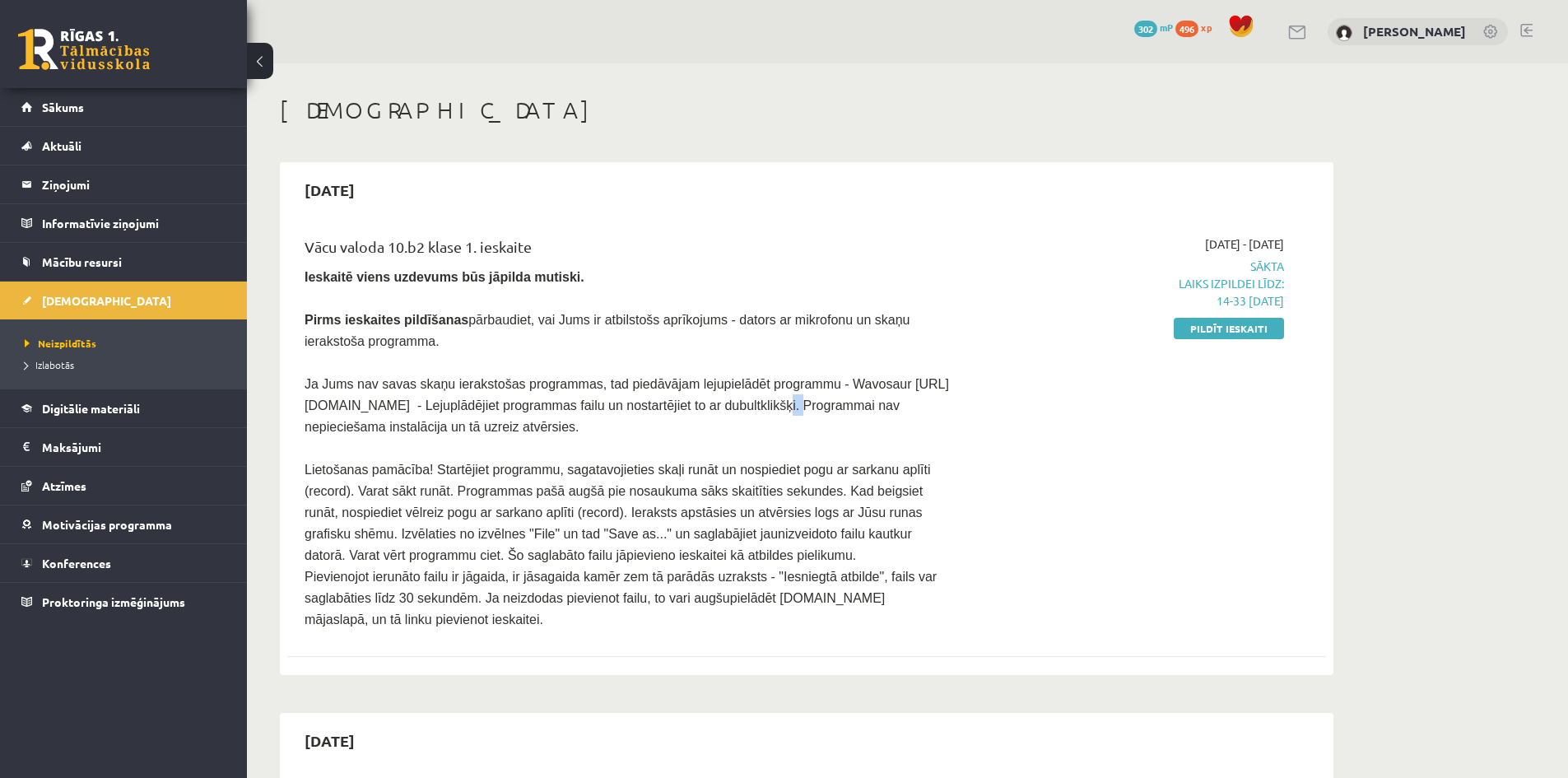
click at [785, 410] on p "Ja Jums nav savas skaņu ierakstošas programmas, tad piedāvājam lejupielādēt pro…" at bounding box center [627, 405] width 645 height 65
click at [433, 459] on p "Lietošanas pamācība! Startējiet programmu, sagatavojieties skaļi runāt un nospi…" at bounding box center [627, 513] width 645 height 108
drag, startPoint x: 327, startPoint y: 459, endPoint x: 443, endPoint y: 463, distance: 116.1
click at [431, 463] on span "Lietošanas pamācība! Startējiet programmu, sagatavojieties skaļi runāt un nospi…" at bounding box center [617, 513] width 625 height 100
drag, startPoint x: 537, startPoint y: 464, endPoint x: 605, endPoint y: 469, distance: 68.2
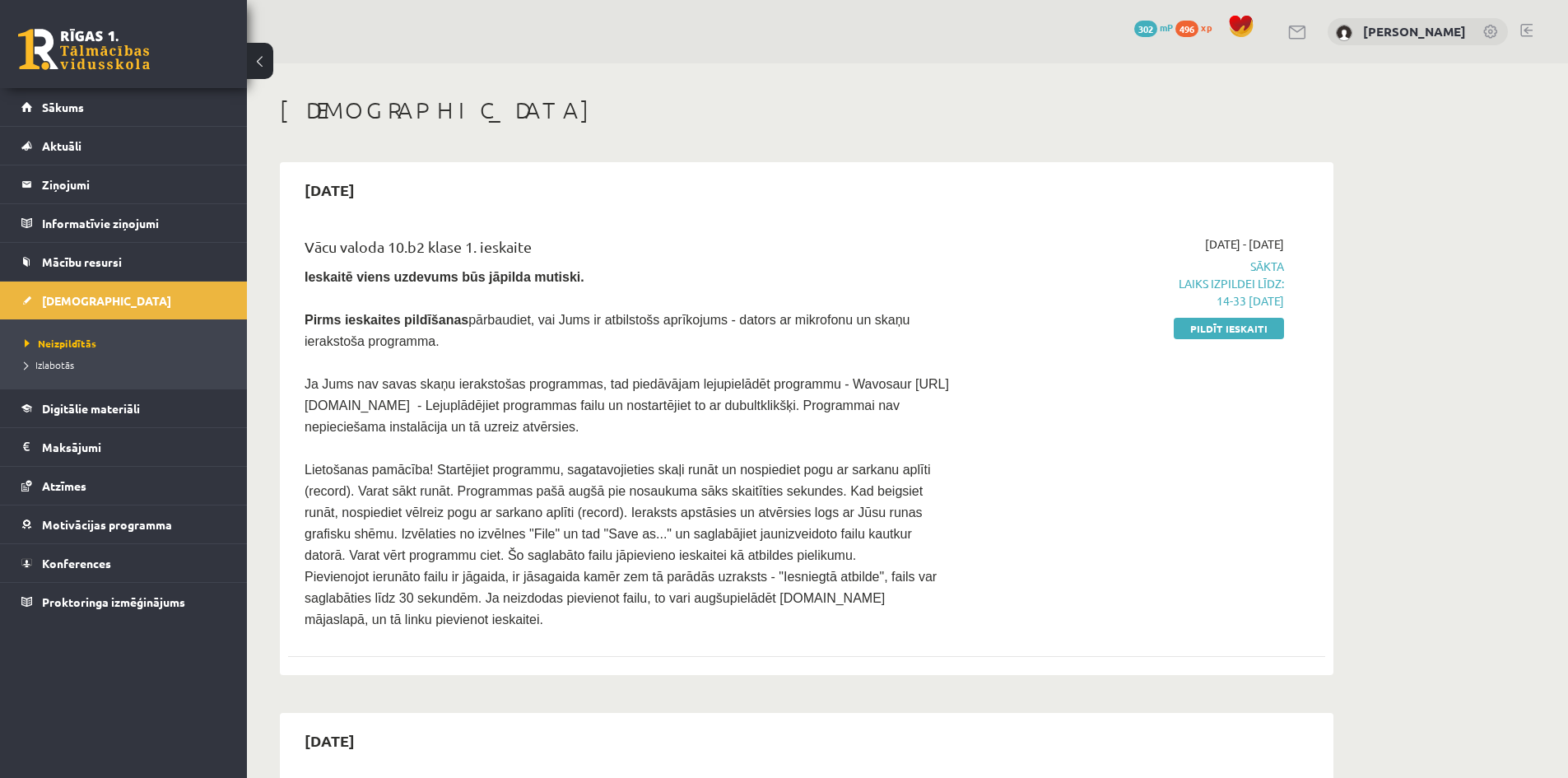
click at [586, 469] on span "Lietošanas pamācība! Startējiet programmu, sagatavojieties skaļi runāt un nospi…" at bounding box center [617, 513] width 625 height 100
drag, startPoint x: 645, startPoint y: 464, endPoint x: 701, endPoint y: 464, distance: 56.0
click at [698, 464] on span "Lietošanas pamācība! Startējiet programmu, sagatavojieties skaļi runāt un nospi…" at bounding box center [617, 513] width 625 height 100
drag, startPoint x: 734, startPoint y: 462, endPoint x: 757, endPoint y: 462, distance: 23.0
click at [757, 463] on span "Lietošanas pamācība! Startējiet programmu, sagatavojieties skaļi runāt un nospi…" at bounding box center [617, 513] width 625 height 100
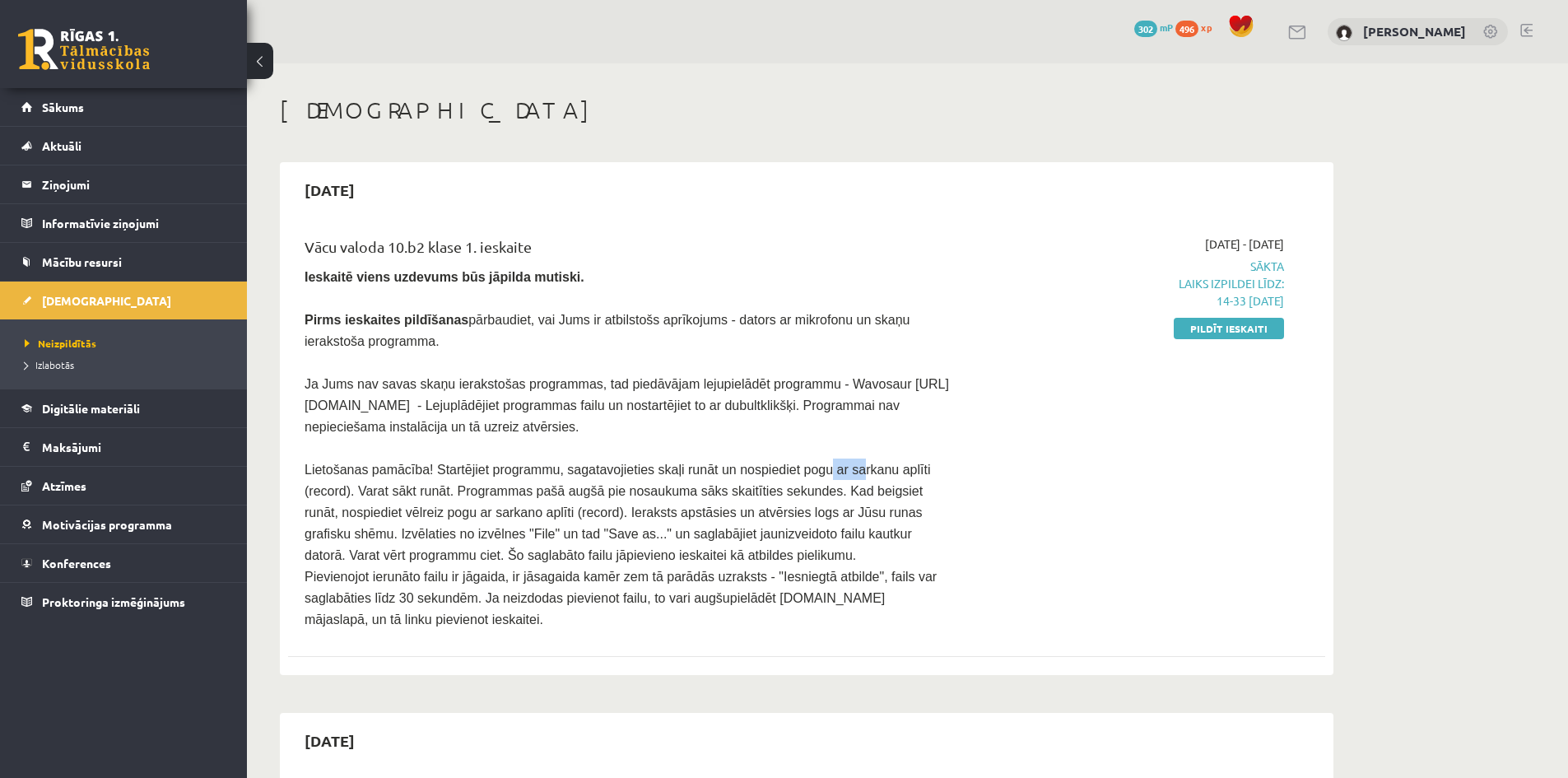
drag, startPoint x: 795, startPoint y: 464, endPoint x: 829, endPoint y: 468, distance: 34.2
click at [813, 467] on span "Lietošanas pamācība! Startējiet programmu, sagatavojieties skaļi runāt un nospi…" at bounding box center [617, 513] width 625 height 100
drag, startPoint x: 849, startPoint y: 465, endPoint x: 830, endPoint y: 465, distance: 19.0
click at [930, 464] on p "Lietošanas pamācība! Startējiet programmu, sagatavojieties skaļi runāt un nospi…" at bounding box center [627, 513] width 645 height 108
click at [384, 481] on span "Lietošanas pamācība! Startējiet programmu, sagatavojieties skaļi runāt un nospi…" at bounding box center [617, 513] width 625 height 100
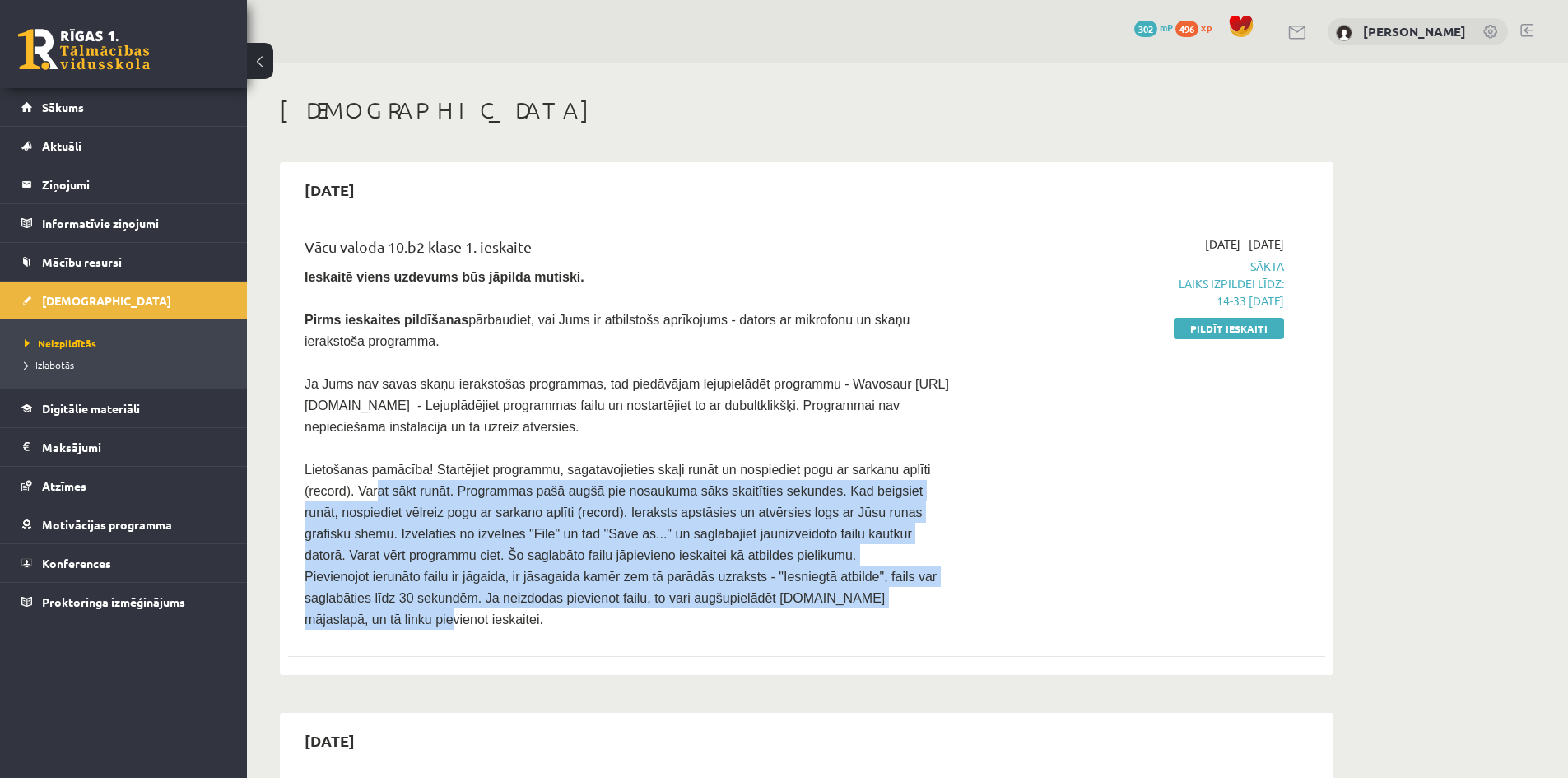
drag, startPoint x: 324, startPoint y: 483, endPoint x: 883, endPoint y: 591, distance: 569.3
click at [883, 591] on div "Vācu valoda 10.b2 klase 1. ieskaite Ieskaitē viens uzdevums būs jāpilda mutiski…" at bounding box center [627, 433] width 669 height 394
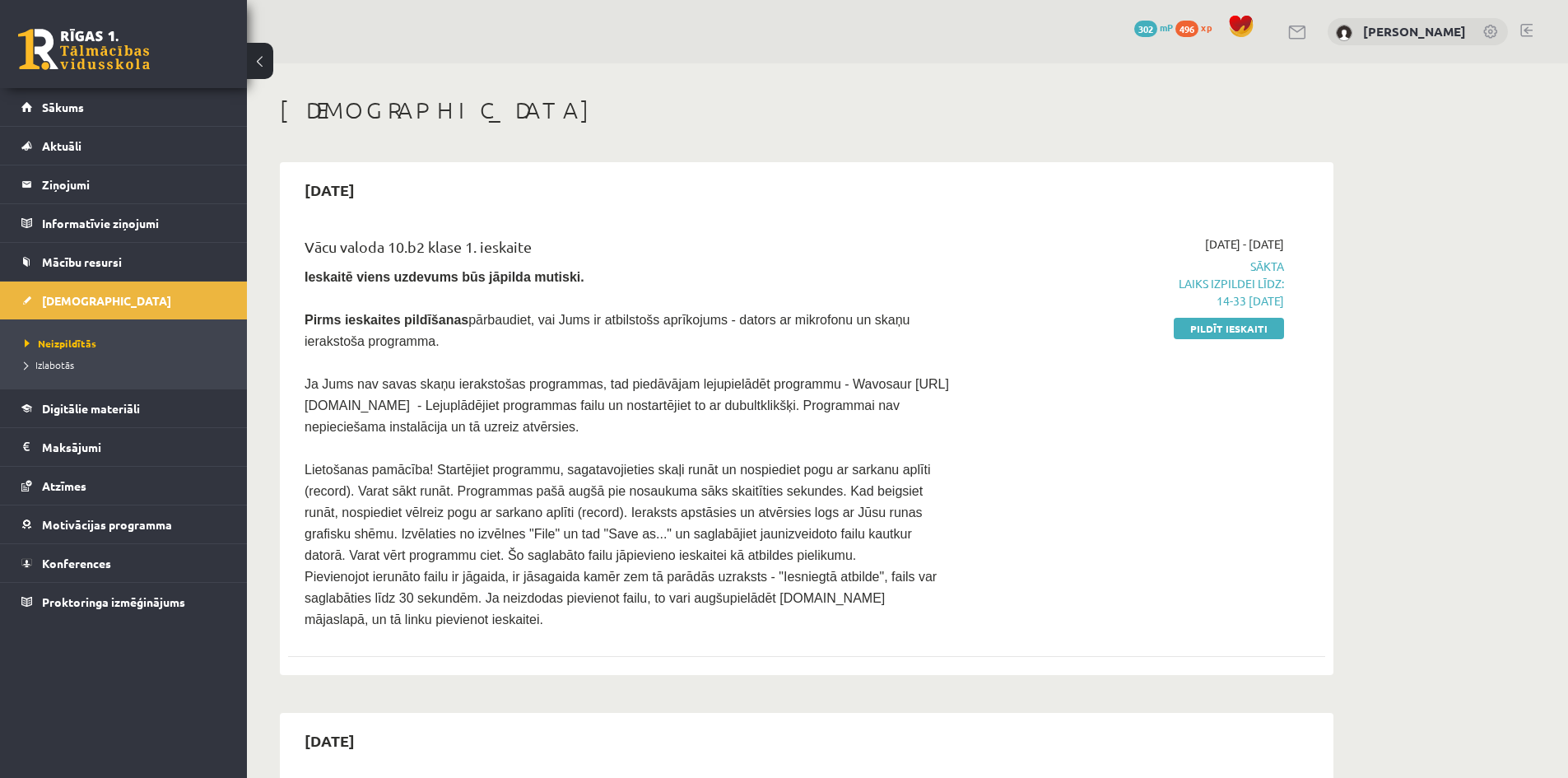
click at [844, 626] on div "Vācu valoda 10.b2 klase 1. ieskaite Ieskaitē viens uzdevums būs jāpilda mutiski…" at bounding box center [806, 432] width 1037 height 427
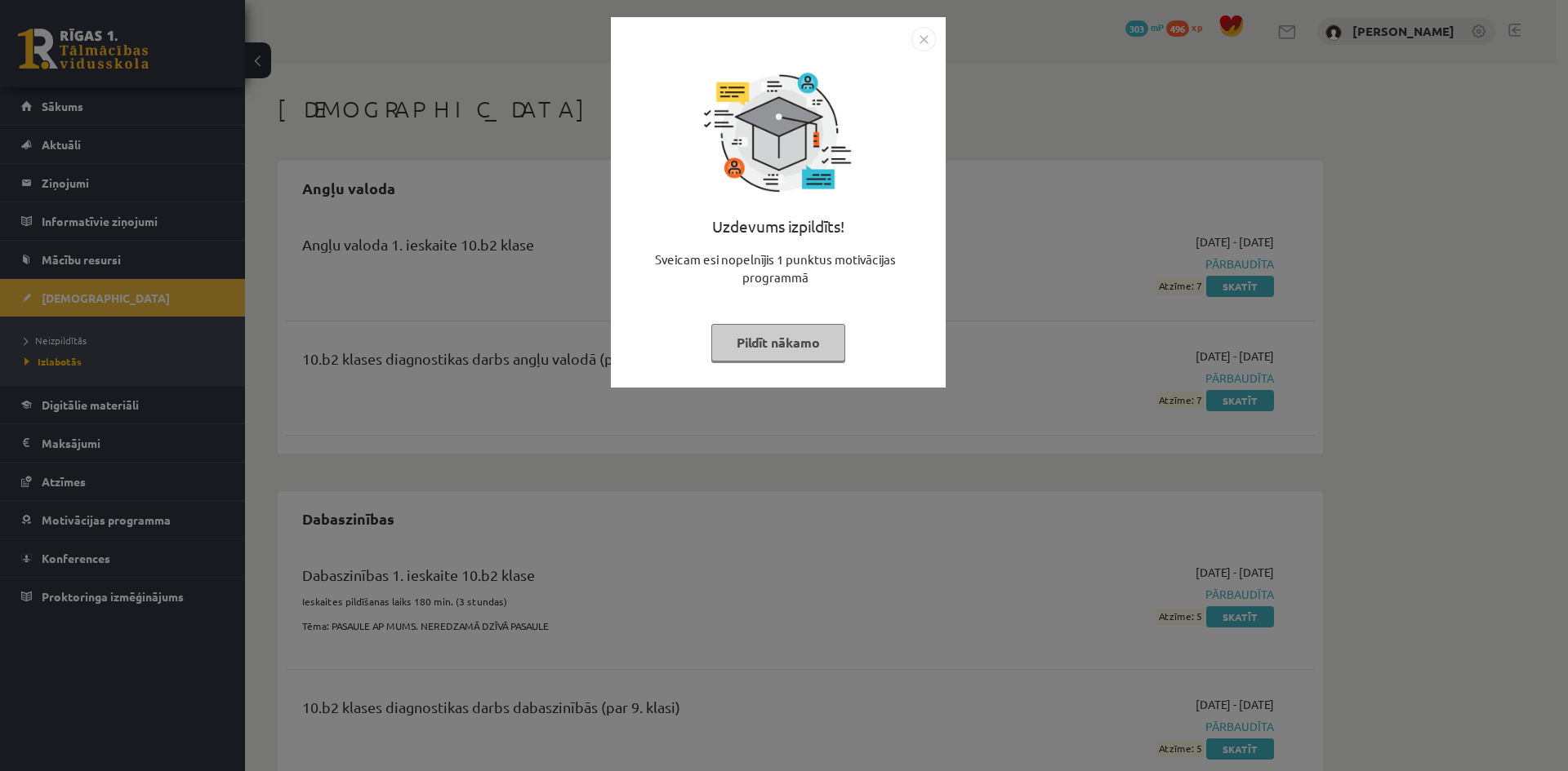
click at [911, 30] on img "Close" at bounding box center [923, 39] width 25 height 25
